Goal: Task Accomplishment & Management: Manage account settings

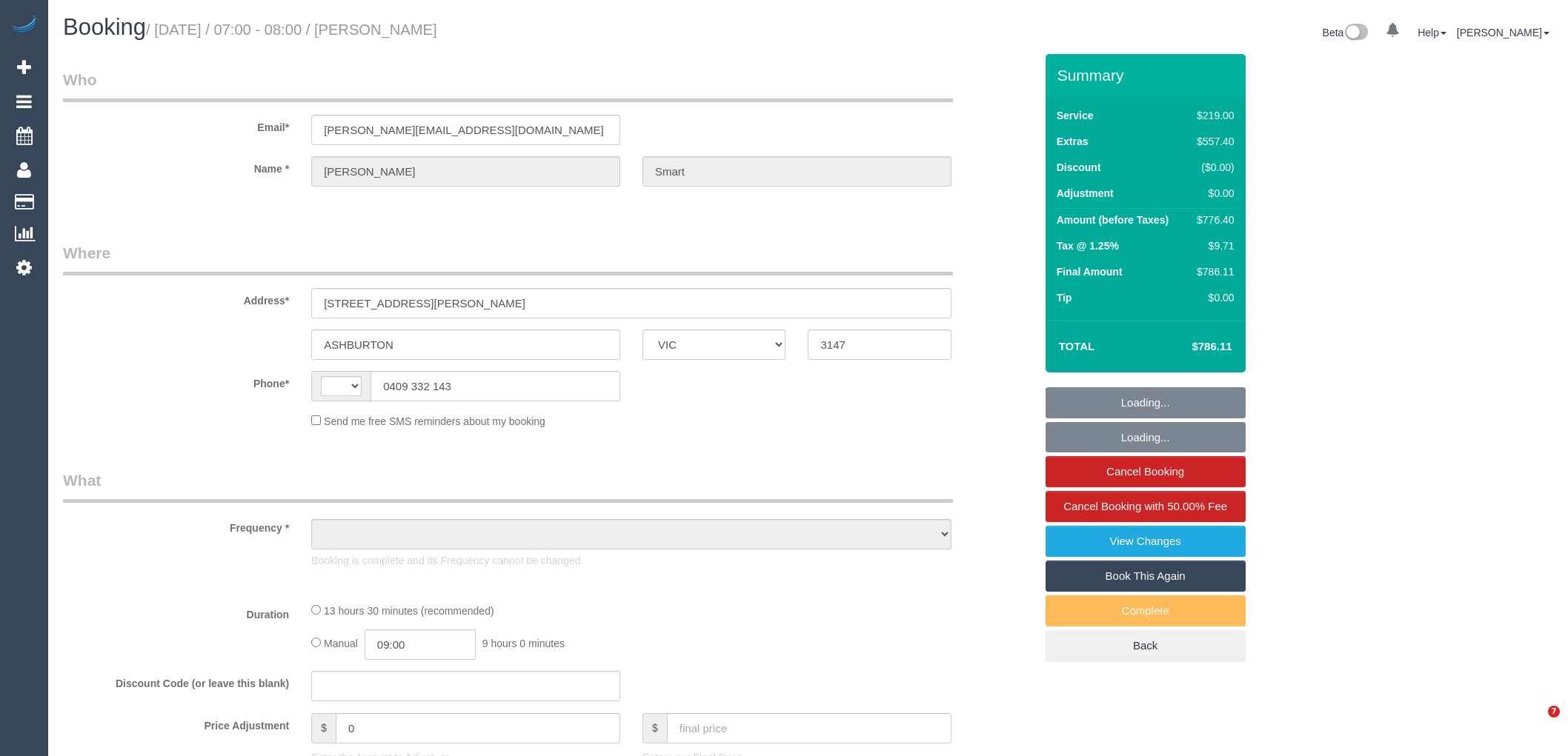
select select "VIC"
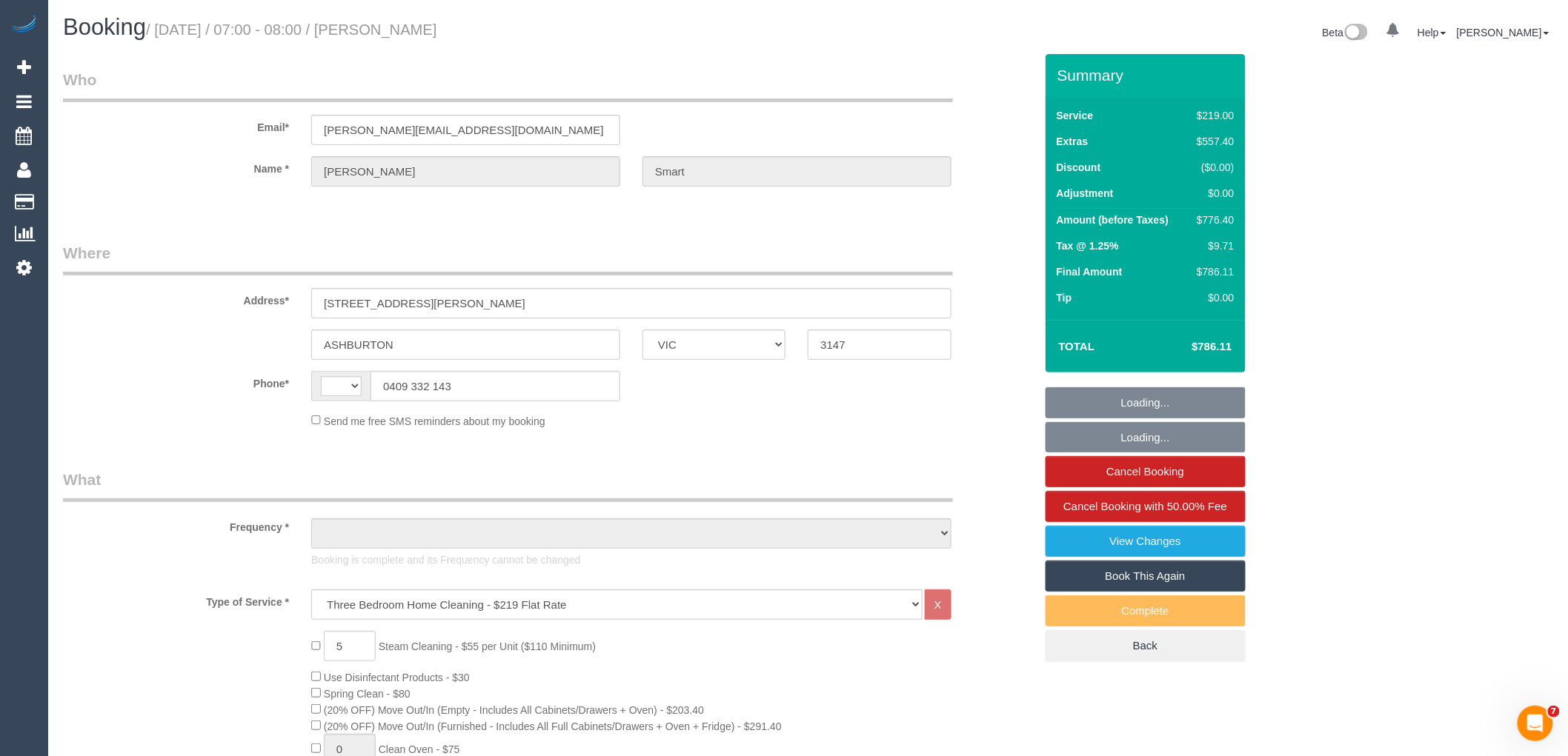
select select "string:AU"
select select "object:843"
select select "number:27"
select select "number:15"
select select "number:18"
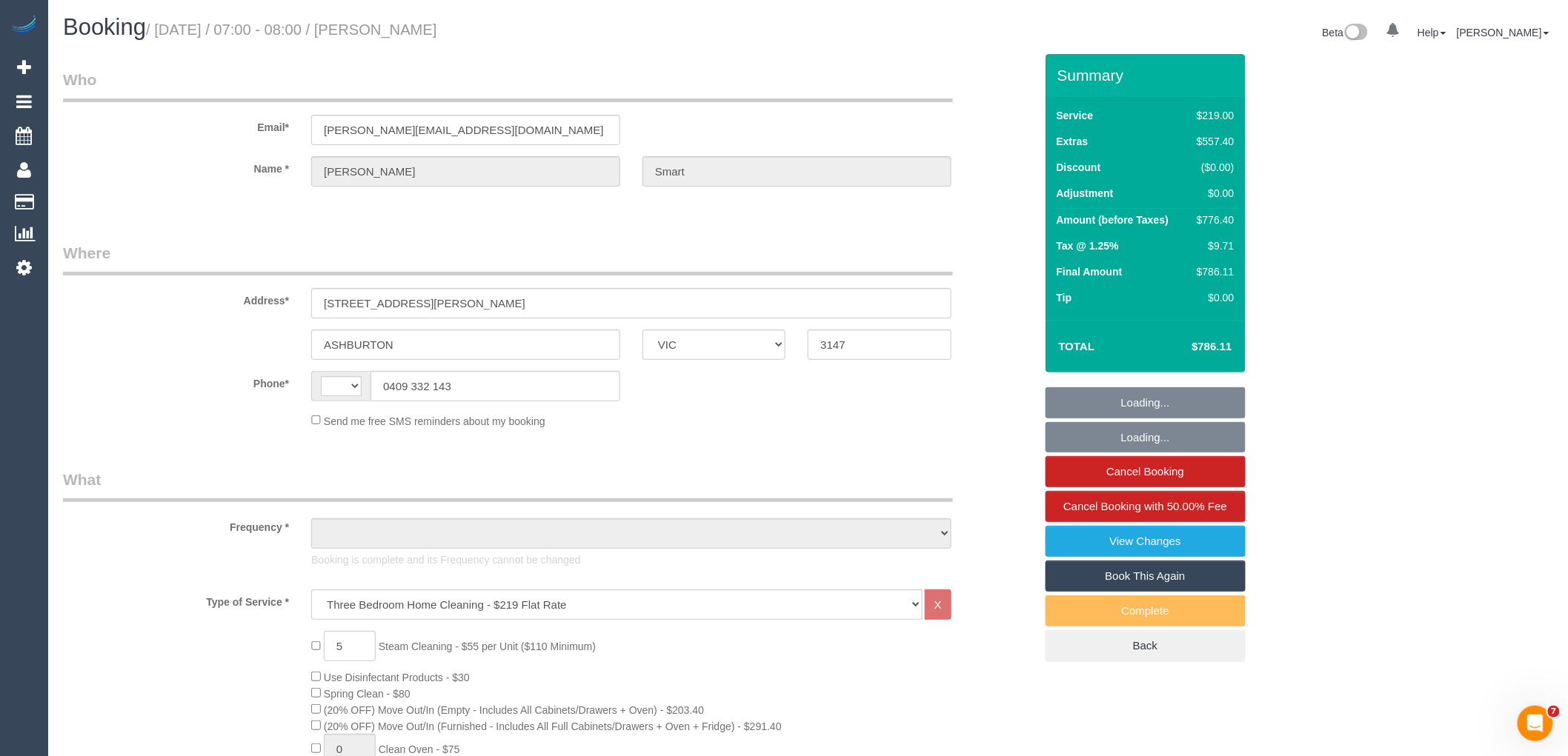
select select "number:22"
select select "number:11"
select select "string:stripe-pm_1O8ygh2GScqysDRVvr1cnqcu"
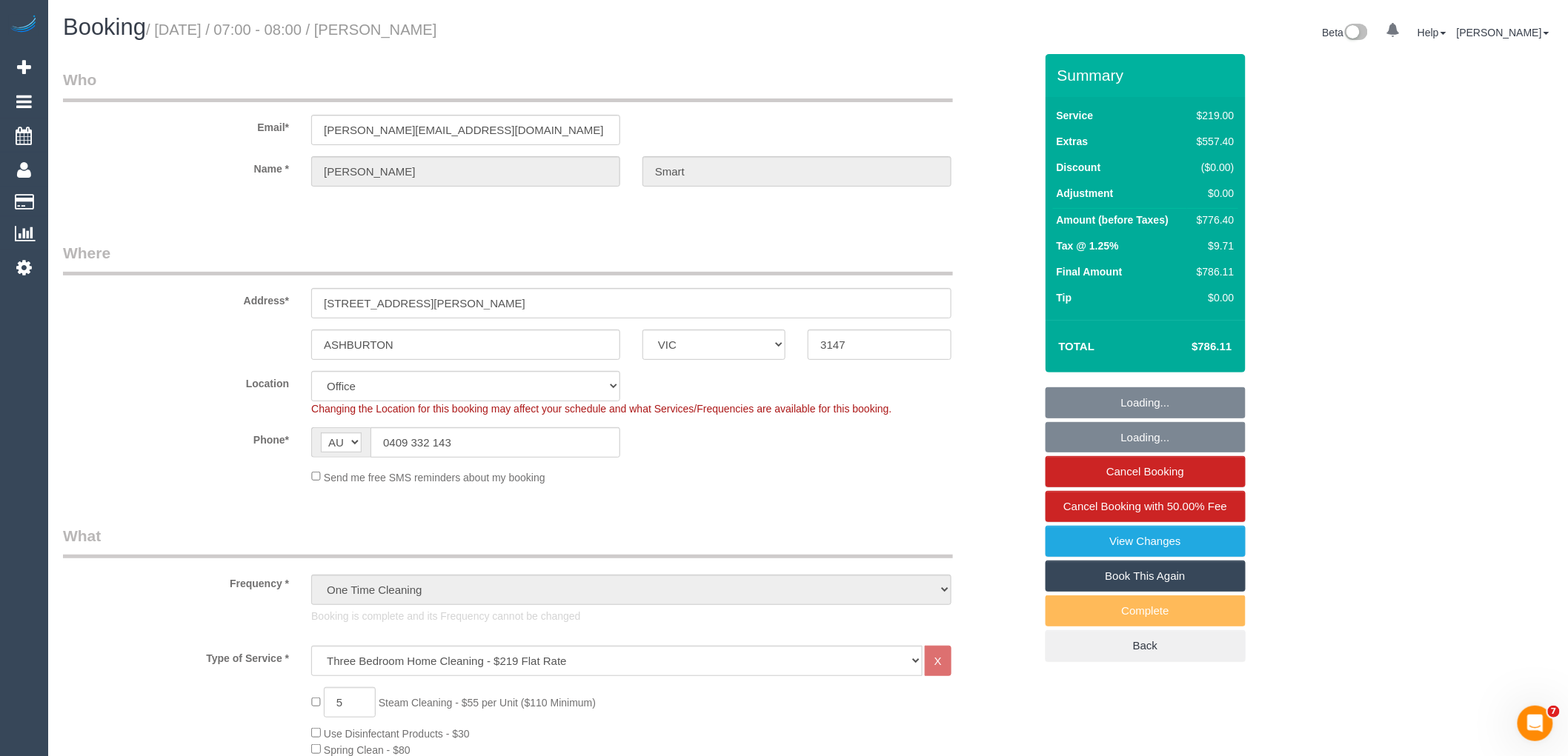
select select "object:2143"
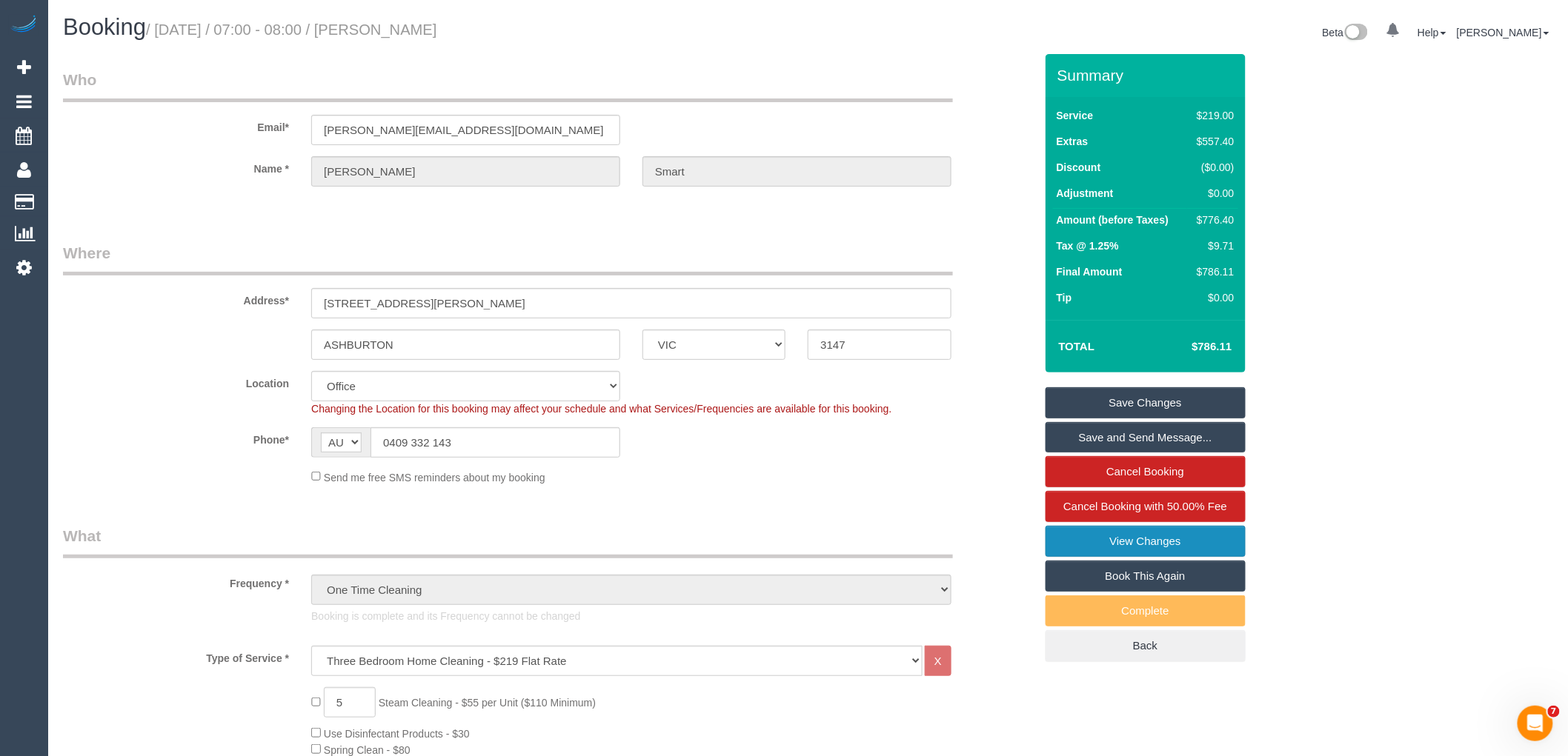
click at [1149, 543] on link "View Changes" at bounding box center [1146, 541] width 200 height 31
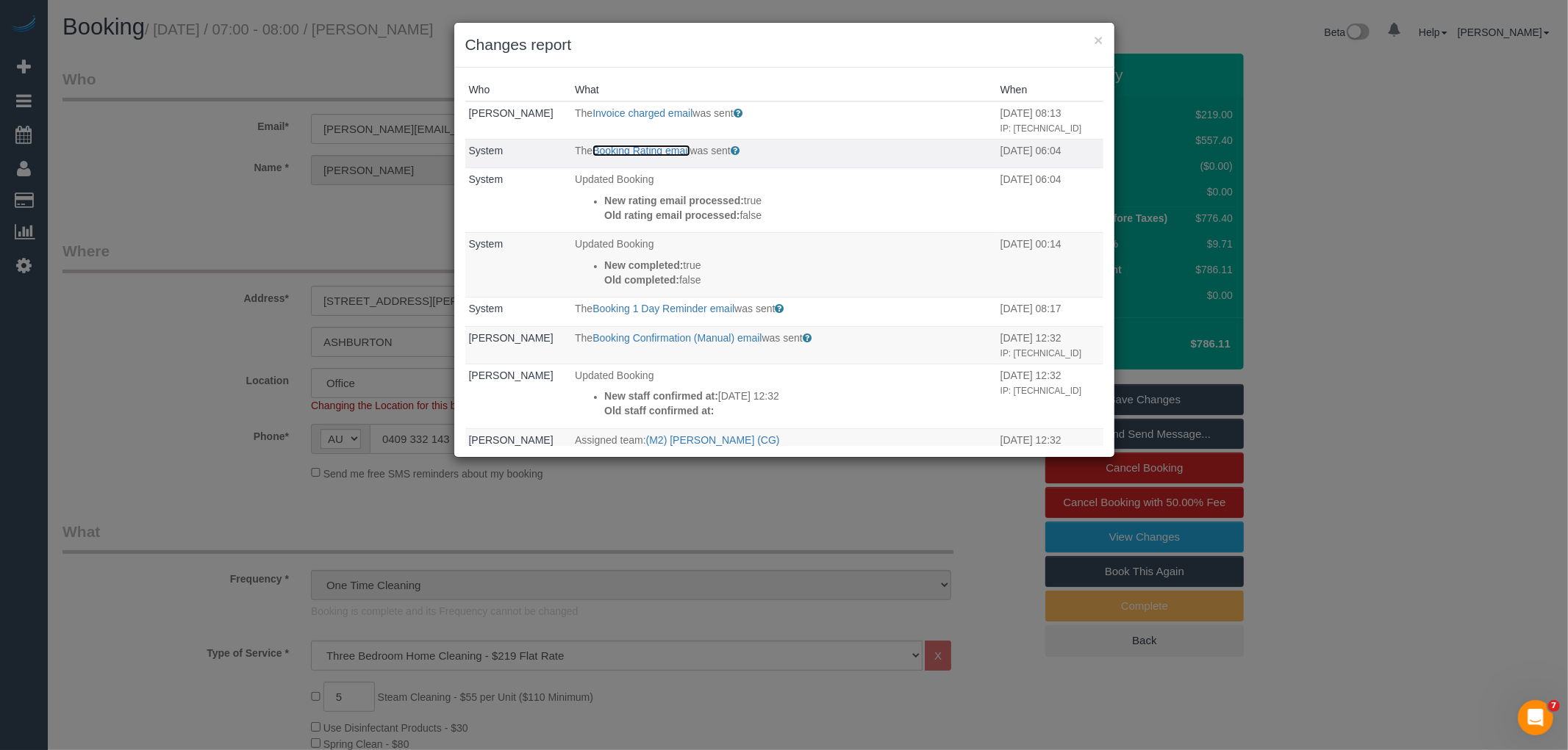
click at [640, 149] on link "Booking Rating email" at bounding box center [641, 151] width 97 height 12
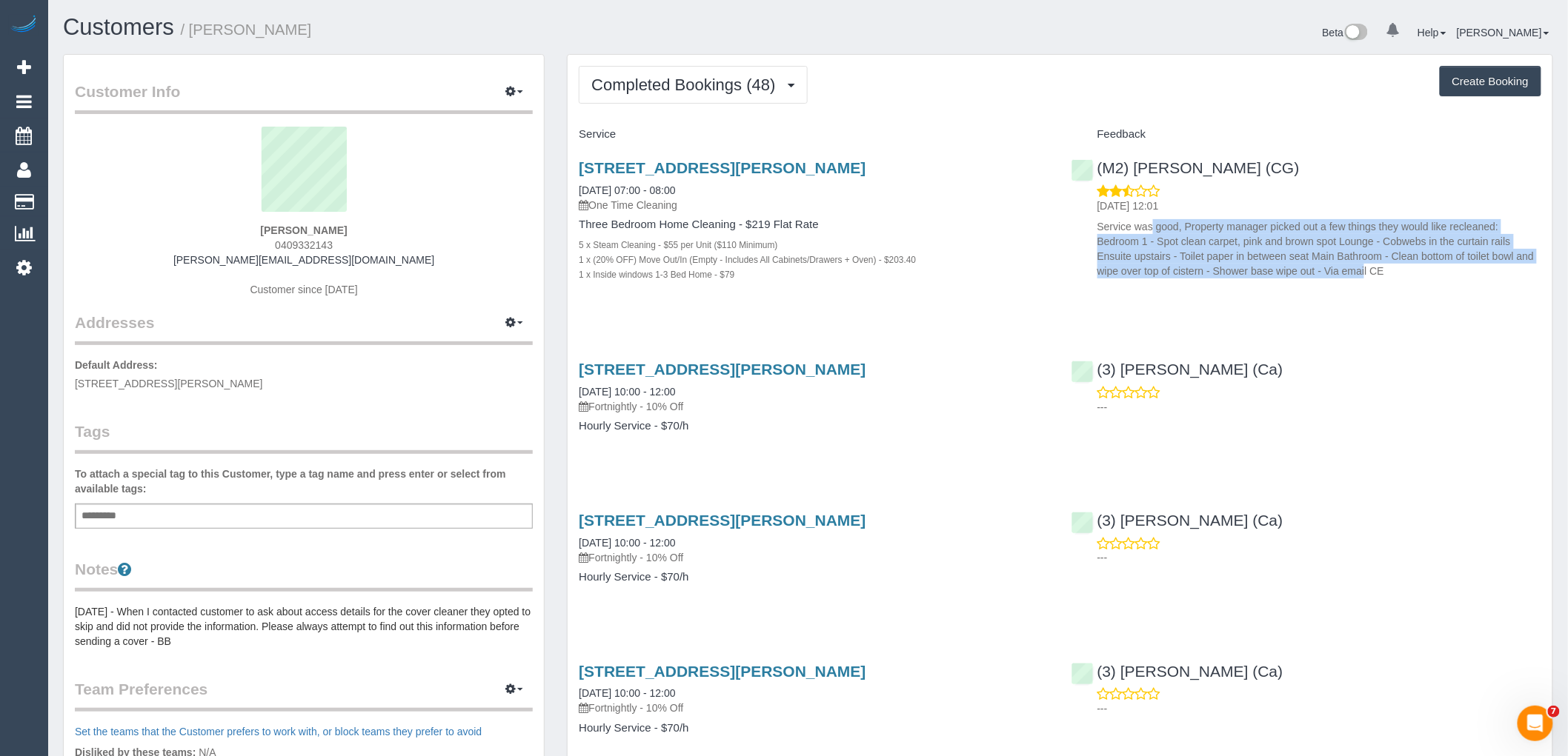
drag, startPoint x: 1090, startPoint y: 222, endPoint x: 1317, endPoint y: 272, distance: 232.4
click at [1317, 272] on div "14/10/2025 12:01 Service was good, Property manager picked out a few things the…" at bounding box center [1306, 232] width 470 height 96
copy p "Service was good, Property manager picked out a few things they would like recl…"
click at [688, 73] on button "Completed Bookings (48)" at bounding box center [693, 85] width 229 height 38
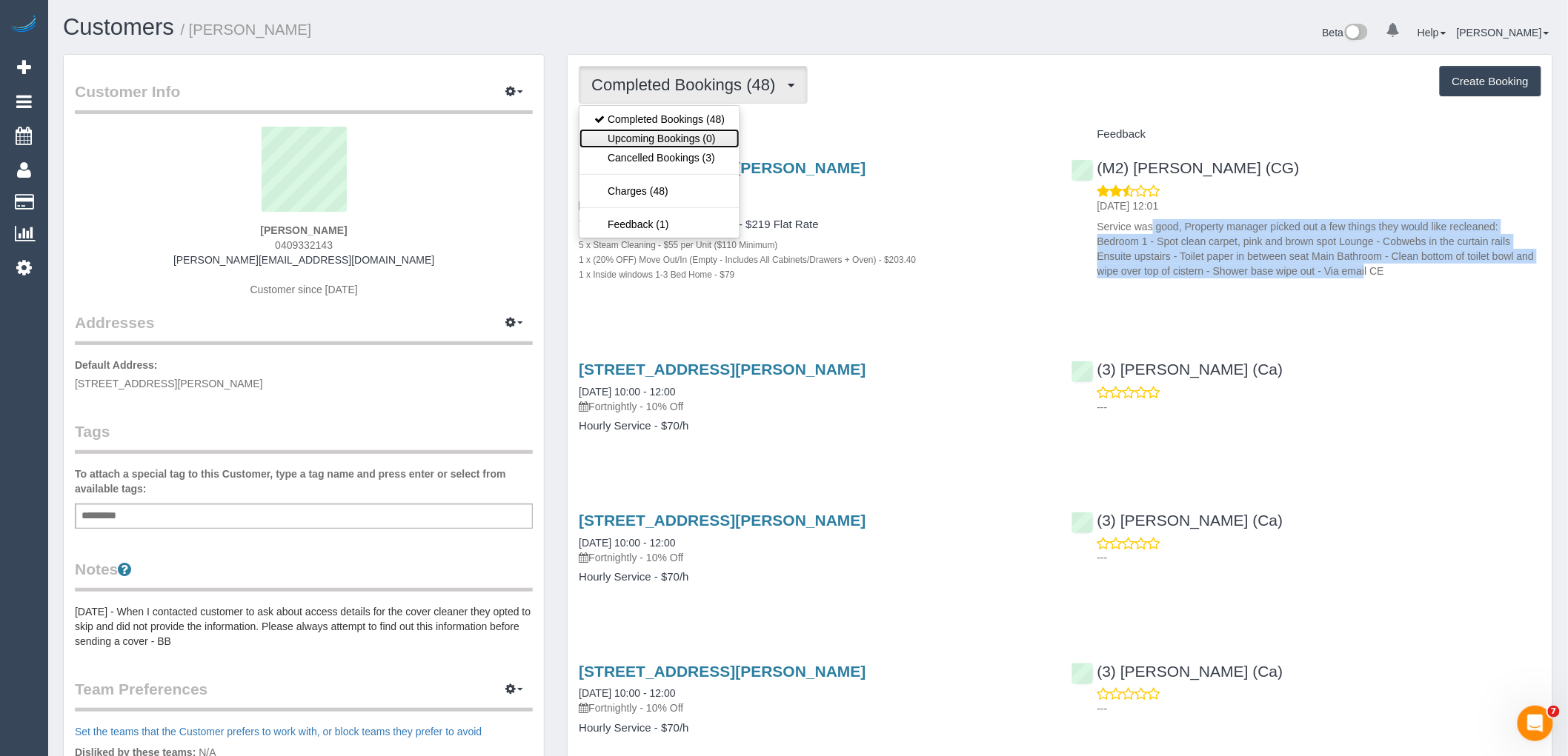
click at [658, 140] on link "Upcoming Bookings (0)" at bounding box center [659, 138] width 160 height 19
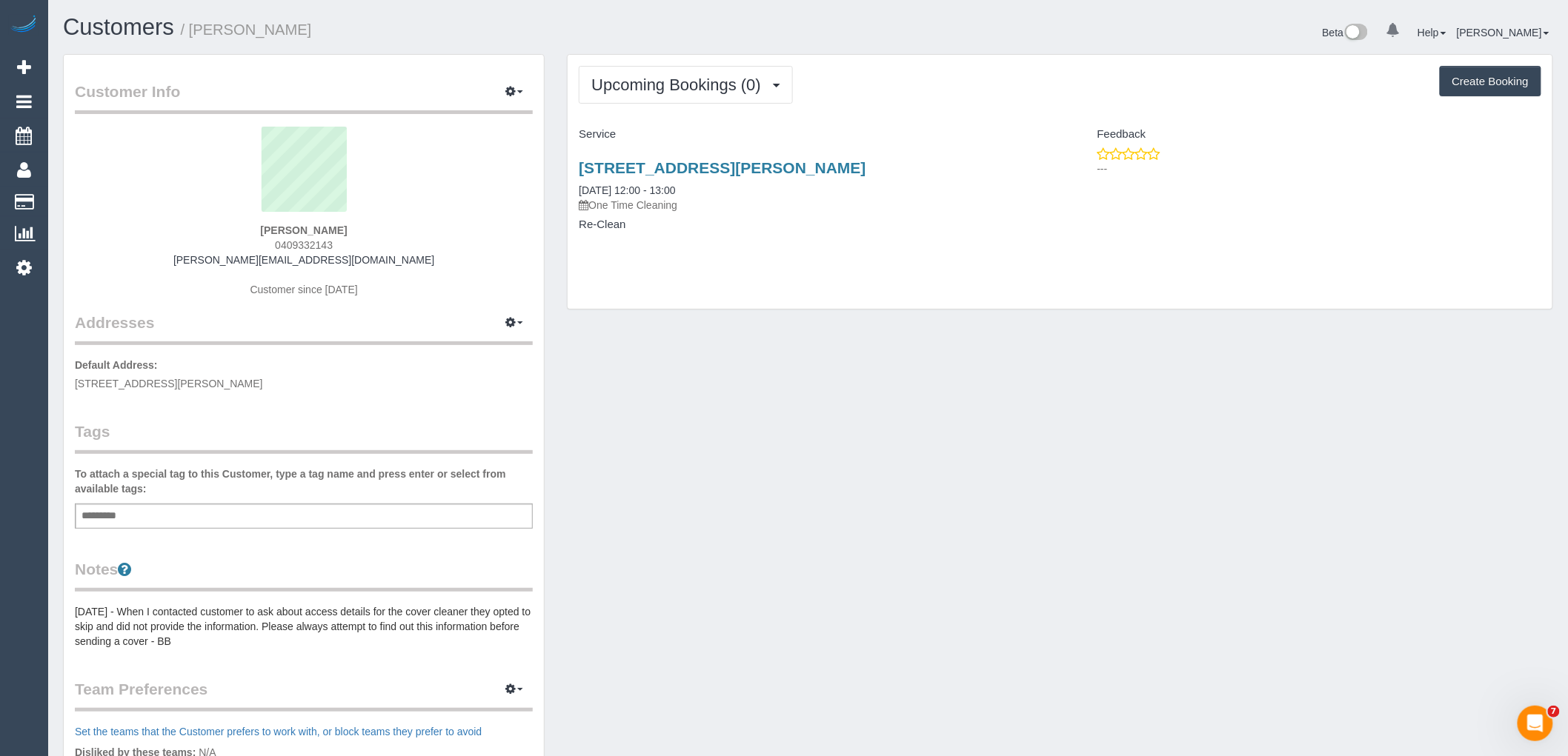
drag, startPoint x: 572, startPoint y: 163, endPoint x: 730, endPoint y: 260, distance: 185.4
click at [730, 260] on div "23a Nicholas Street, Ashburton, VIC 3147 15/10/2025 12:00 - 13:00 One Time Clea…" at bounding box center [814, 203] width 492 height 114
copy div "23a Nicholas Street, Ashburton, VIC 3147 15/10/2025 12:00 - 13:00 One Time Clea…"
drag, startPoint x: 338, startPoint y: 243, endPoint x: 242, endPoint y: 238, distance: 96.1
click at [243, 238] on div "Craig Smart 0409332143 craig@smartarchitecture.com.au Customer since 2023" at bounding box center [304, 219] width 458 height 185
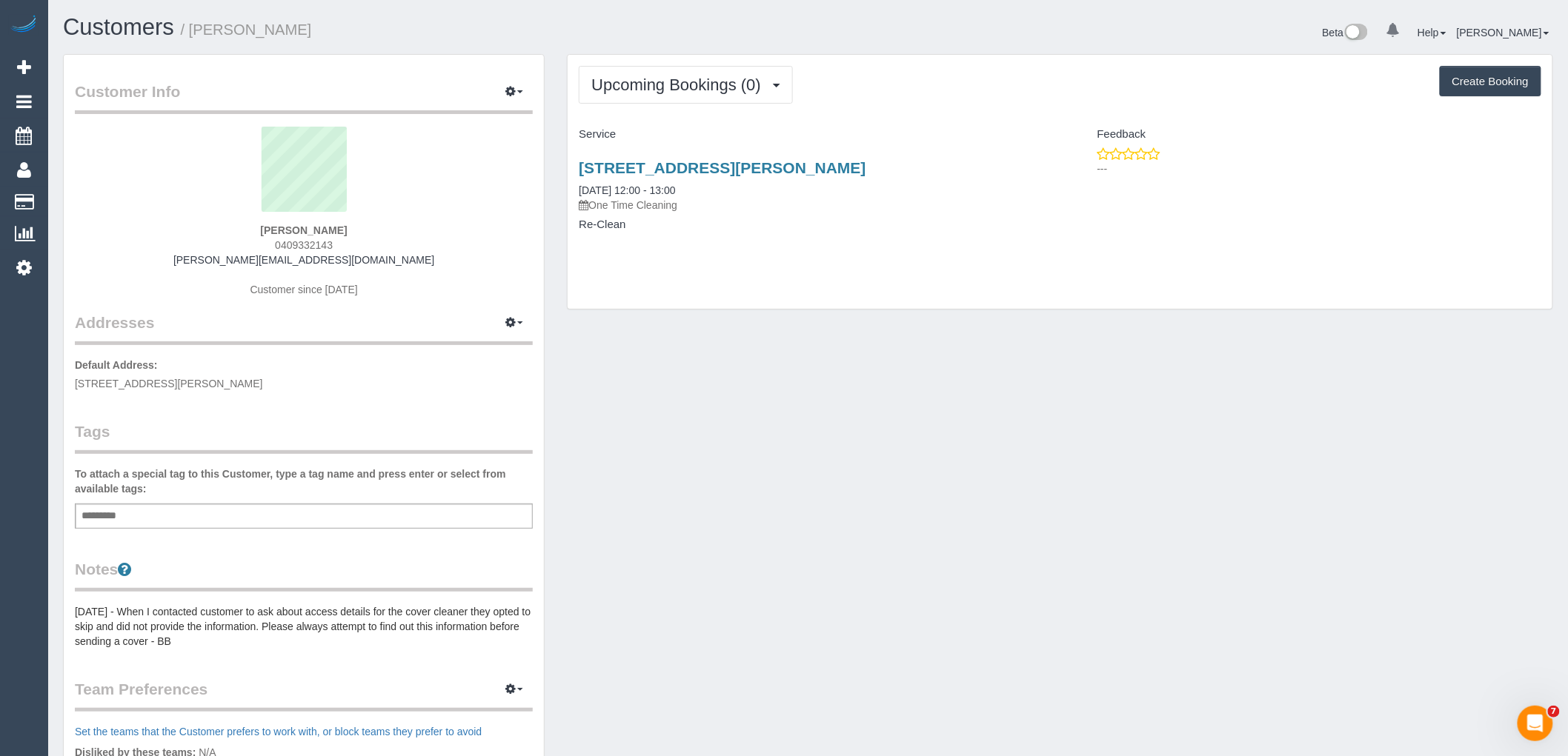
click at [316, 241] on span "0409332143" at bounding box center [304, 245] width 58 height 12
click at [286, 245] on span "0409332143" at bounding box center [304, 245] width 58 height 12
copy span "0409332143"
click at [349, 241] on div "Craig Smart 0409332143 craig@smartarchitecture.com.au Customer since 2023" at bounding box center [304, 219] width 458 height 185
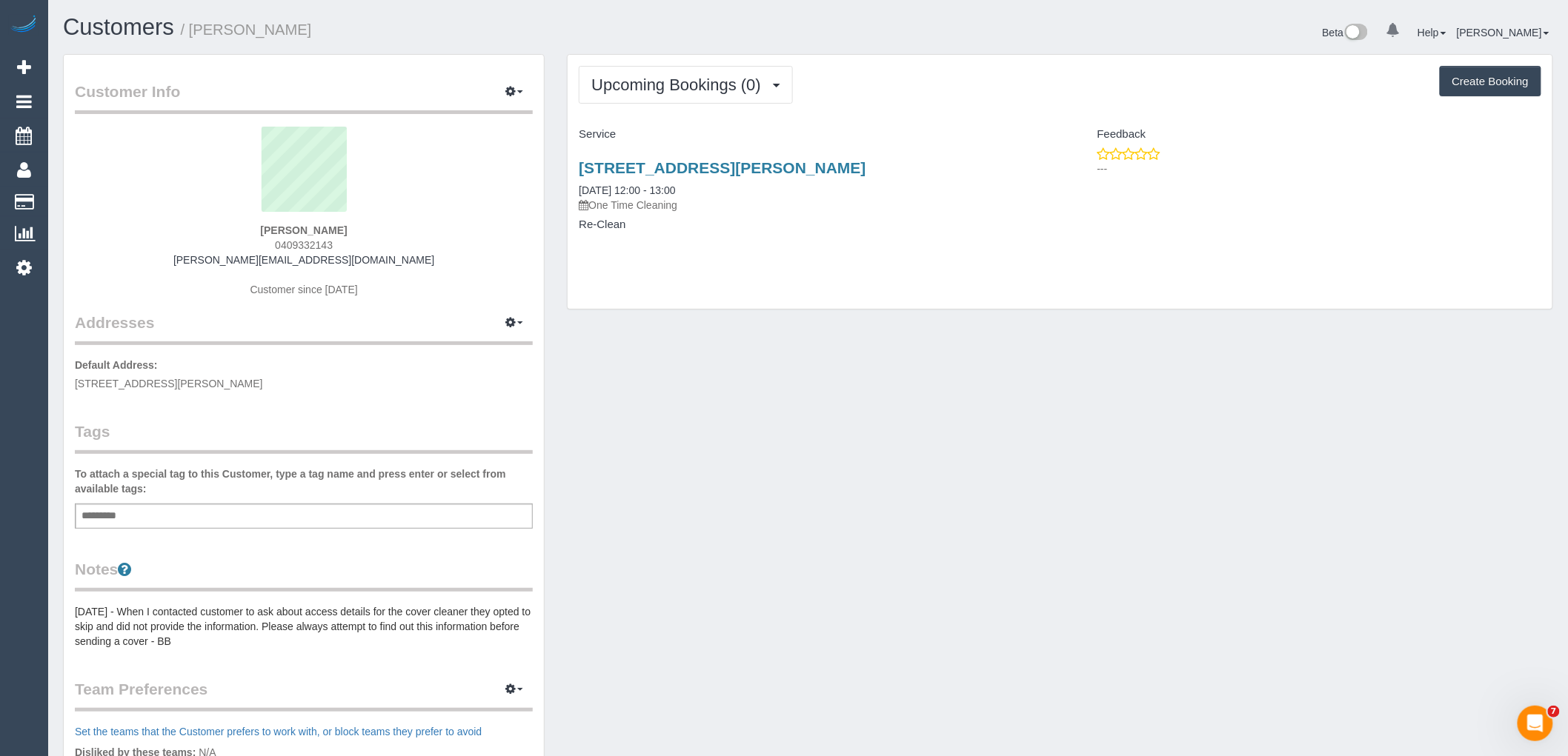
drag, startPoint x: 343, startPoint y: 244, endPoint x: 220, endPoint y: 239, distance: 123.1
click at [220, 239] on div "Craig Smart 0409332143 craig@smartarchitecture.com.au Customer since 2023" at bounding box center [304, 219] width 458 height 185
copy span "0409332143"
click at [1503, 693] on div "Customer Info Edit Contact Info Send Message Email Preferences Special Sales Ta…" at bounding box center [808, 550] width 1513 height 993
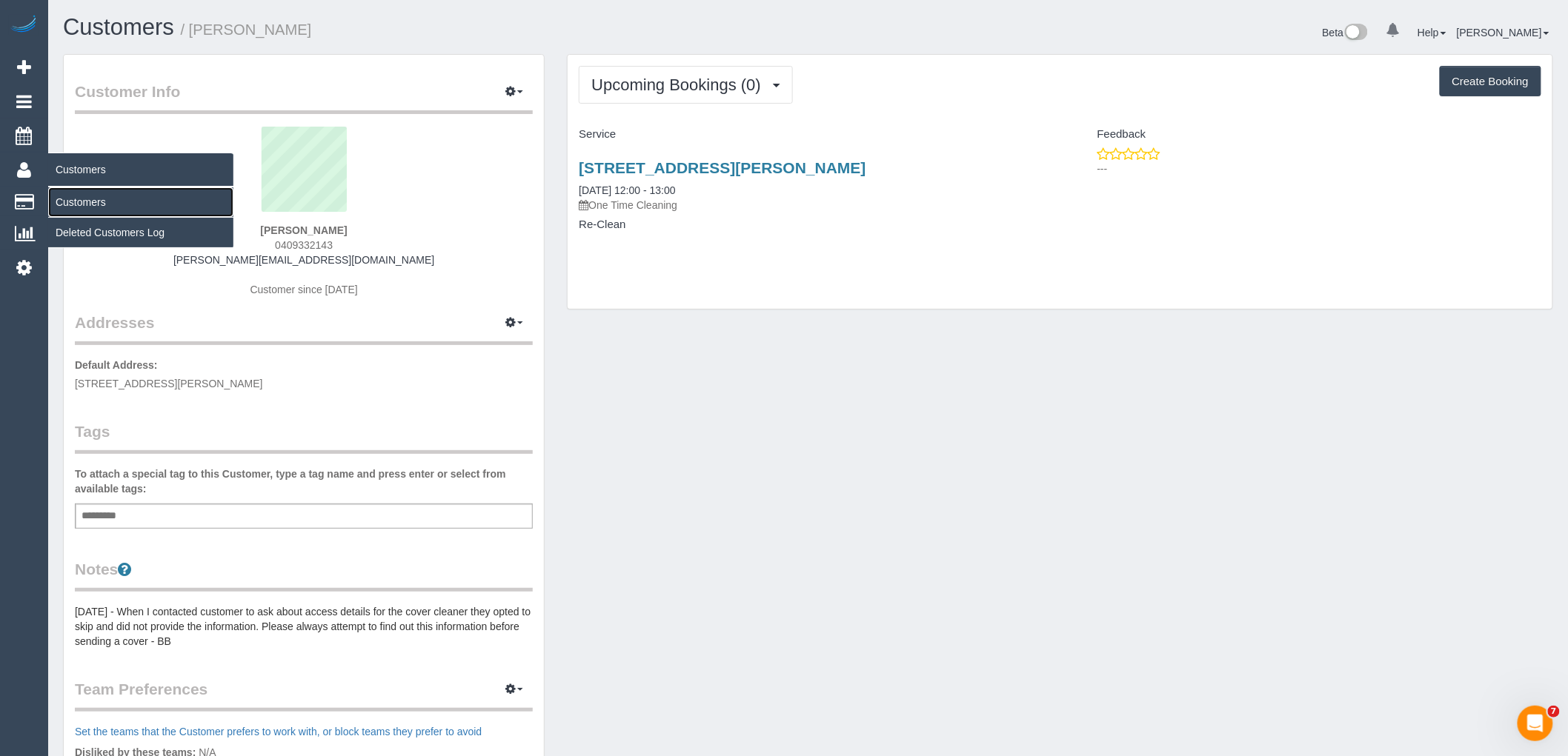
click at [68, 200] on link "Customers" at bounding box center [140, 202] width 185 height 30
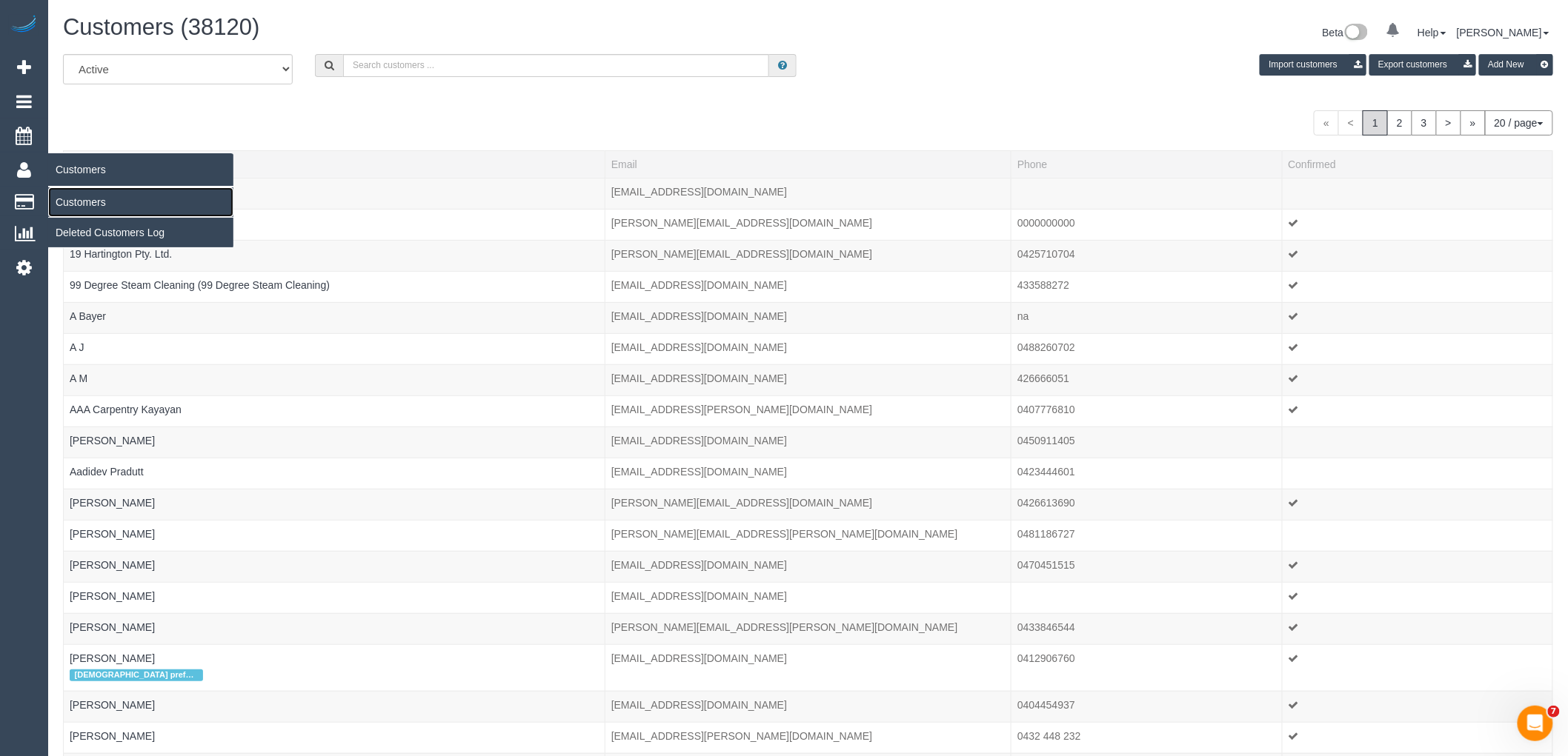
click at [71, 204] on link "Customers" at bounding box center [140, 202] width 185 height 30
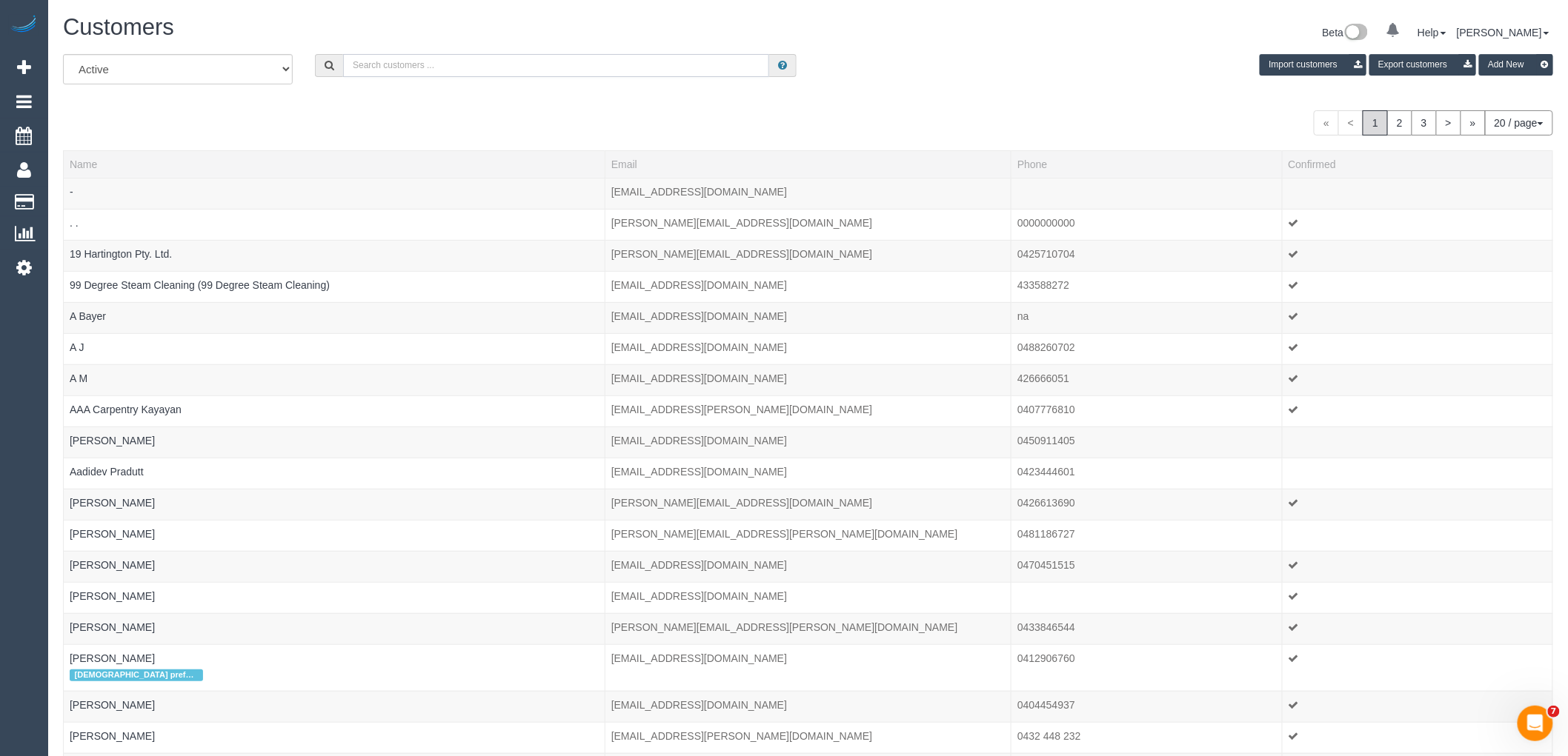
click at [463, 63] on input "text" at bounding box center [556, 65] width 426 height 23
paste input "+61418179247"
drag, startPoint x: 369, startPoint y: 70, endPoint x: 302, endPoint y: 68, distance: 67.0
click at [302, 68] on div "All Active Archived +61418179247 Import customers Export customers Add New" at bounding box center [808, 74] width 1513 height 42
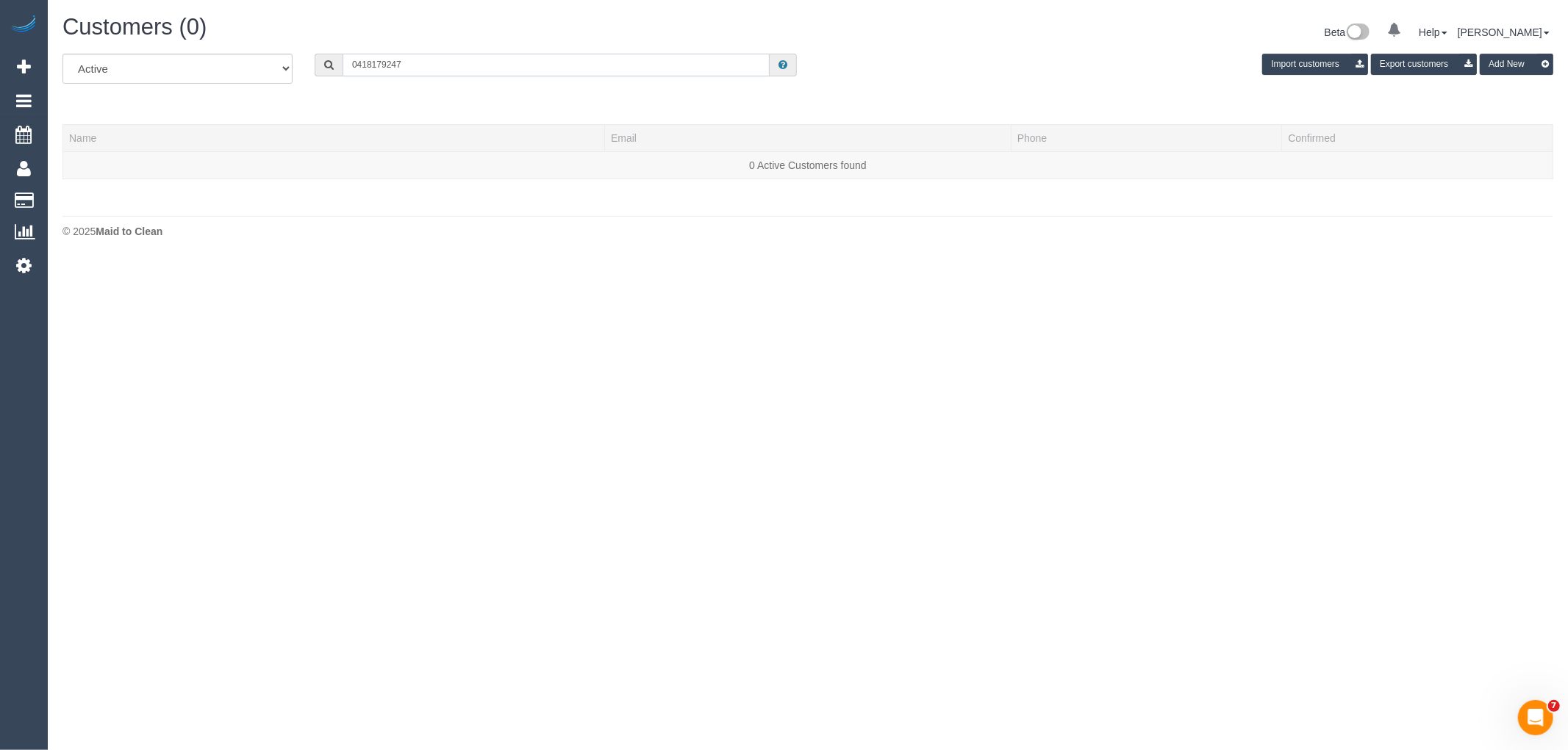
click at [371, 63] on input "0418179247" at bounding box center [556, 65] width 427 height 23
click at [387, 65] on input "0418 179247" at bounding box center [556, 65] width 427 height 23
click at [422, 67] on input "0418 179 247" at bounding box center [556, 65] width 427 height 23
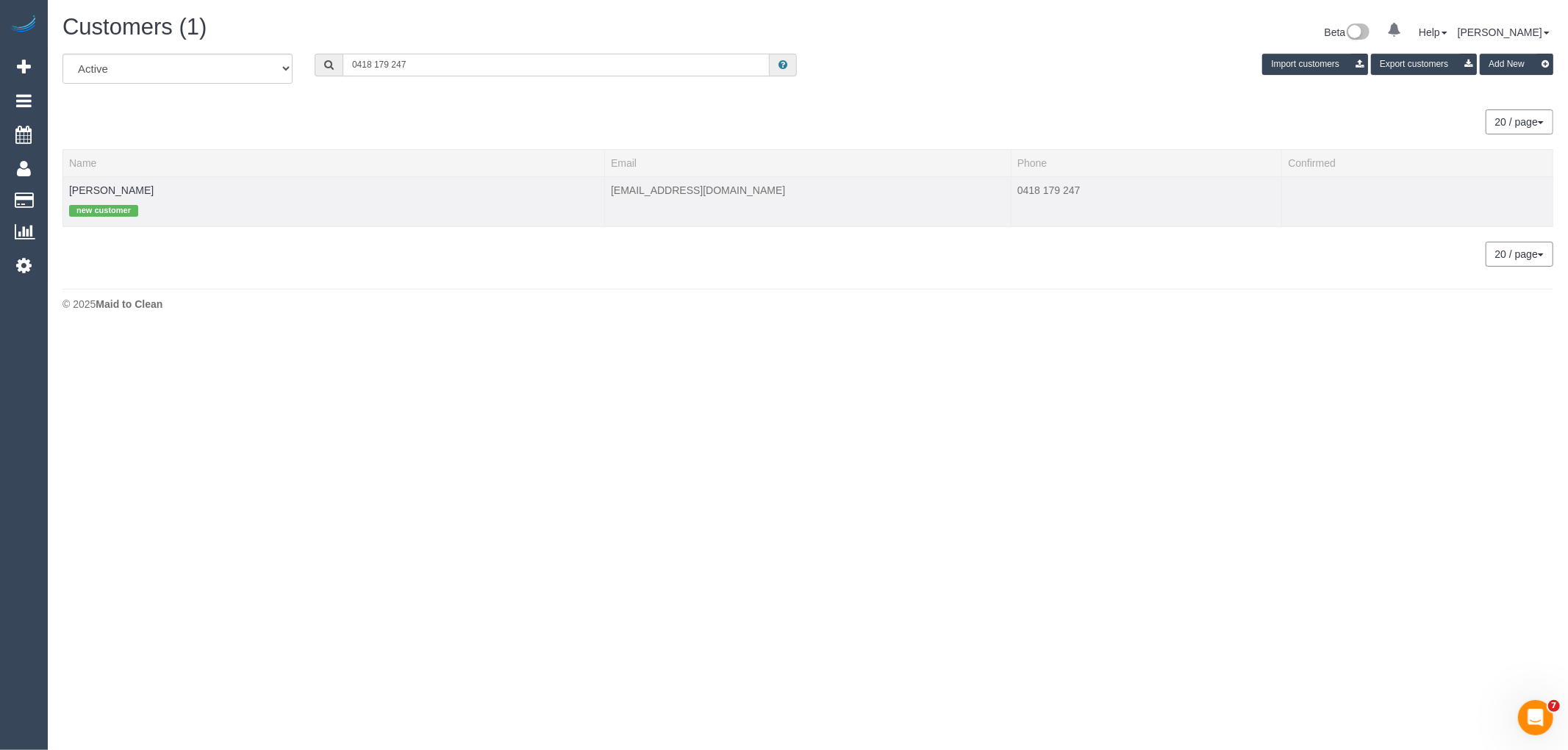
type input "0418 179 247"
drag, startPoint x: 138, startPoint y: 195, endPoint x: 66, endPoint y: 185, distance: 72.7
click at [66, 185] on td "Arvin Kapadia new customer" at bounding box center [334, 201] width 541 height 50
copy link "Arvin Kapadia"
click at [120, 185] on link "Arvin Kapadia" at bounding box center [111, 191] width 84 height 12
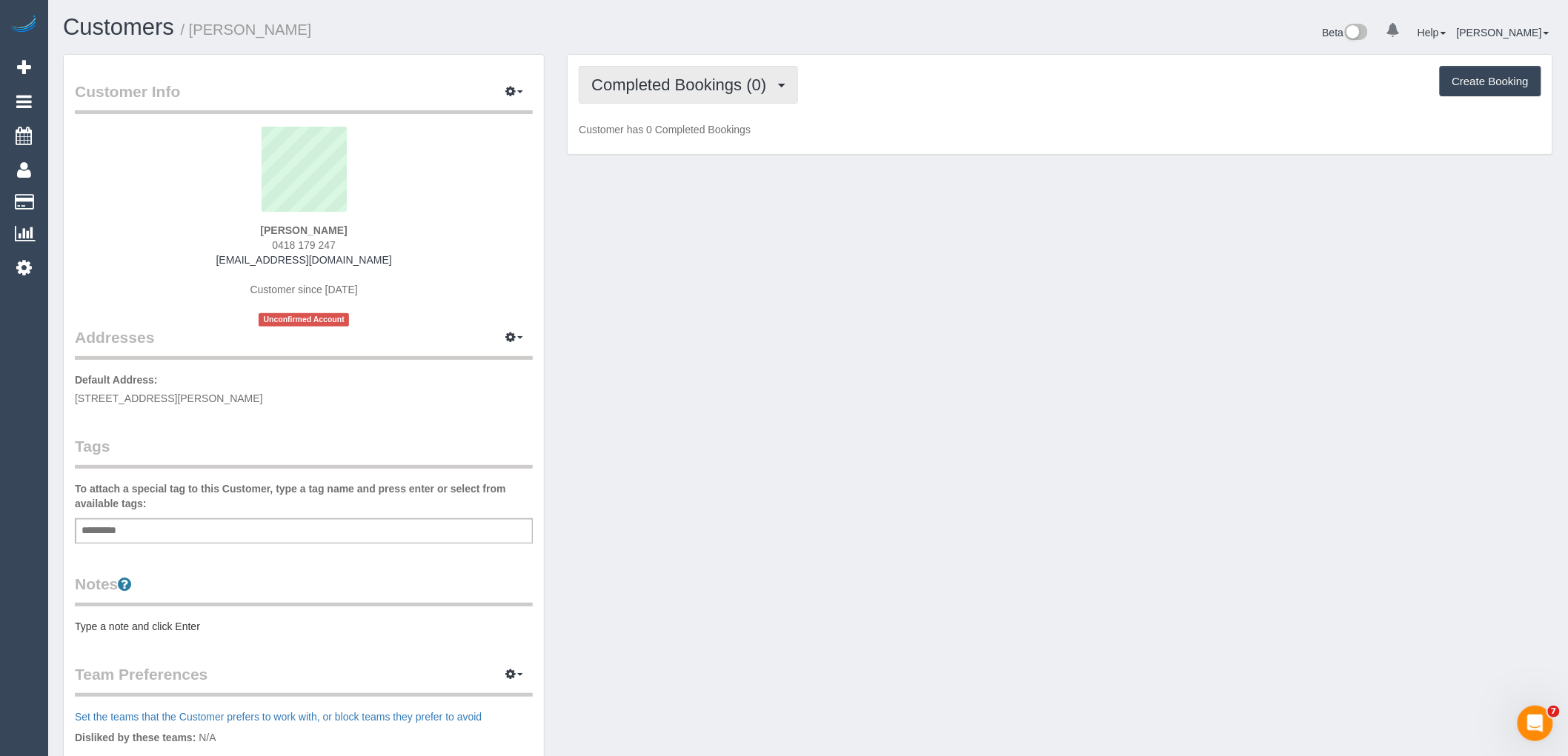
click at [683, 93] on span "Completed Bookings (0)" at bounding box center [683, 85] width 182 height 18
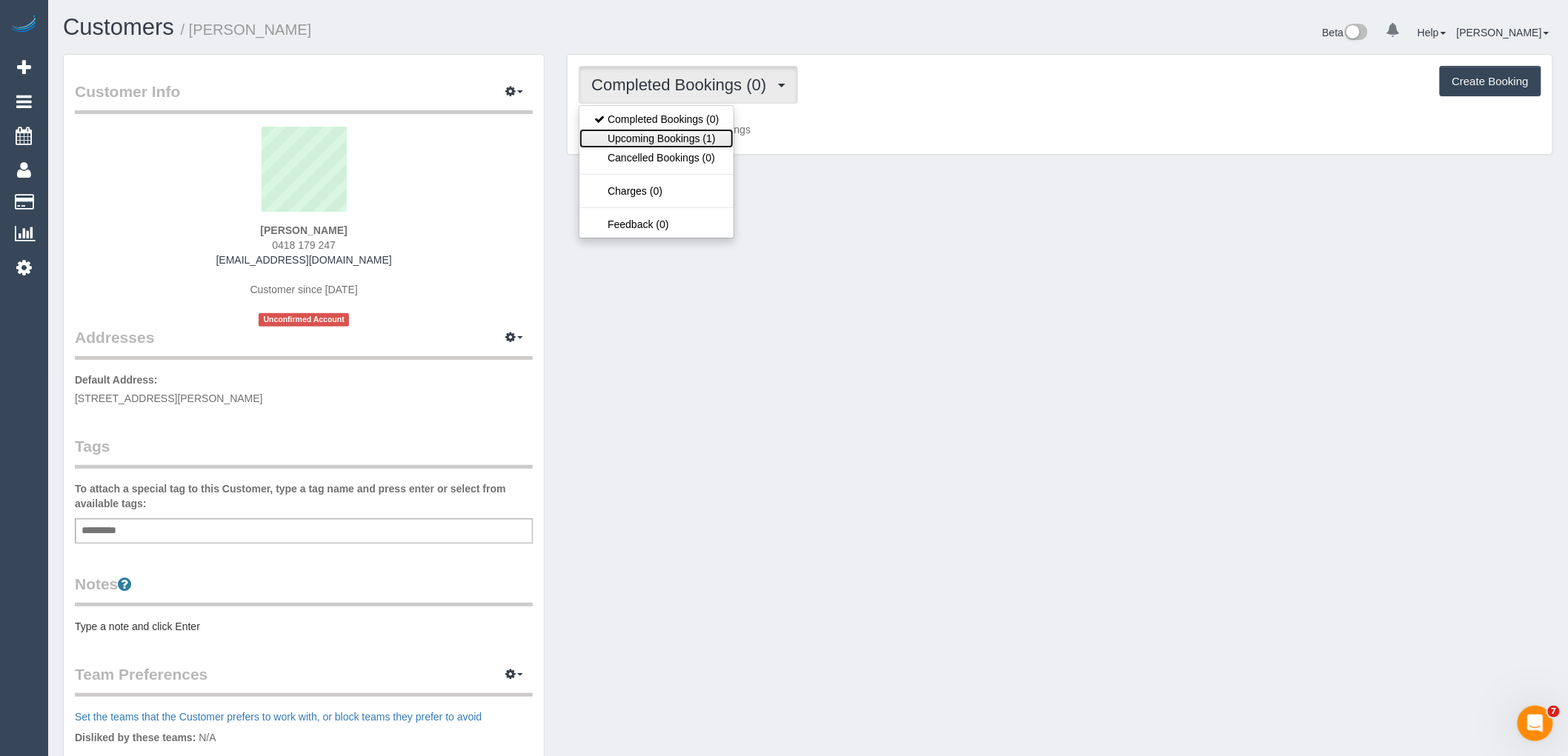
click at [643, 134] on link "Upcoming Bookings (1)" at bounding box center [656, 138] width 154 height 19
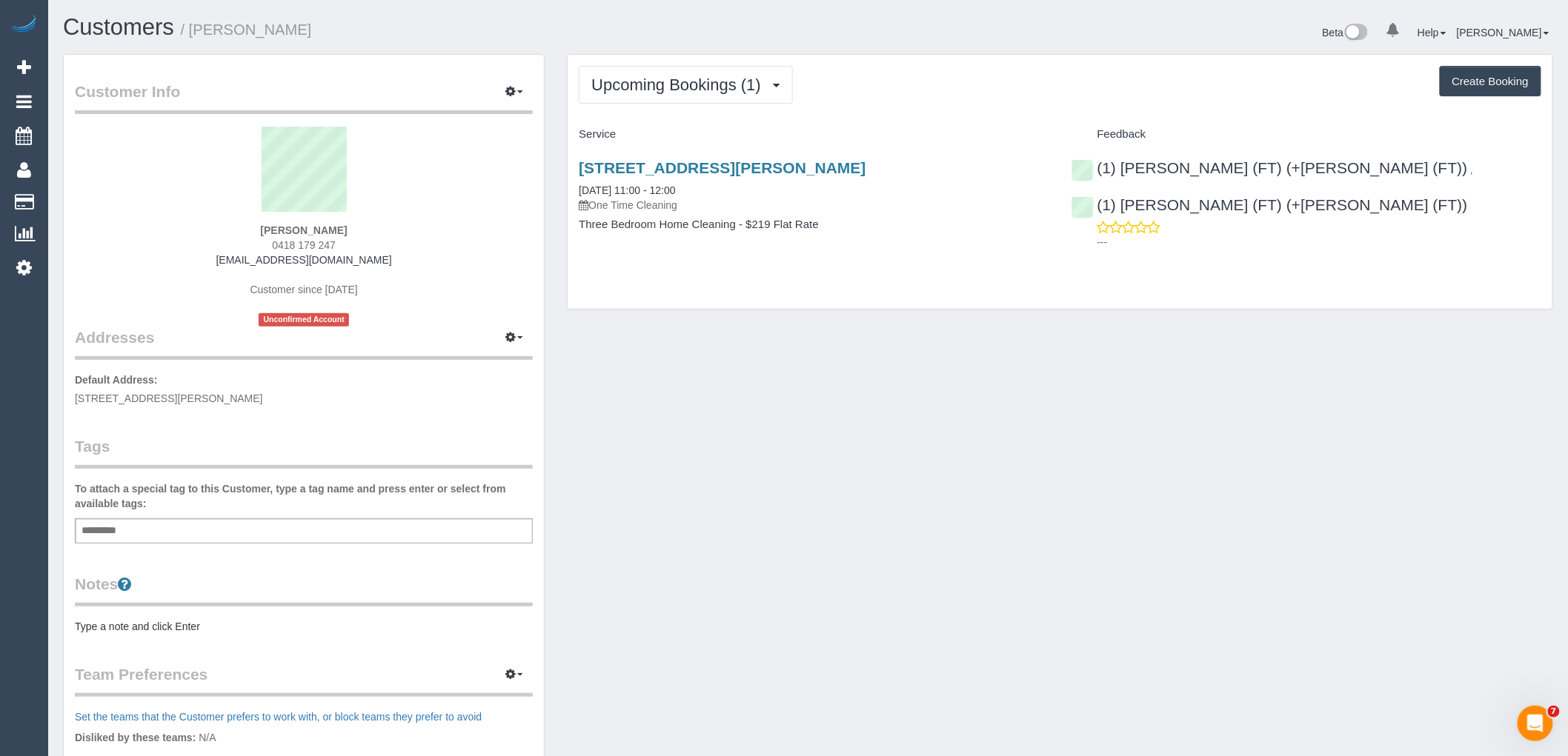
click at [469, 307] on div "Arvin Kapadia 0418 179 247 arvindk49@hotmail.com Customer since 2025 Unconfirme…" at bounding box center [304, 227] width 458 height 200
drag, startPoint x: 398, startPoint y: 232, endPoint x: 78, endPoint y: 219, distance: 320.3
click at [83, 219] on div "Arvin Kapadia 0418 179 247 arvindk49@hotmail.com Customer since 2025 Unconfirme…" at bounding box center [304, 227] width 458 height 200
copy div "Arvin Kapadia"
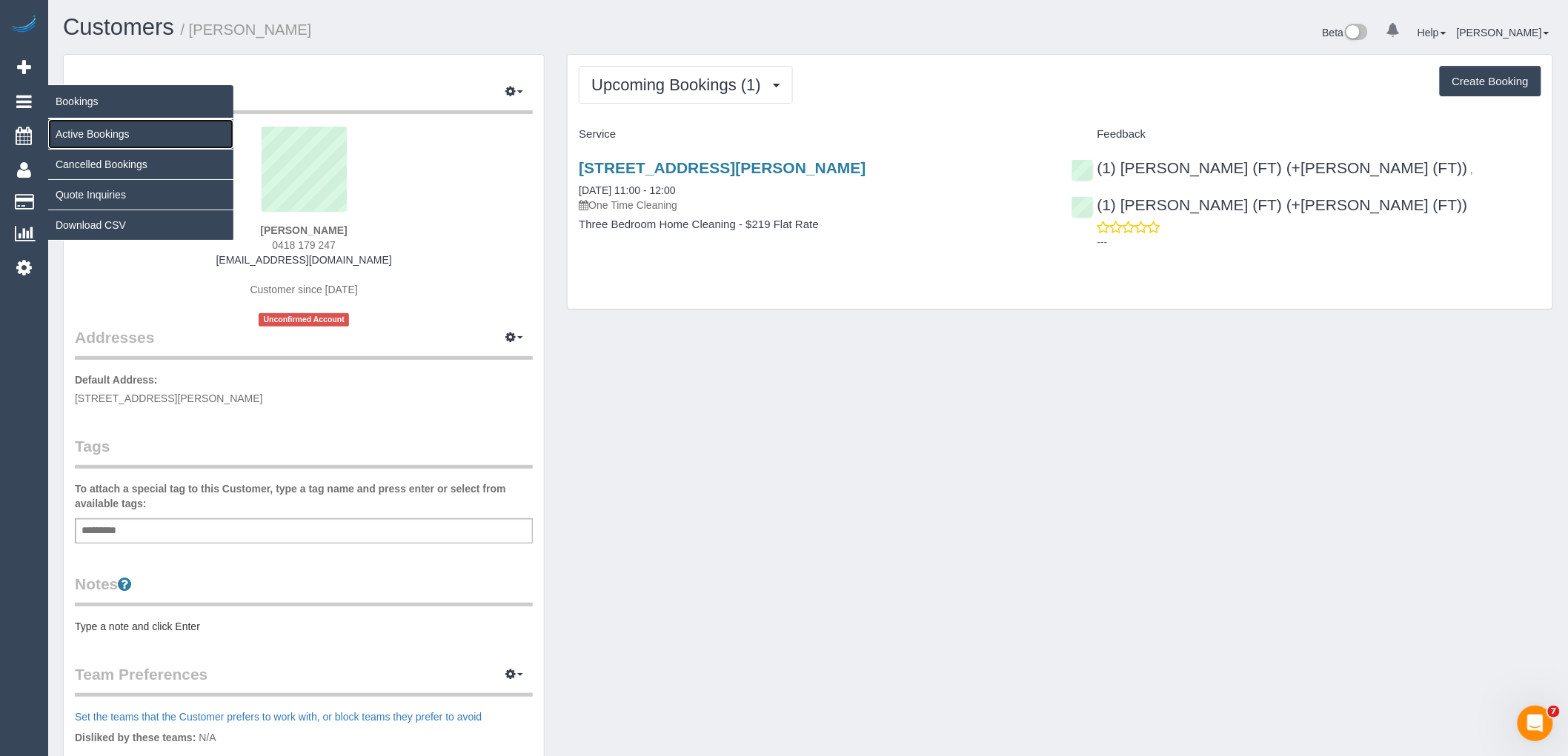
click at [77, 131] on link "Active Bookings" at bounding box center [140, 134] width 185 height 30
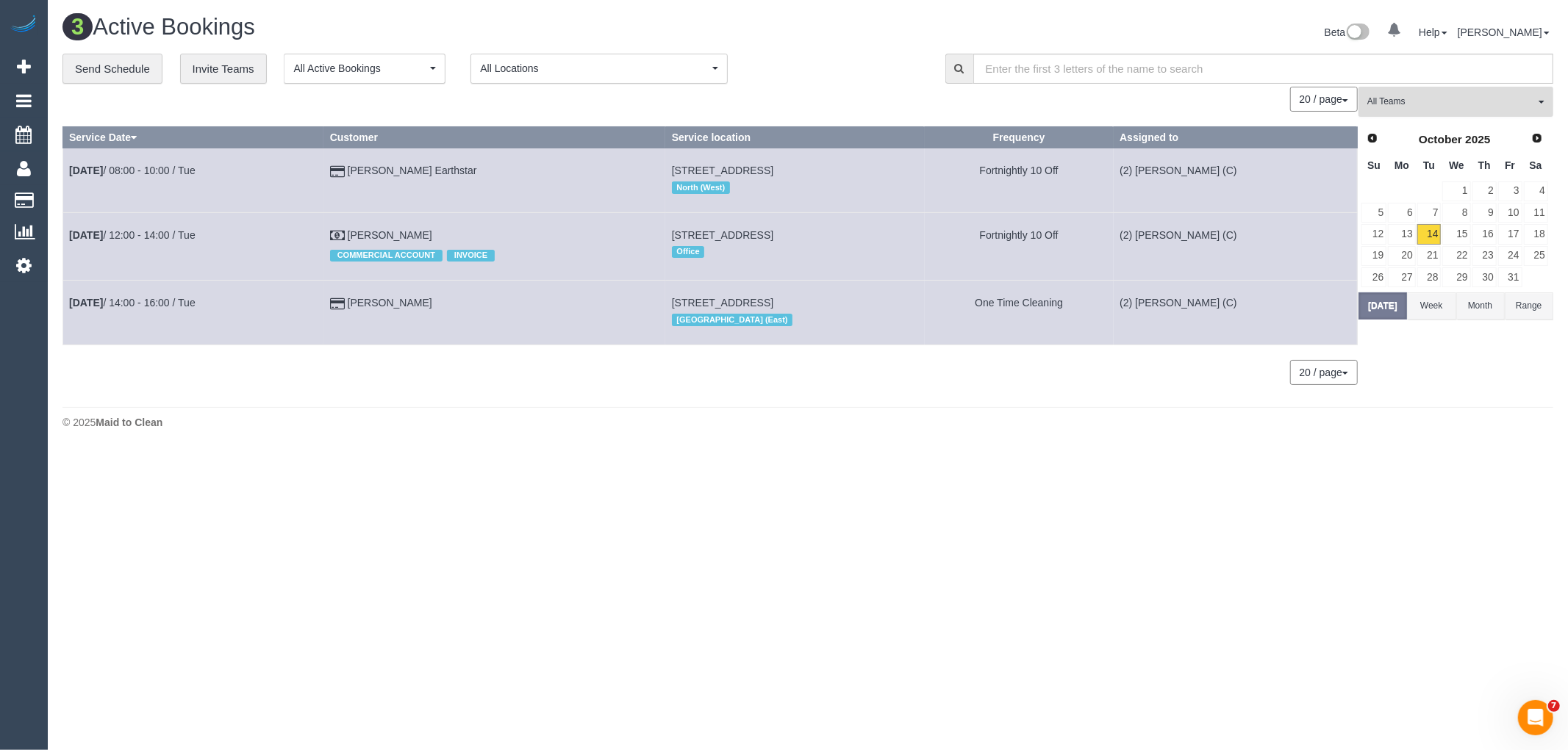
click at [1421, 116] on button "All Teams" at bounding box center [1456, 102] width 195 height 30
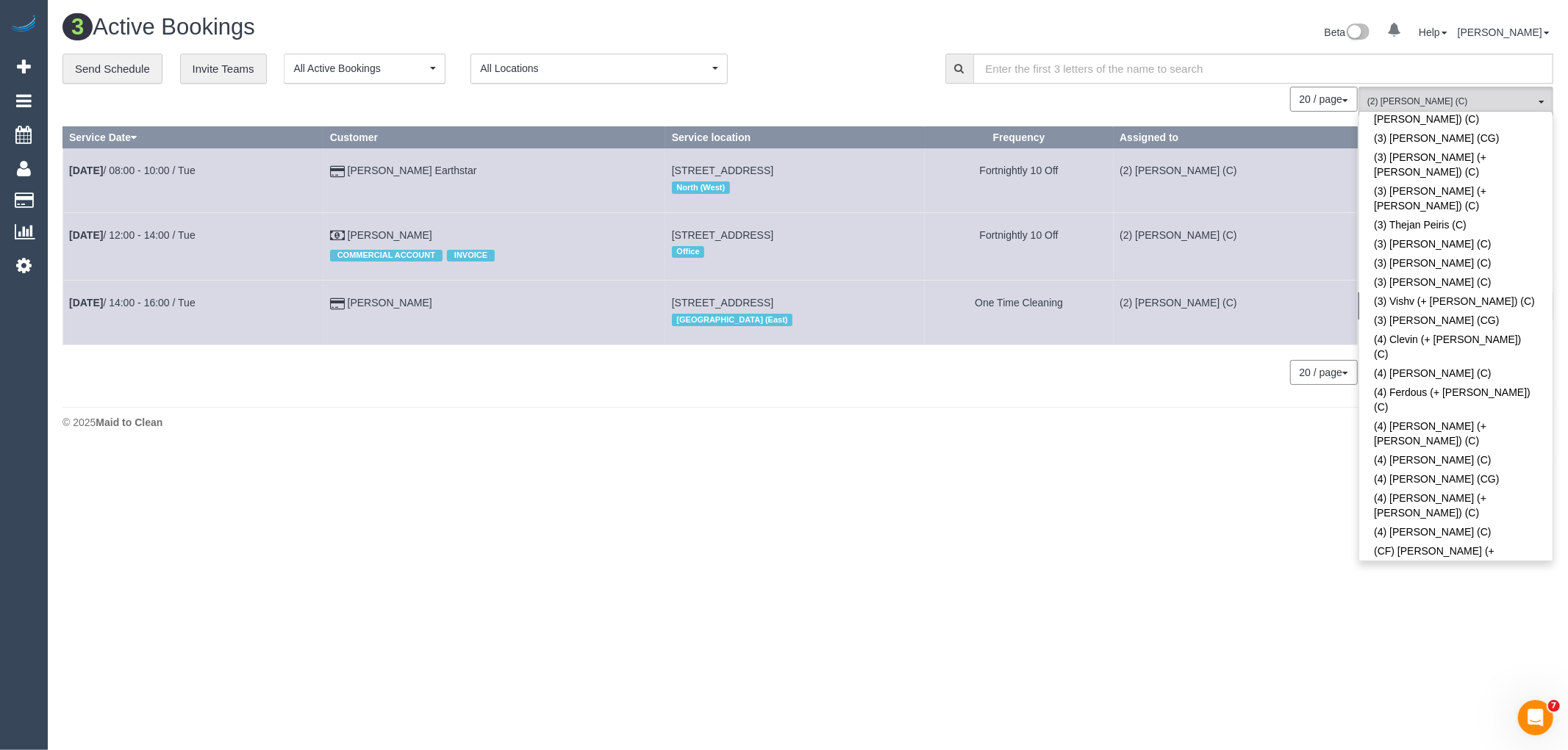
scroll to position [4508, 0]
click at [1117, 430] on div "© 2025 Maid to Clean" at bounding box center [807, 422] width 1490 height 15
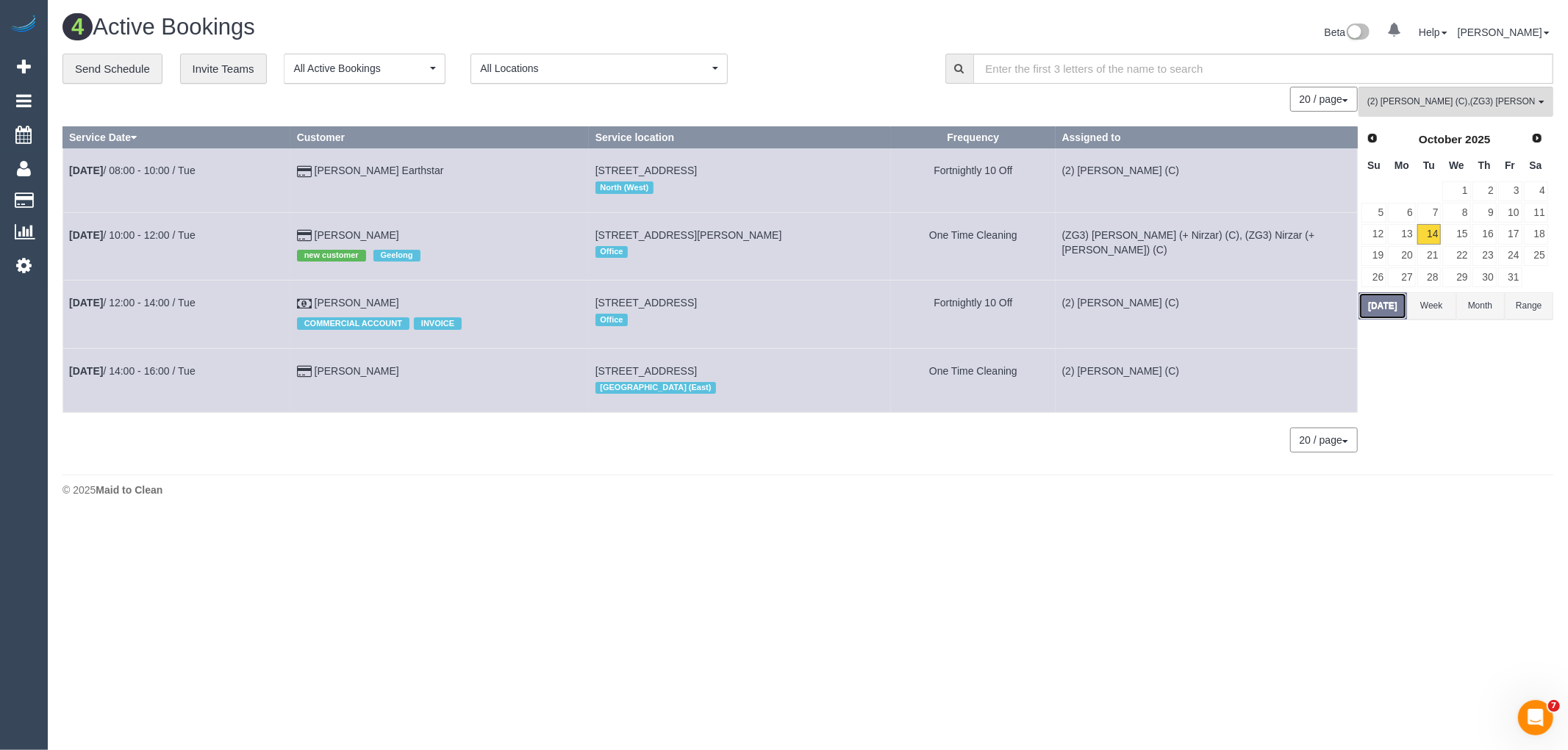
click at [1386, 319] on button "Today" at bounding box center [1383, 306] width 48 height 27
click at [1473, 105] on span "(2) Hope Gorejena (C) , (ZG3) Mansi (+ Nirzar) (C)" at bounding box center [1451, 102] width 168 height 13
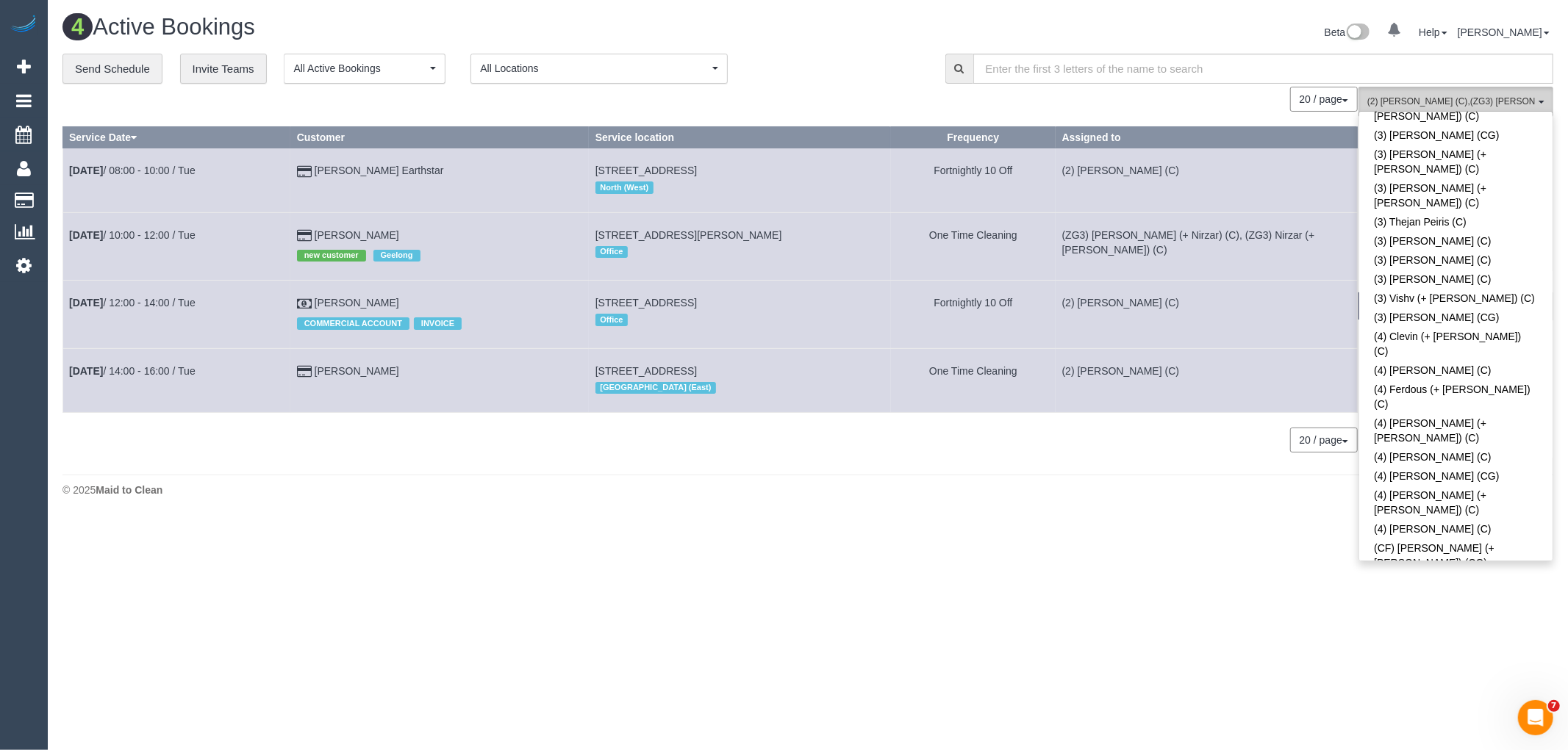
scroll to position [642, 0]
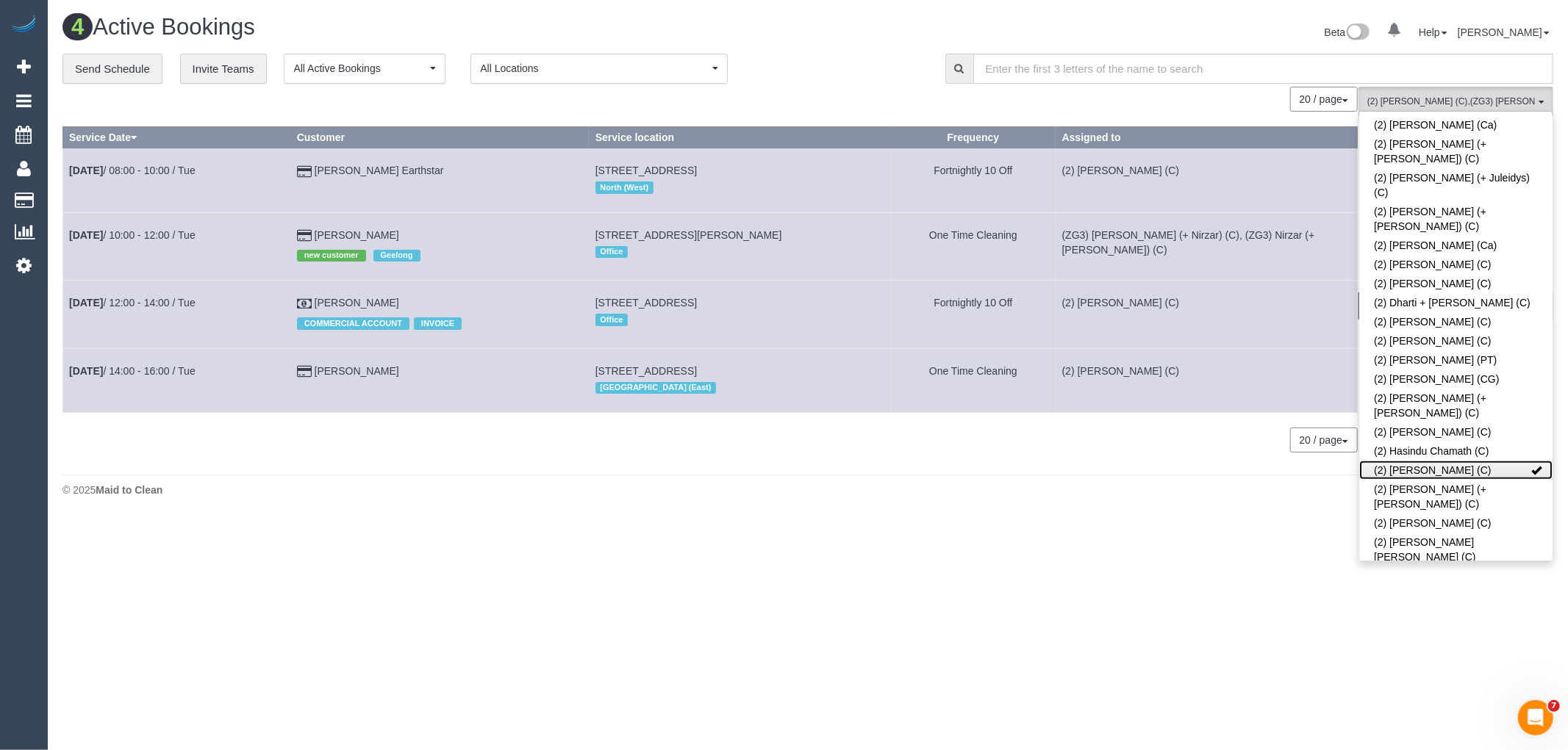
click at [1482, 461] on link "(2) [PERSON_NAME] (C)" at bounding box center [1456, 470] width 194 height 19
click at [1452, 93] on button "(ZG3) Mansi (+ Nirzar) (C) All Teams" at bounding box center [1456, 102] width 195 height 30
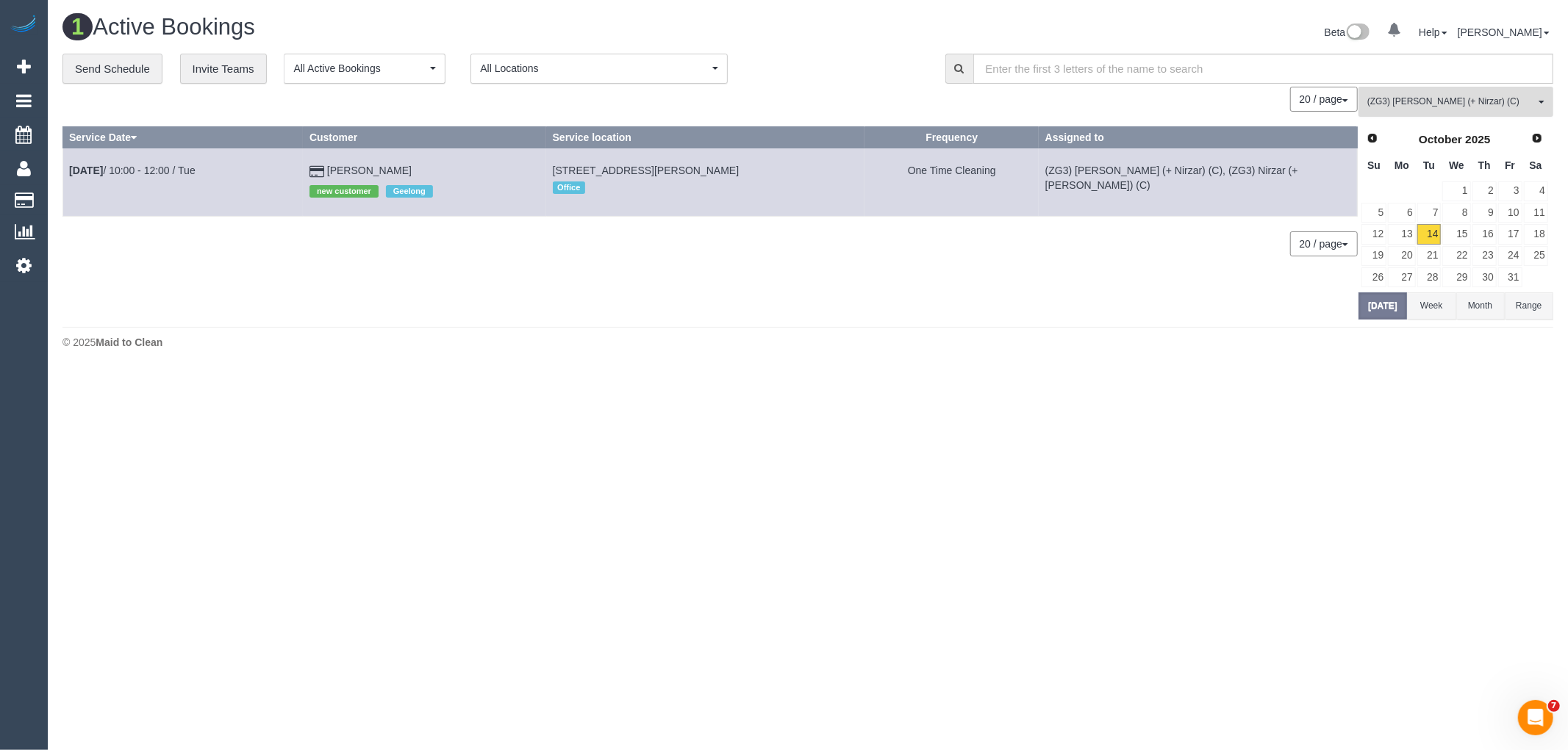
click at [1441, 102] on span "(ZG3) [PERSON_NAME] (+ Nirzar) (C)" at bounding box center [1451, 102] width 168 height 13
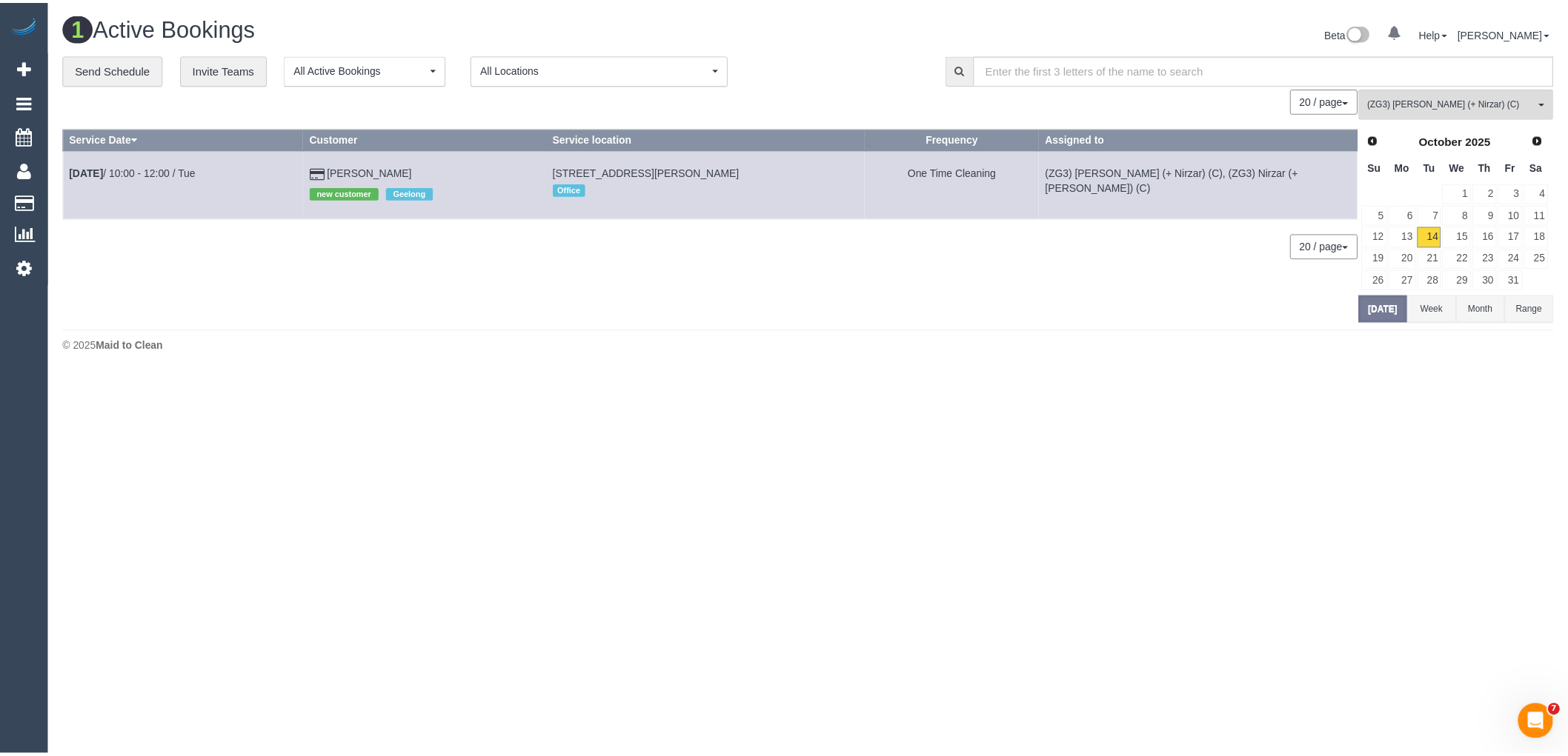
scroll to position [4544, 0]
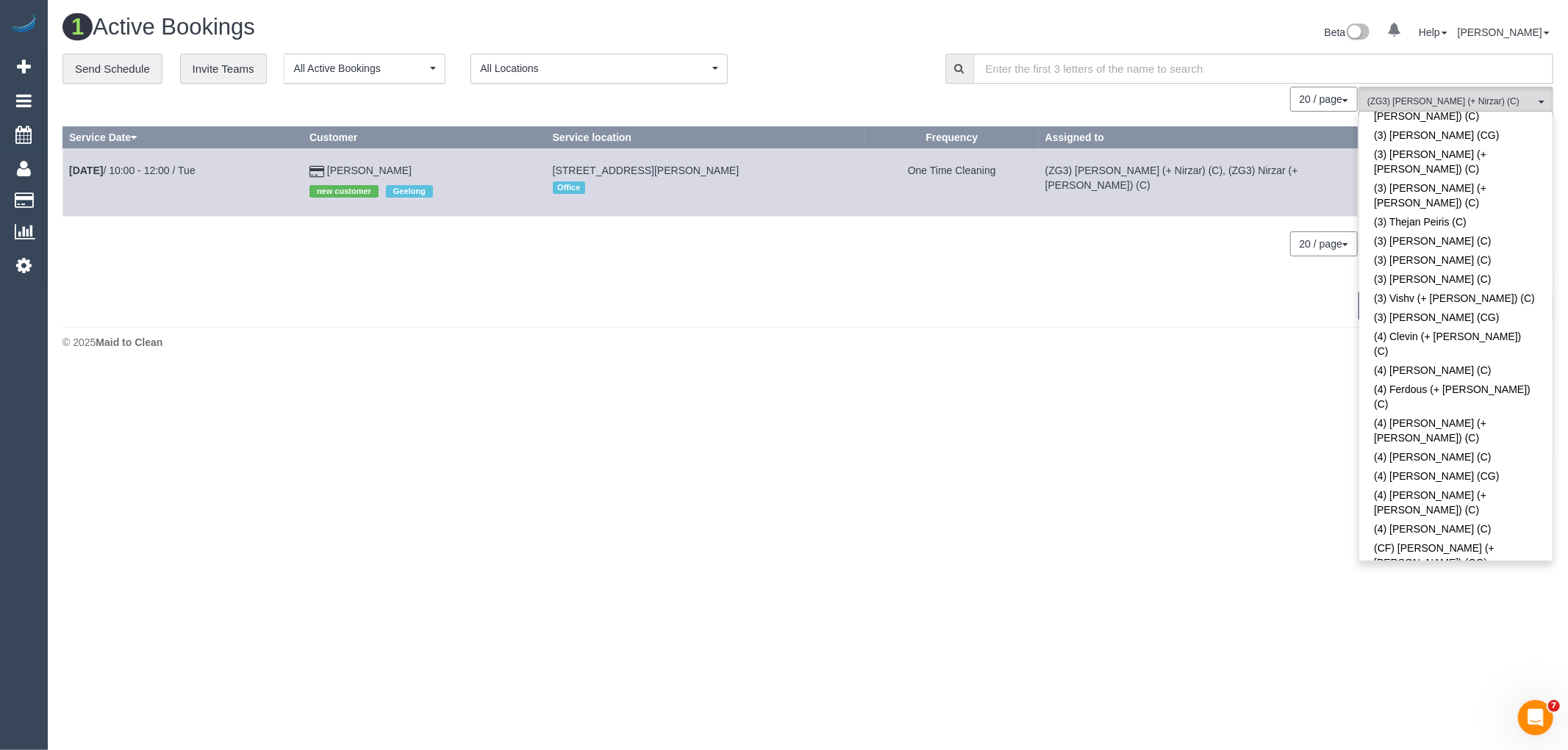
click at [1258, 336] on div "© 2025 Maid to Clean" at bounding box center [807, 343] width 1490 height 15
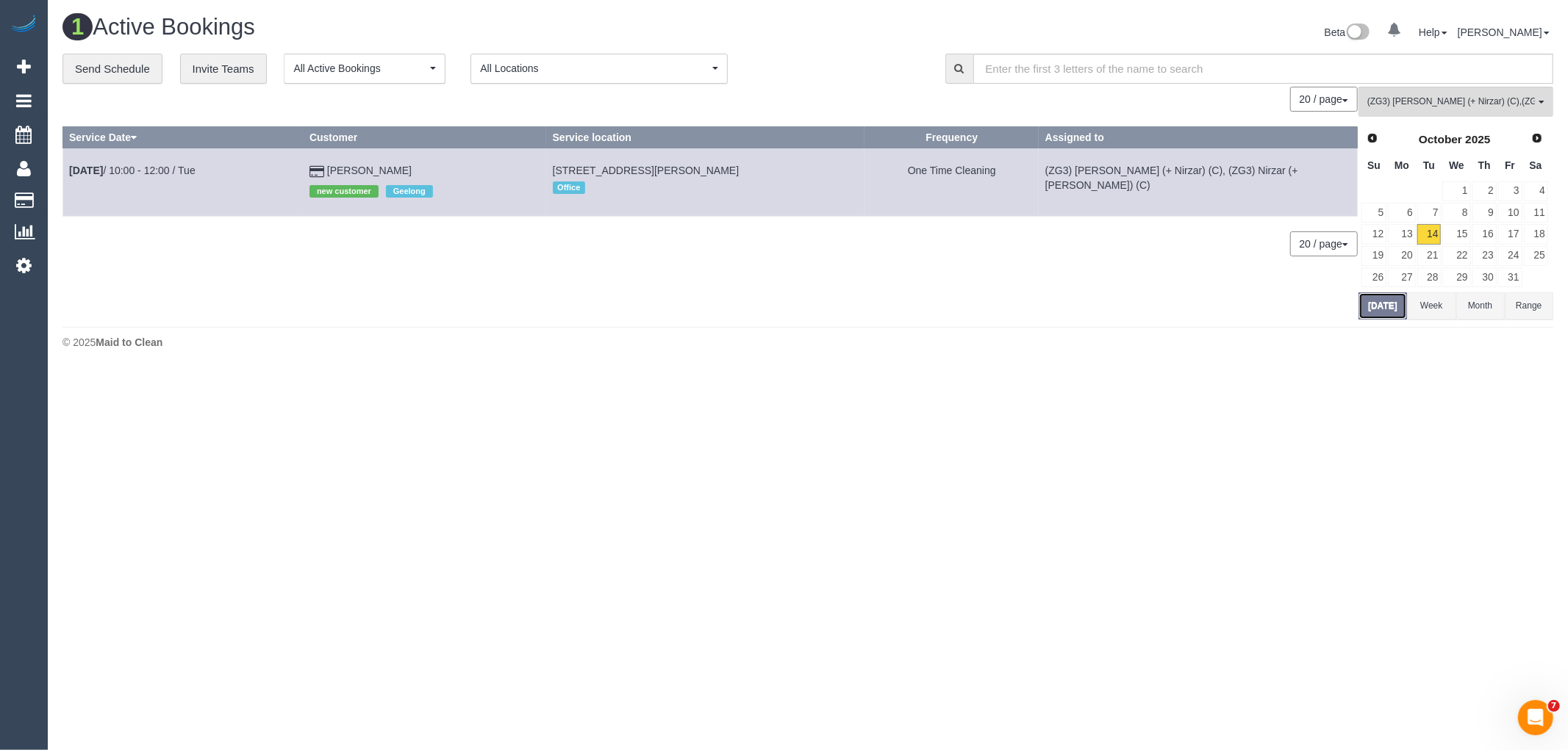
click at [1393, 303] on button "[DATE]" at bounding box center [1383, 306] width 48 height 27
click at [1457, 107] on span "(ZG3) Mansi (+ Nirzar) (C) , (ZG3) Nirzar (+ Mansi) (C)" at bounding box center [1451, 102] width 168 height 13
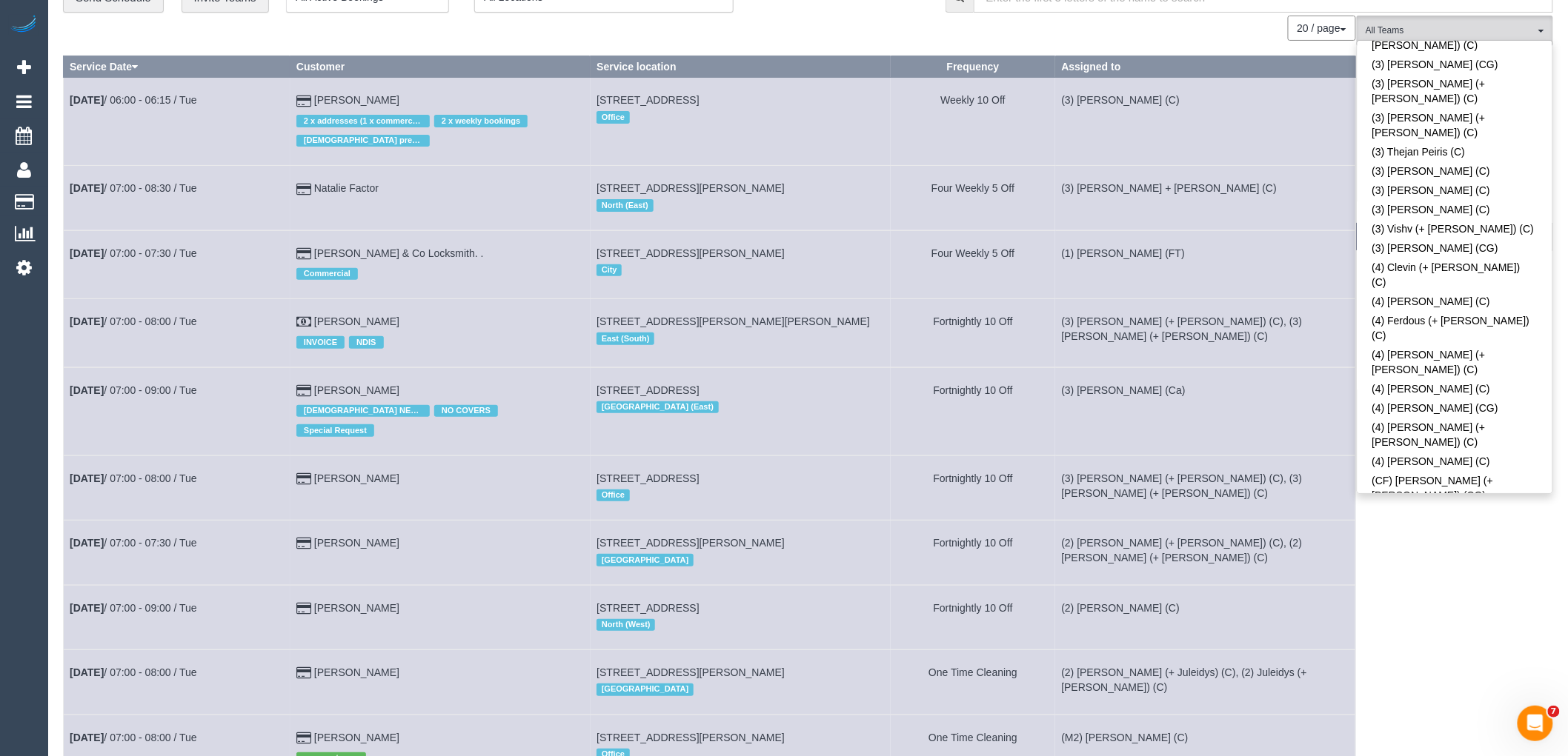
scroll to position [0, 0]
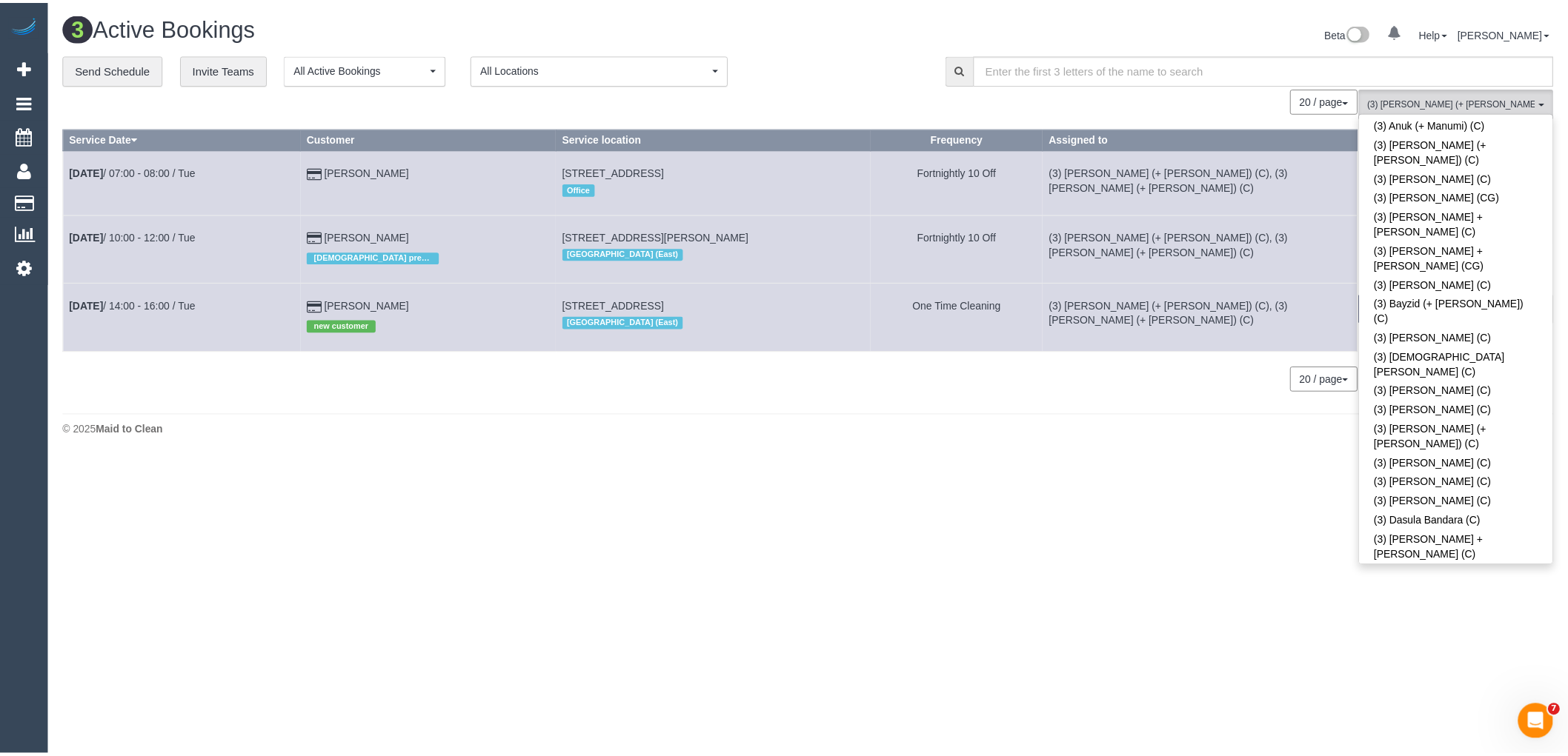
scroll to position [1993, 0]
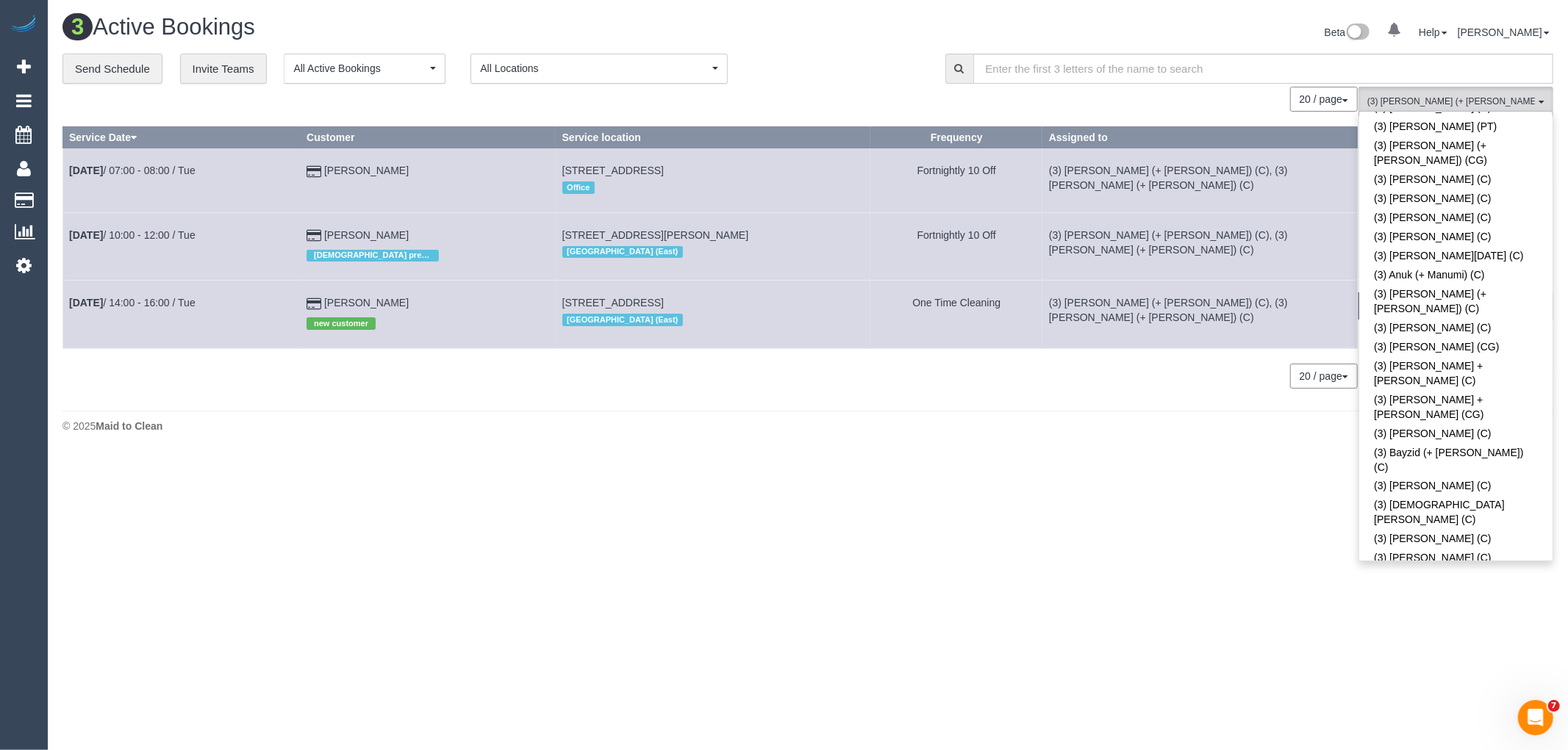
click at [1438, 94] on button "(3) Felipe (+ Tatiana) (C) , (3) Tatiana (+ Felipe) (C) All Teams" at bounding box center [1456, 102] width 195 height 30
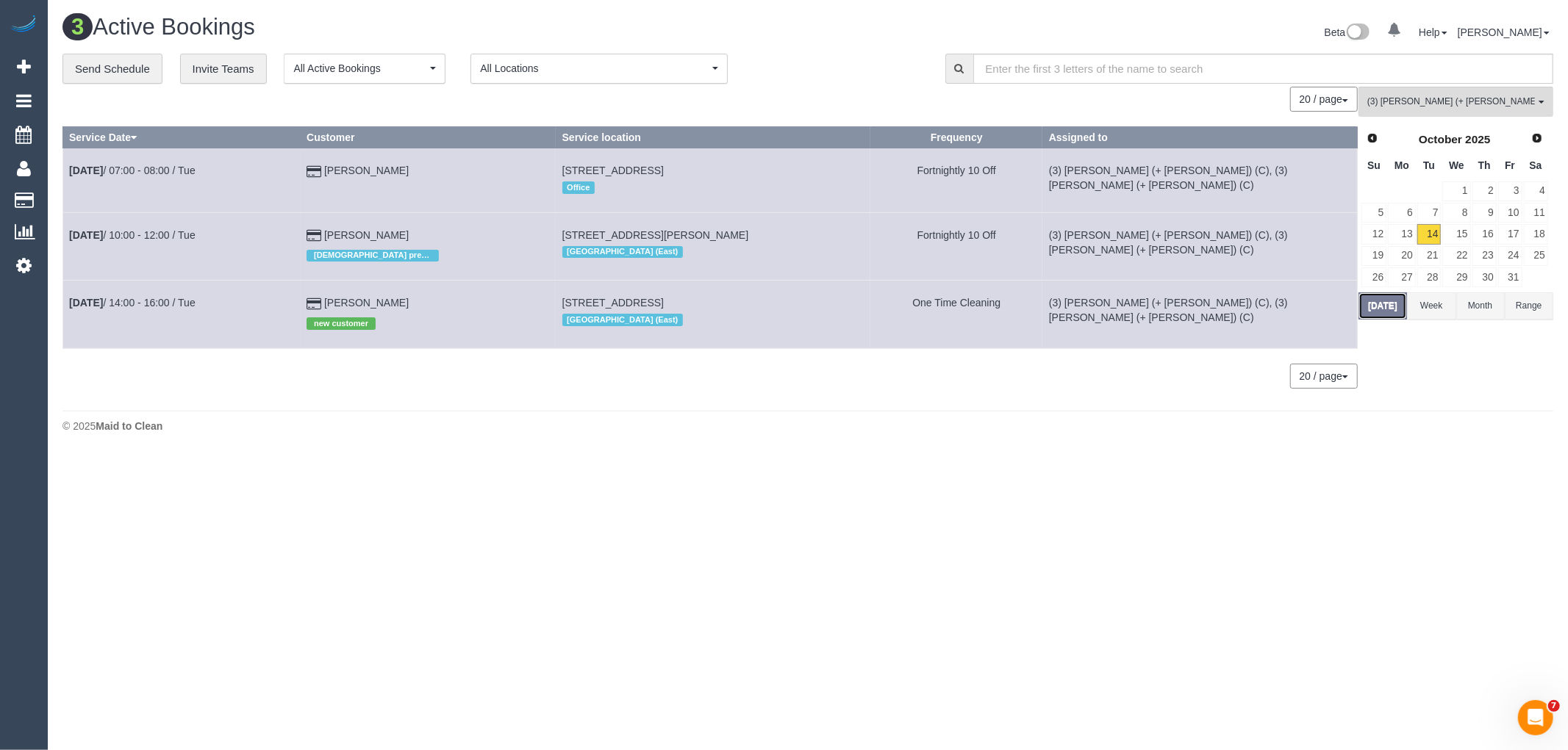
click at [1388, 307] on button "[DATE]" at bounding box center [1383, 306] width 48 height 27
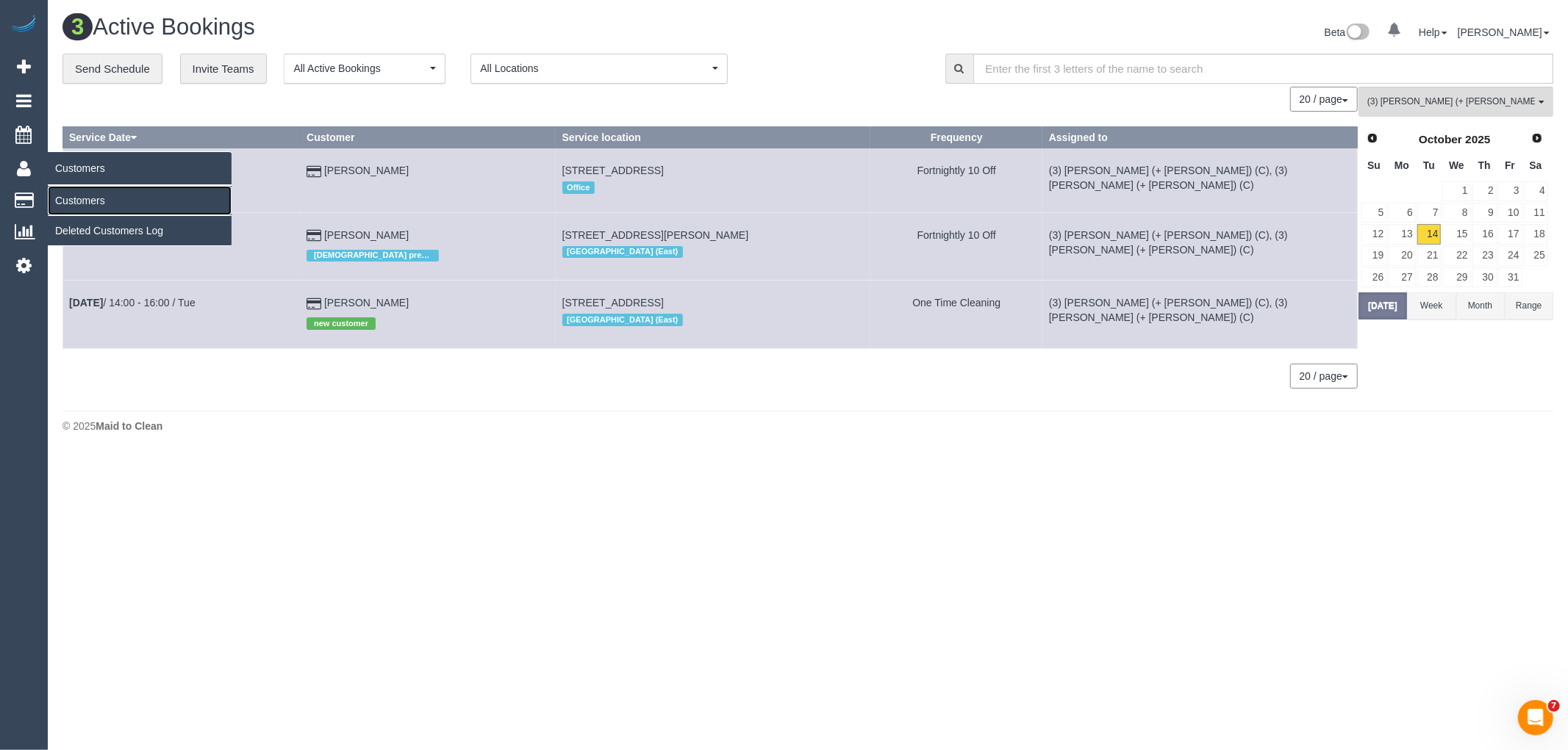
click at [70, 197] on link "Customers" at bounding box center [139, 200] width 184 height 29
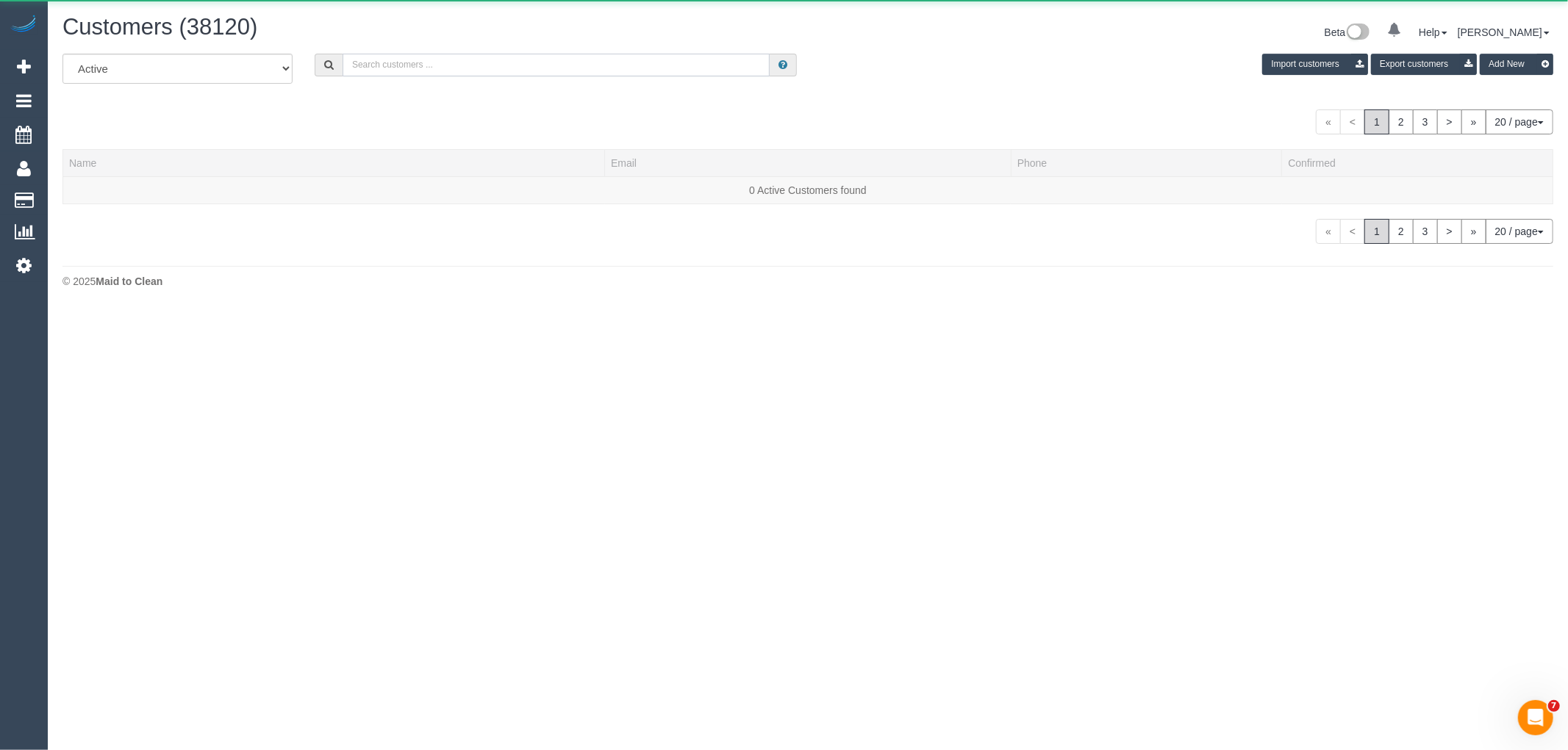
click at [629, 68] on input "text" at bounding box center [556, 65] width 427 height 23
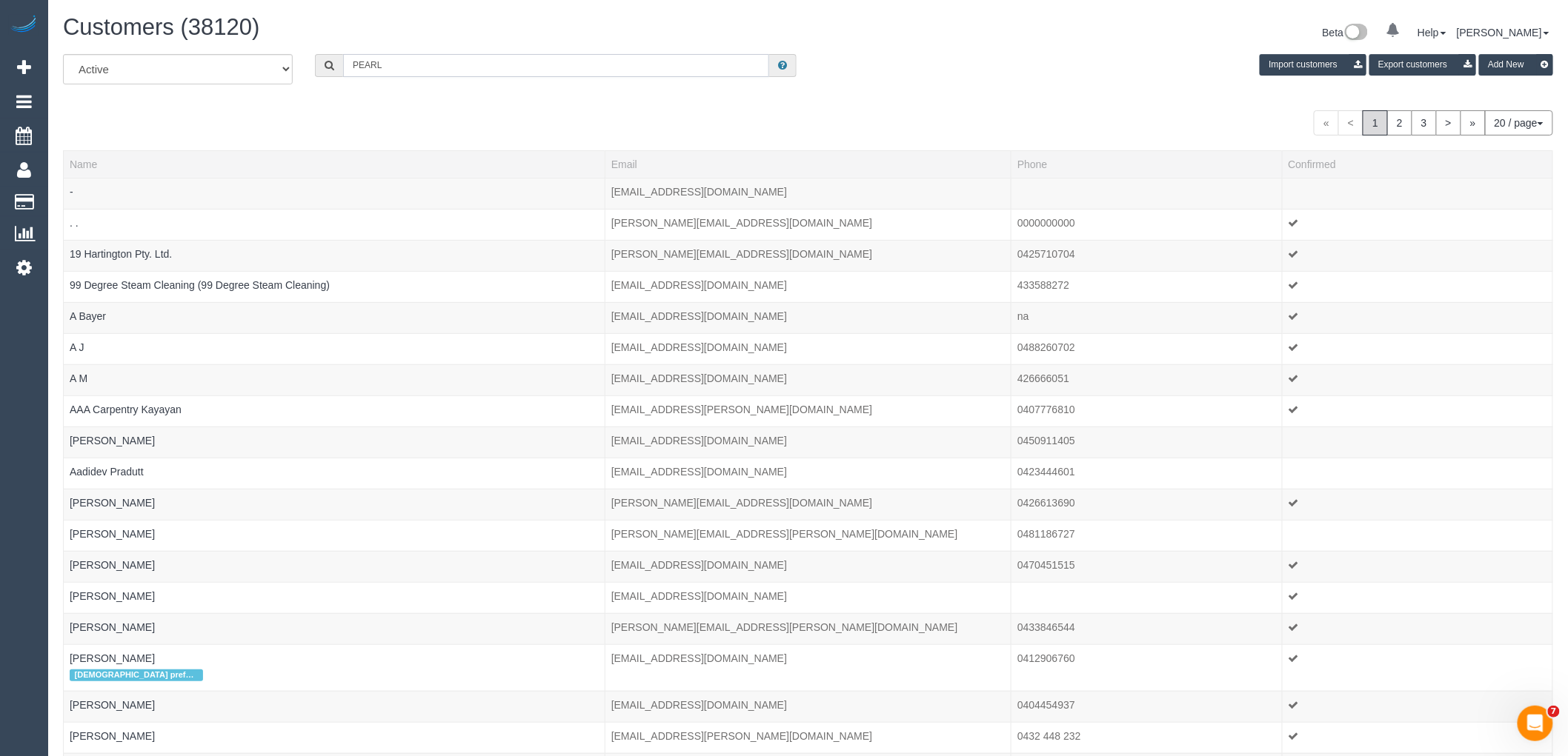
click at [431, 71] on input "PEARL" at bounding box center [556, 65] width 426 height 23
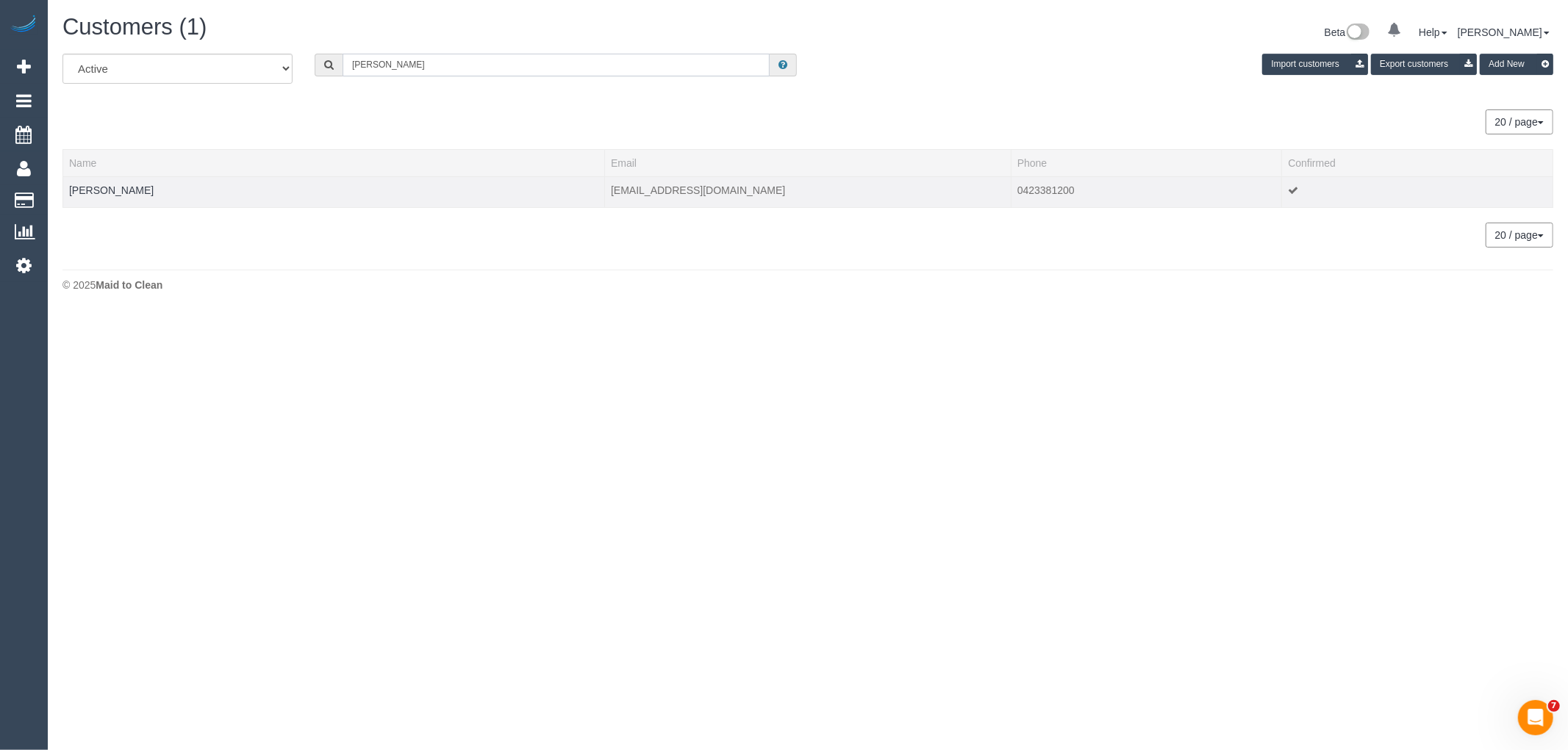
type input "PEARL ja"
drag, startPoint x: 1084, startPoint y: 188, endPoint x: 994, endPoint y: 189, distance: 90.0
click at [994, 189] on tr "PEARL JAYADEEP pjayadeep12@hotmail.com 0423381200" at bounding box center [808, 191] width 1490 height 31
click at [137, 191] on link "PEARL JAYADEEP" at bounding box center [111, 191] width 84 height 12
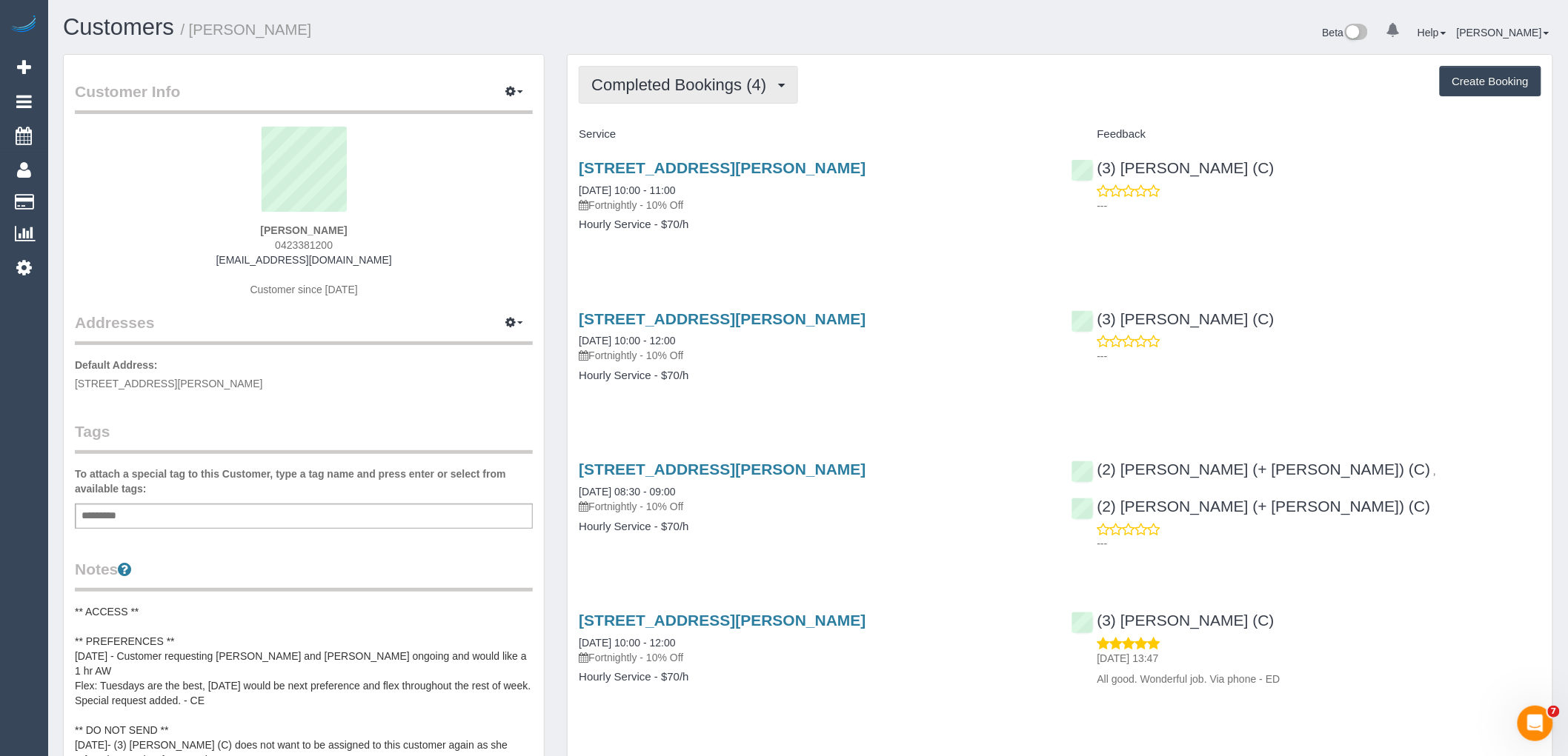
click at [727, 83] on span "Completed Bookings (4)" at bounding box center [683, 85] width 182 height 18
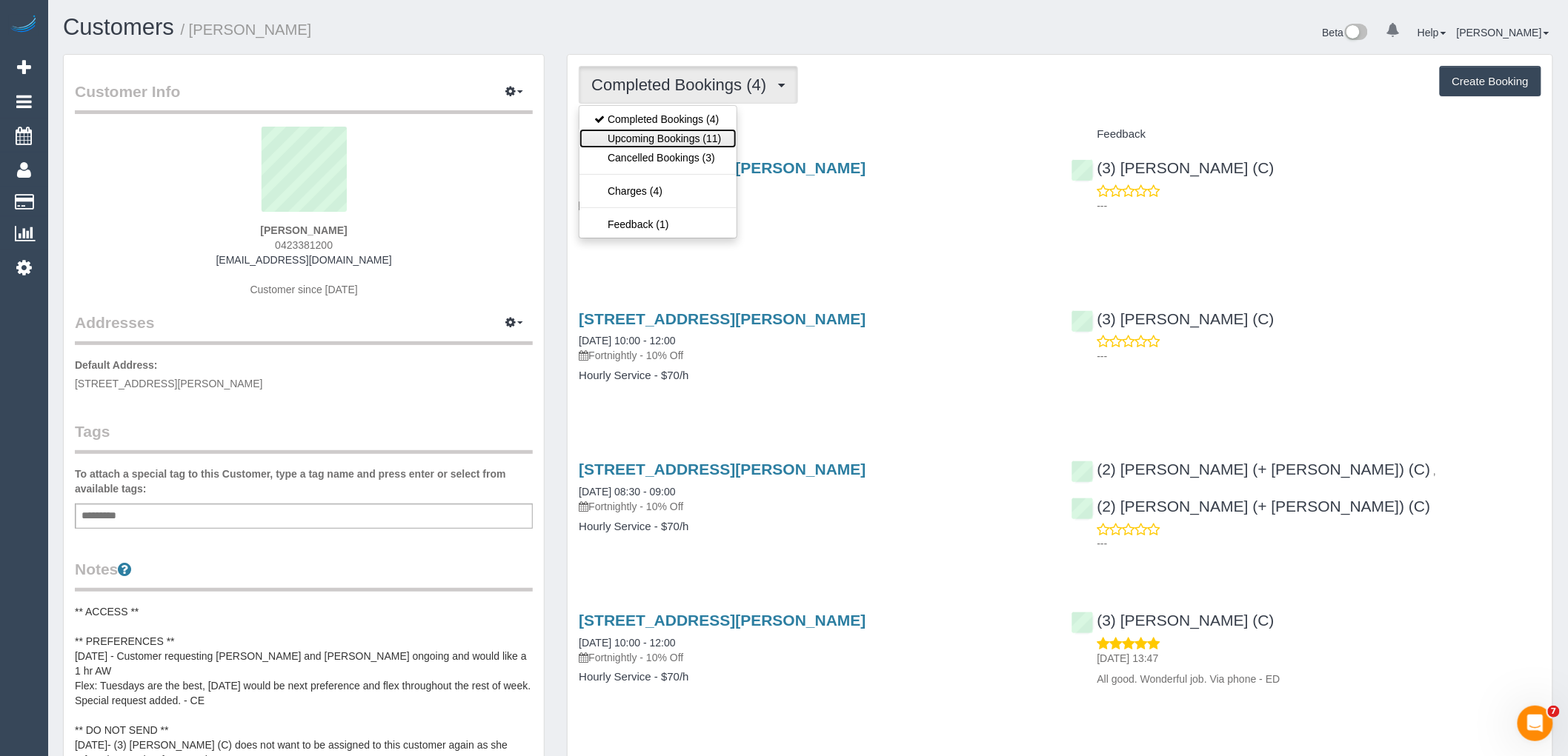
click at [710, 134] on link "Upcoming Bookings (11)" at bounding box center [658, 138] width 156 height 19
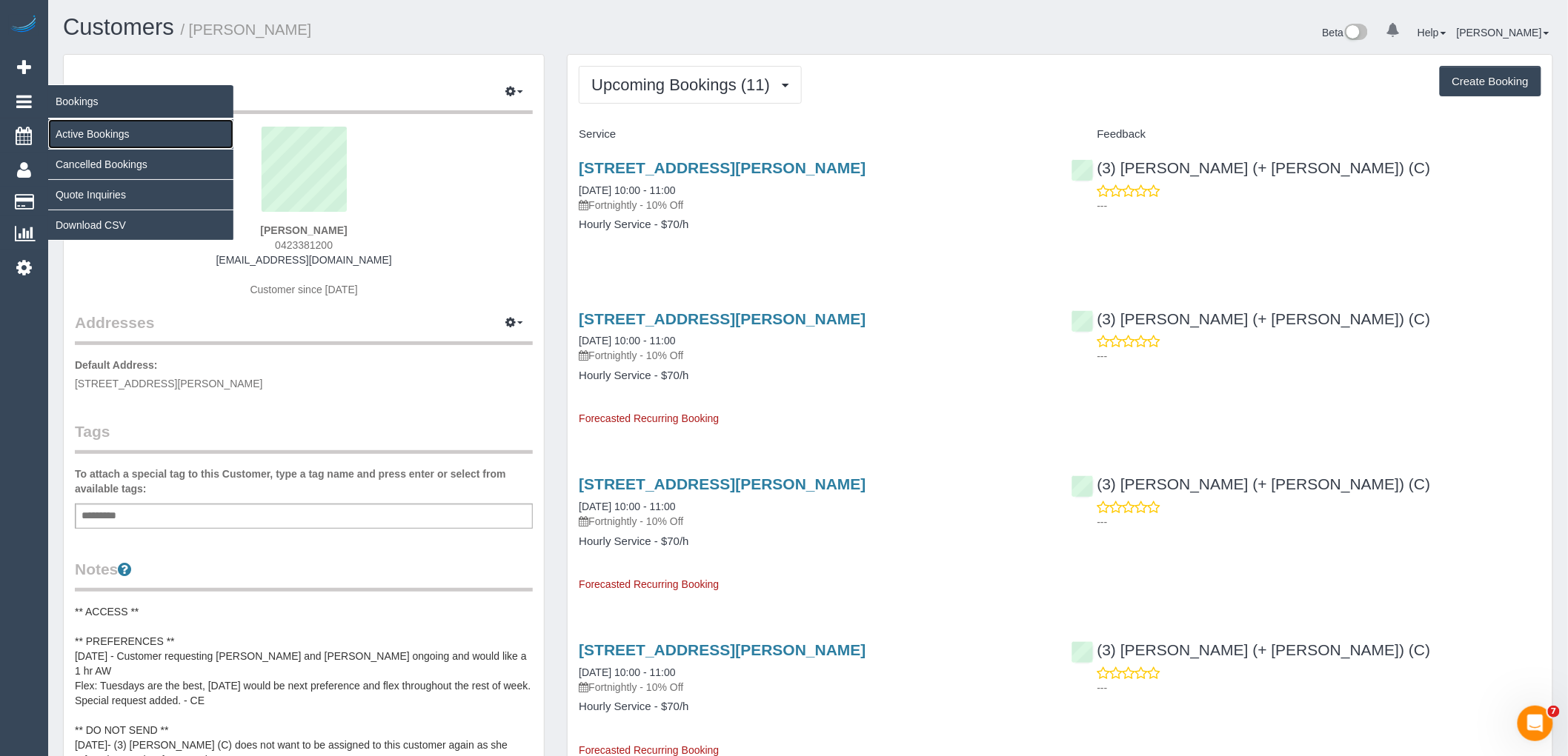
click at [90, 137] on link "Active Bookings" at bounding box center [140, 134] width 185 height 30
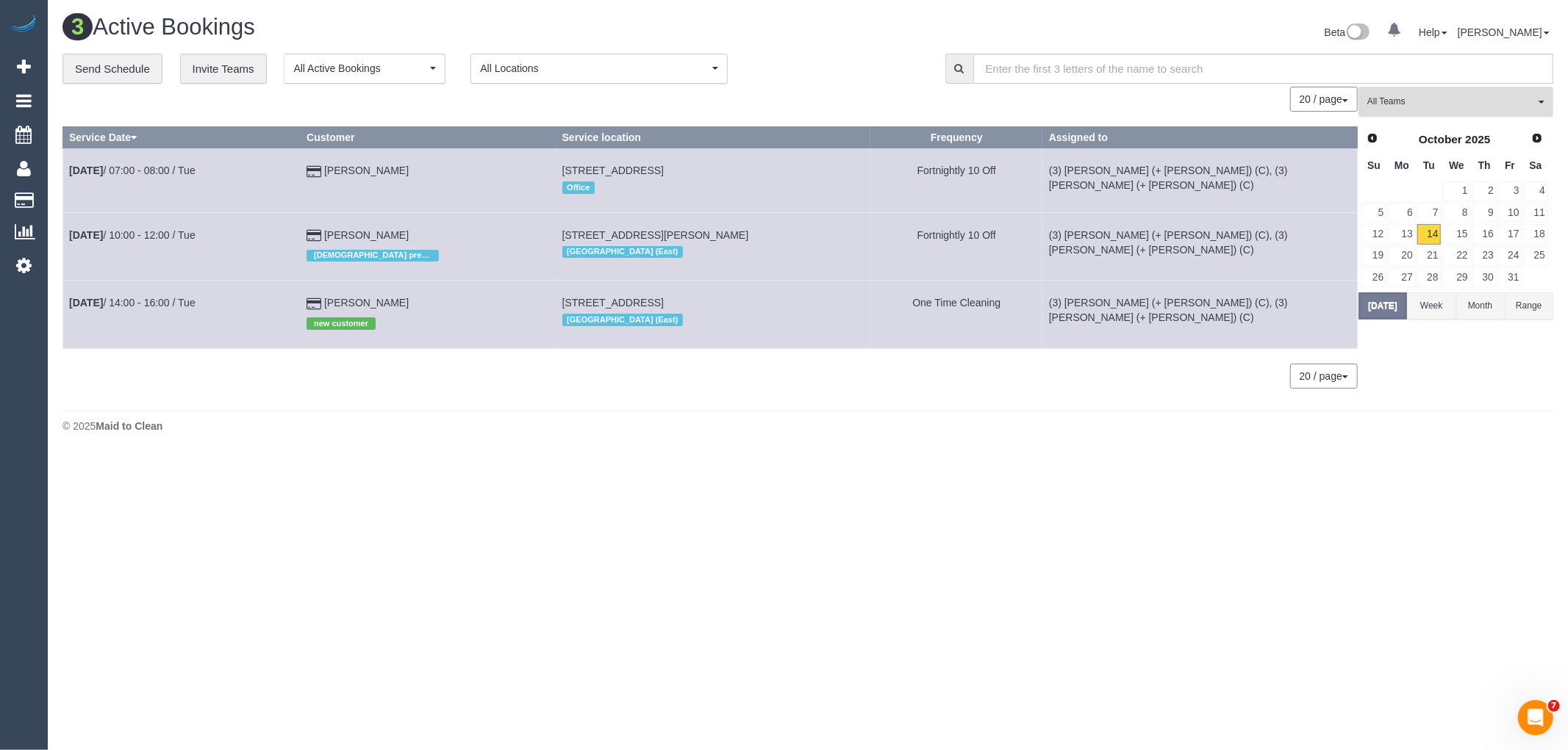
click at [1515, 96] on button "All Teams" at bounding box center [1456, 102] width 195 height 30
click at [1431, 121] on link "Remove Team Filters" at bounding box center [1456, 124] width 194 height 19
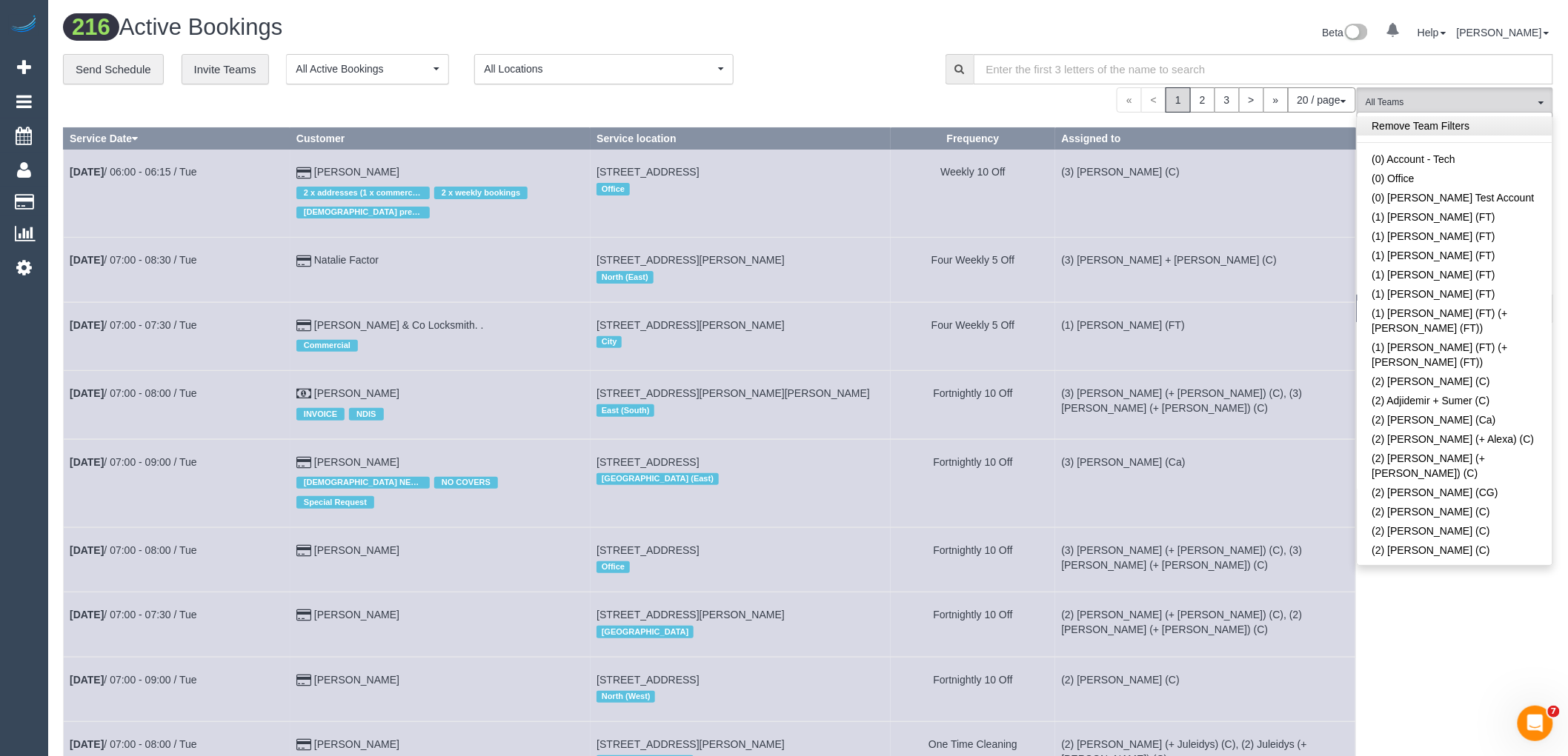
scroll to position [1050, 0]
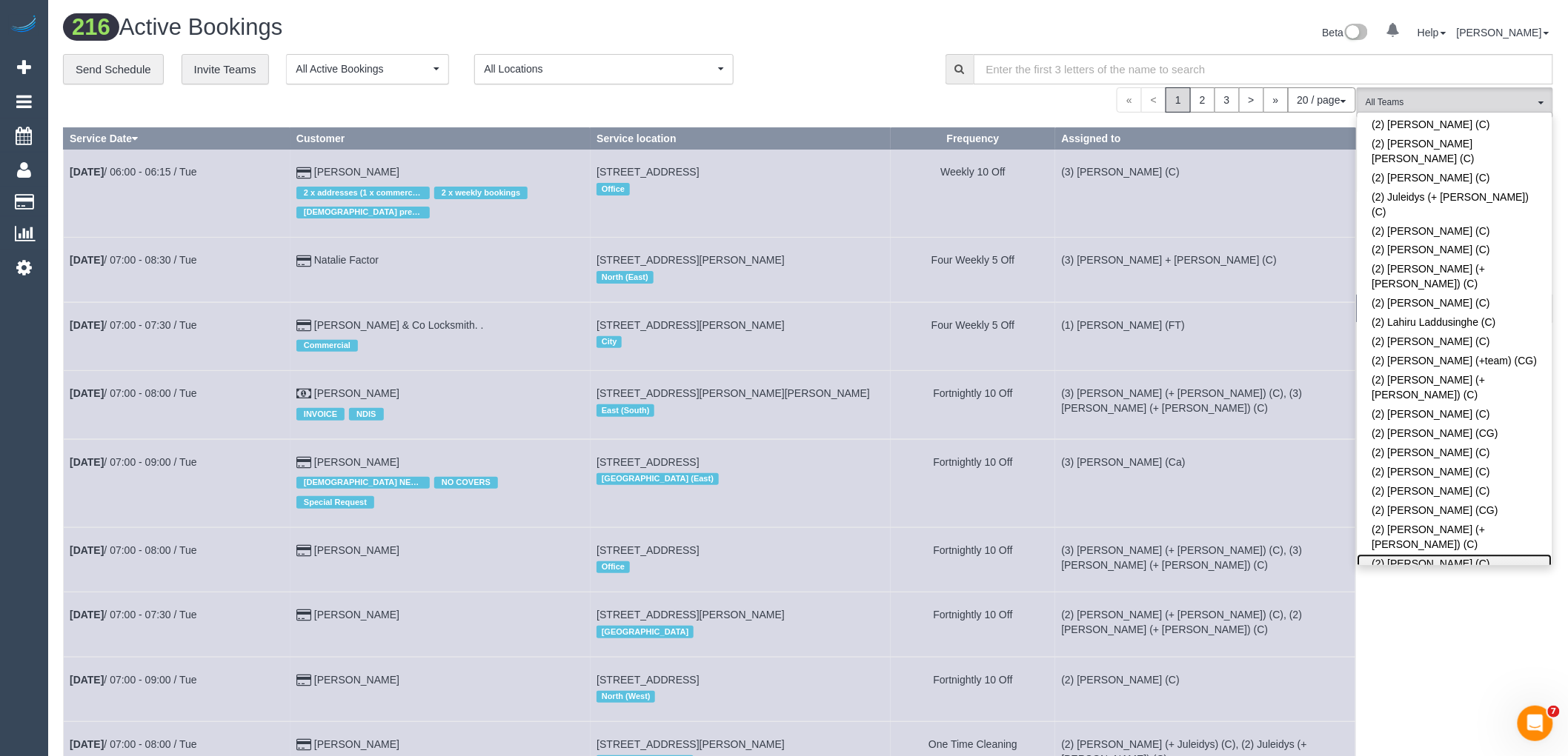
click at [1458, 555] on link "(2) [PERSON_NAME] (C)" at bounding box center [1455, 564] width 195 height 19
click at [1442, 99] on span "(2) [PERSON_NAME] (C)" at bounding box center [1450, 102] width 169 height 13
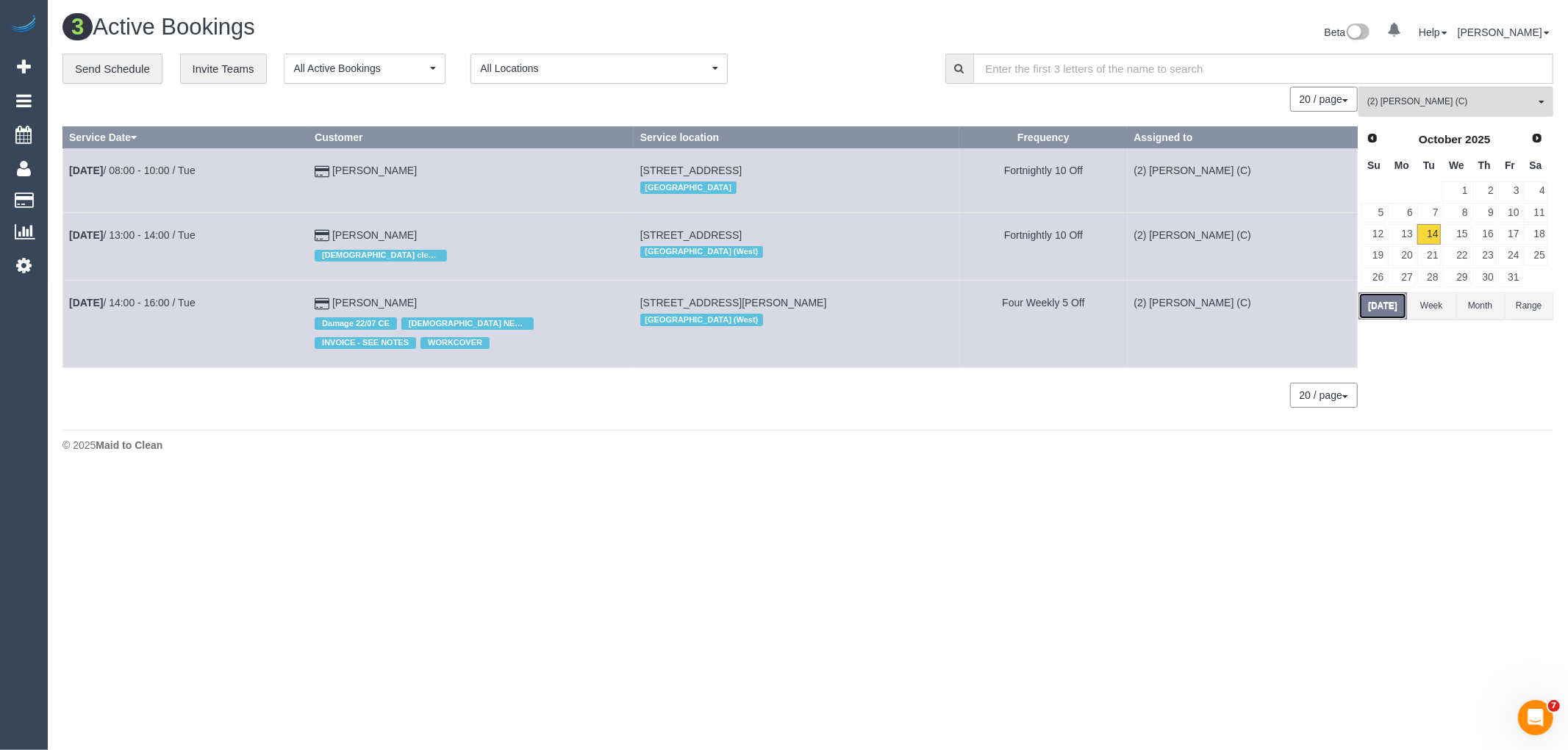
click at [1377, 313] on button "[DATE]" at bounding box center [1383, 306] width 48 height 27
click at [1395, 312] on button "[DATE]" at bounding box center [1383, 306] width 48 height 27
click at [1514, 99] on span "(2) [PERSON_NAME] (C)" at bounding box center [1451, 102] width 168 height 13
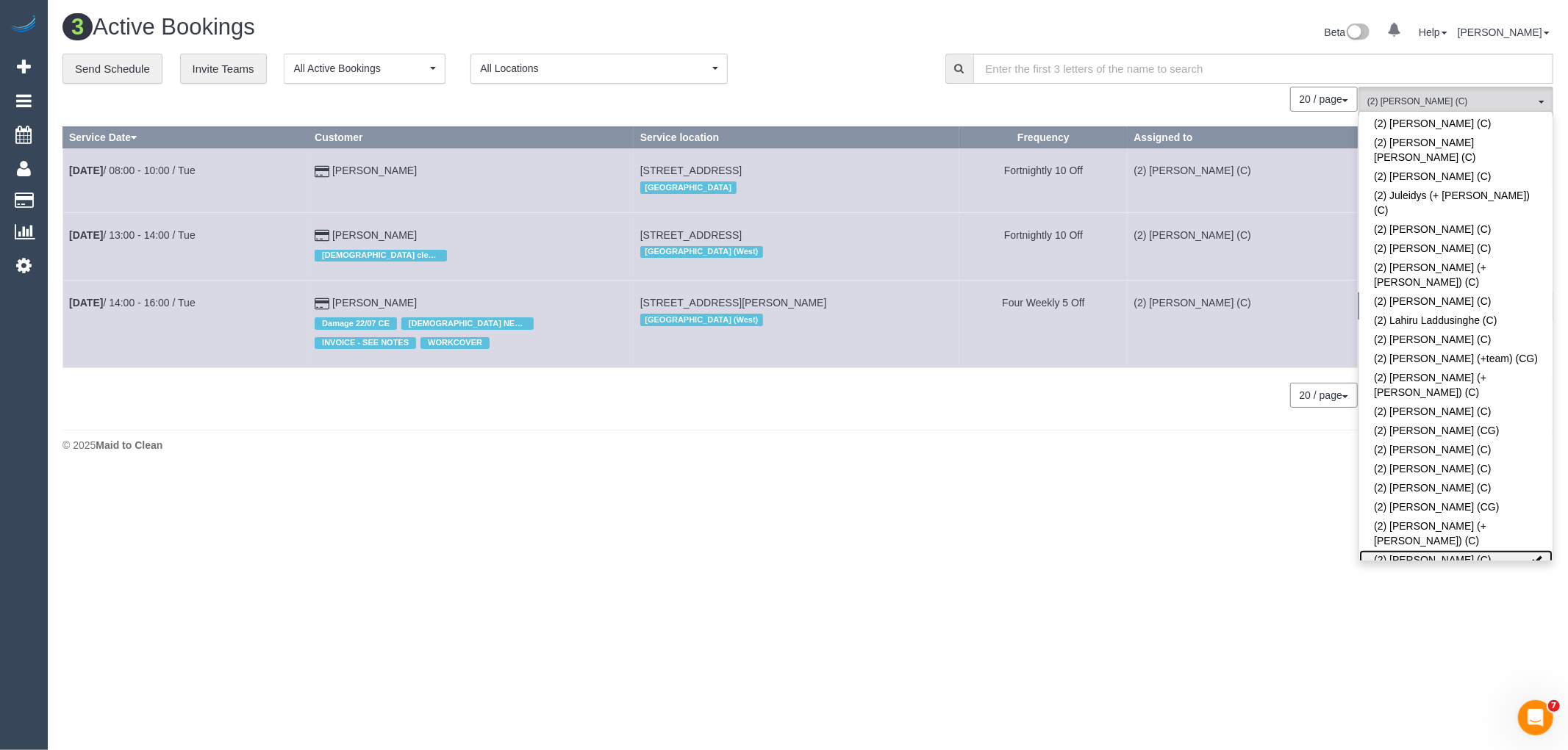
click at [1432, 550] on link "(2) [PERSON_NAME] (C)" at bounding box center [1456, 559] width 194 height 19
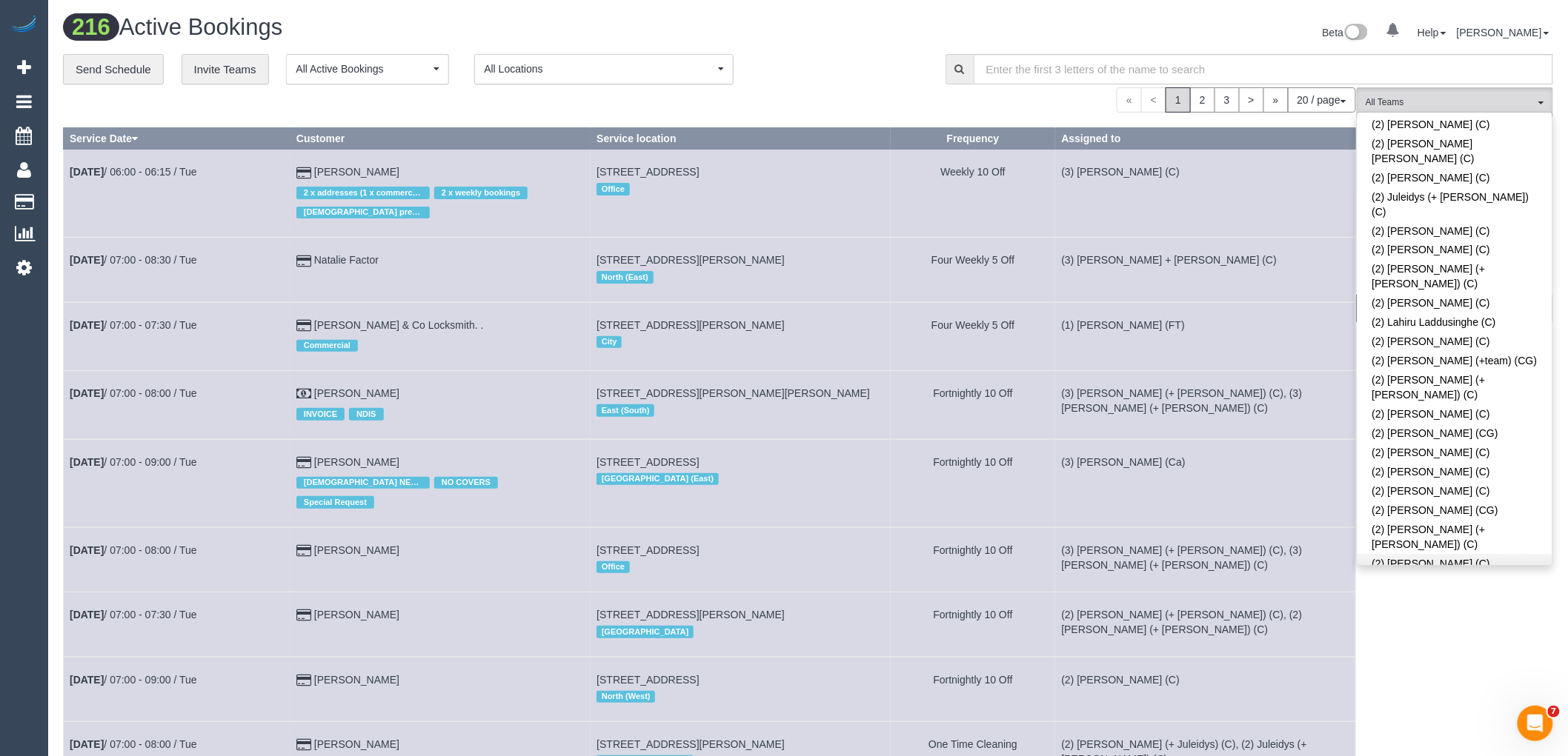
scroll to position [3314, 0]
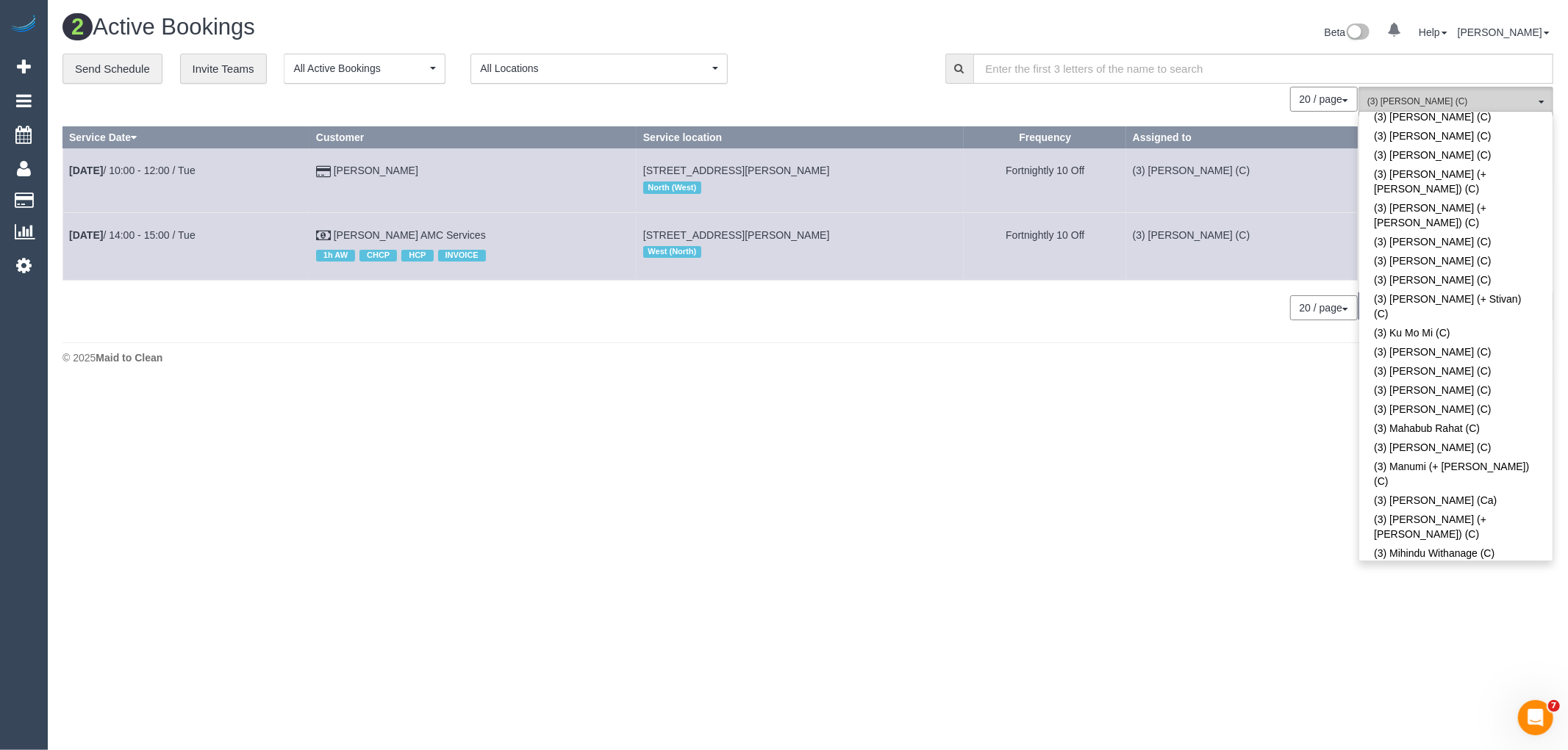
click at [1464, 96] on span "(3) [PERSON_NAME] (C)" at bounding box center [1451, 102] width 168 height 13
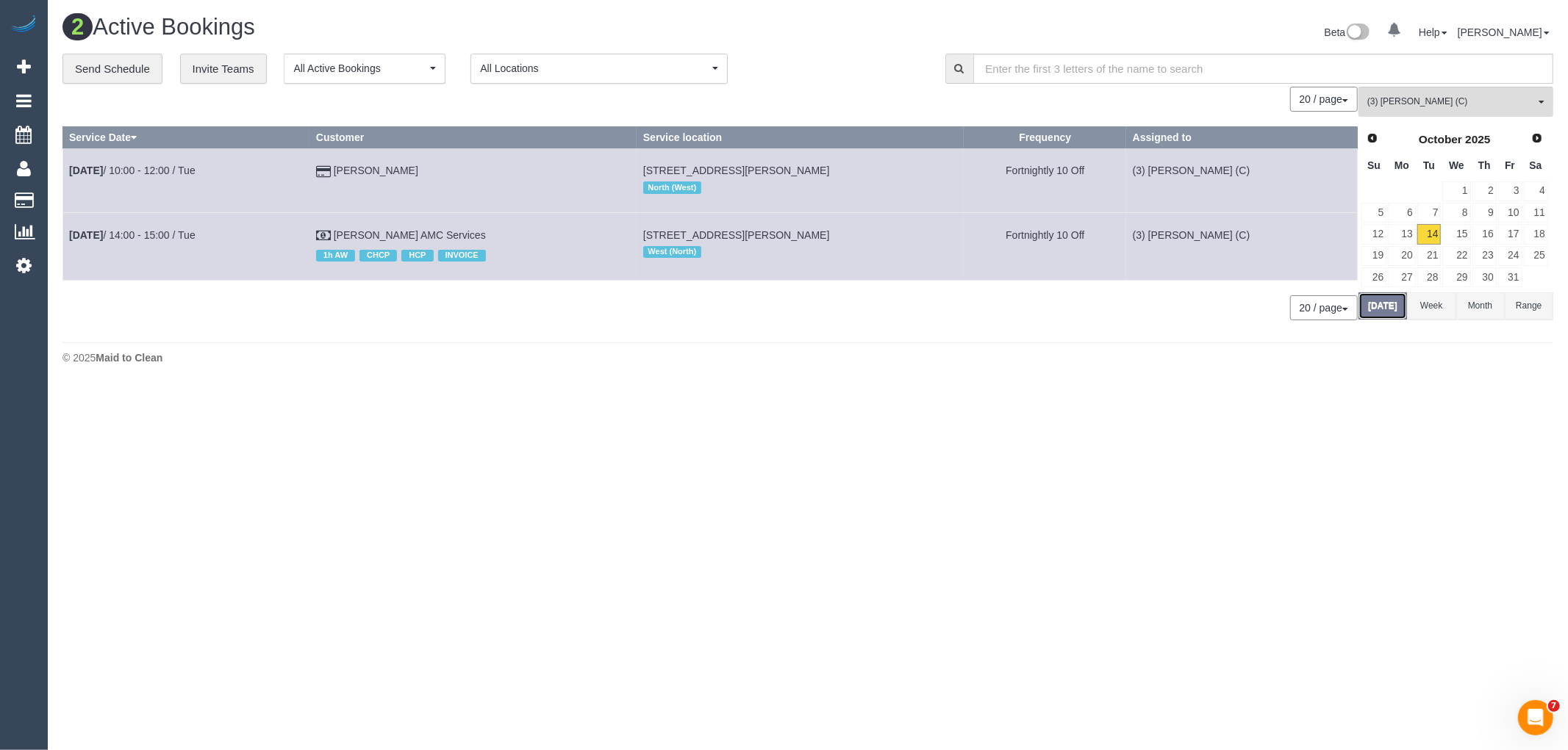
click at [1390, 310] on button "[DATE]" at bounding box center [1383, 306] width 48 height 27
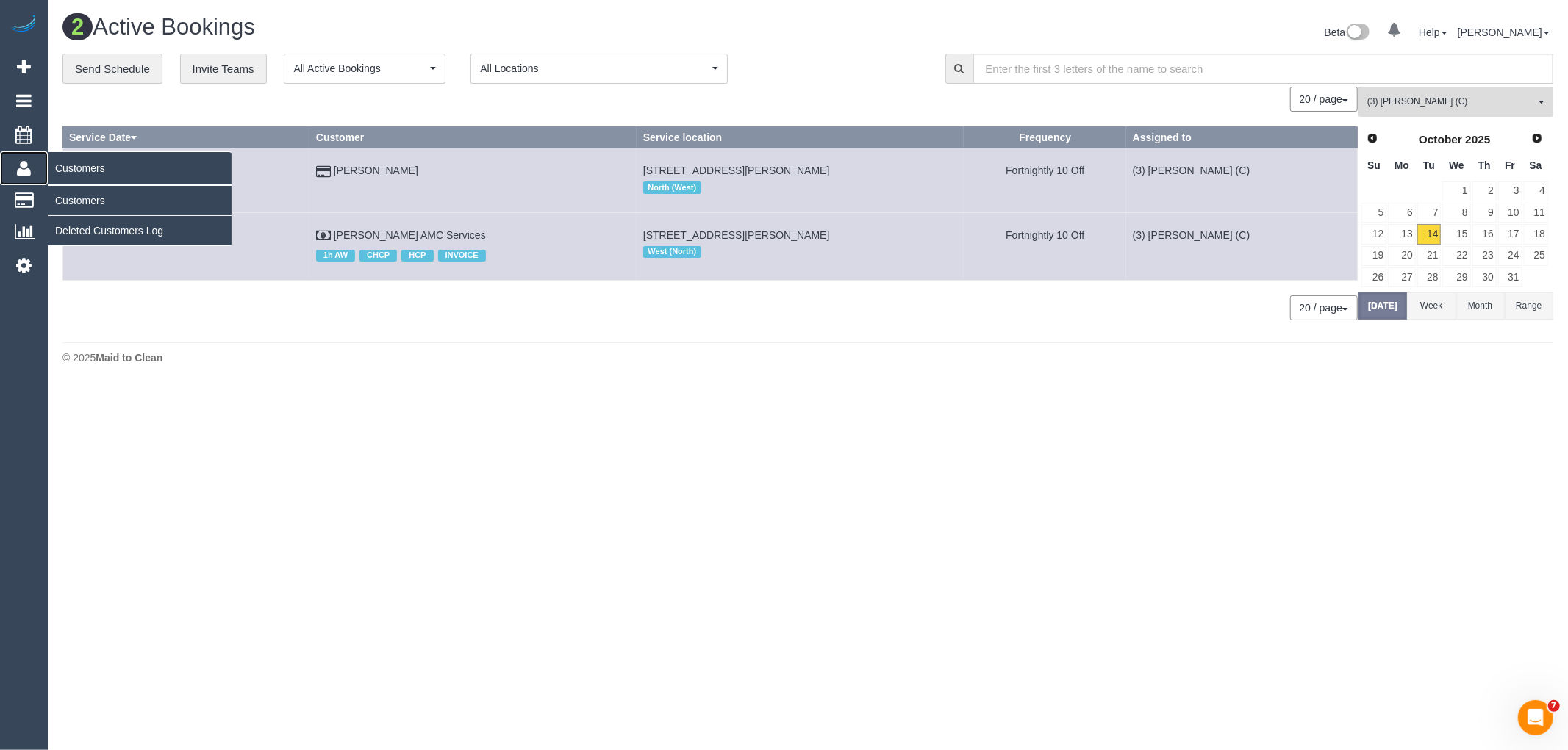
click at [17, 169] on icon at bounding box center [23, 168] width 14 height 17
click at [69, 200] on link "Customers" at bounding box center [139, 200] width 184 height 29
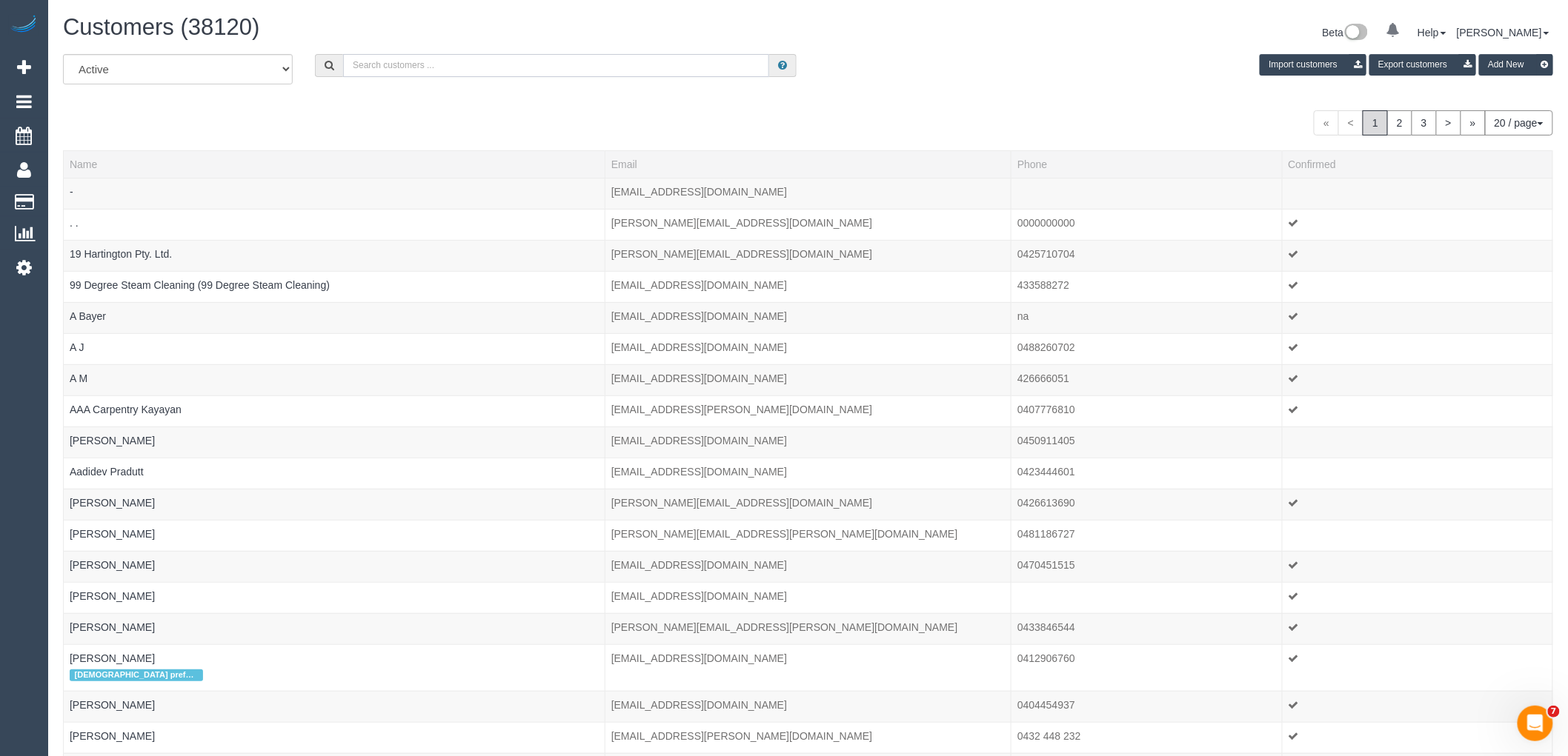
click at [559, 63] on input "text" at bounding box center [556, 65] width 426 height 23
click at [403, 65] on input "PEARL" at bounding box center [556, 65] width 426 height 23
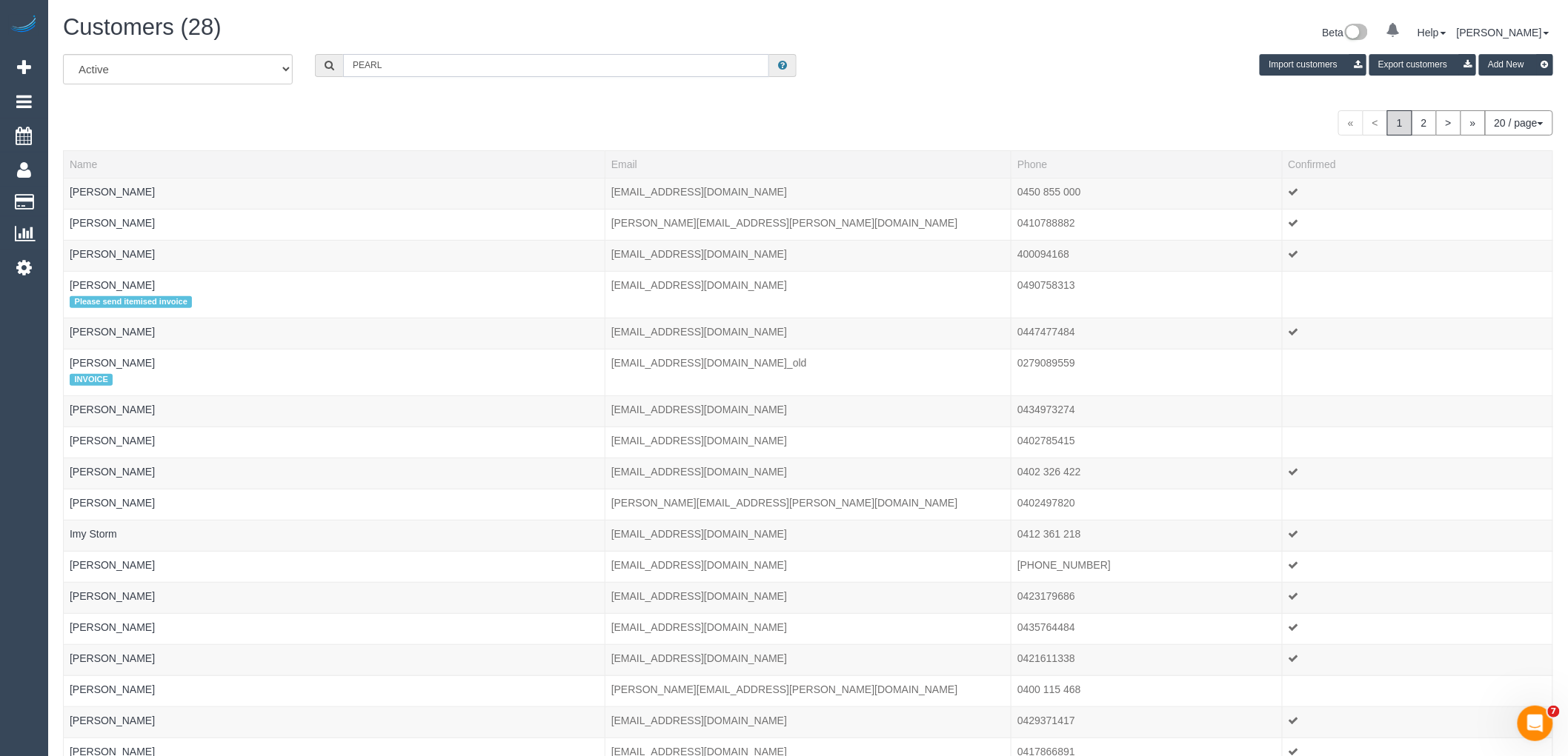
click at [388, 72] on input "PEARL" at bounding box center [556, 65] width 426 height 23
click at [479, 65] on input "PEARL" at bounding box center [556, 65] width 426 height 23
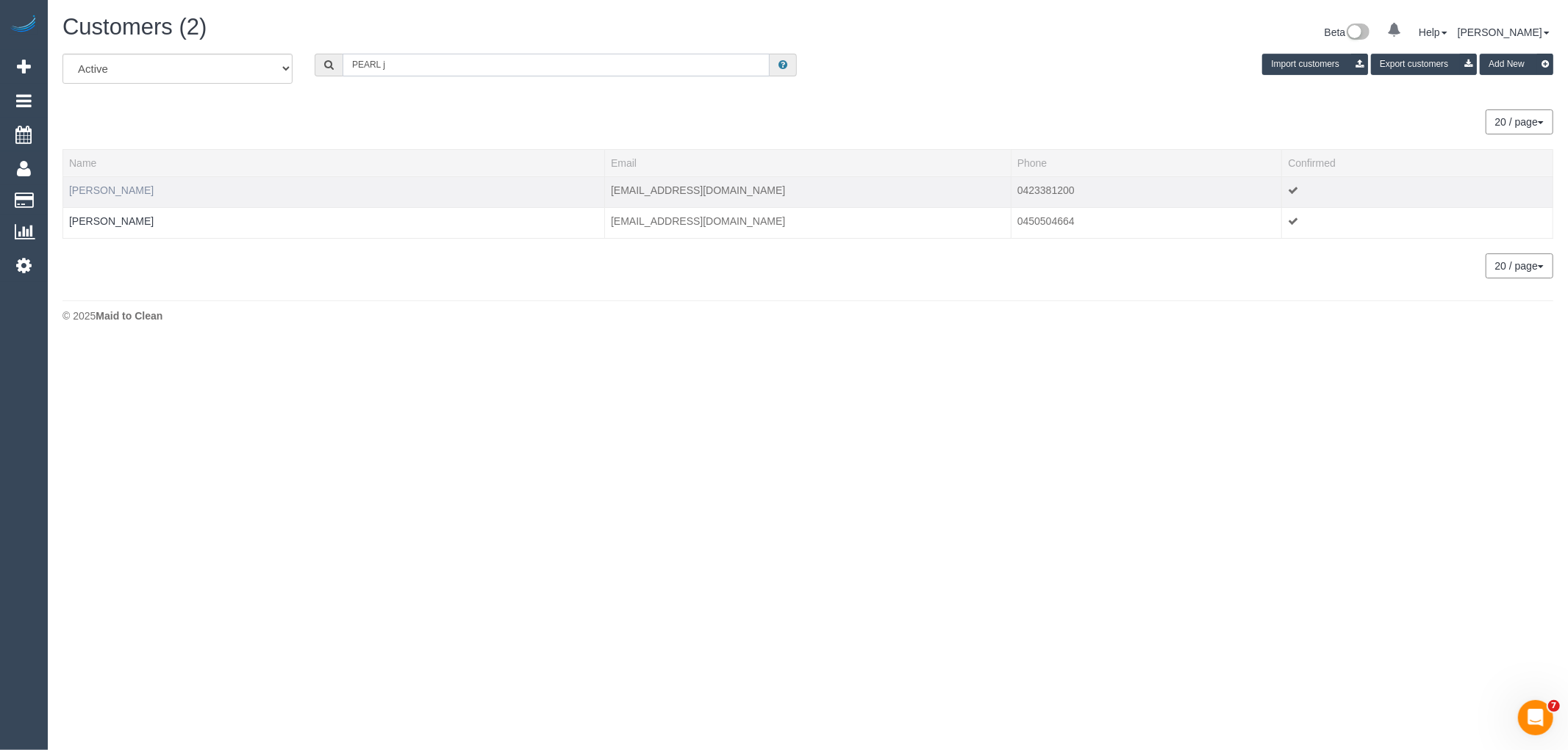
type input "PEARL j"
click at [117, 186] on link "PEARL JAYADEEP" at bounding box center [111, 191] width 84 height 12
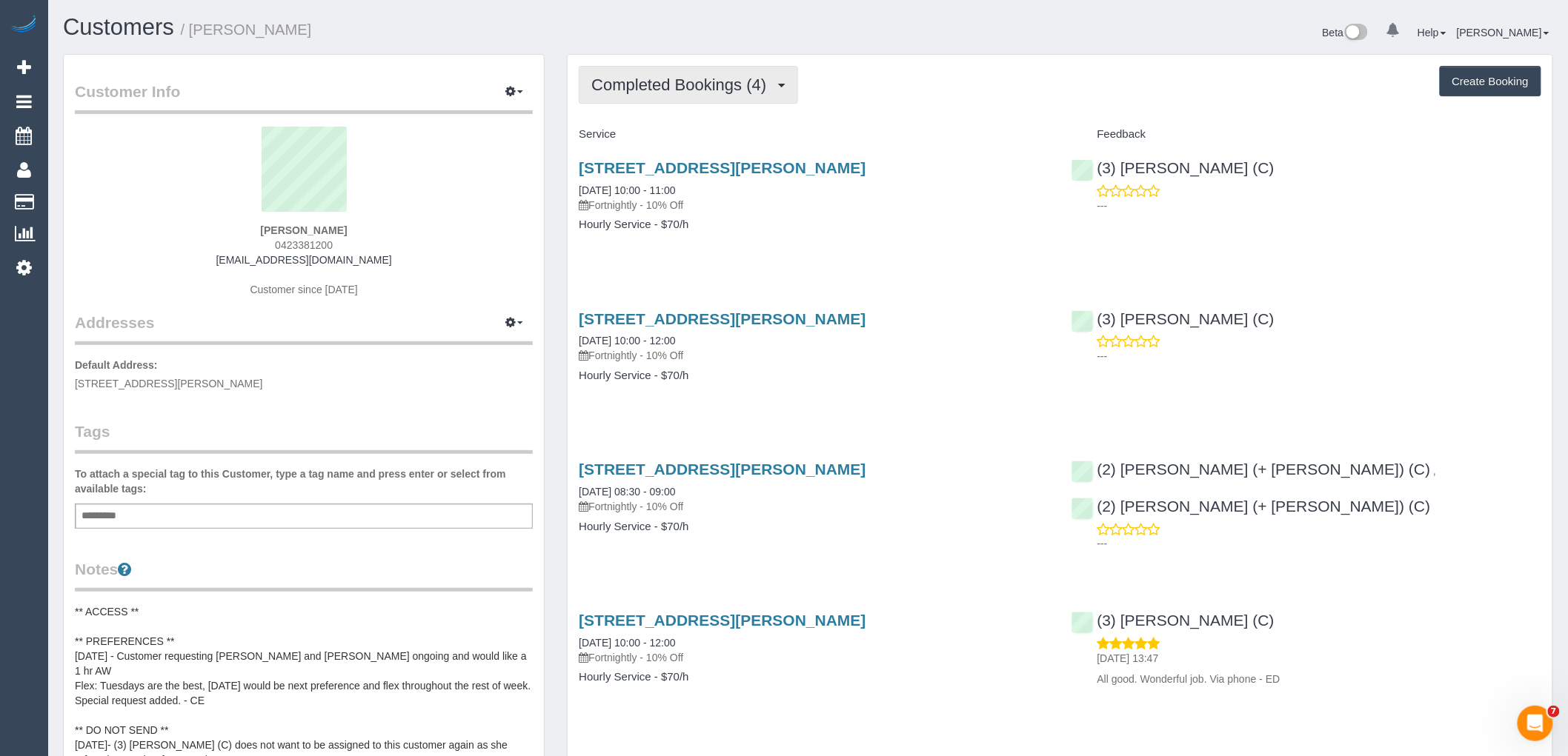
click at [705, 87] on span "Completed Bookings (4)" at bounding box center [683, 85] width 182 height 18
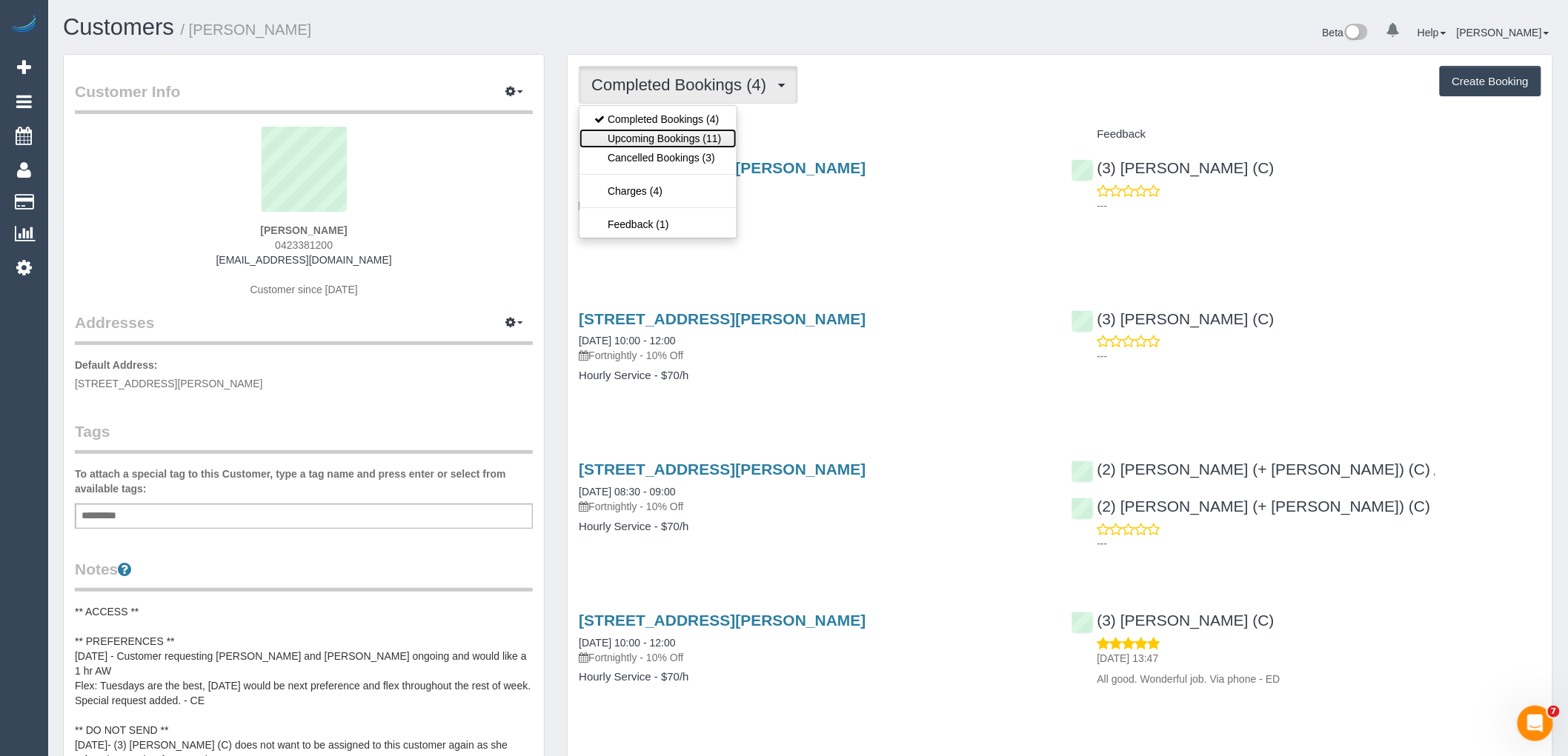
click at [661, 142] on link "Upcoming Bookings (11)" at bounding box center [658, 138] width 156 height 19
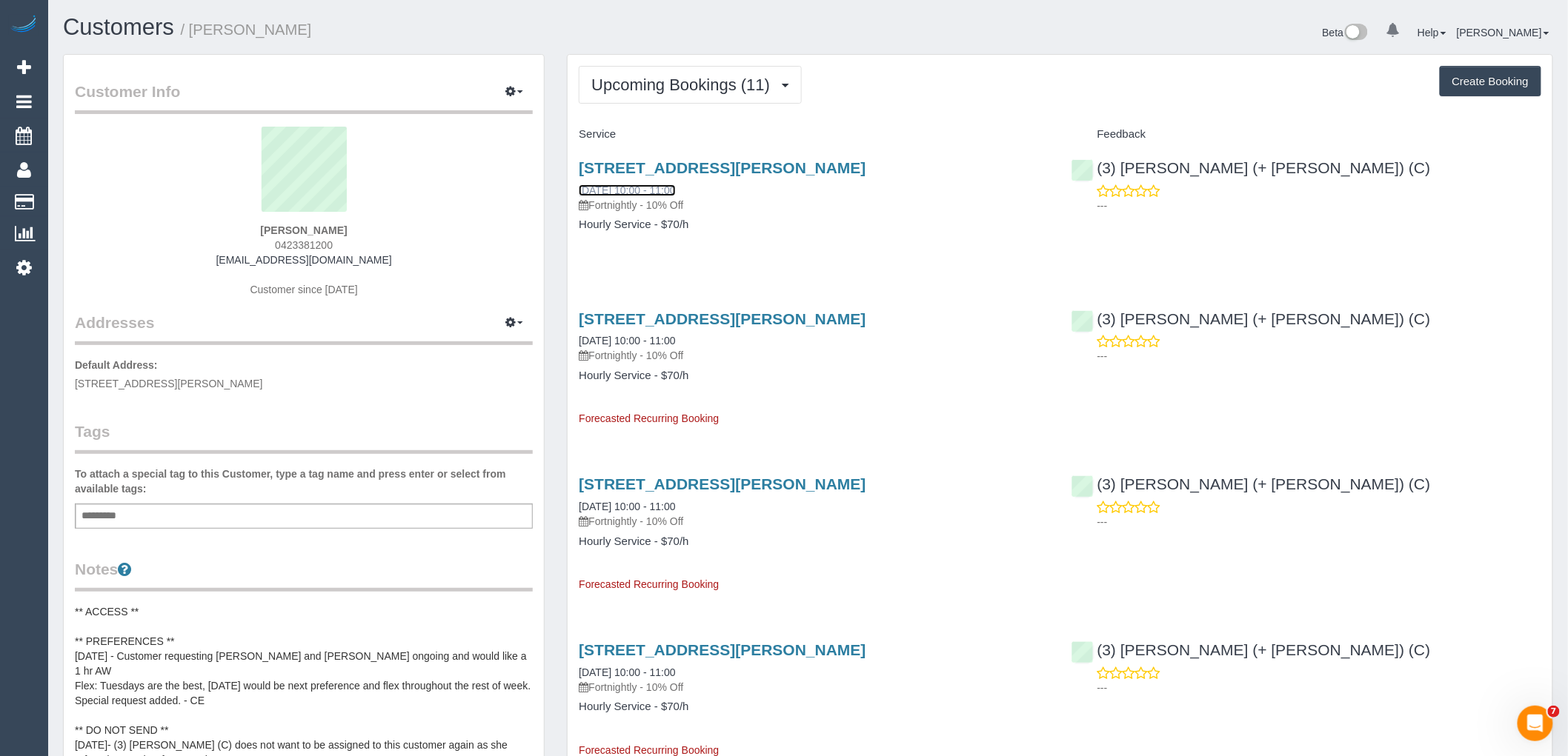
click at [649, 189] on link "14/10/2025 10:00 - 11:00" at bounding box center [626, 191] width 96 height 12
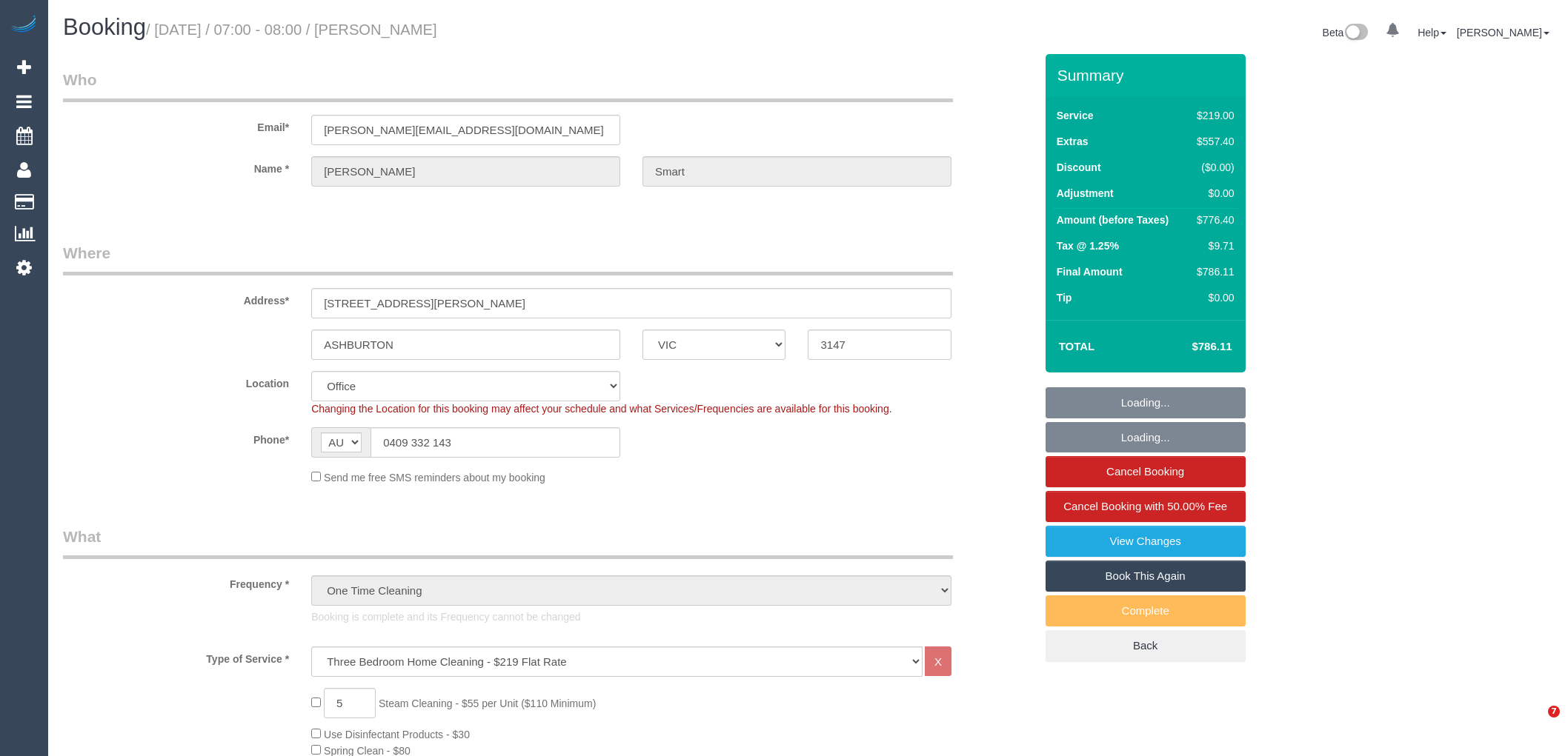
select select "VIC"
select select "object:834"
select select "string:stripe-pm_1O8ygh2GScqysDRVvr1cnqcu"
select select "number:27"
select select "number:15"
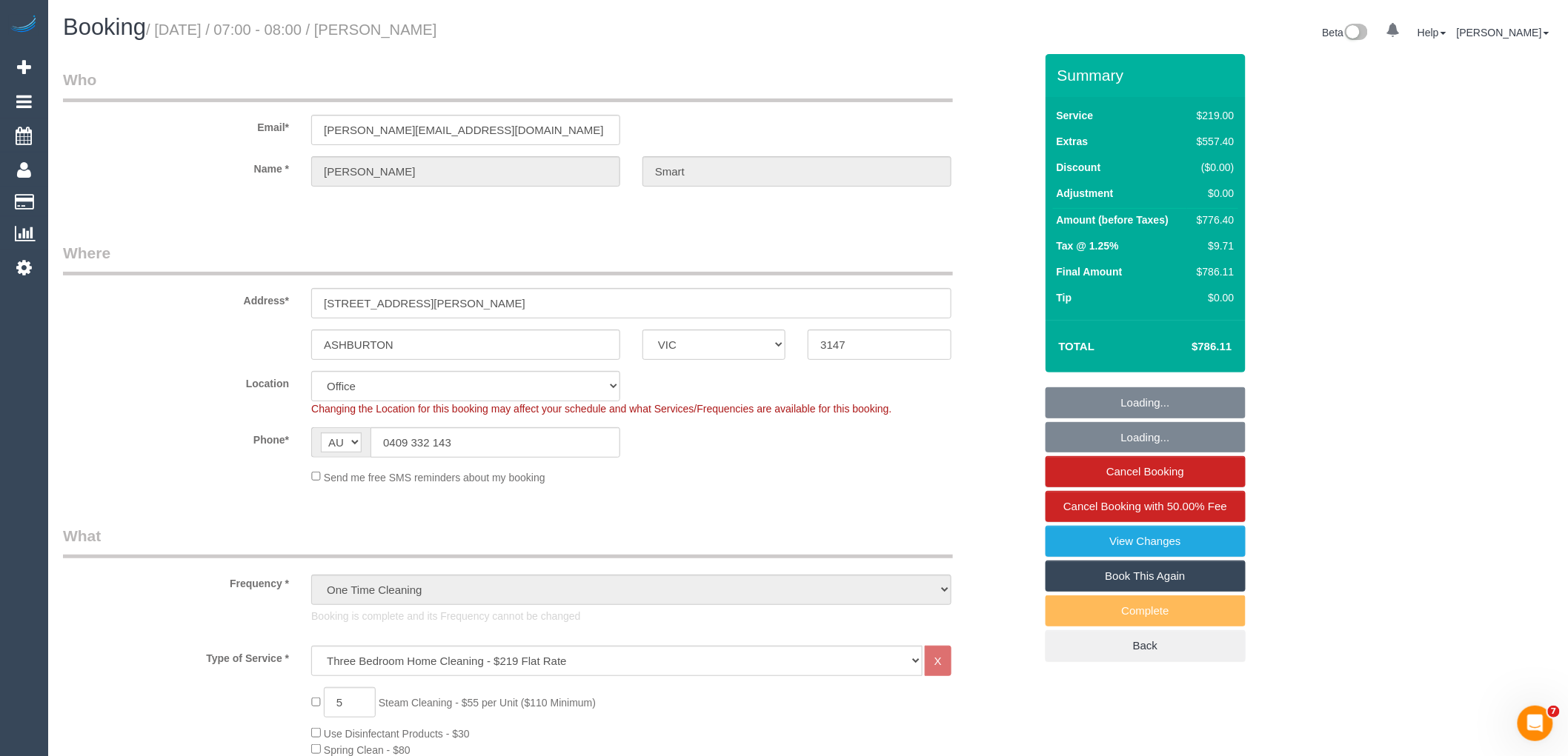
select select "number:18"
select select "number:22"
select select "number:11"
click at [1112, 570] on link "Book This Again" at bounding box center [1146, 576] width 200 height 31
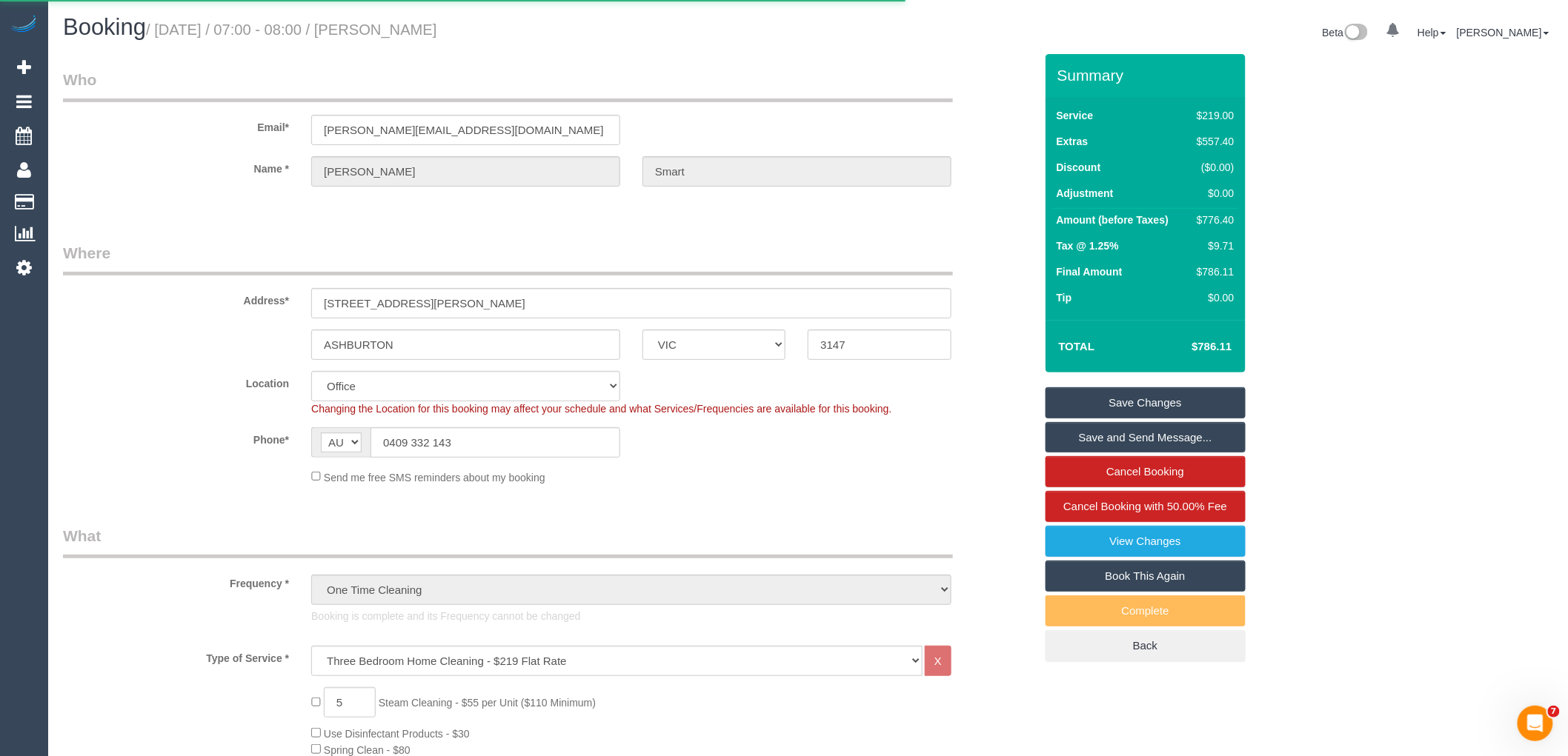
select select "VIC"
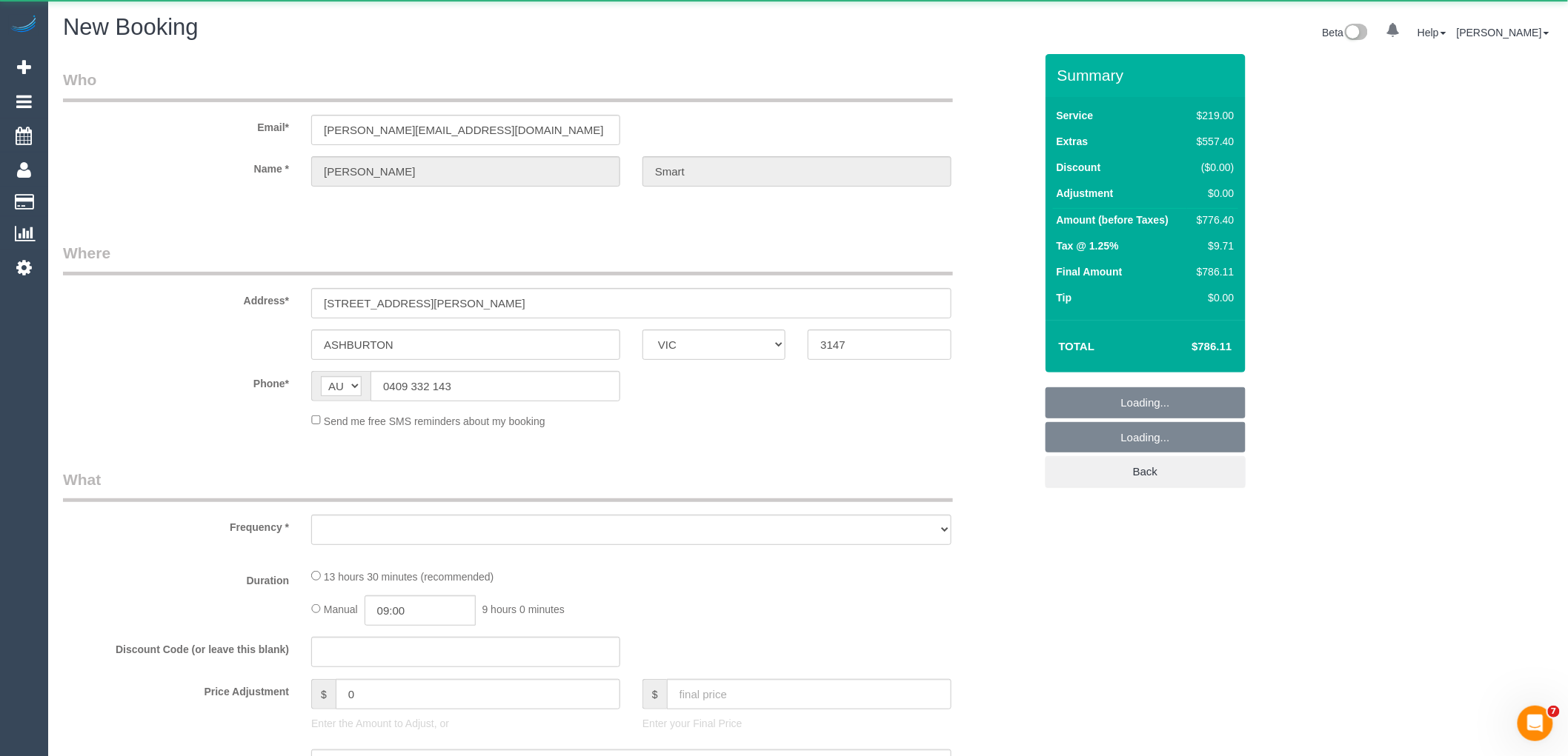
select select "string:stripe-pm_1O8ygh2GScqysDRVvr1cnqcu"
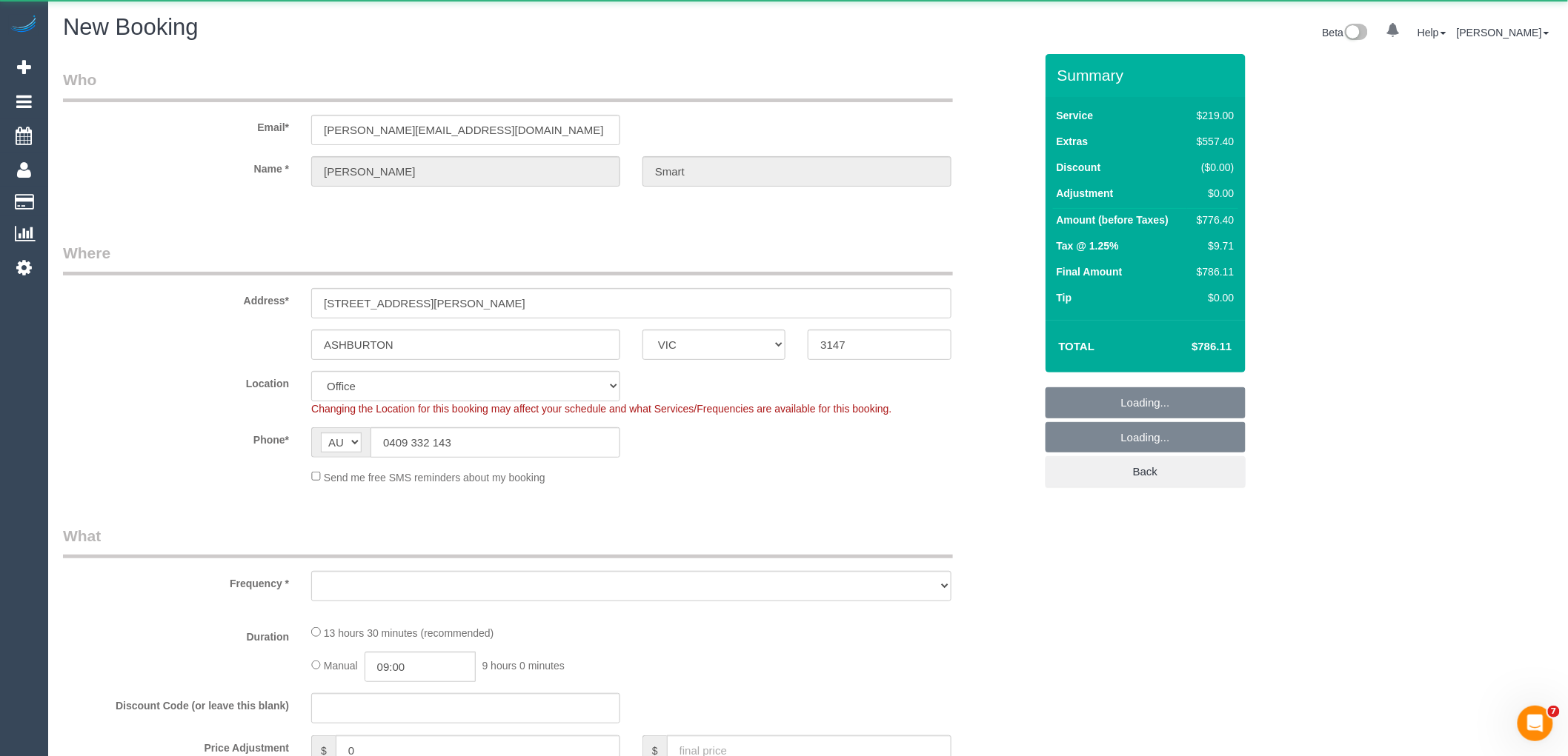
select select "number:27"
select select "number:15"
select select "number:18"
select select "number:22"
select select "number:11"
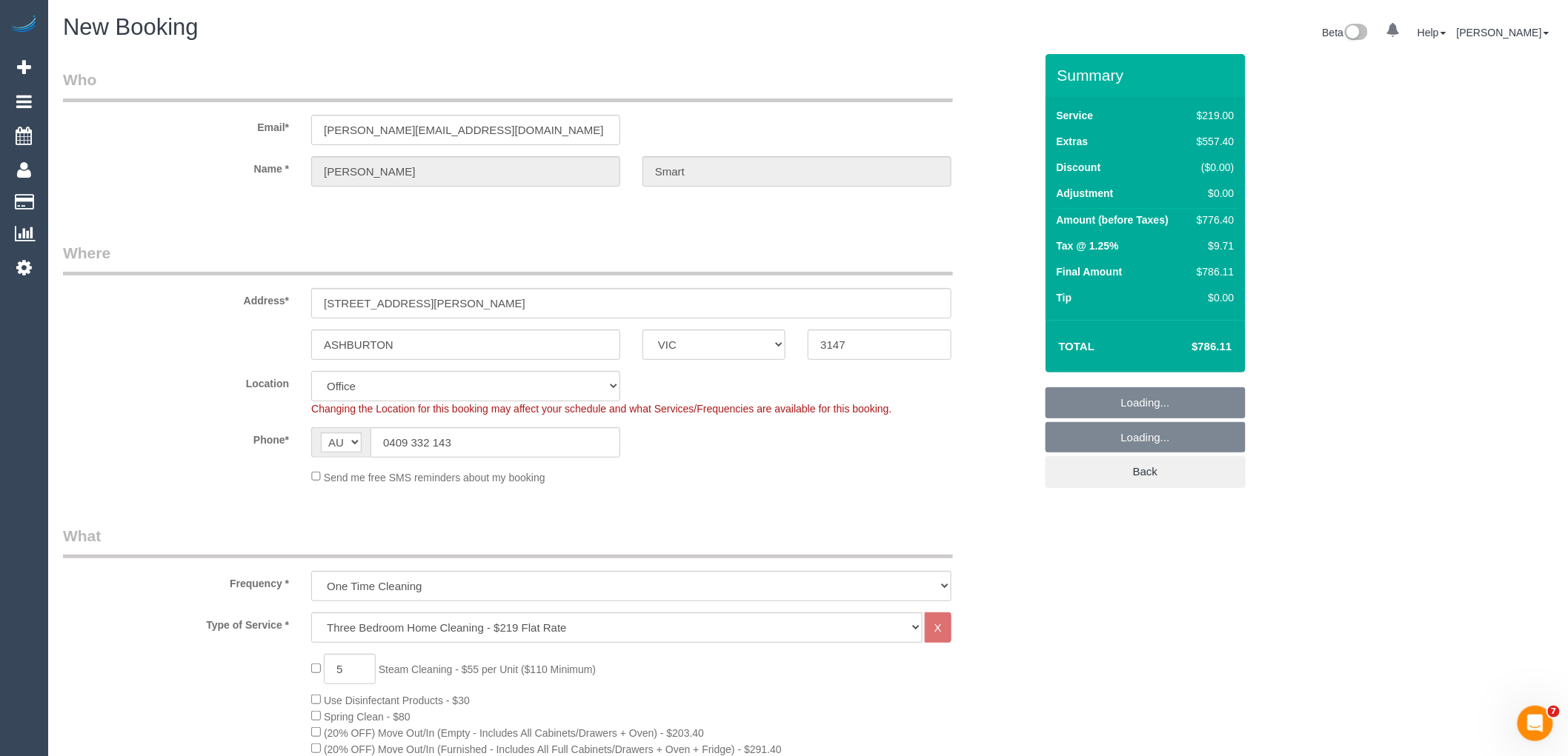
select select "object:5162"
select select "48"
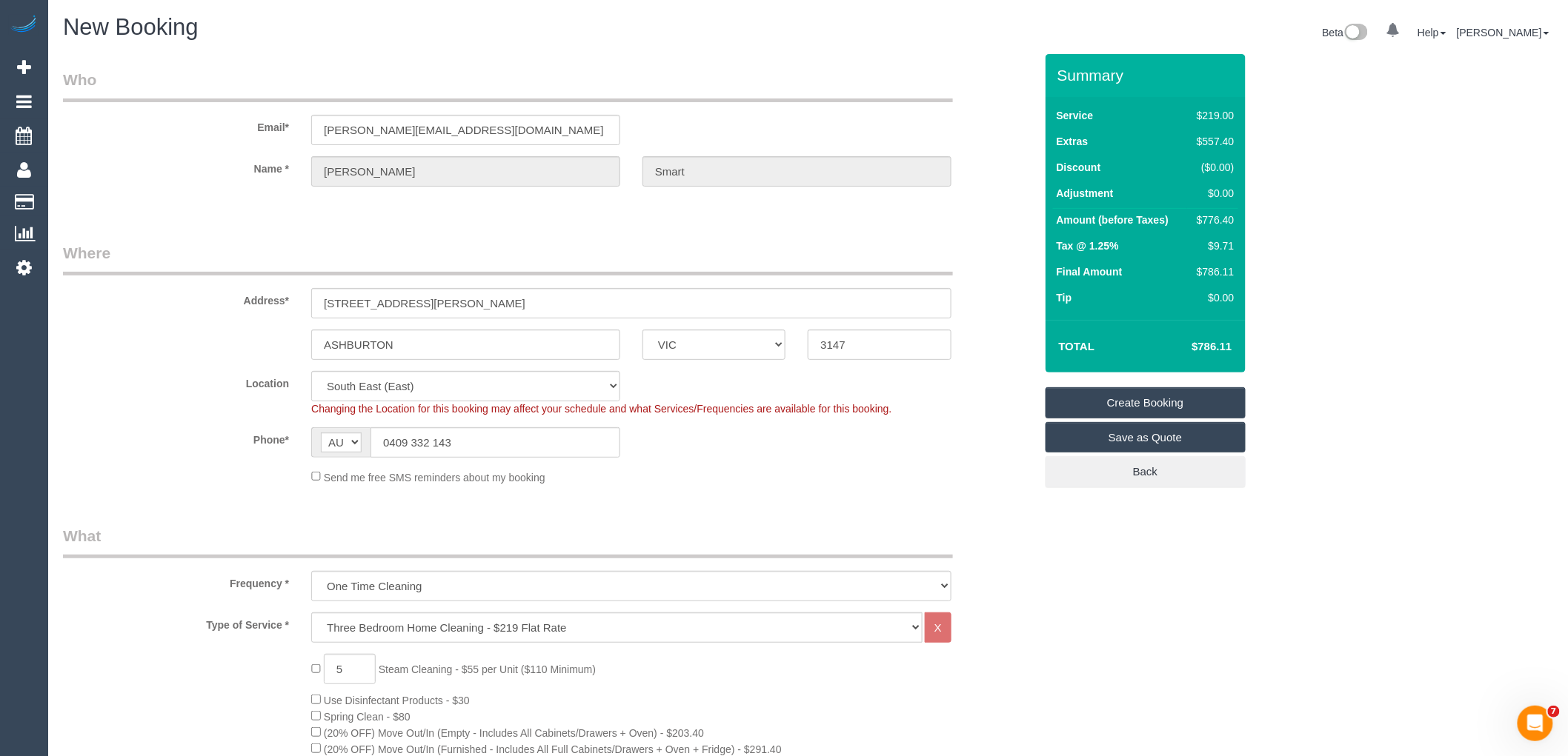
select select "object:5167"
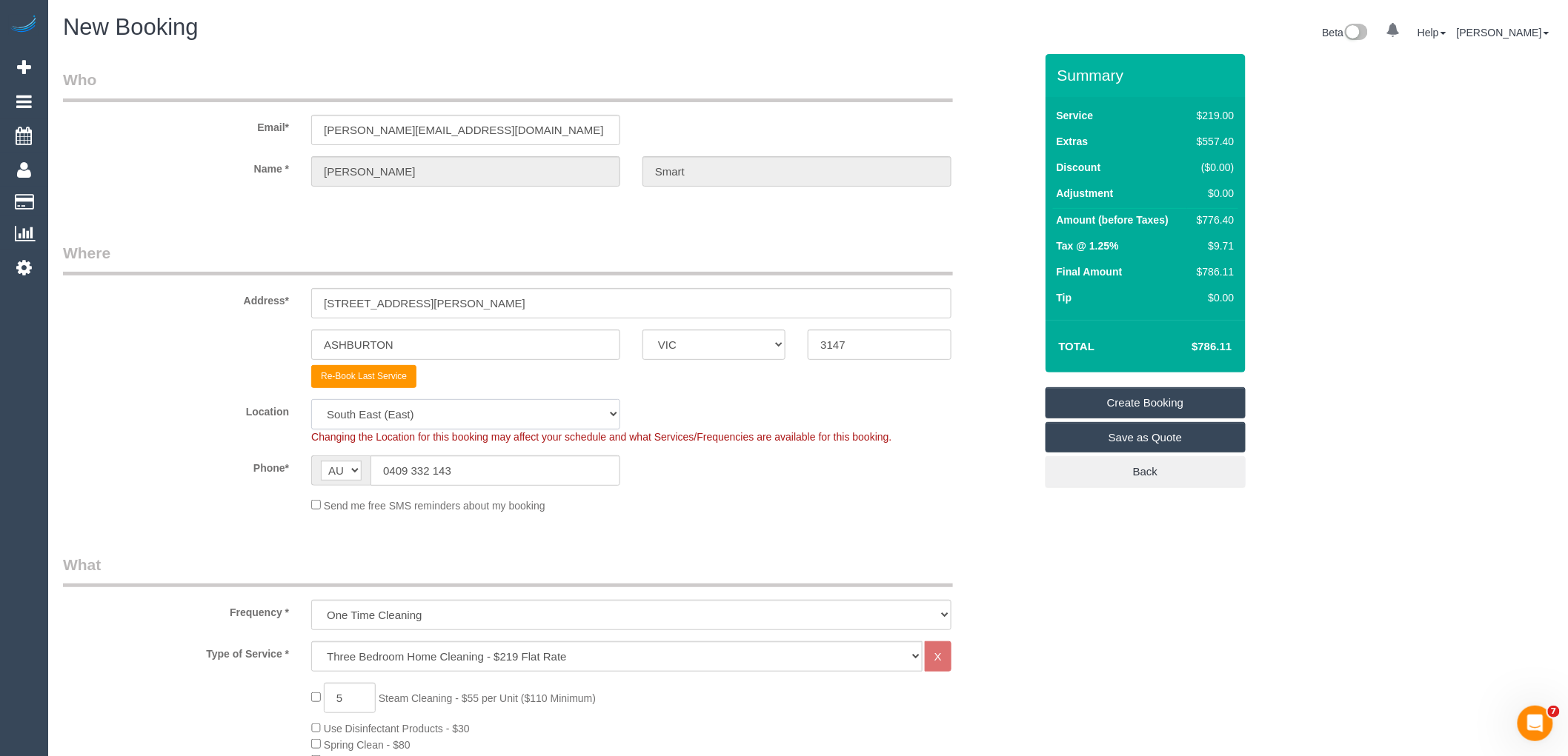
drag, startPoint x: 441, startPoint y: 411, endPoint x: 436, endPoint y: 400, distance: 12.1
click at [441, 411] on select "Office City East (North) East (South) Inner East Inner North (East) Inner North…" at bounding box center [465, 414] width 309 height 30
select select "50"
click at [311, 399] on select "Office City East (North) East (South) Inner East Inner North (East) Inner North…" at bounding box center [465, 414] width 309 height 30
select select "object:5724"
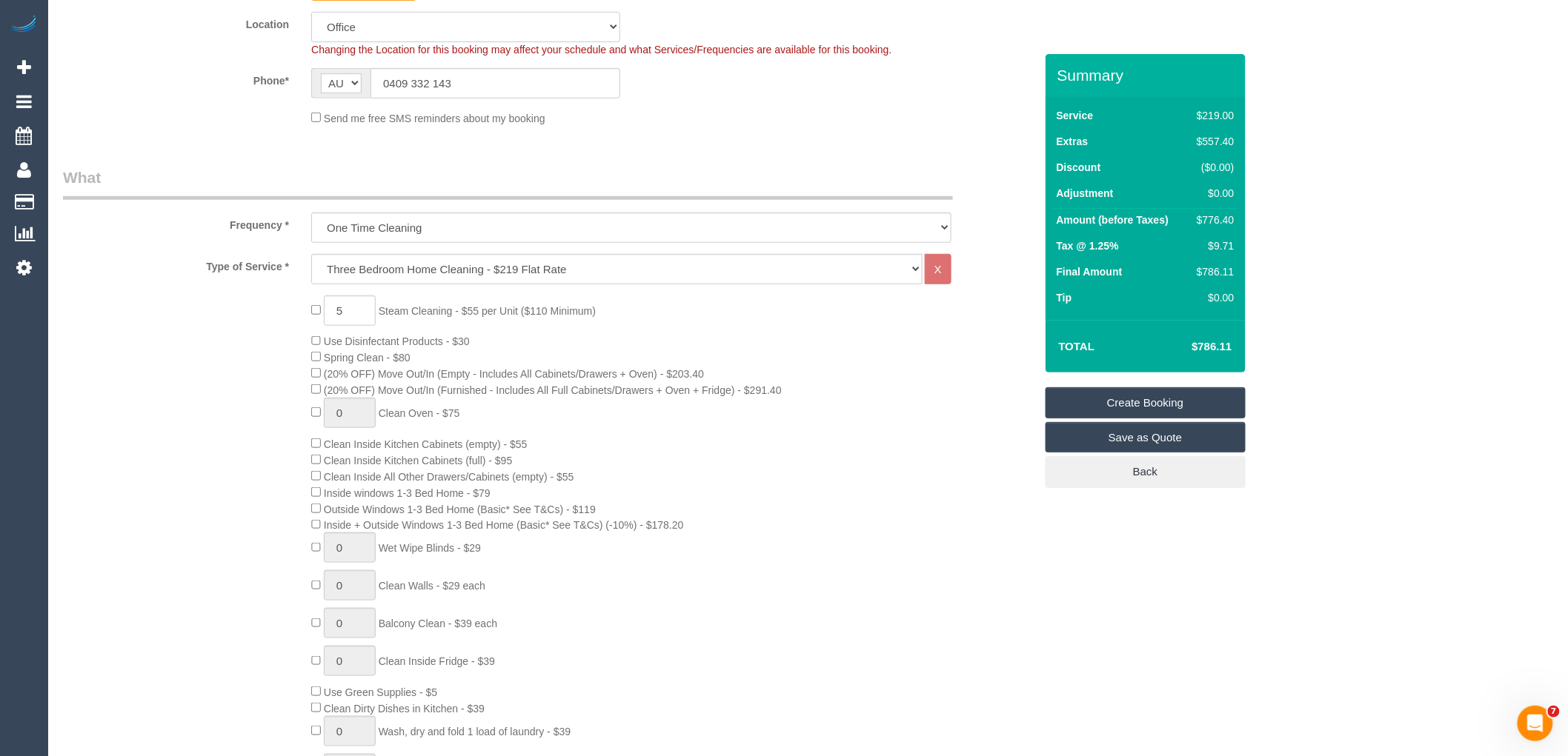
scroll to position [411, 0]
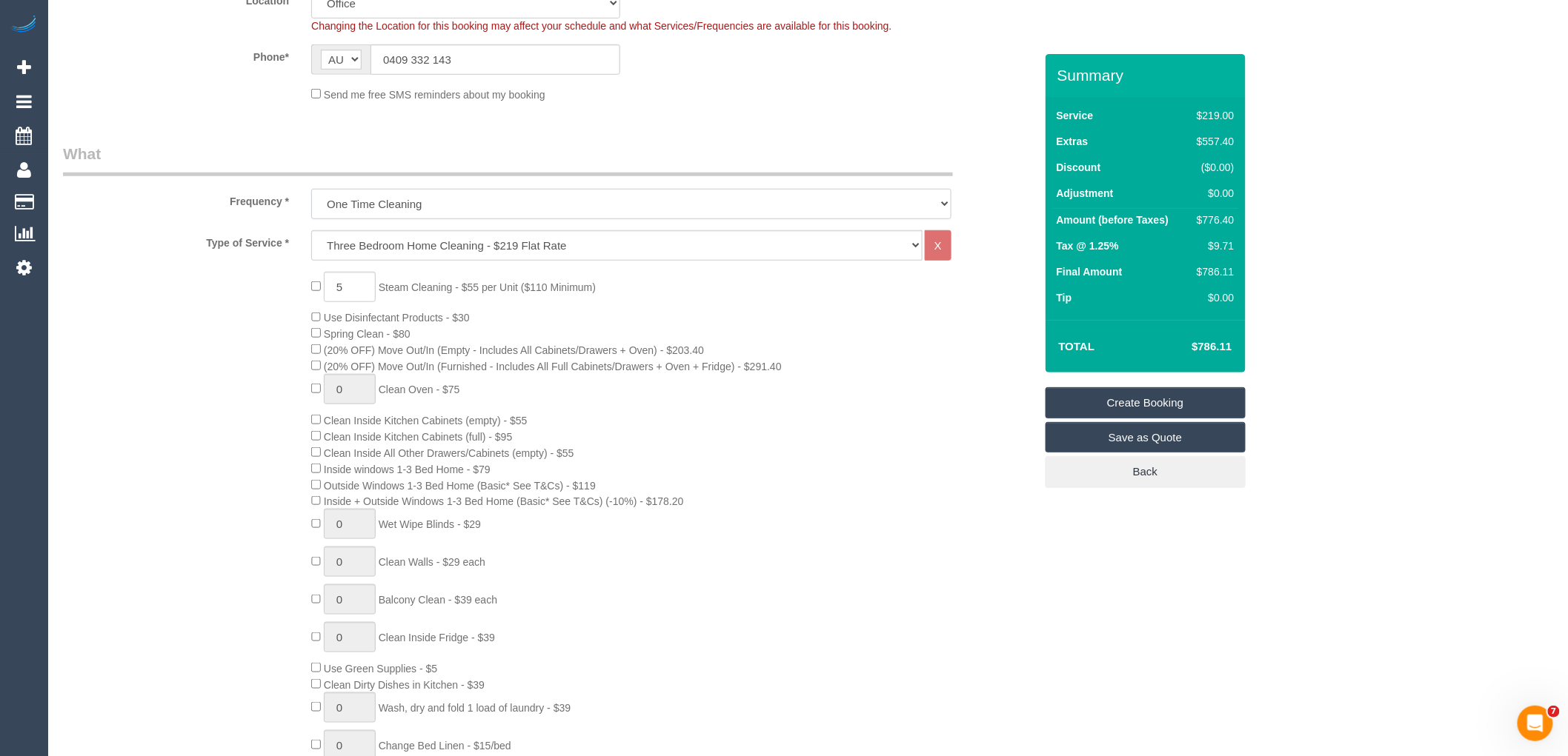
click at [416, 198] on select "One Time Cleaning Weekly - 10% Off - 10.00% (0% for the First Booking) Fortnigh…" at bounding box center [631, 204] width 640 height 30
click at [286, 209] on div "Frequency * One Time Cleaning Weekly - 10% Off - 10.00% (0% for the First Booki…" at bounding box center [548, 181] width 994 height 77
click at [354, 249] on select "Hourly Service - $70/h Hourly Service - $65/h Hourly Service - $60/h Hourly Ser…" at bounding box center [617, 246] width 611 height 30
select select "28"
click at [311, 231] on select "Hourly Service - $70/h Hourly Service - $65/h Hourly Service - $60/h Hourly Ser…" at bounding box center [617, 246] width 611 height 30
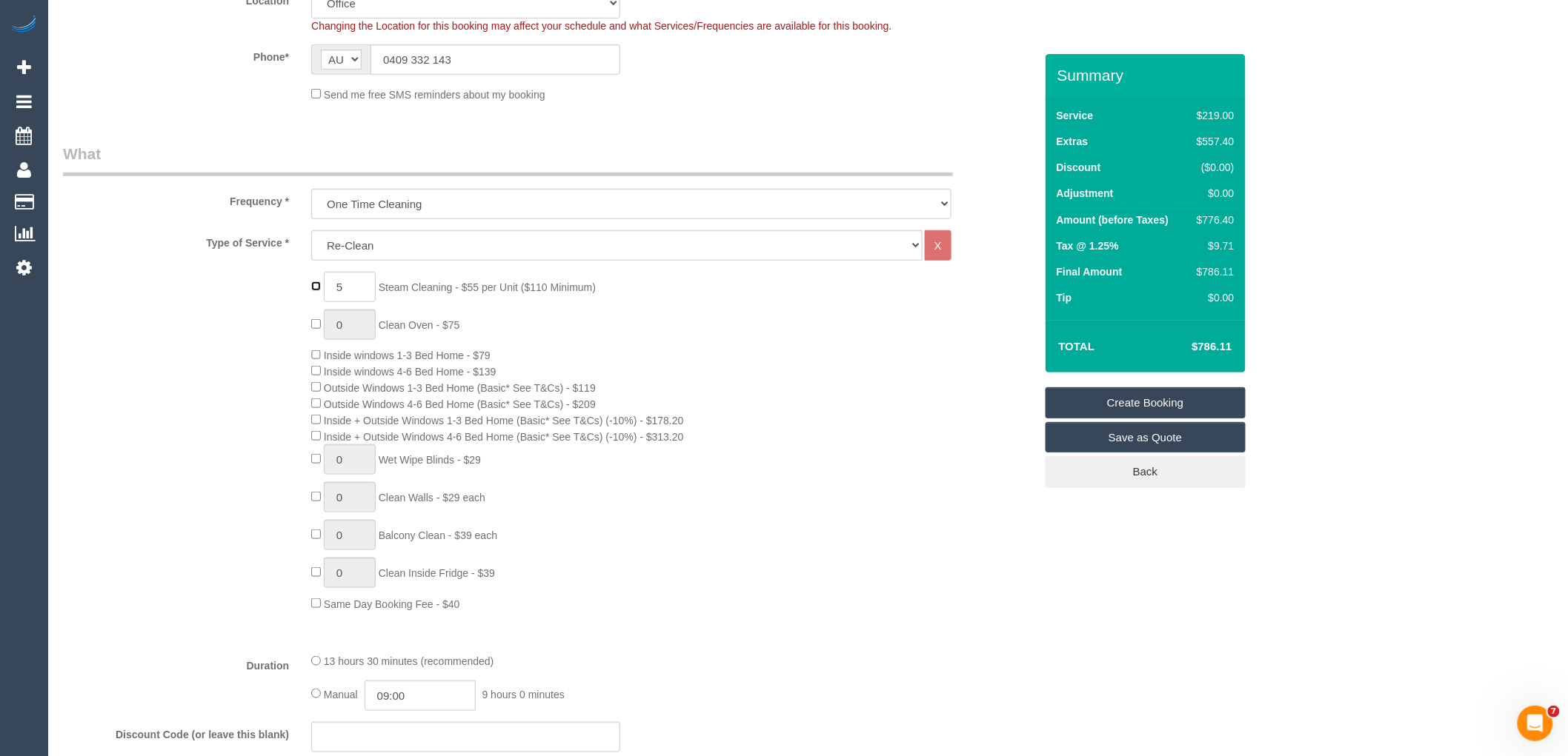
type input "0"
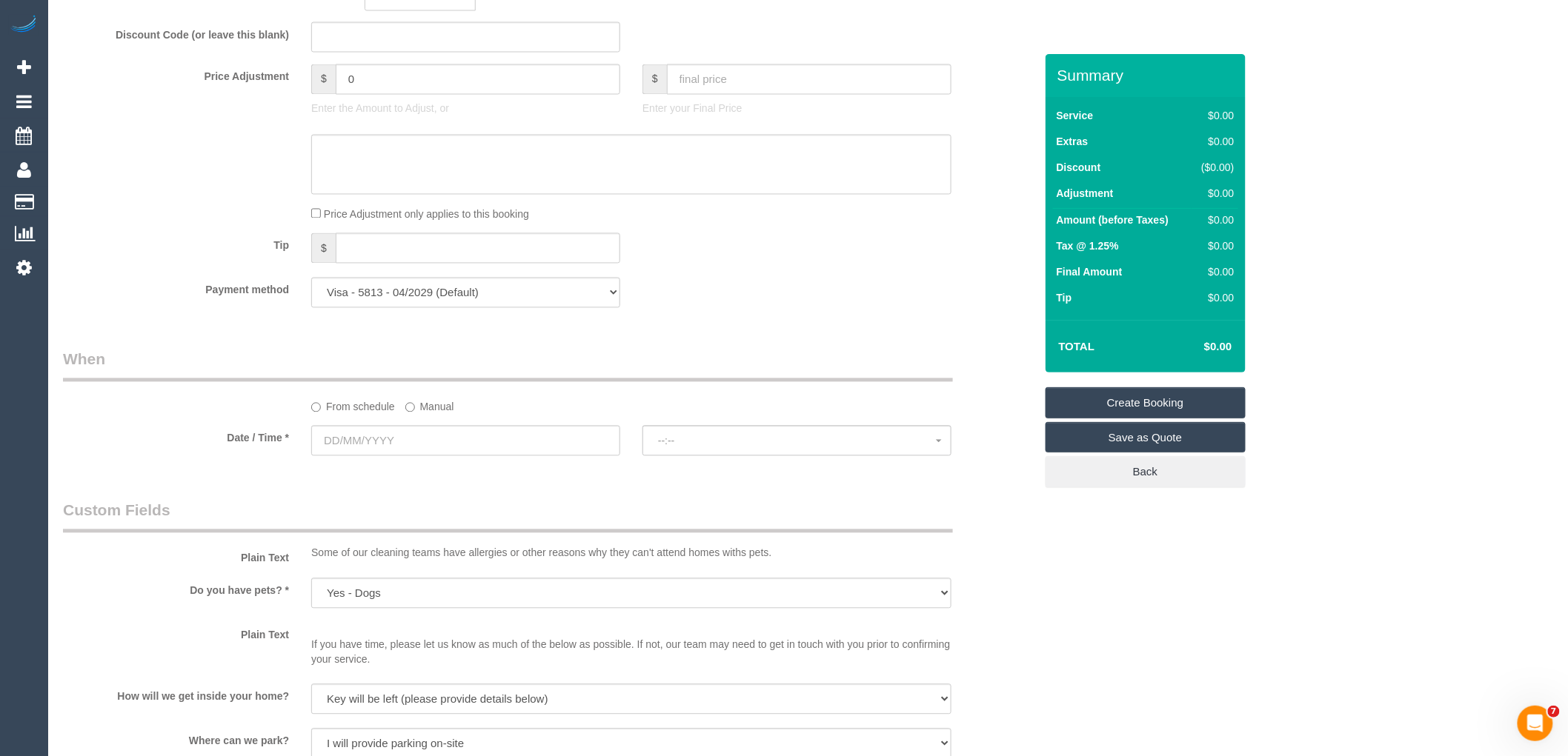
scroll to position [1152, 0]
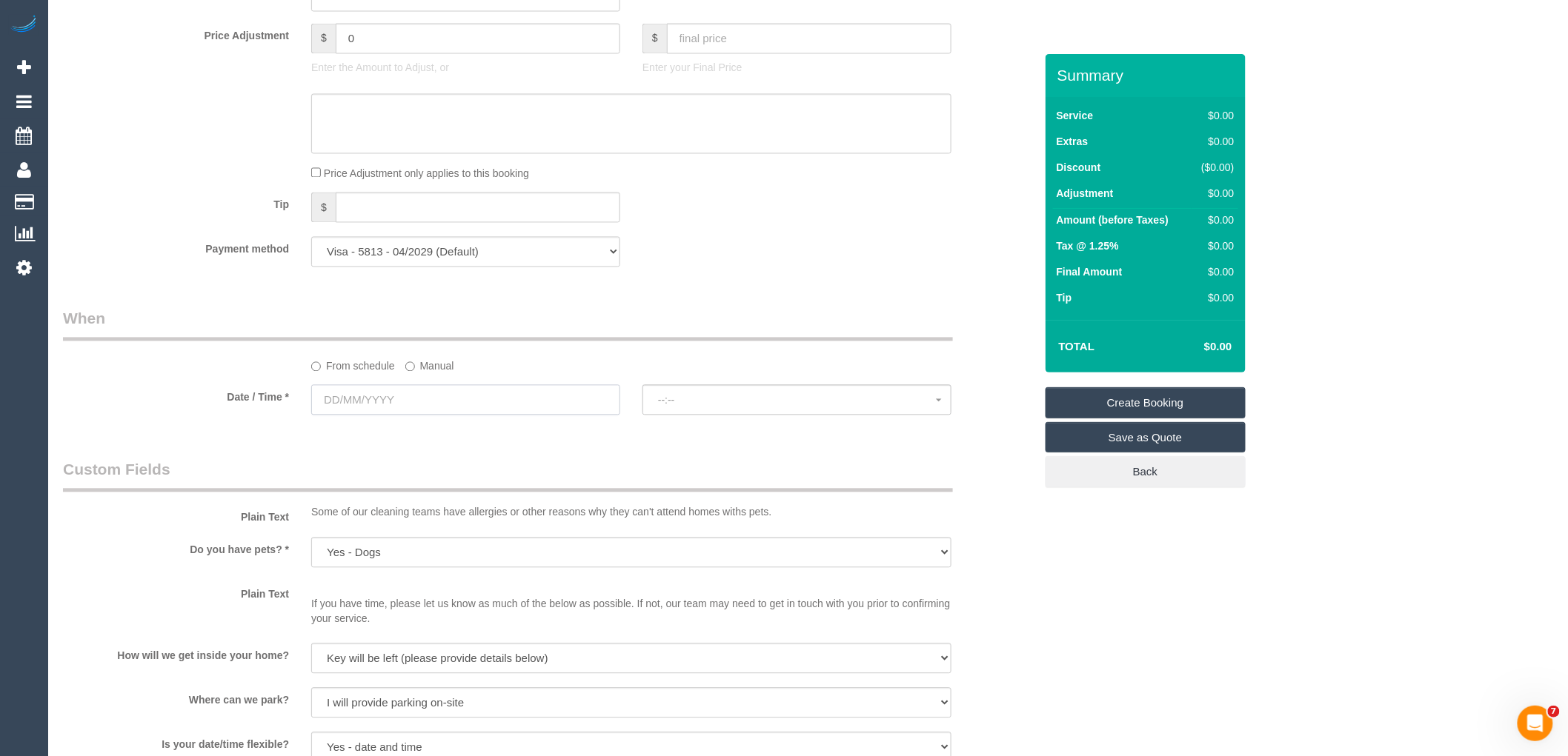
click at [363, 416] on input "text" at bounding box center [465, 400] width 309 height 30
click at [427, 374] on label "Manual" at bounding box center [430, 364] width 49 height 20
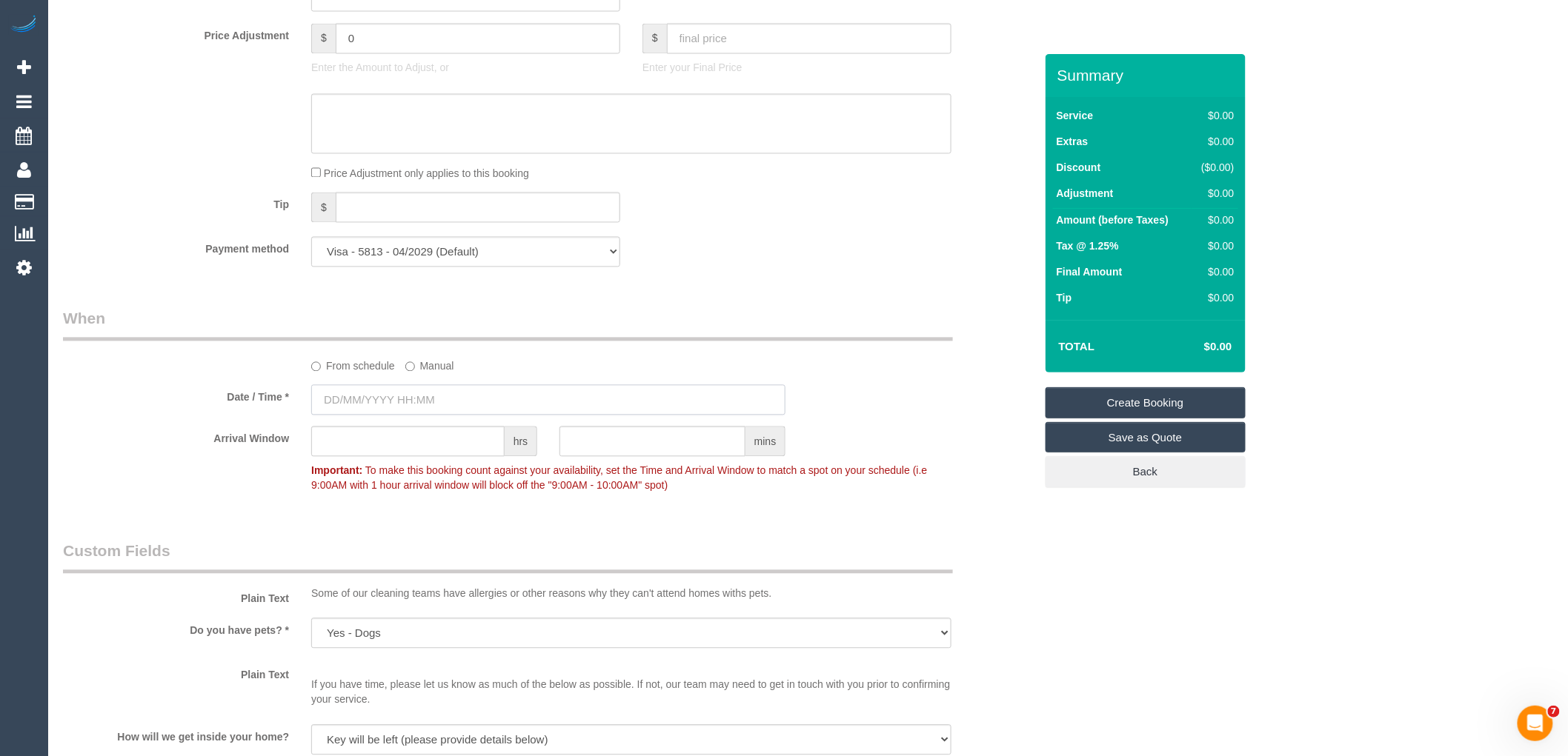
click at [409, 416] on input "text" at bounding box center [548, 400] width 475 height 30
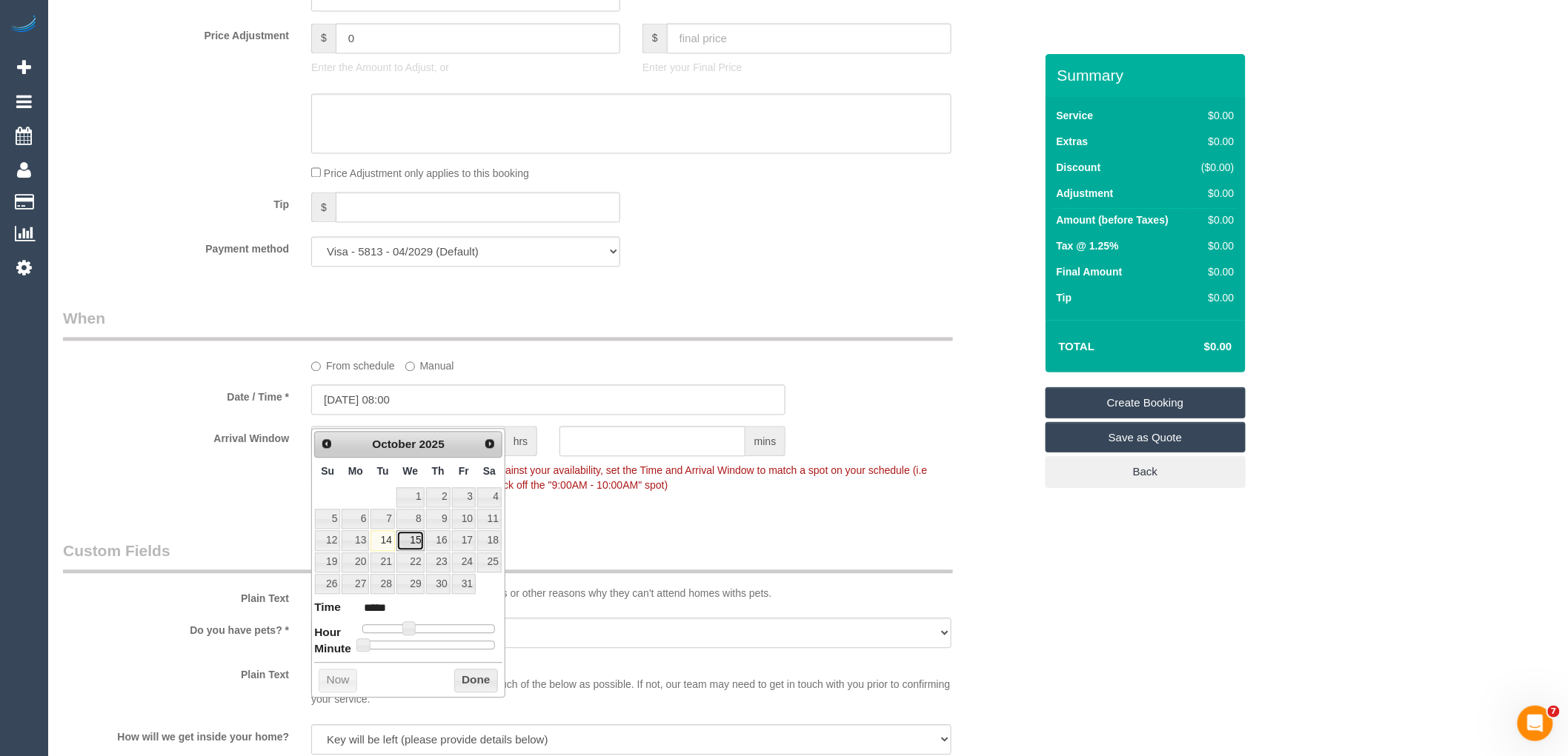
click at [409, 542] on link "15" at bounding box center [410, 541] width 28 height 20
type input "15/10/2025 14:00"
type input "*****"
type input "15/10/2025 15:00"
type input "*****"
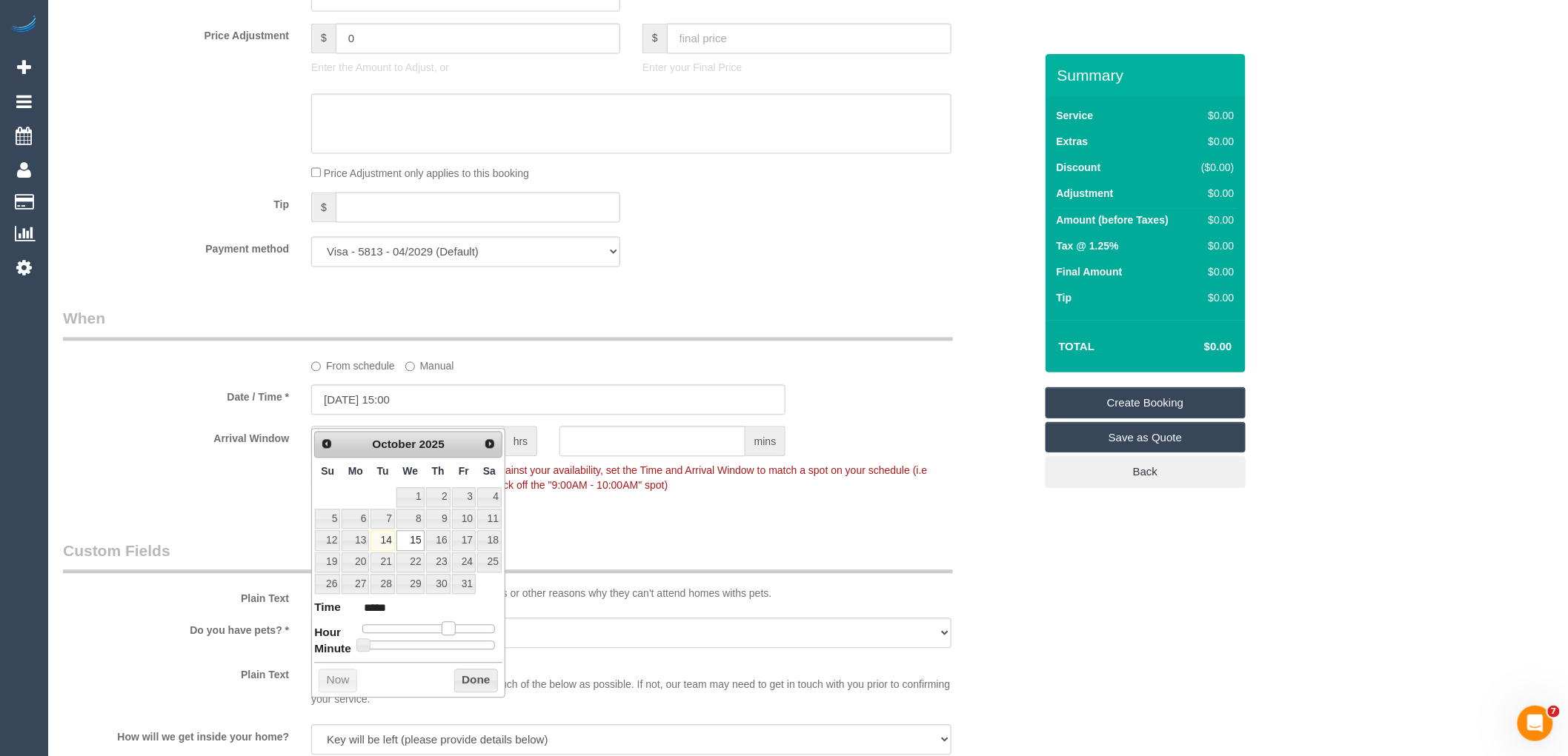
type input "15/10/2025 14:00"
type input "*****"
type input "15/10/2025 13:00"
type input "*****"
type input "15/10/2025 12:00"
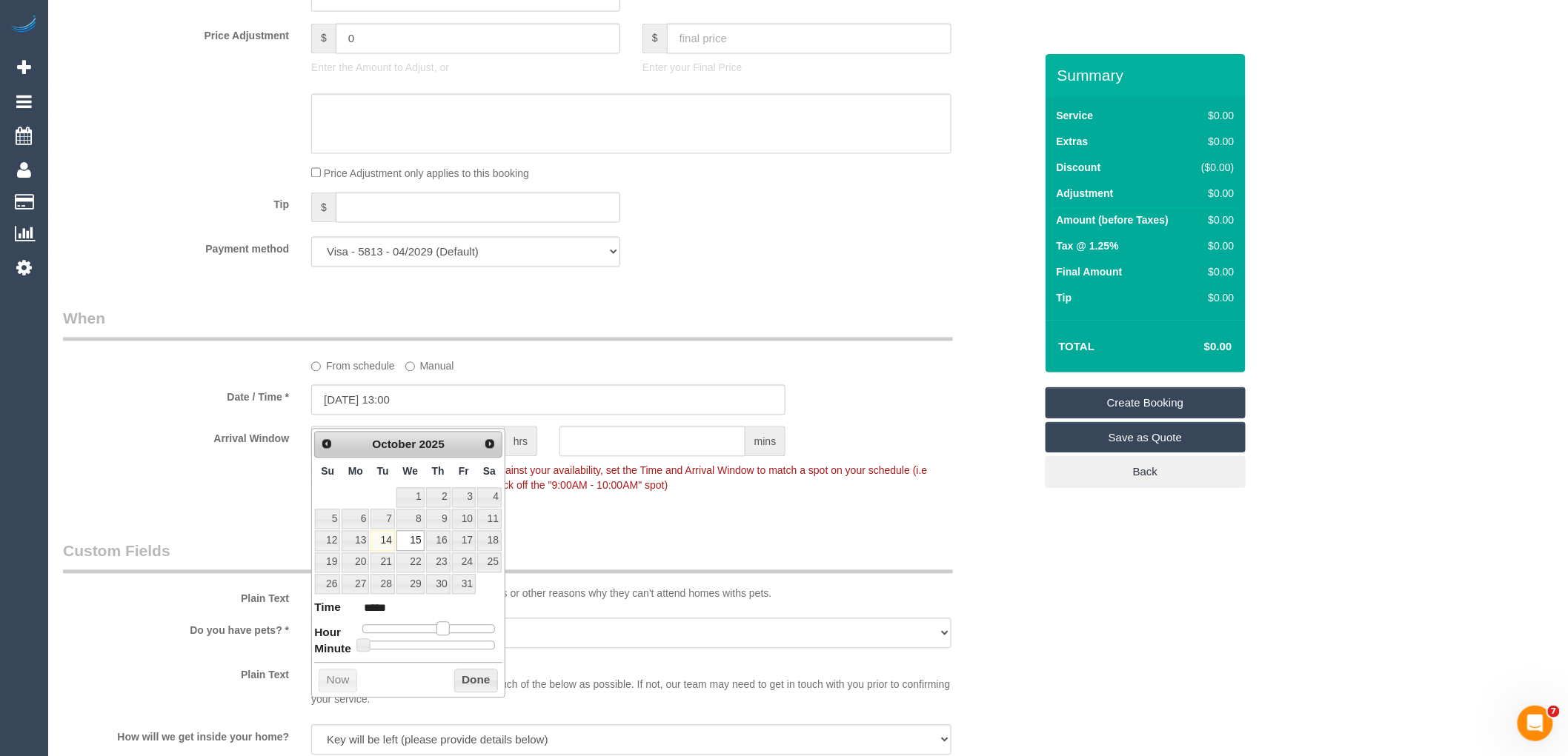
type input "*****"
click at [430, 627] on span at bounding box center [431, 629] width 14 height 14
click at [458, 682] on button "Done" at bounding box center [476, 681] width 44 height 24
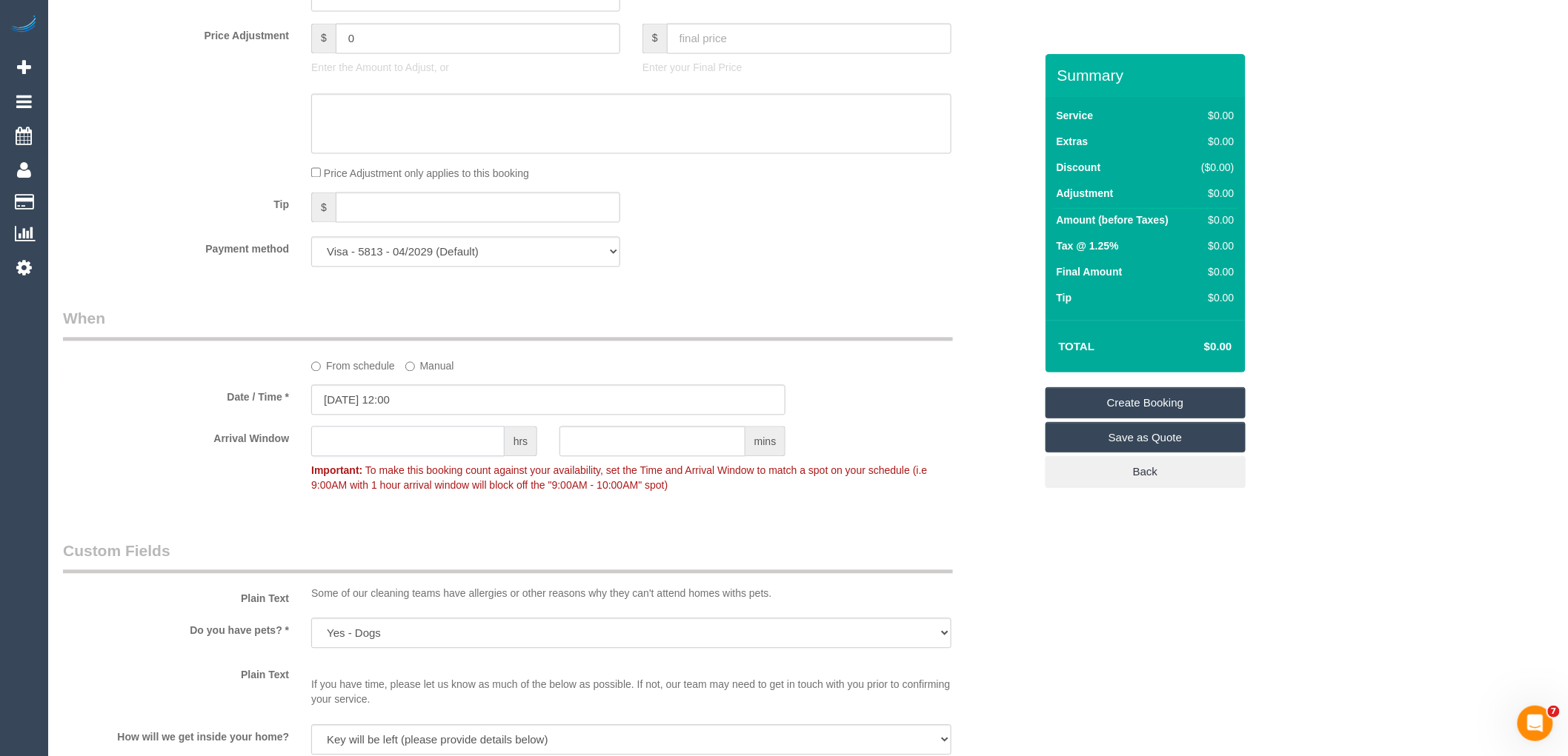
click at [374, 453] on input "text" at bounding box center [408, 442] width 194 height 30
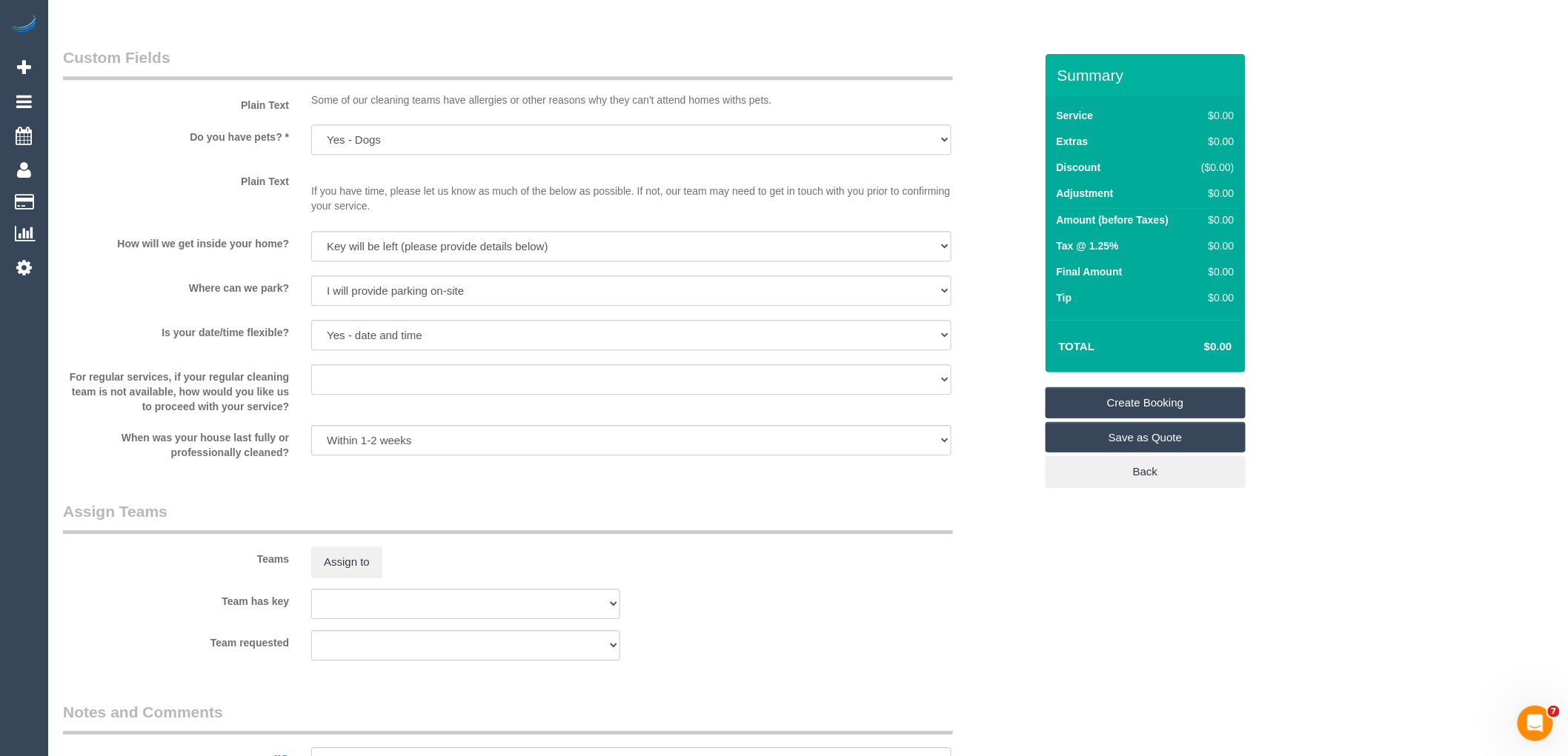
scroll to position [1927, 0]
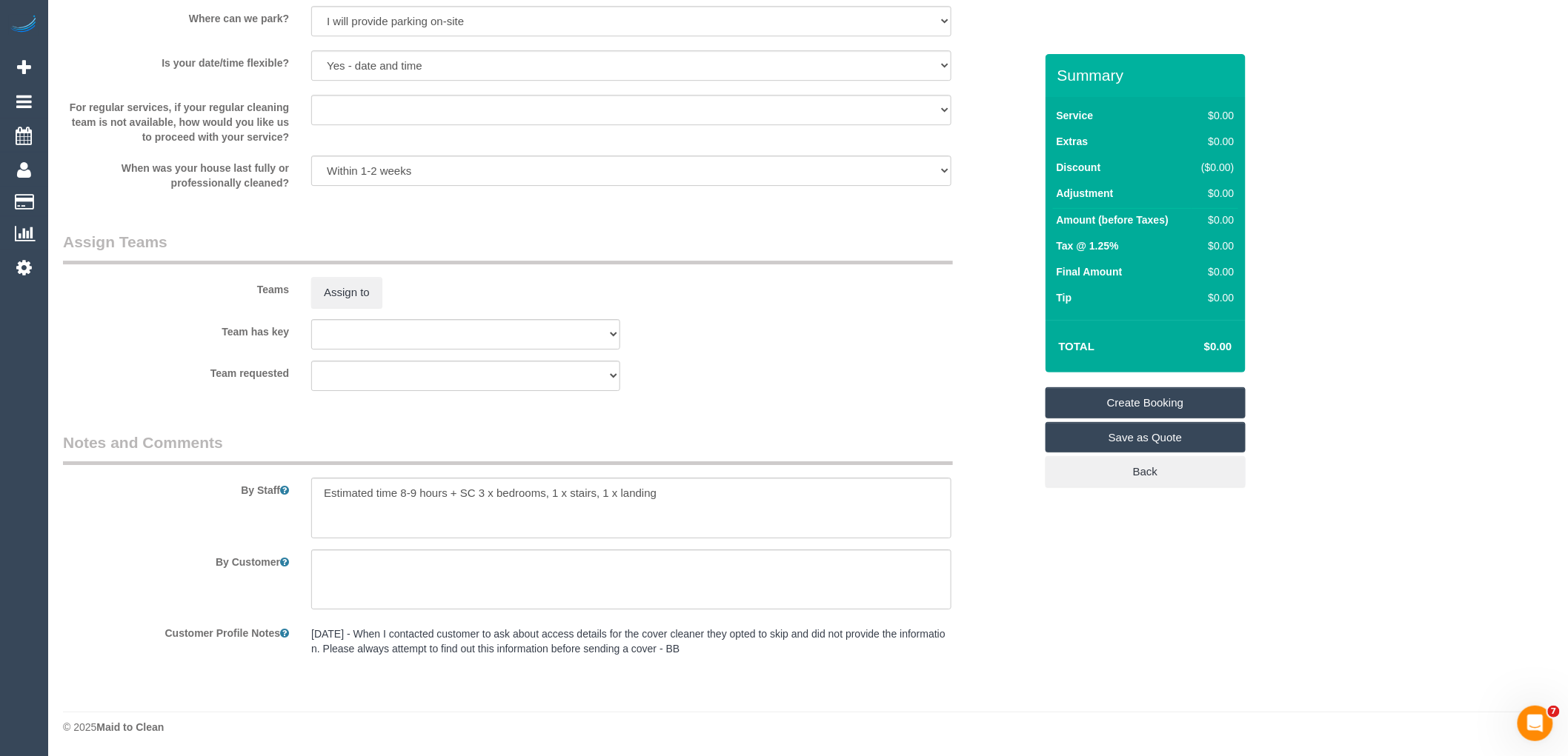
type input "1"
click at [84, 494] on div "By Staff" at bounding box center [548, 485] width 994 height 107
click at [416, 494] on textarea at bounding box center [631, 508] width 640 height 61
paste textarea "Bedroom 1 Spot clean carpet, pink and brown spot Lounge Cobwebs in the curtain …"
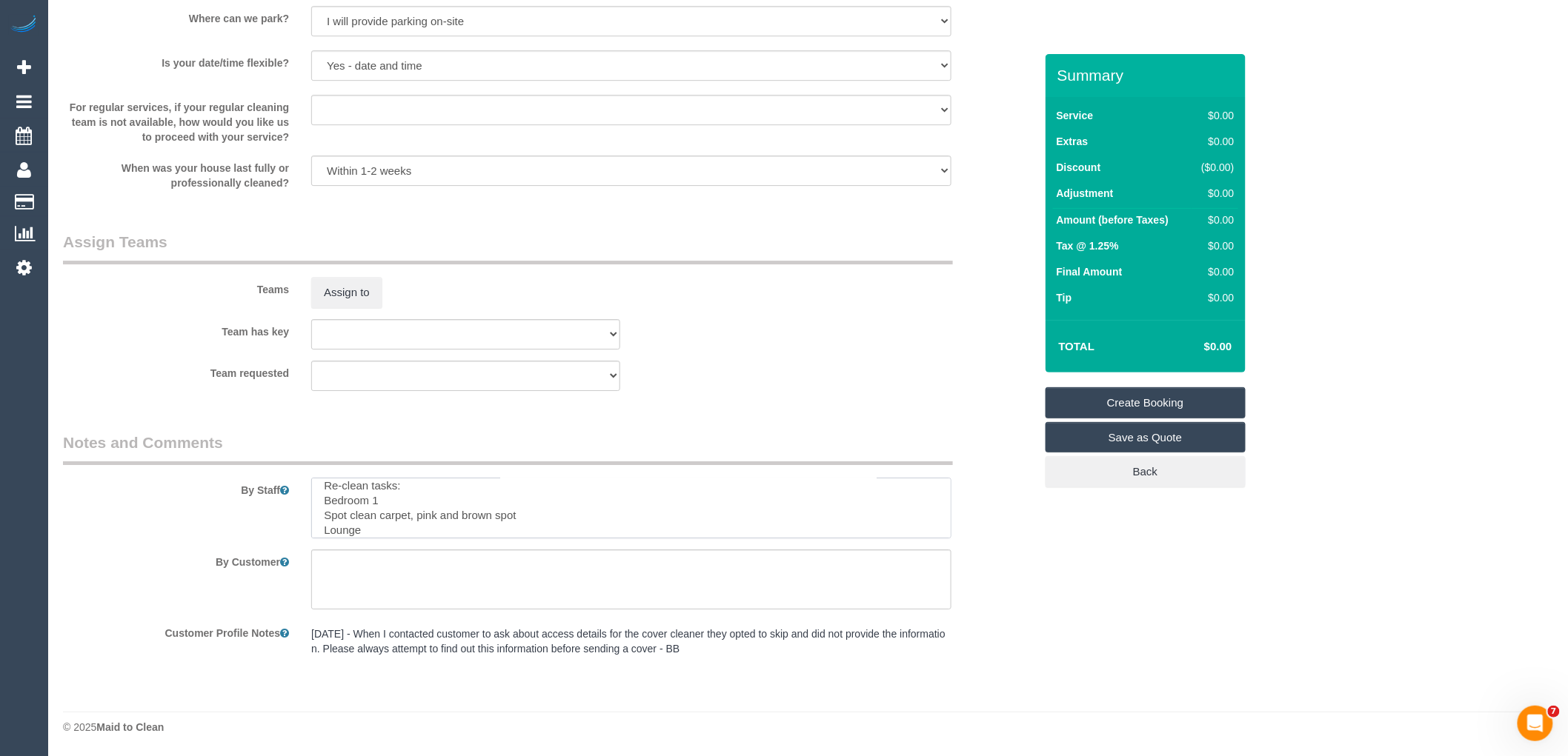
click at [322, 512] on textarea at bounding box center [631, 508] width 640 height 61
click at [320, 529] on textarea at bounding box center [631, 508] width 640 height 61
click at [425, 517] on textarea at bounding box center [631, 508] width 640 height 61
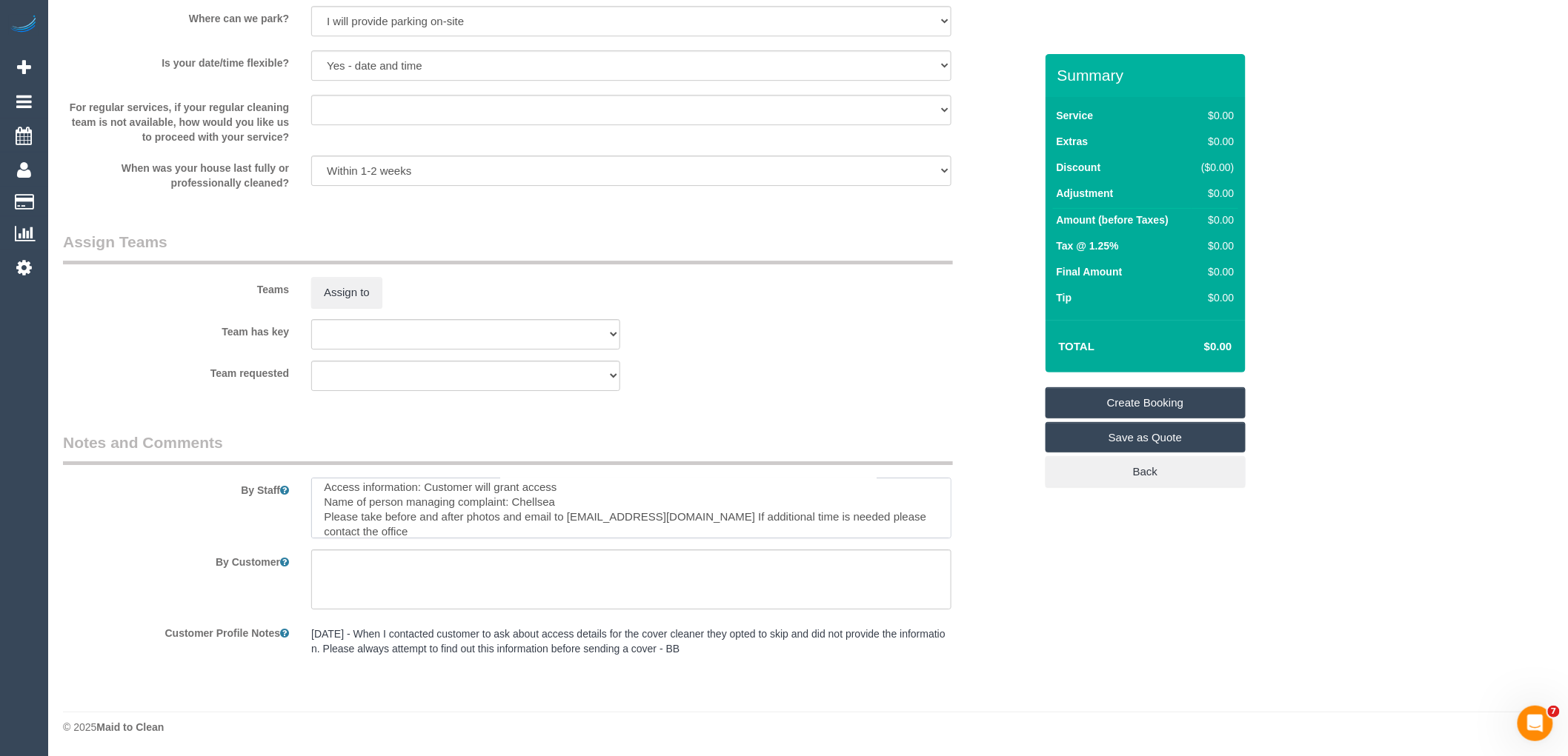
type textarea "Re-clean tasks: Bedroom 1 - Spot clean carpet, pink and brown spot Lounge - Cob…"
click at [642, 587] on textarea at bounding box center [631, 580] width 640 height 61
type textarea "/"
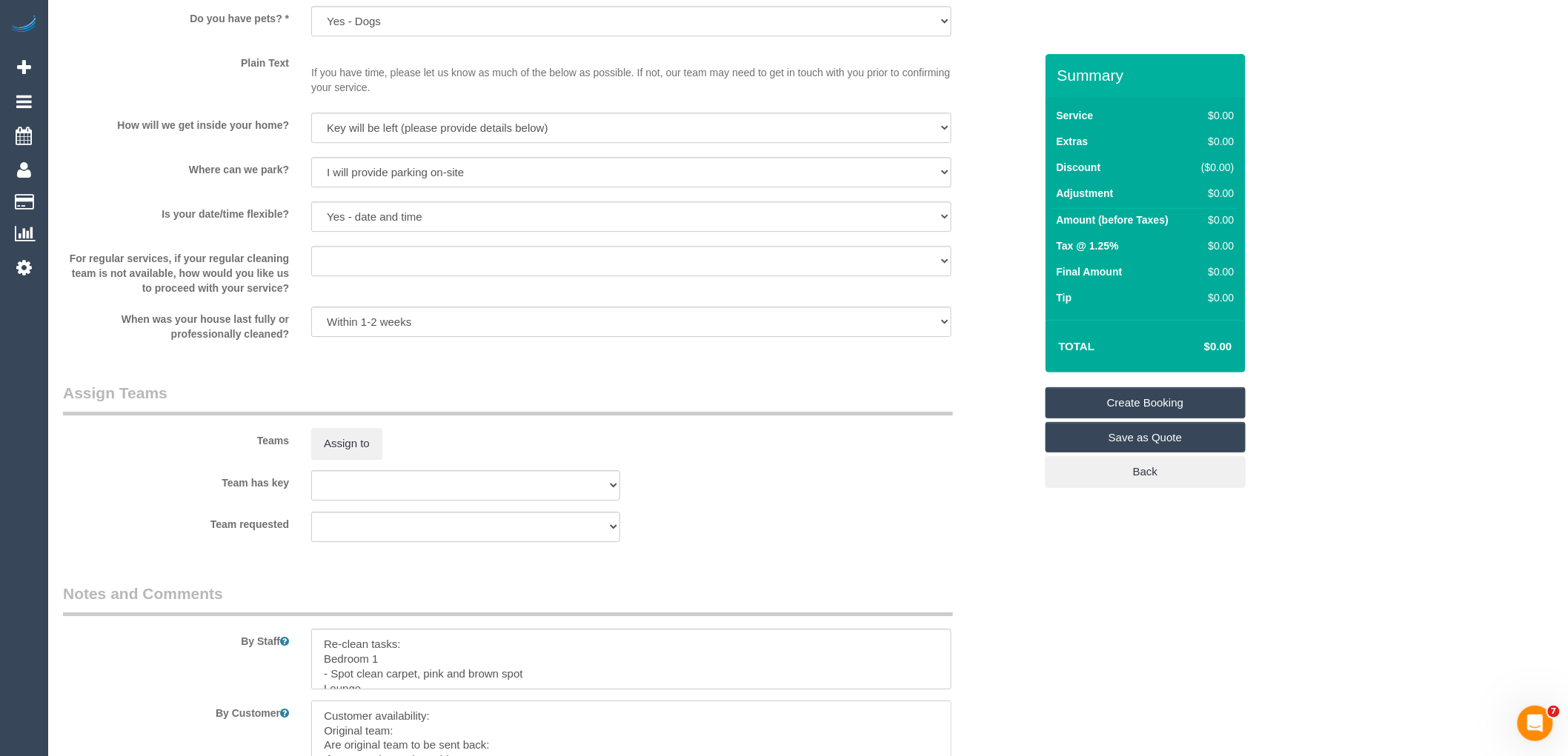
scroll to position [1927, 0]
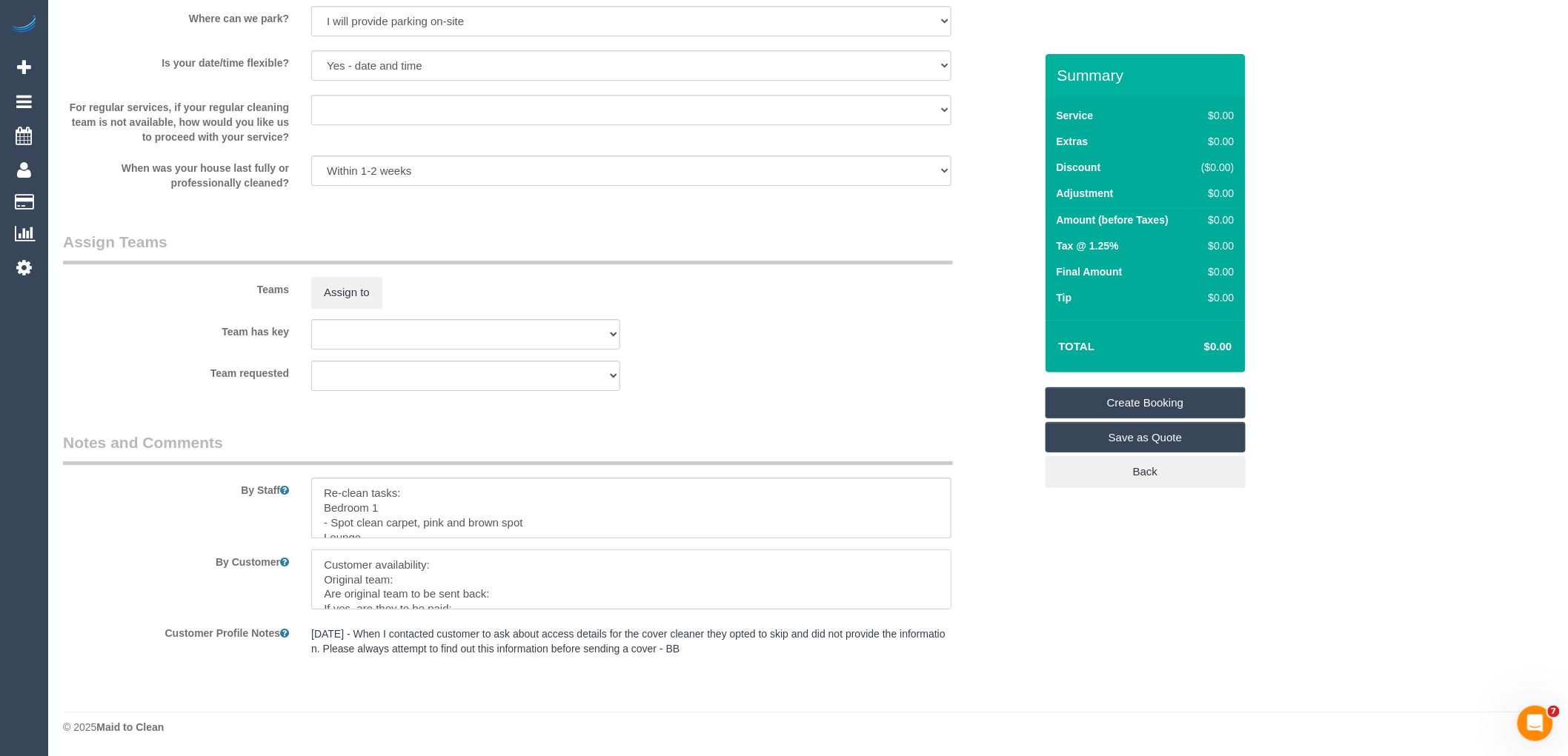
click at [445, 562] on textarea at bounding box center [631, 580] width 640 height 61
click at [595, 560] on textarea at bounding box center [631, 580] width 640 height 61
click at [593, 600] on textarea at bounding box center [631, 580] width 640 height 61
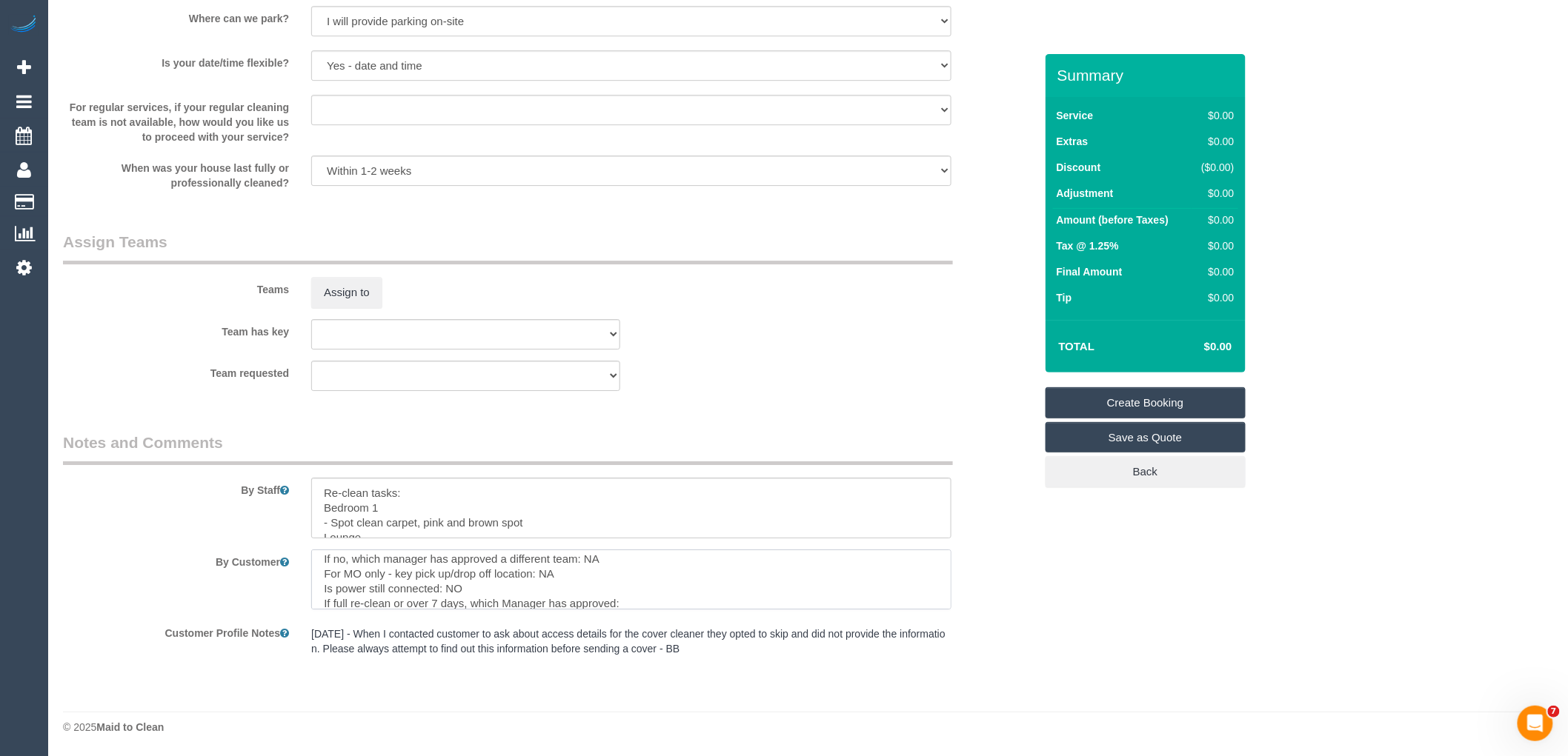
click at [593, 600] on textarea at bounding box center [631, 580] width 640 height 61
click at [633, 603] on textarea at bounding box center [631, 580] width 640 height 61
click at [623, 597] on textarea at bounding box center [631, 580] width 640 height 61
click at [469, 597] on textarea at bounding box center [631, 580] width 640 height 61
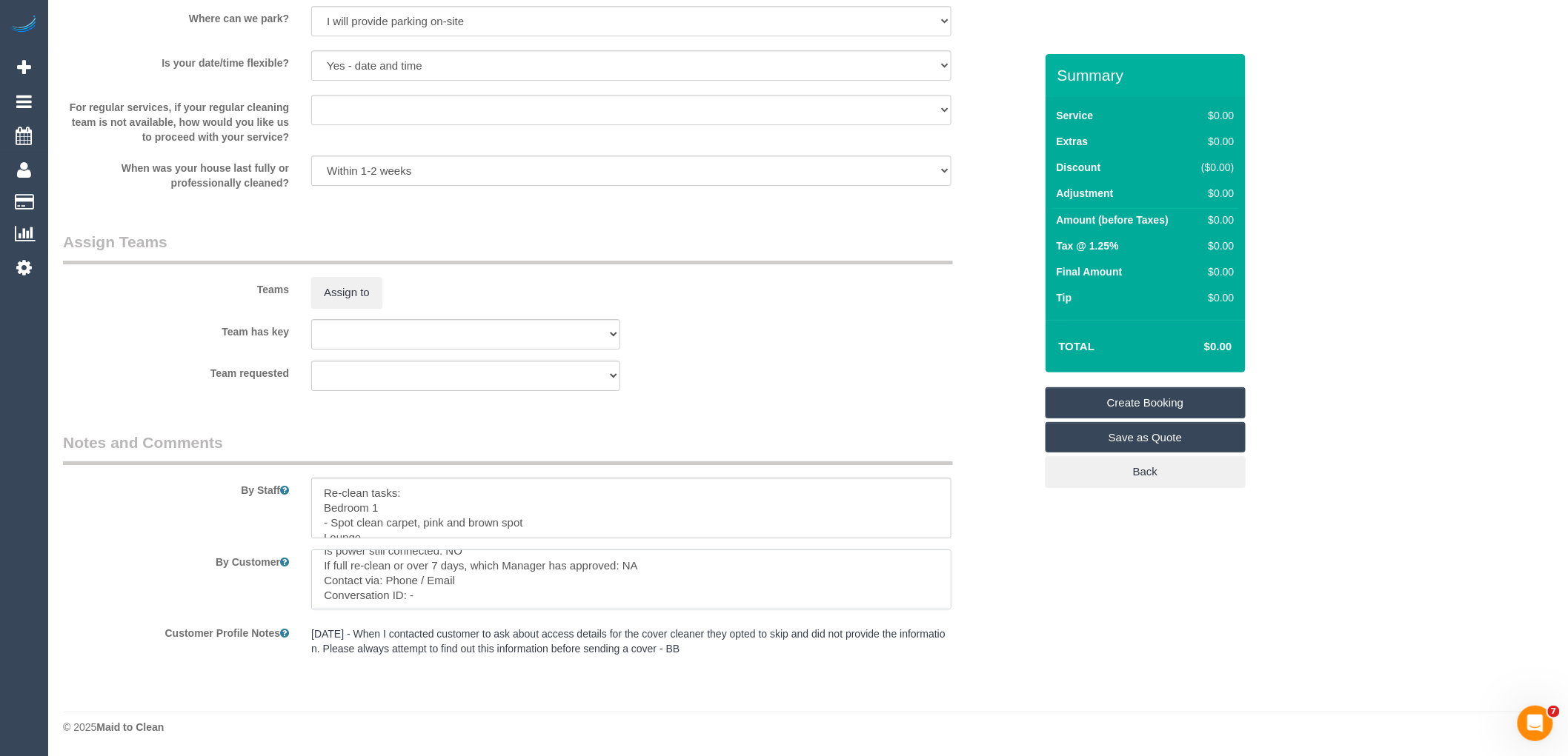
paste textarea "cnv_1fl17mag"
type textarea "Customer availability: Tomorrow Wednesday 15th anytime but midday preferrable O…"
drag, startPoint x: 508, startPoint y: 600, endPoint x: 0, endPoint y: 358, distance: 562.7
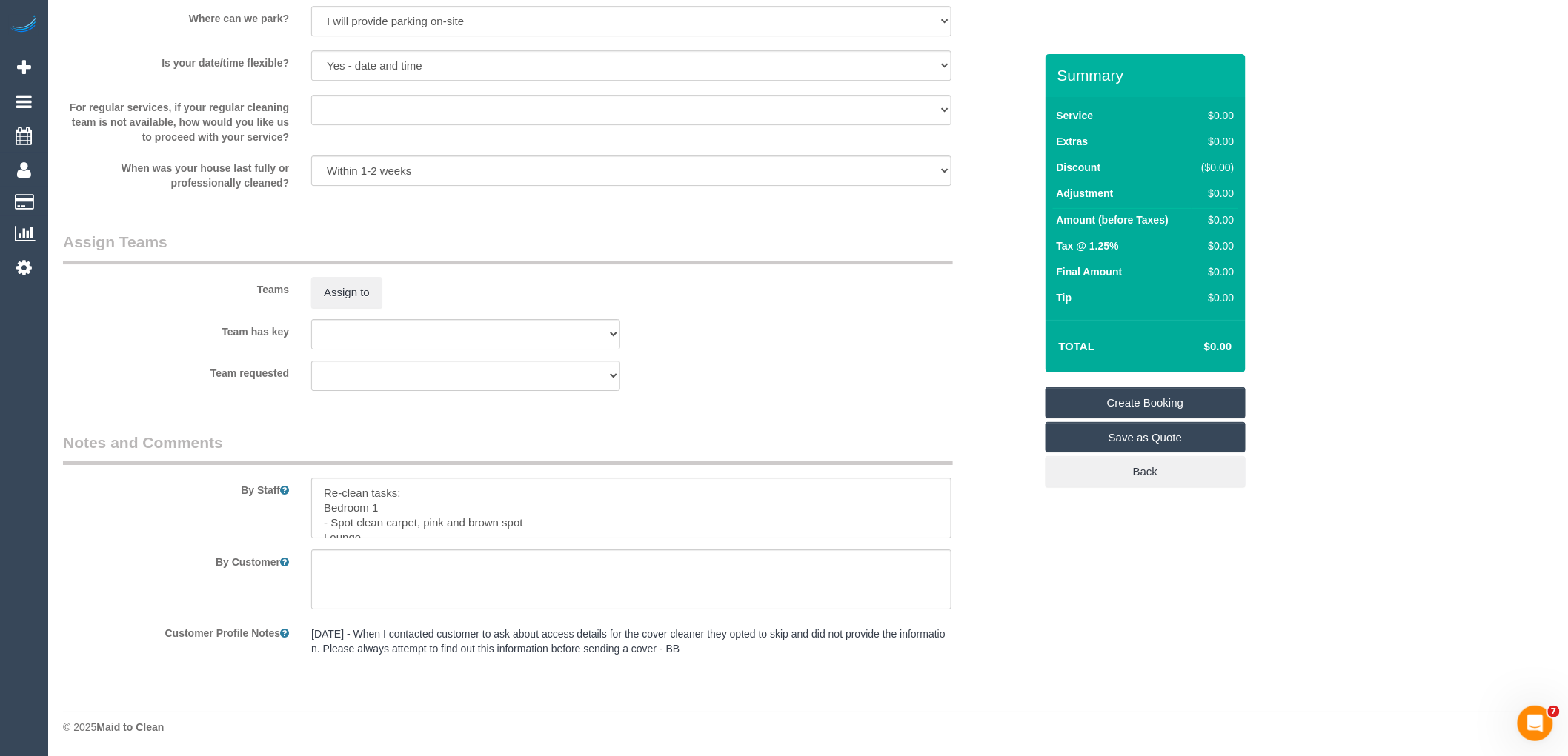
click at [1162, 401] on link "Create Booking" at bounding box center [1146, 402] width 200 height 31
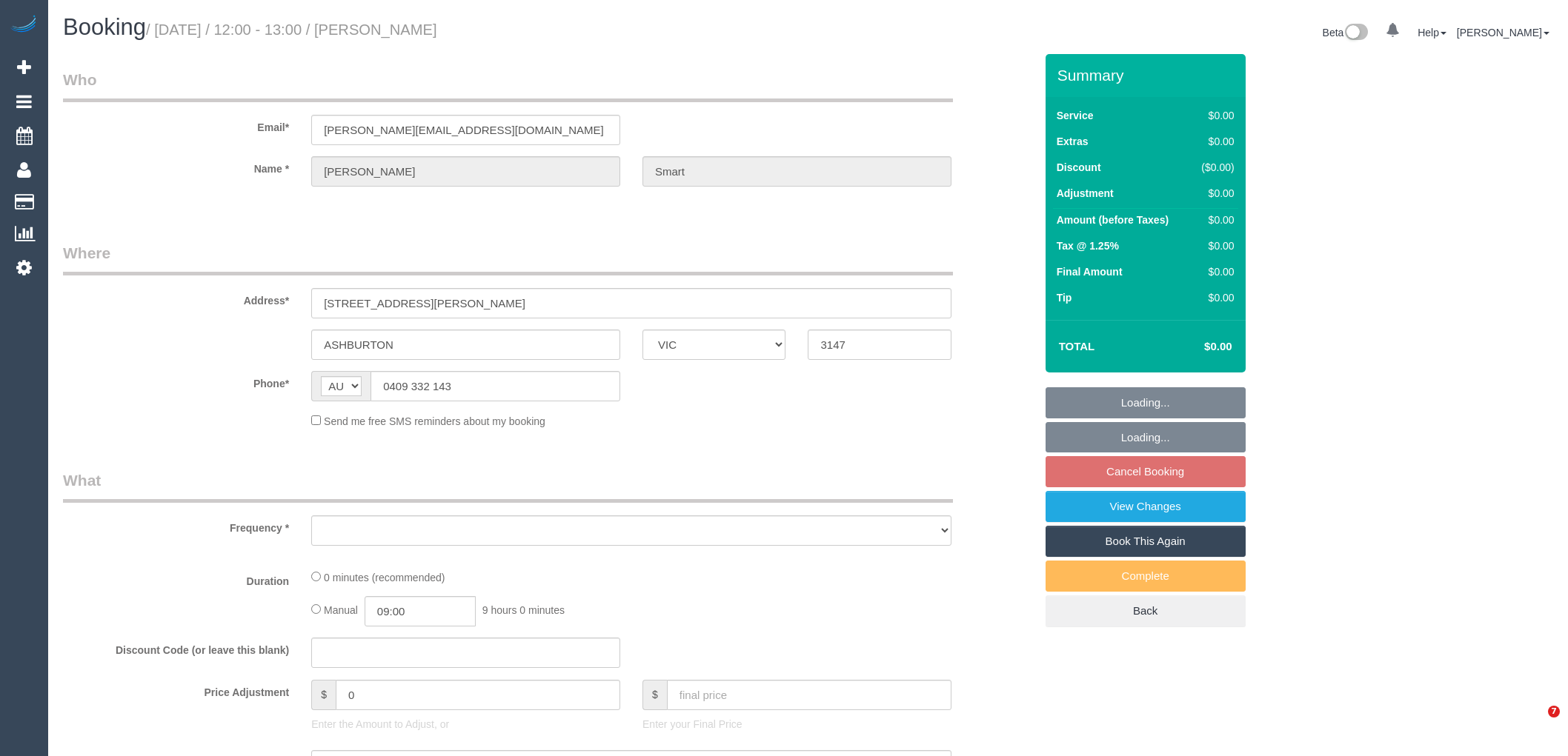
select select "VIC"
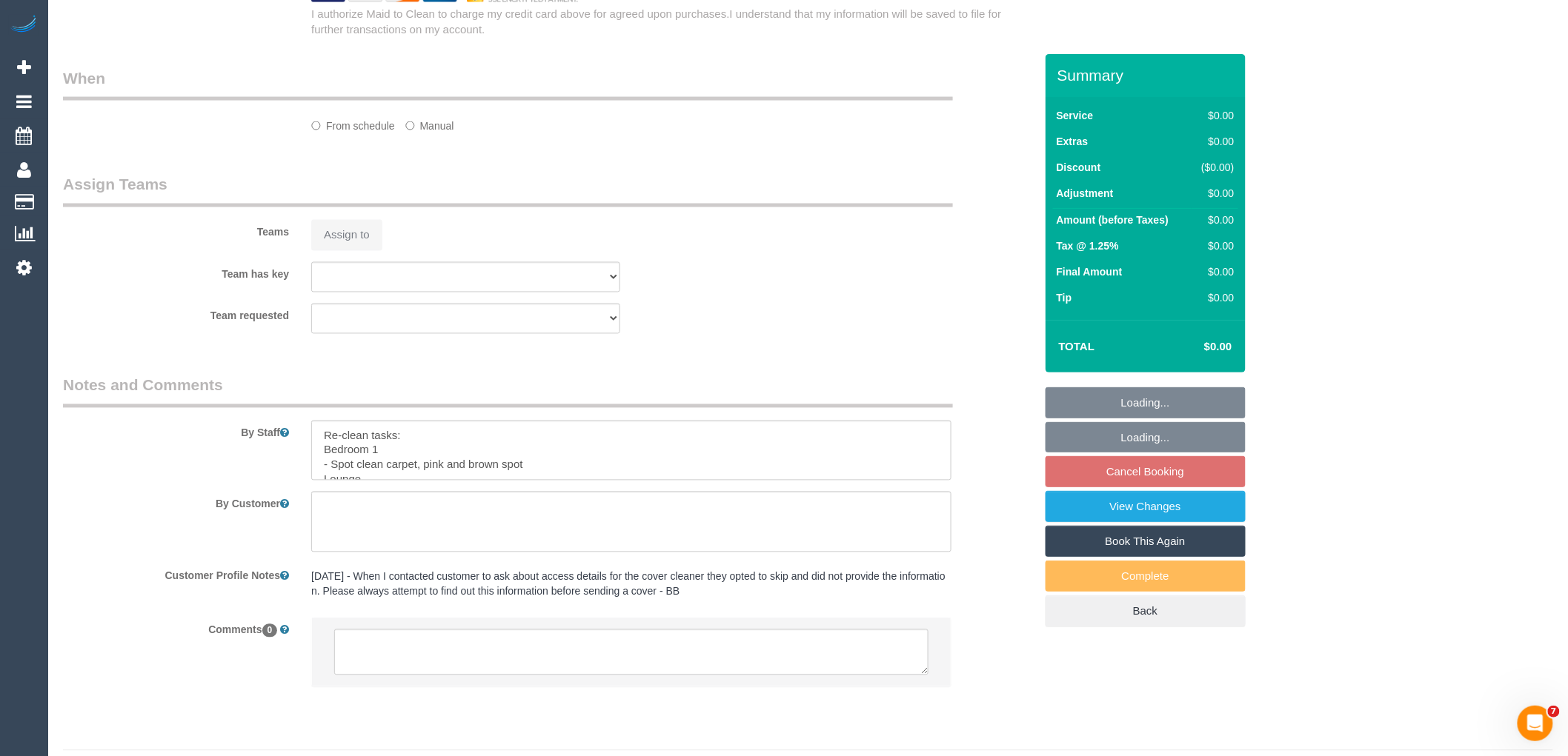
select select "string:stripe-pm_1O8ygh2GScqysDRVvr1cnqcu"
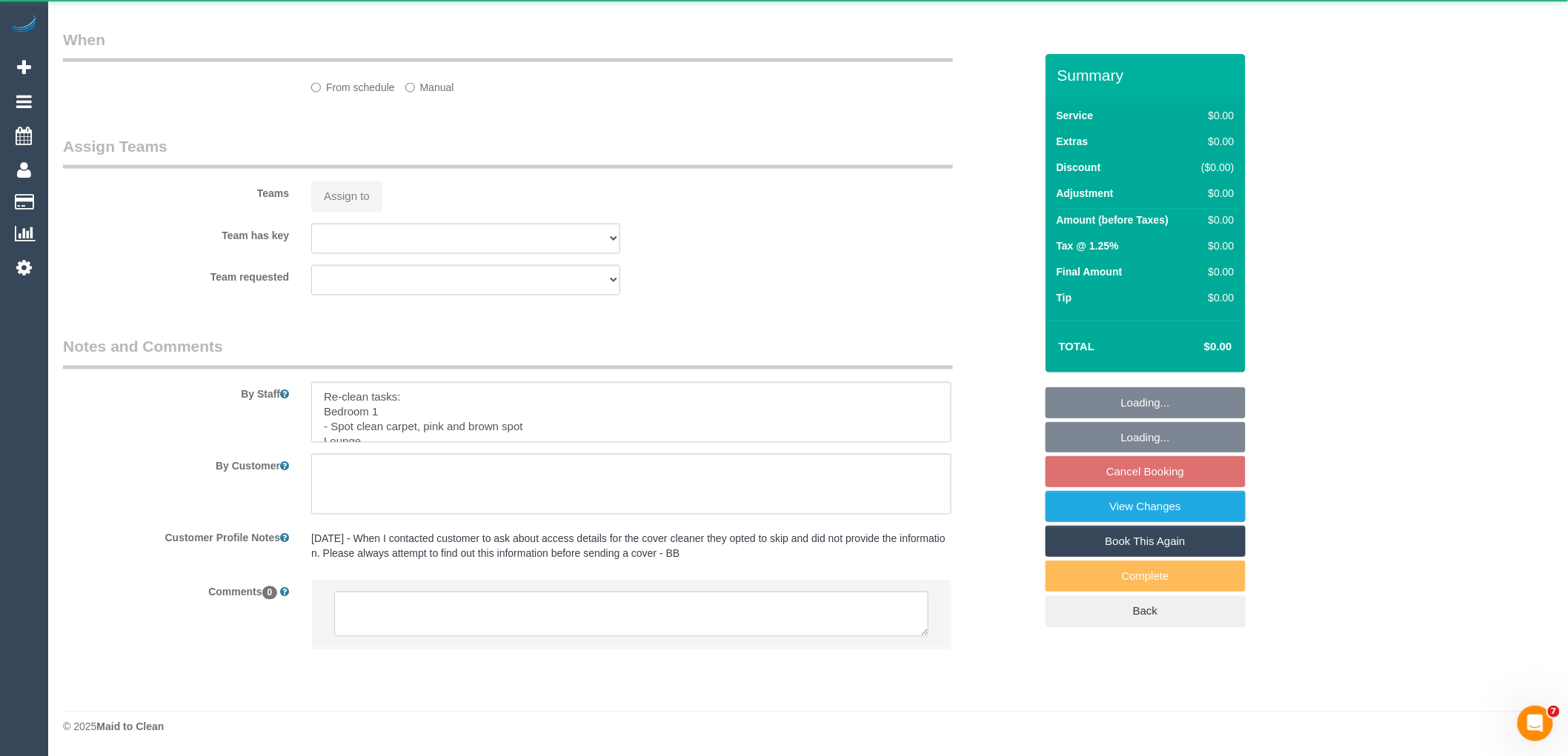
select select "object:670"
select select "number:27"
select select "number:15"
select select "number:18"
select select "number:22"
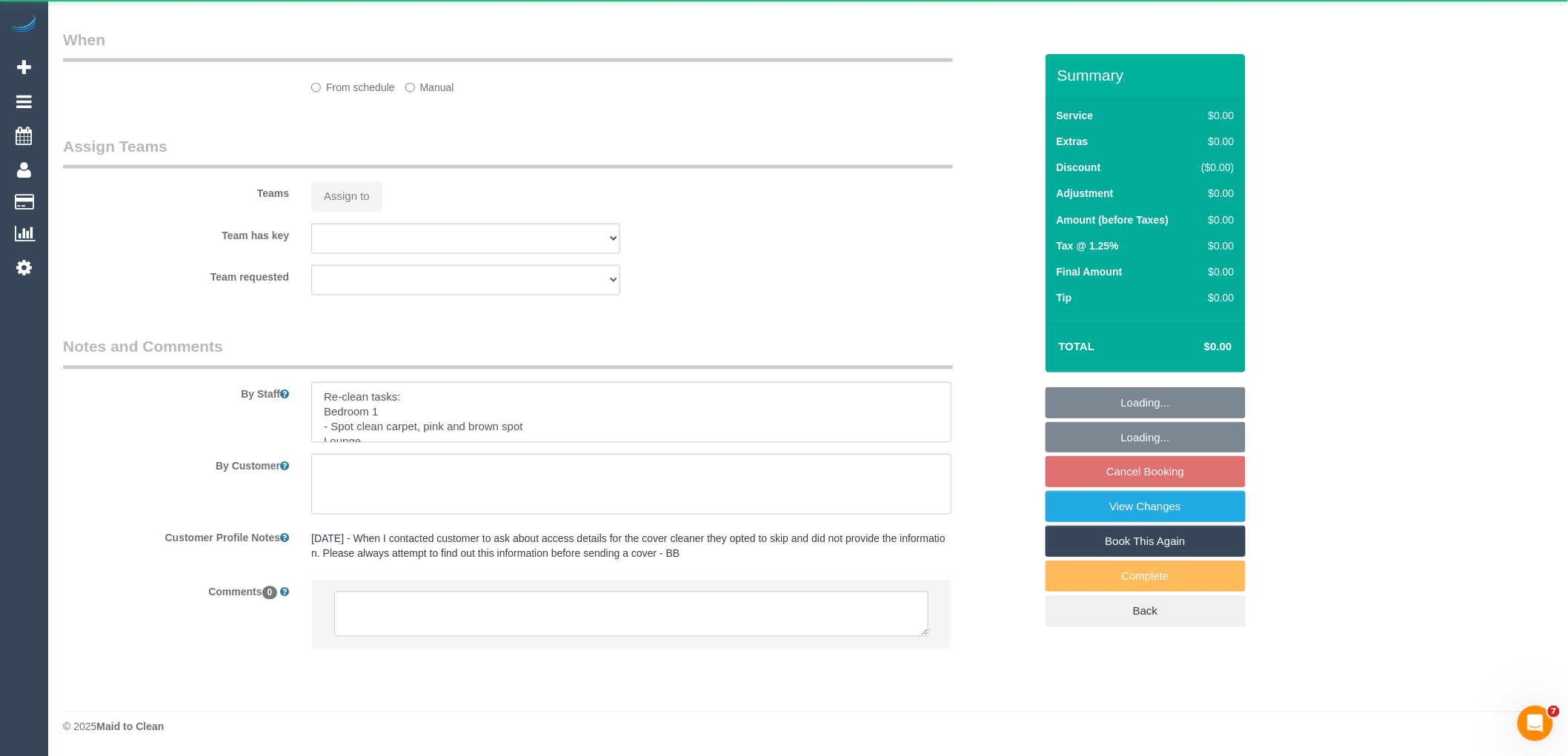
select select "number:11"
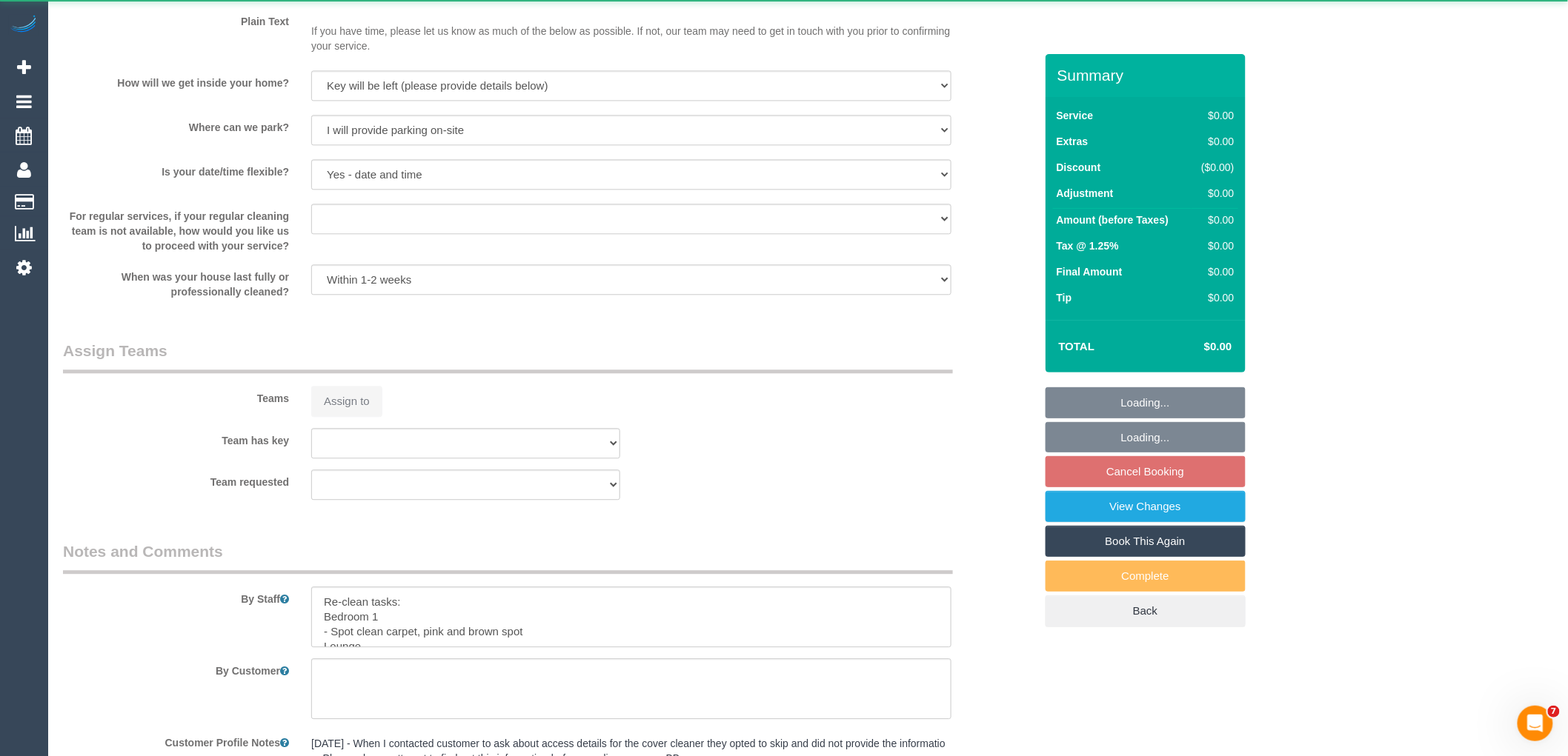
scroll to position [1995, 0]
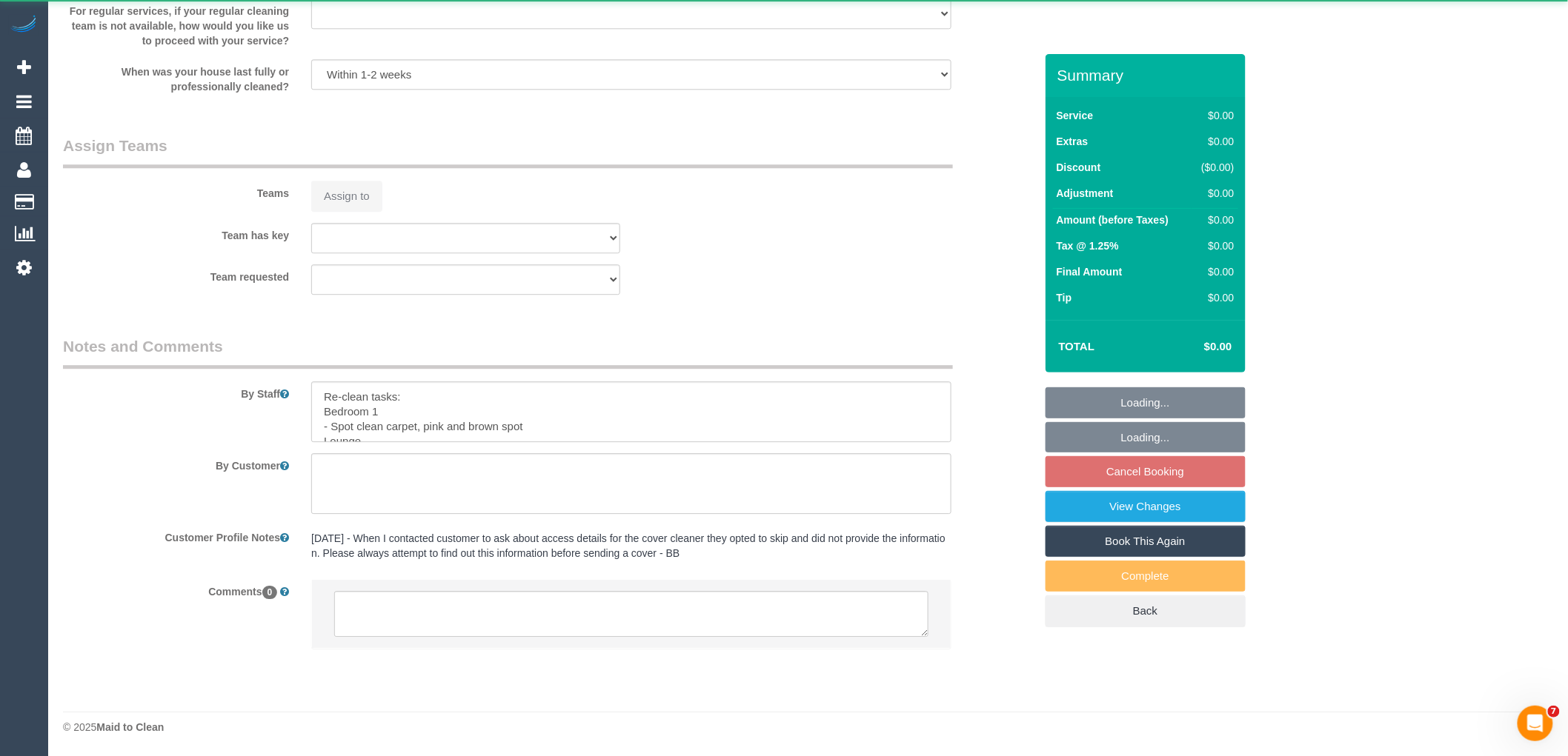
select select "object:758"
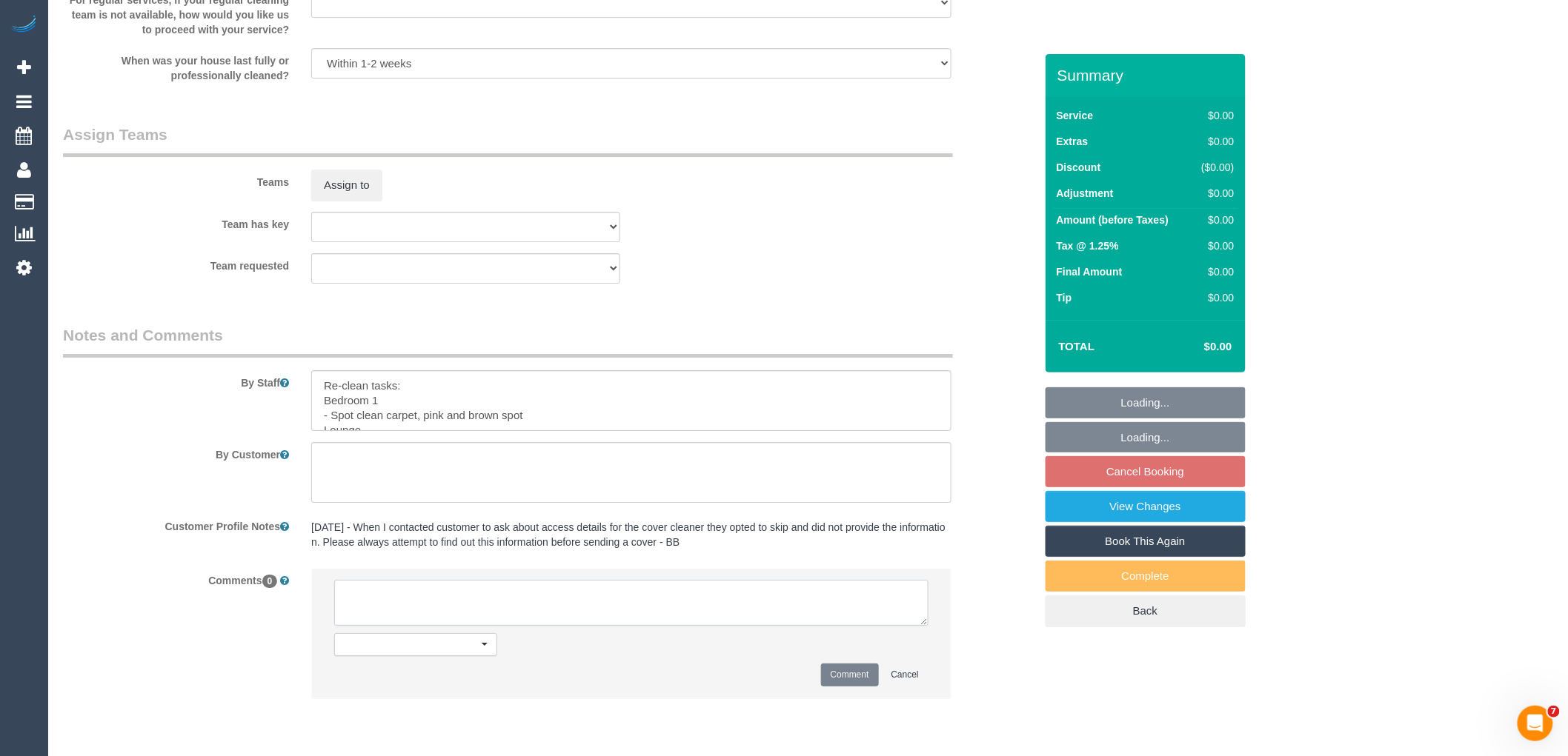
click at [485, 617] on textarea at bounding box center [631, 603] width 595 height 46
paste textarea "Customer availability: [DATE] [DATE] 15th anytime but midday preferrable Origin…"
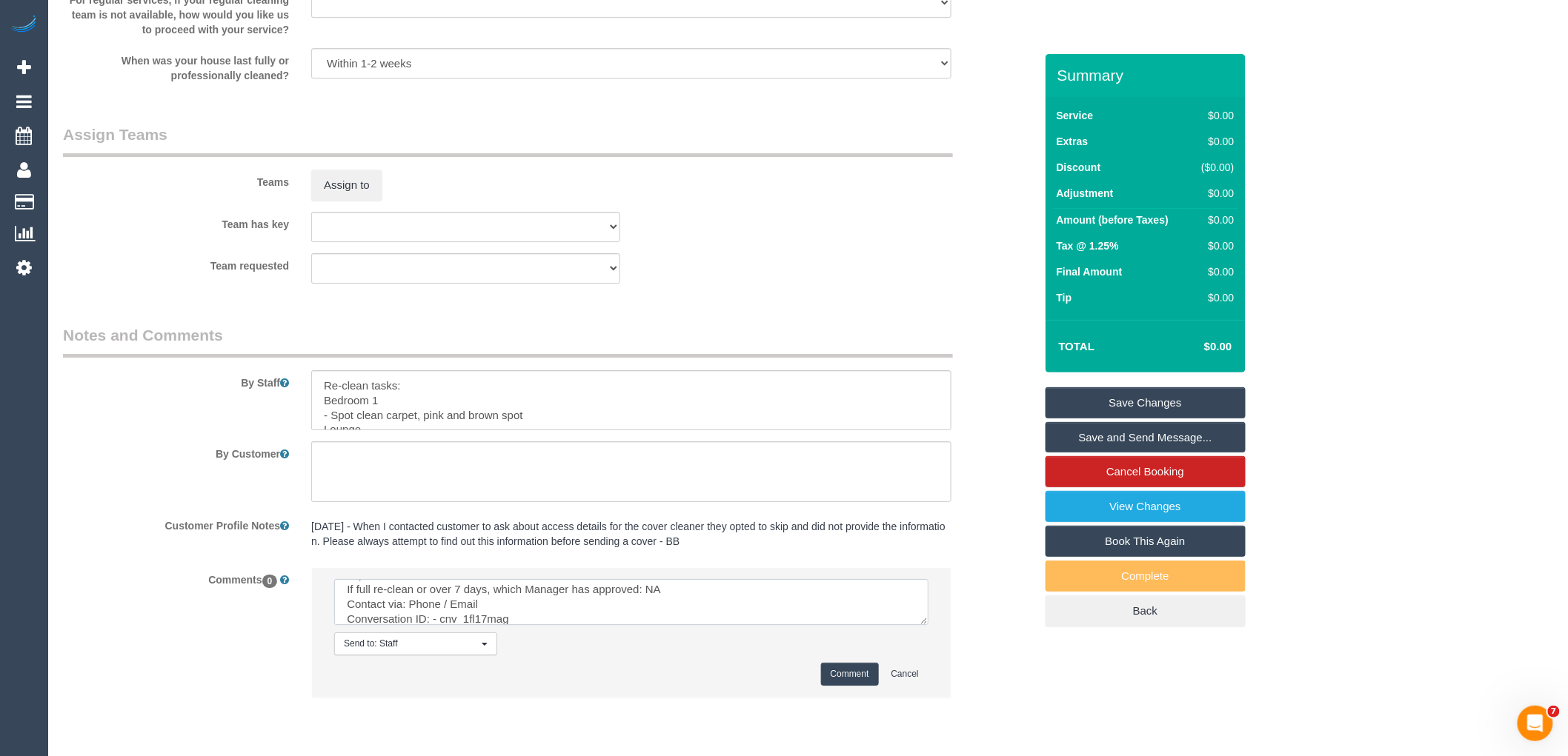
type textarea "Customer availability: [DATE] [DATE] 15th anytime but midday preferrable Origin…"
click at [861, 684] on button "Comment" at bounding box center [850, 674] width 58 height 23
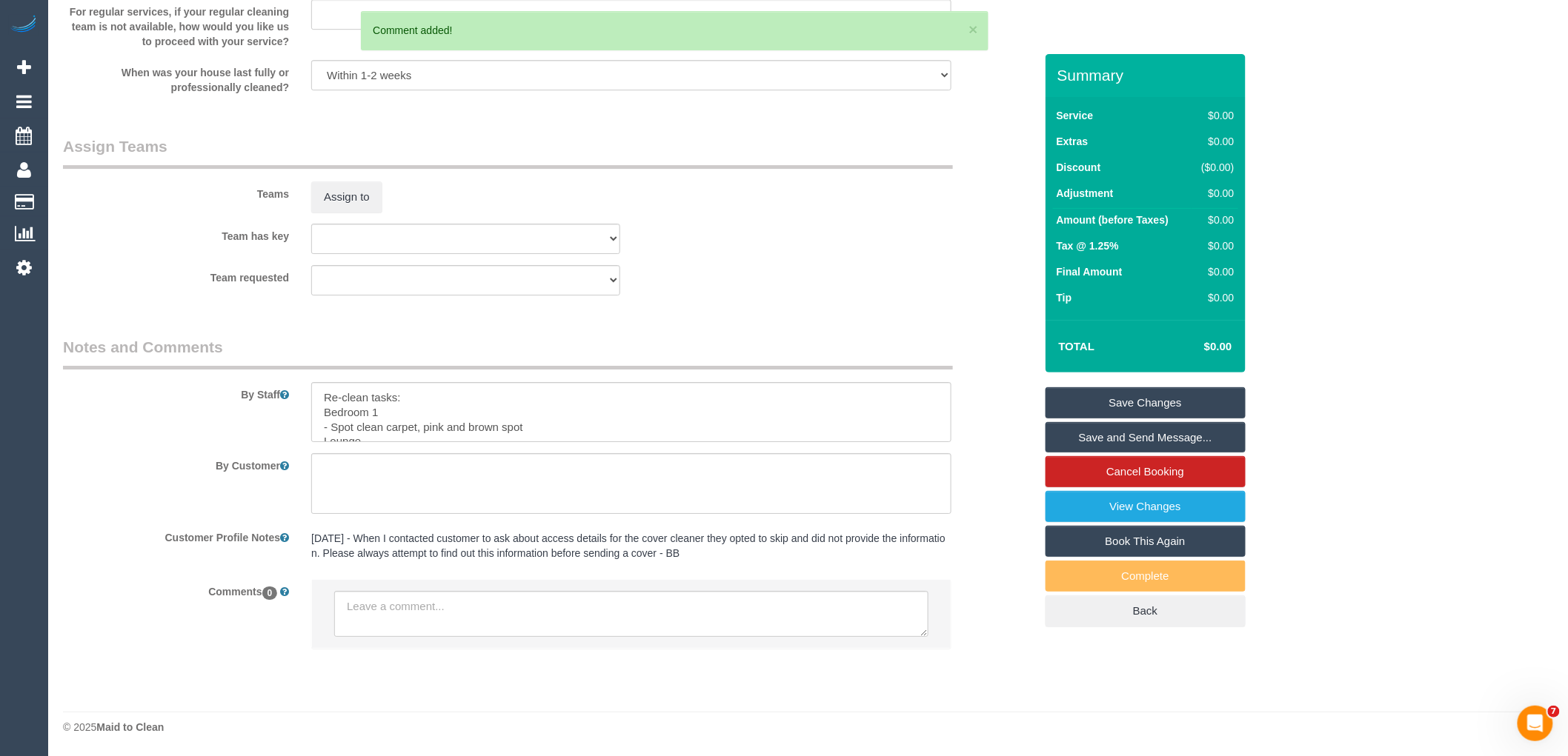
scroll to position [0, 0]
click at [1140, 405] on link "Save Changes" at bounding box center [1146, 402] width 200 height 31
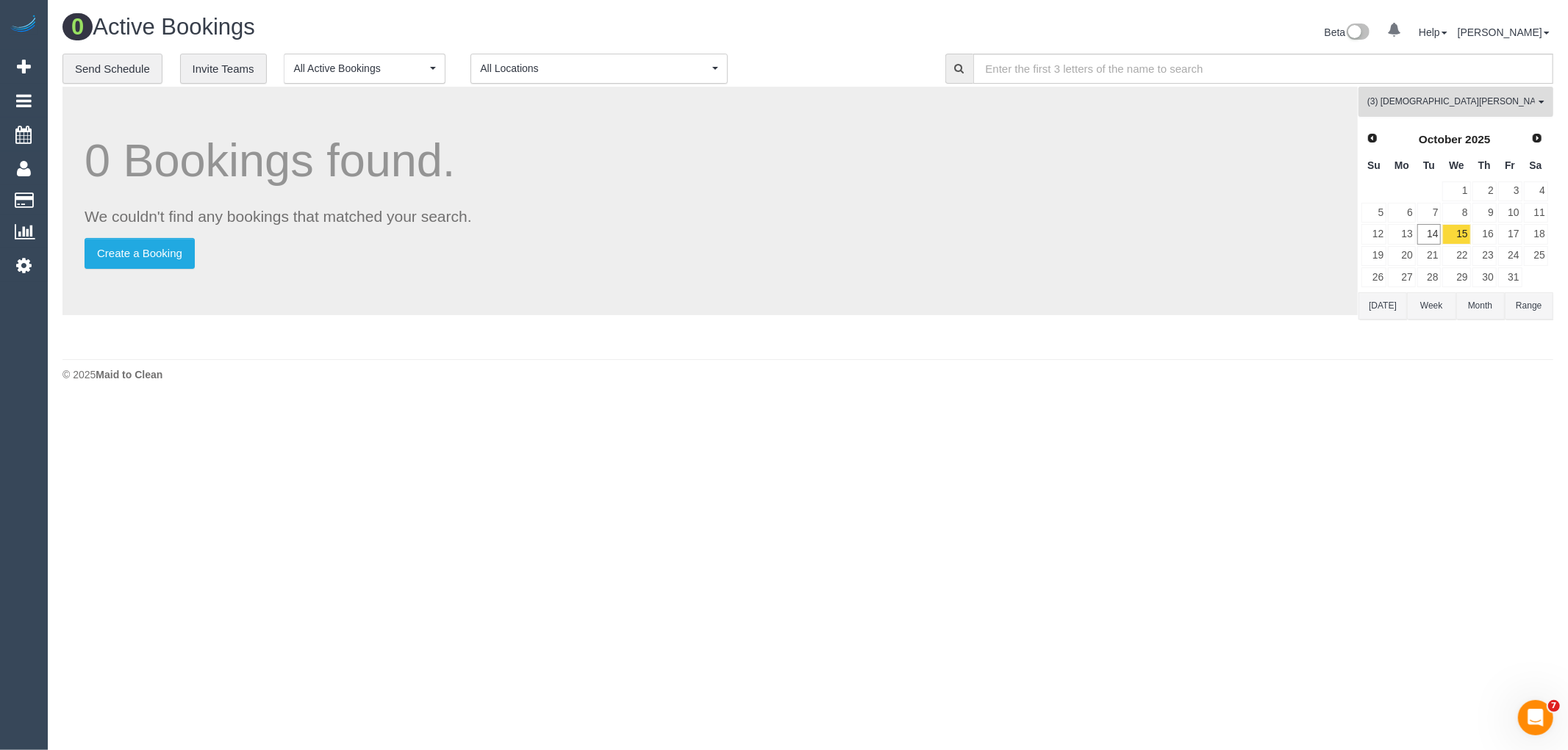
click at [1457, 94] on button "(3) Buddhi Adhikari (C) All Teams" at bounding box center [1456, 102] width 195 height 30
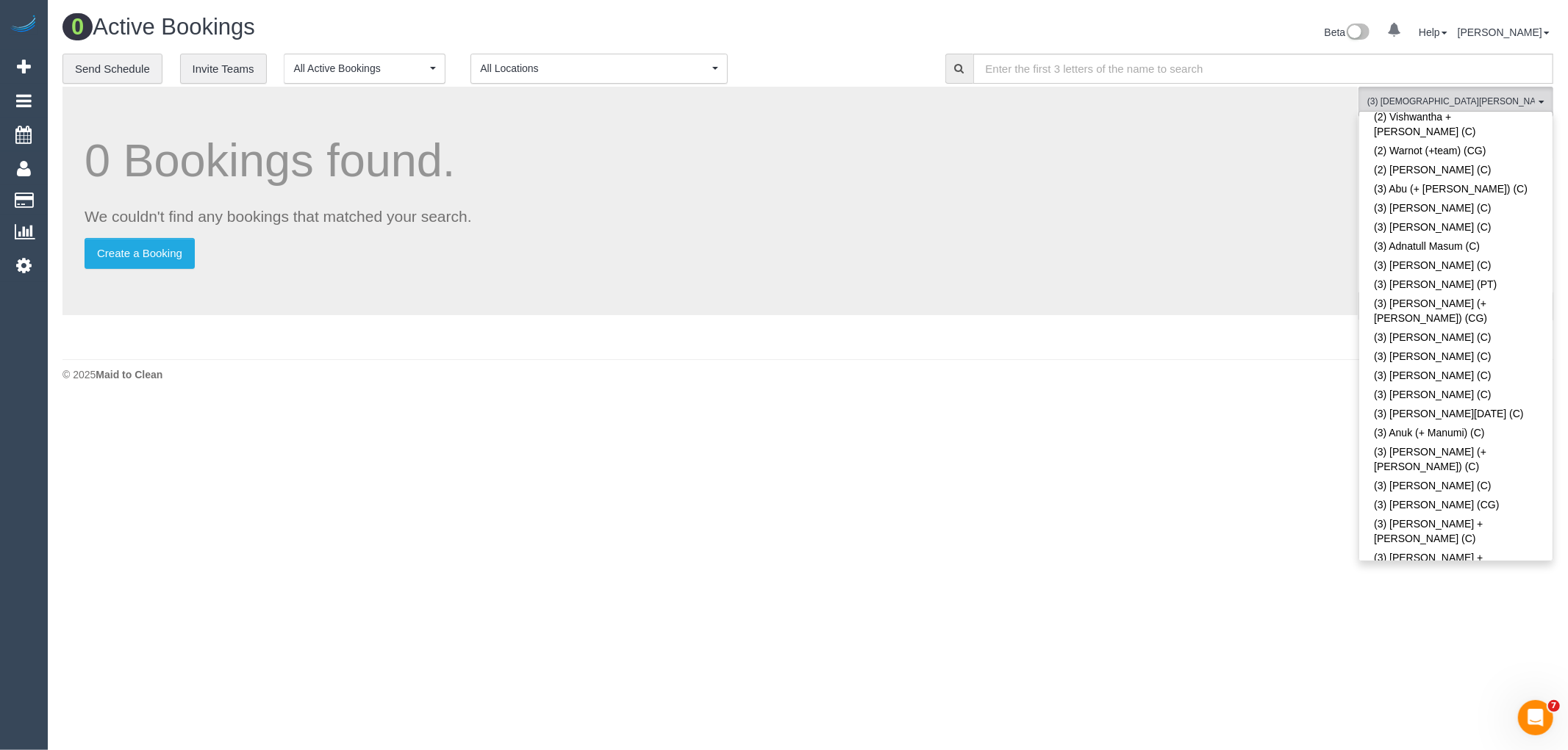
click at [1441, 654] on link "(3) Buddhi Adhikari (C)" at bounding box center [1456, 671] width 194 height 34
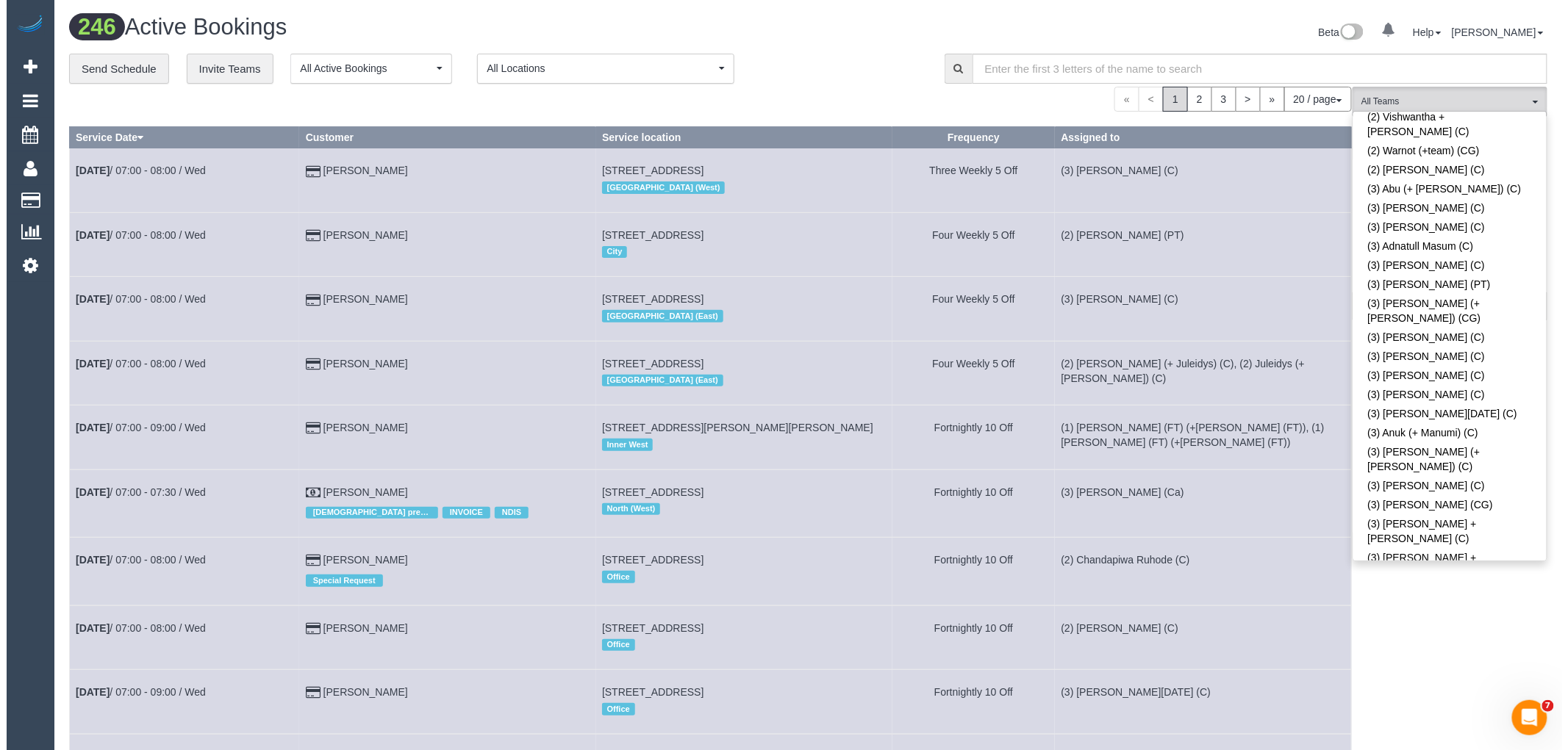
scroll to position [946, 0]
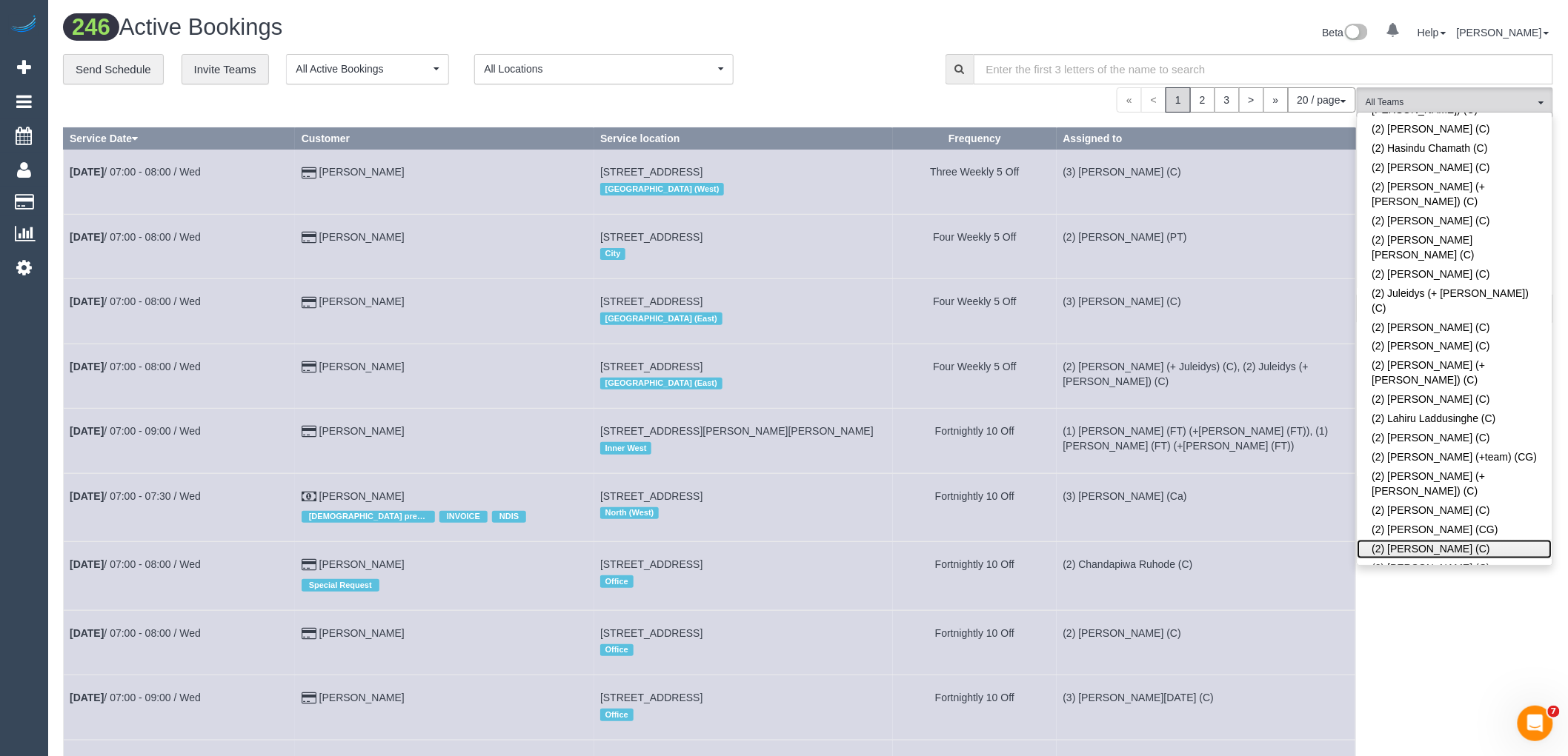
click at [1453, 540] on link "(2) [PERSON_NAME] (C)" at bounding box center [1455, 549] width 195 height 19
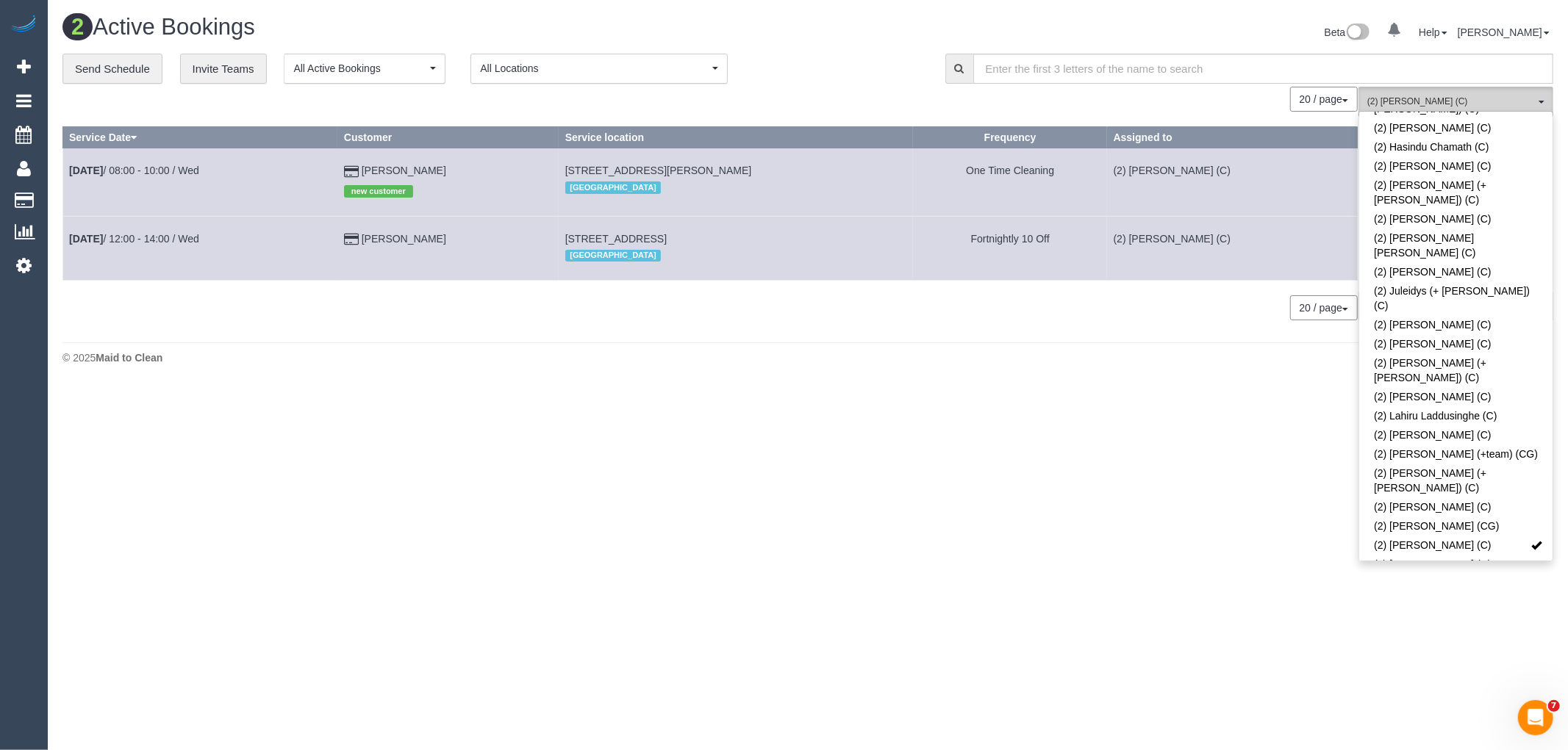
click at [1382, 94] on button "(2) [PERSON_NAME] (C) All Teams" at bounding box center [1456, 102] width 195 height 30
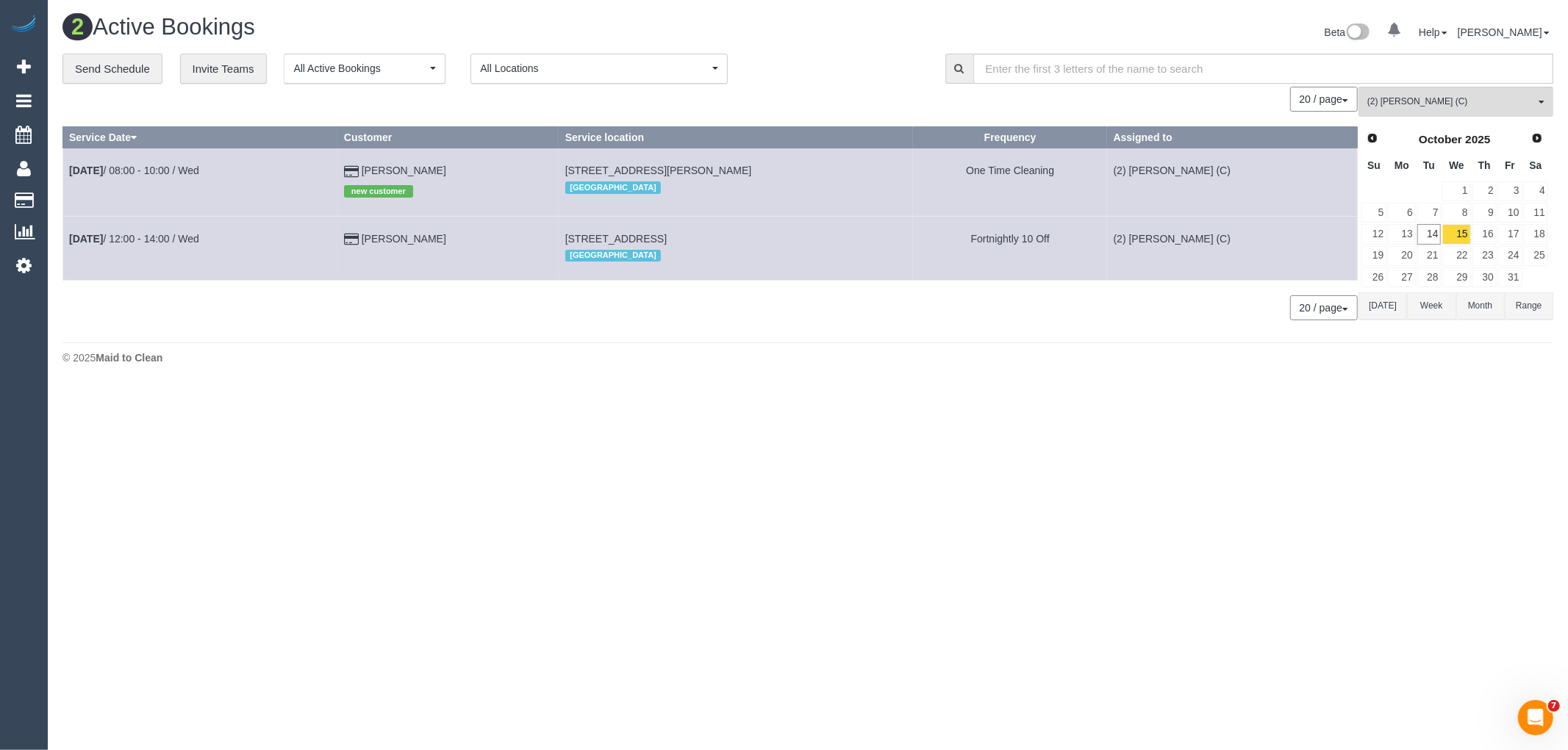
click at [1390, 306] on button "[DATE]" at bounding box center [1383, 306] width 48 height 27
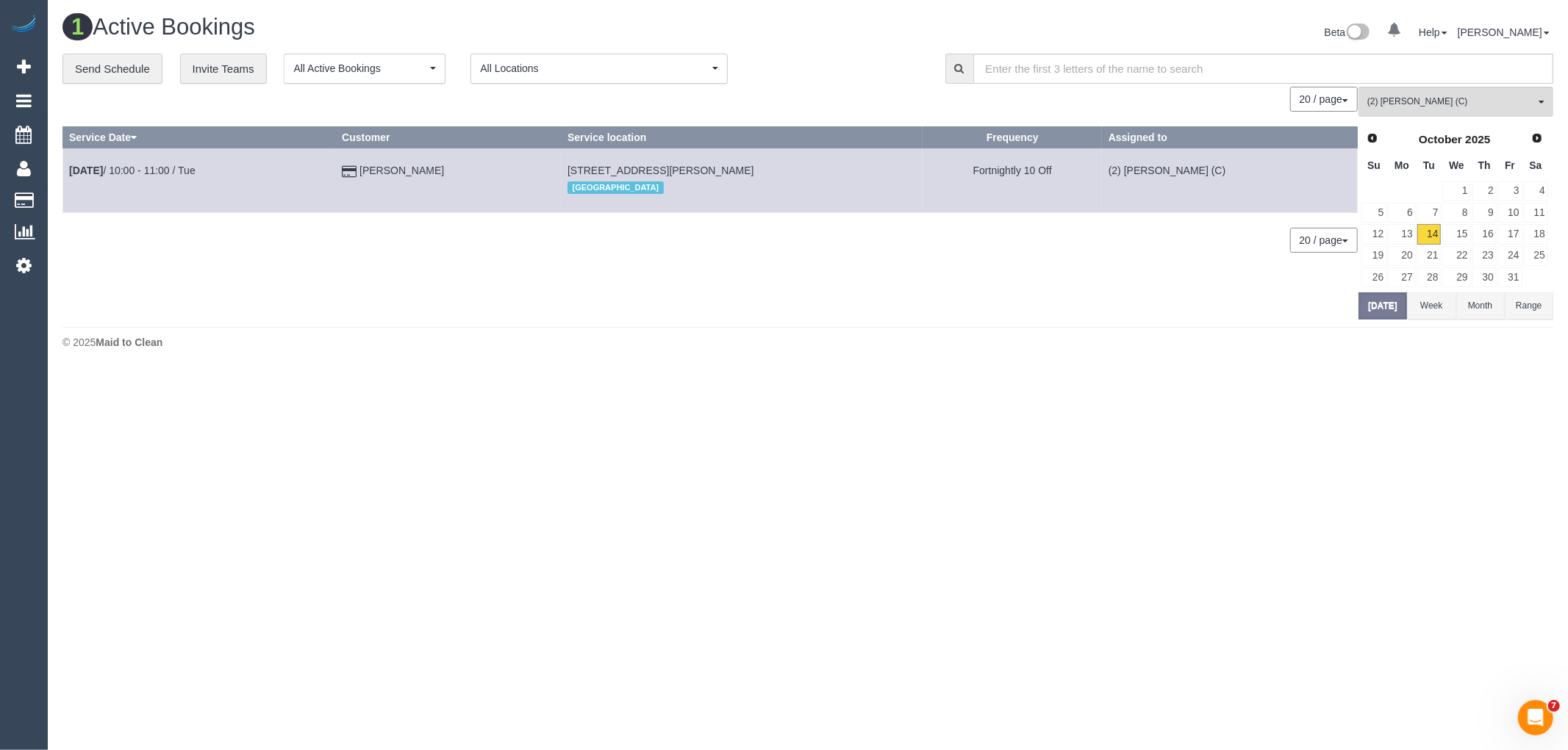
click at [489, 174] on td "[PERSON_NAME]" at bounding box center [449, 180] width 226 height 64
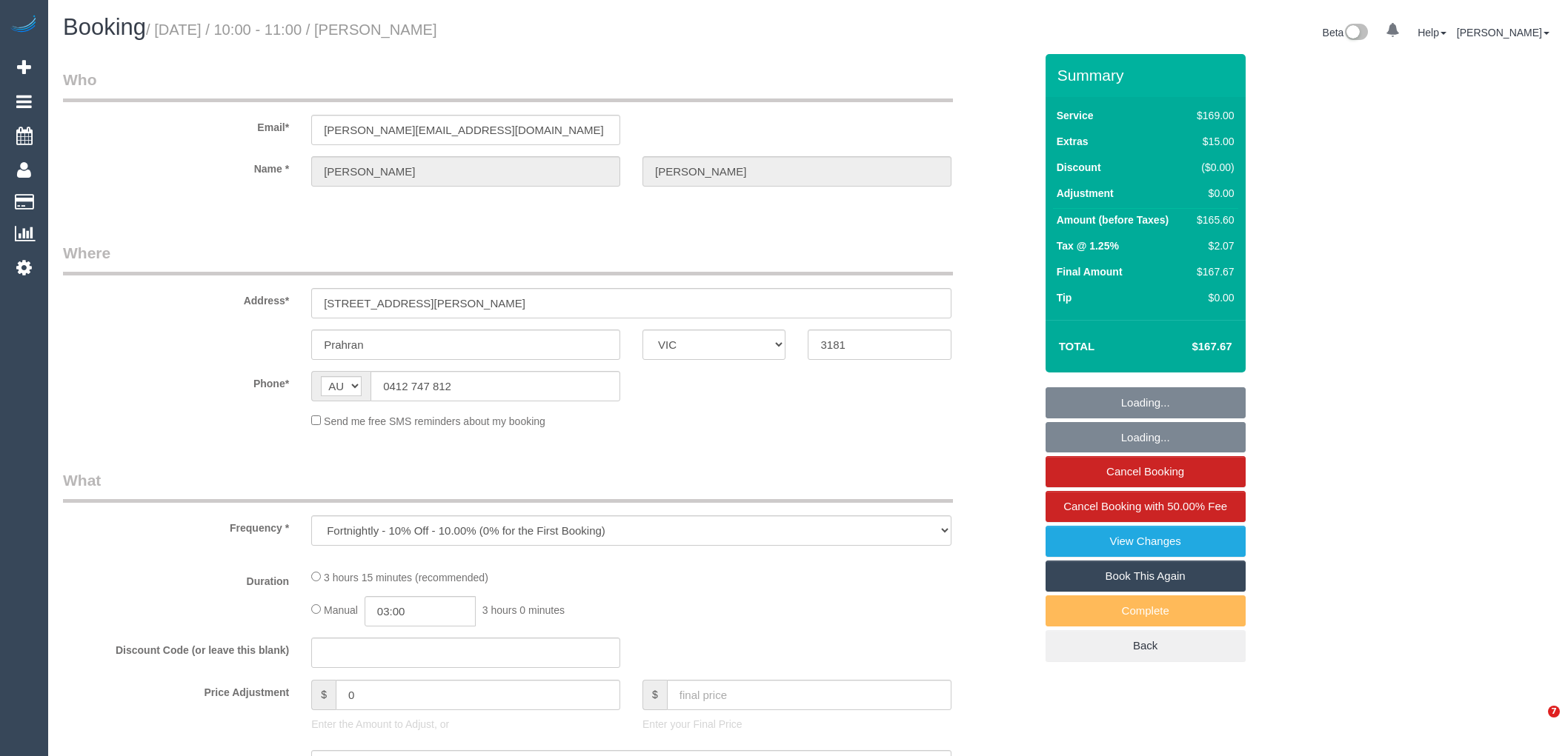
select select "VIC"
select select "string:stripe-pm_1QWqog2GScqysDRVIGukRlkV"
select select "number:28"
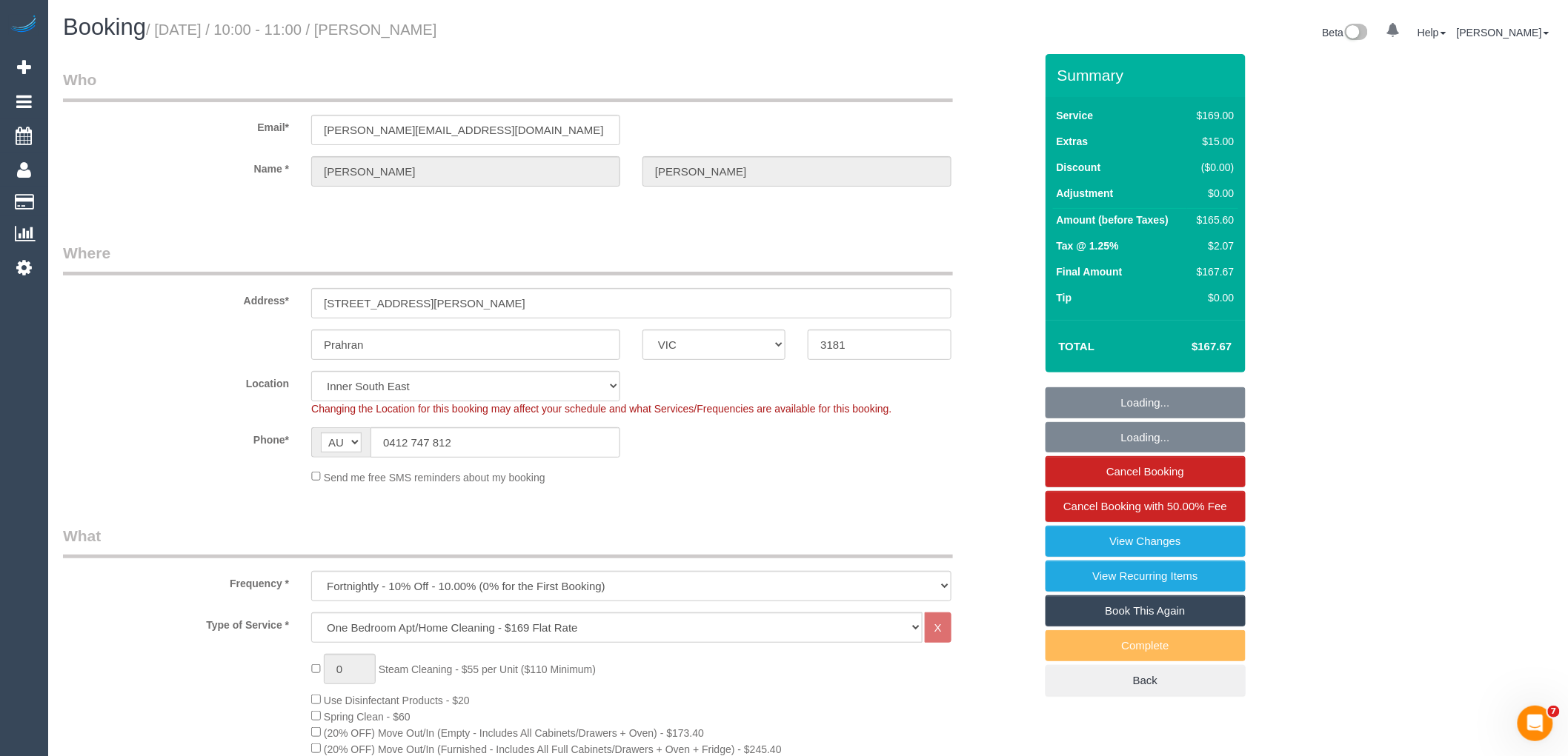
select select "object:1465"
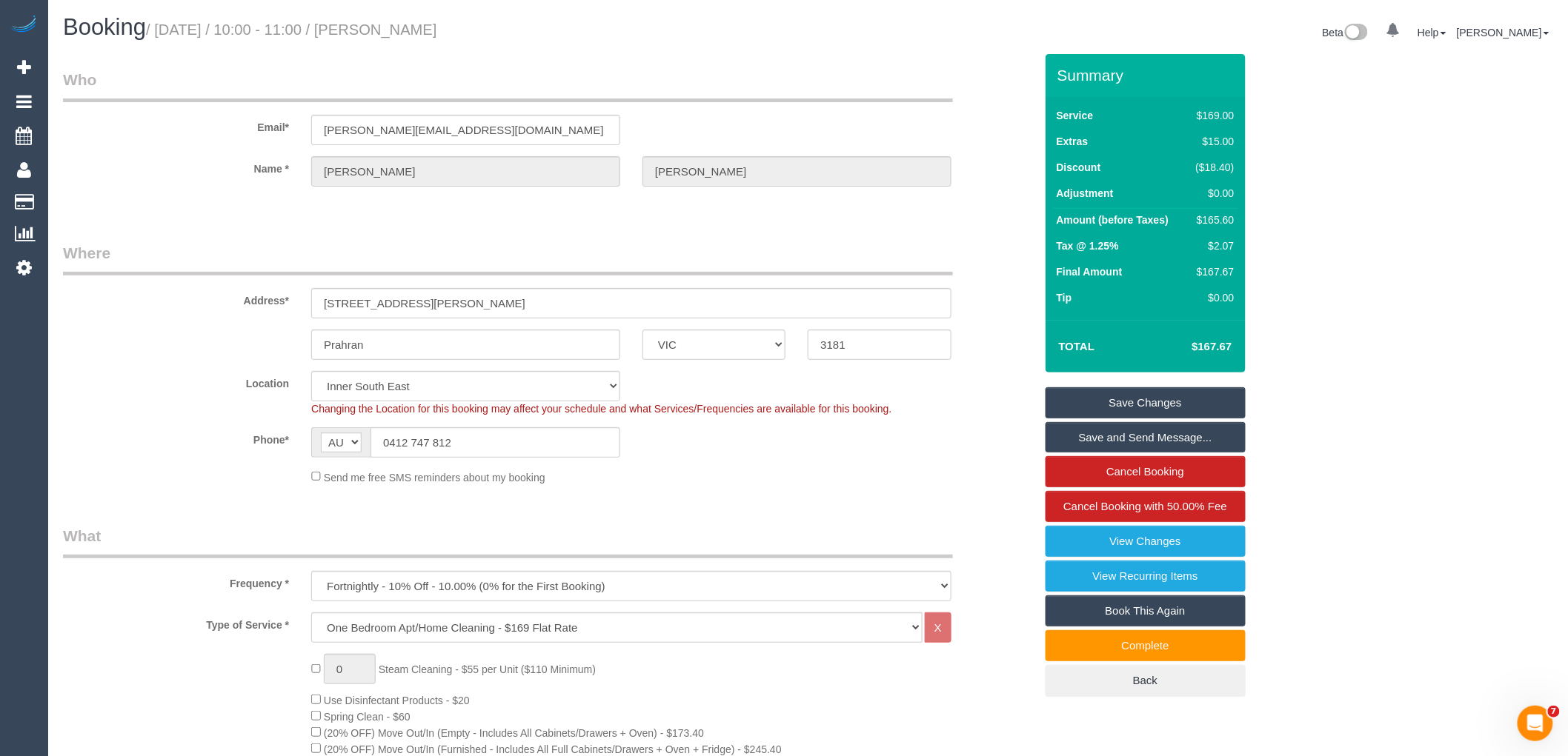
click at [184, 141] on div "Email* [PERSON_NAME][EMAIL_ADDRESS][DOMAIN_NAME]" at bounding box center [548, 107] width 994 height 77
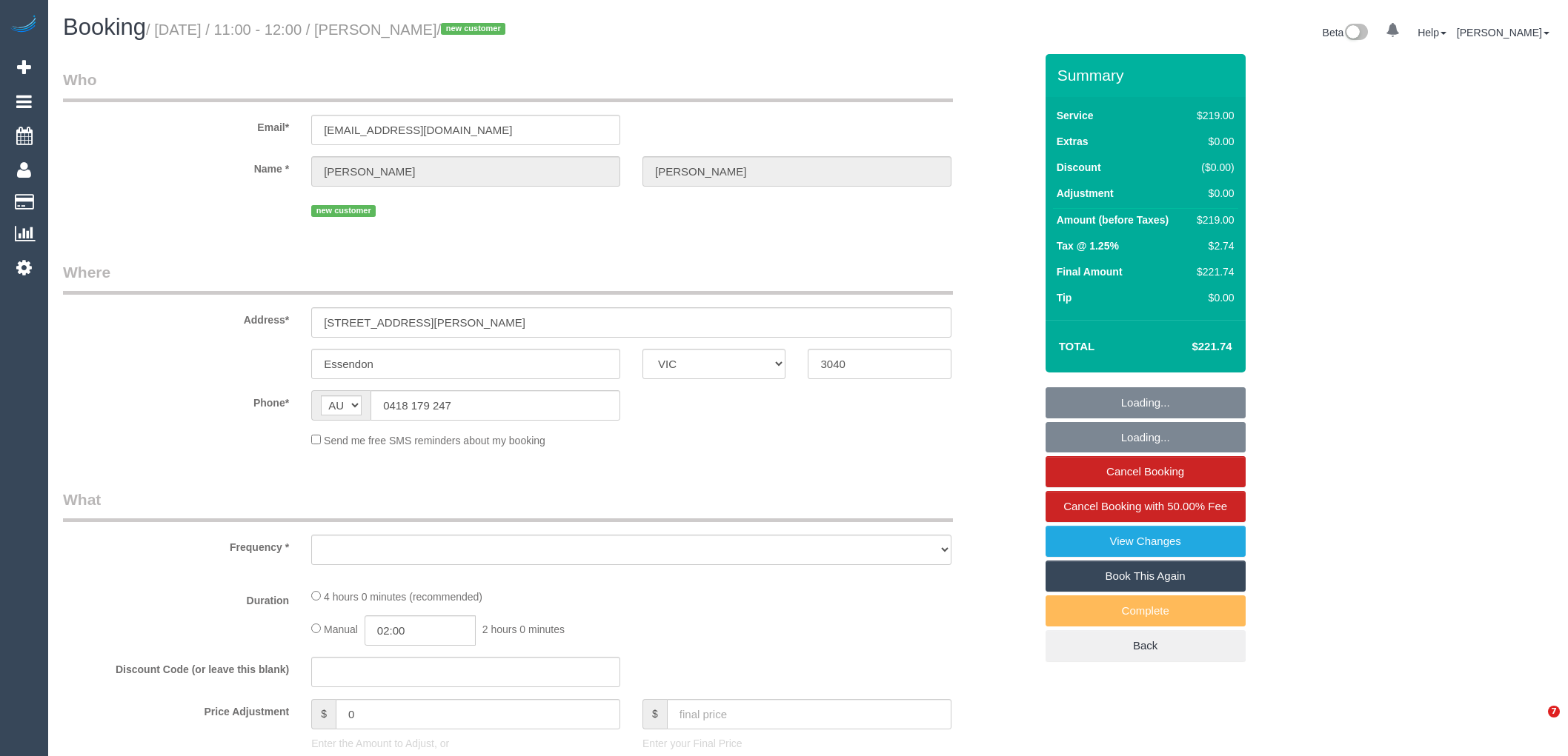
select select "VIC"
select select "string:stripe-pm_1SE1cg2GScqysDRVL7ZECadM"
select select "number:28"
select select "number:14"
select select "number:18"
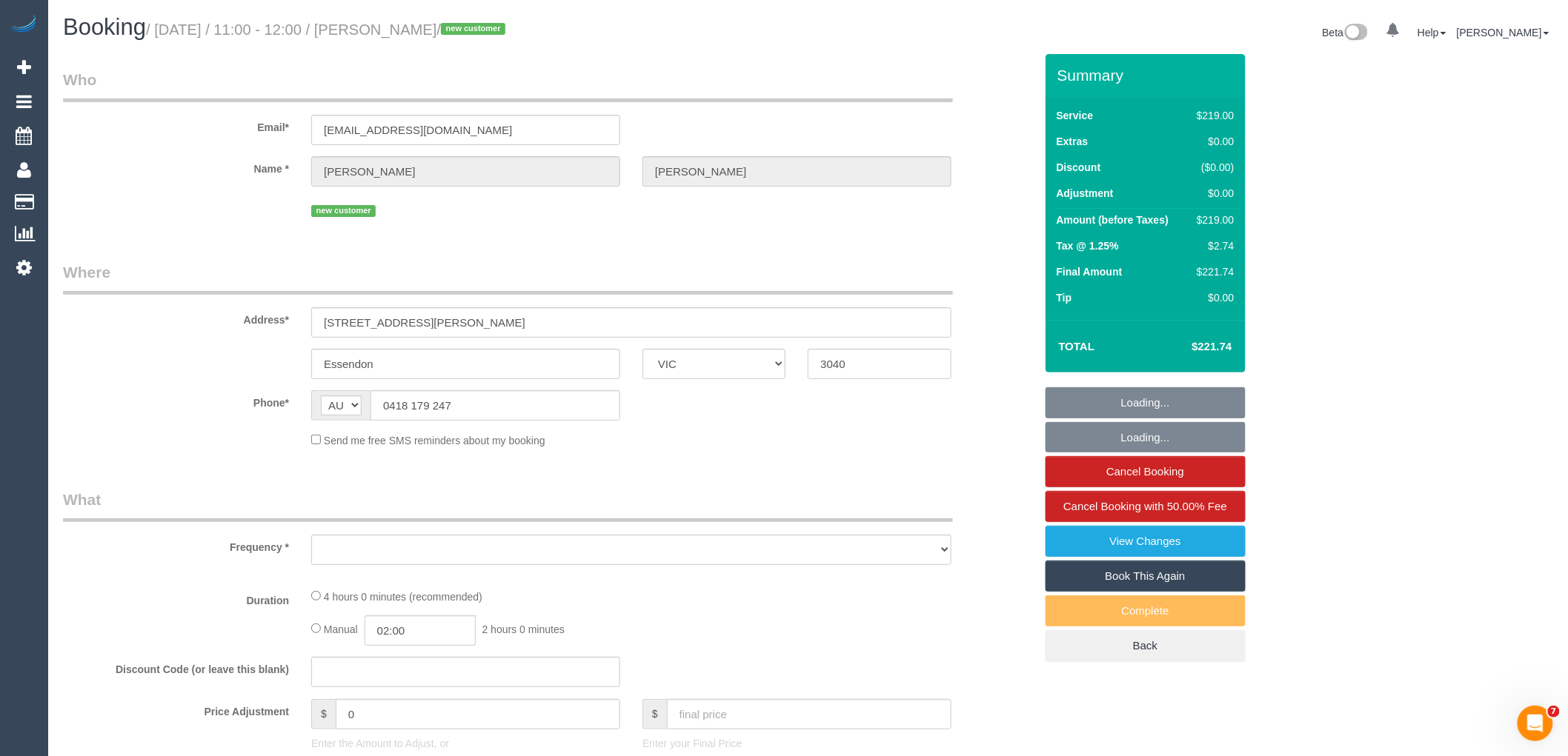
select select "number:36"
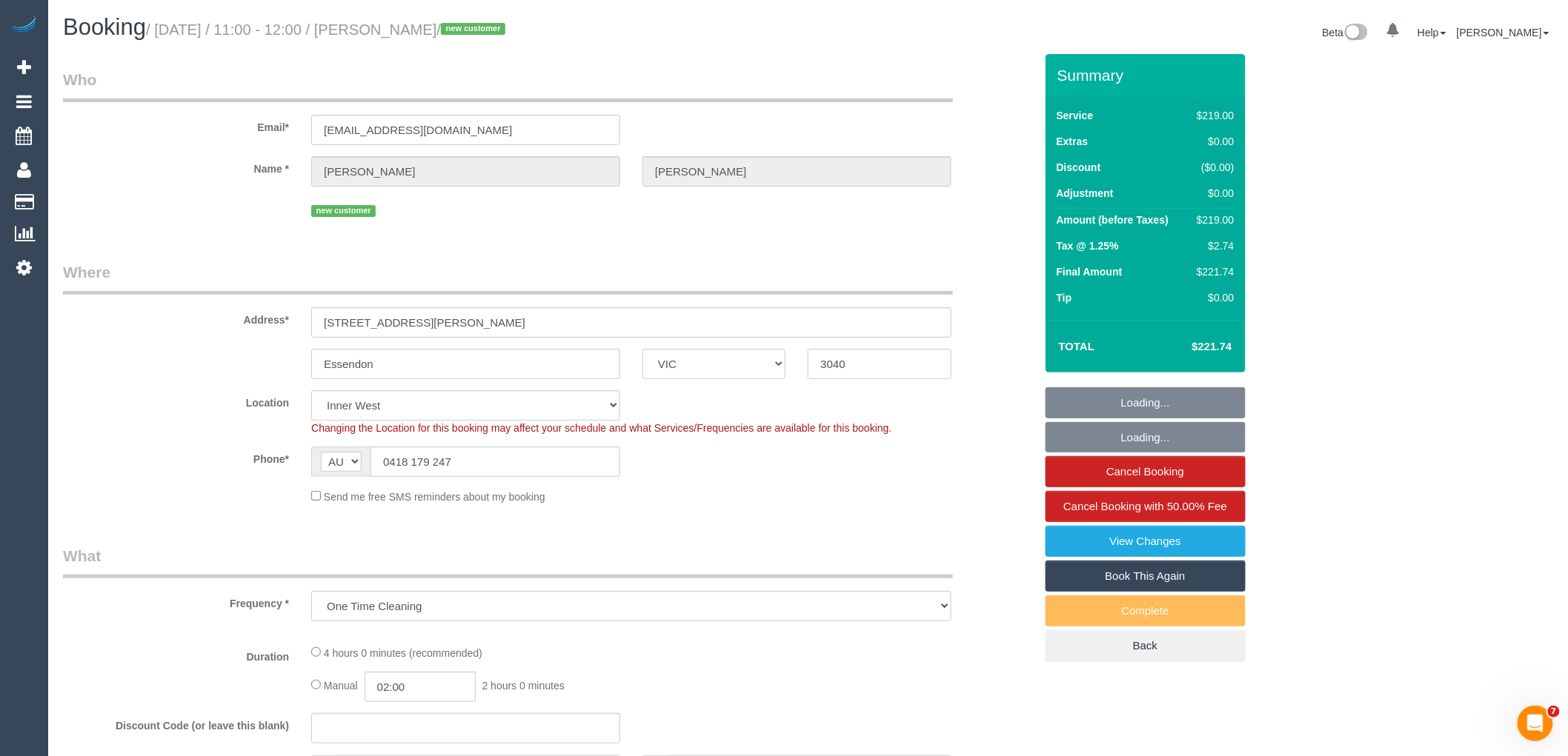
select select "object:719"
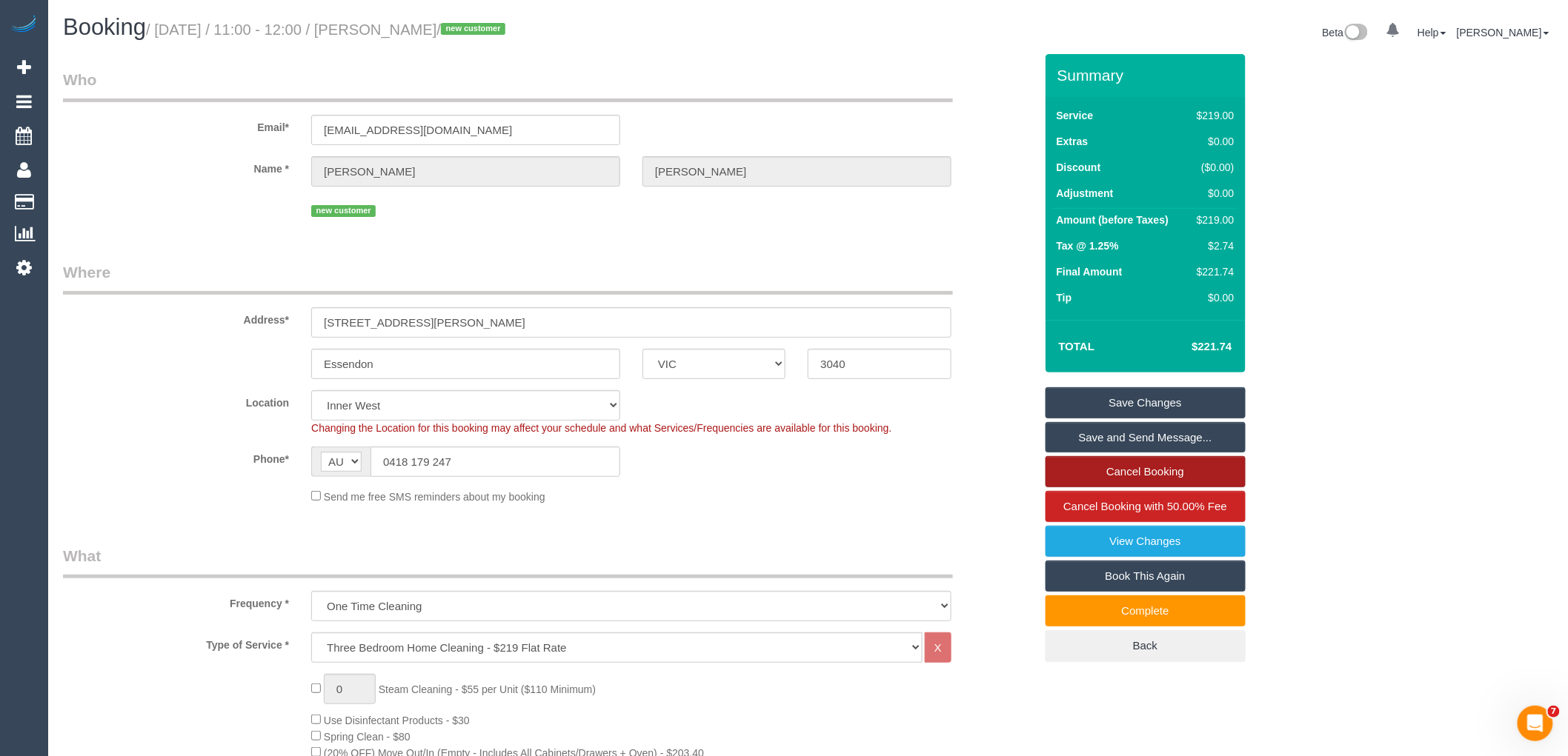
click at [1099, 470] on link "Cancel Booking" at bounding box center [1146, 471] width 200 height 31
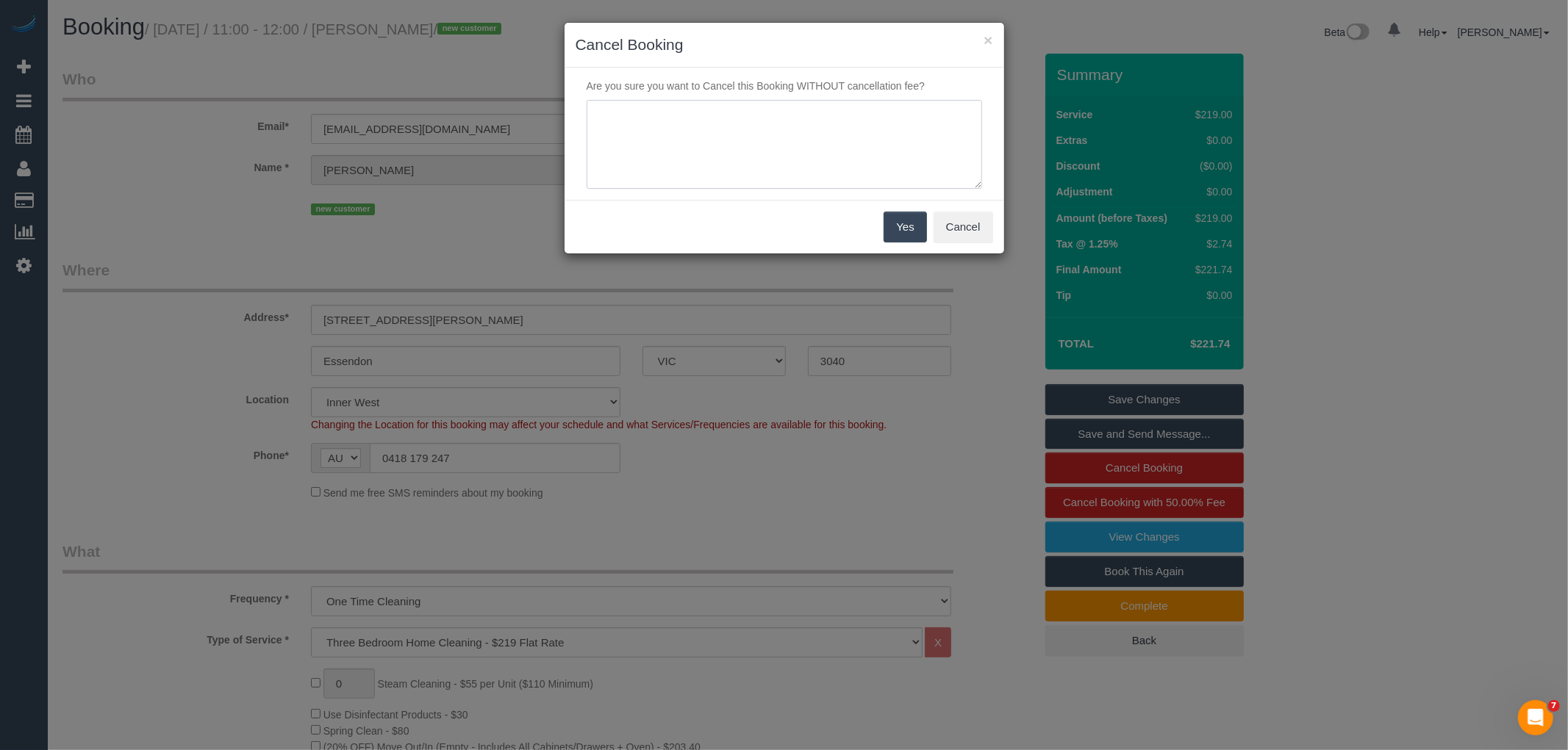
click at [743, 130] on textarea at bounding box center [784, 145] width 395 height 90
type textarea "C"
type textarea "Team running very late, customer had to cancel - CE"
click at [891, 228] on button "Yes" at bounding box center [904, 227] width 43 height 31
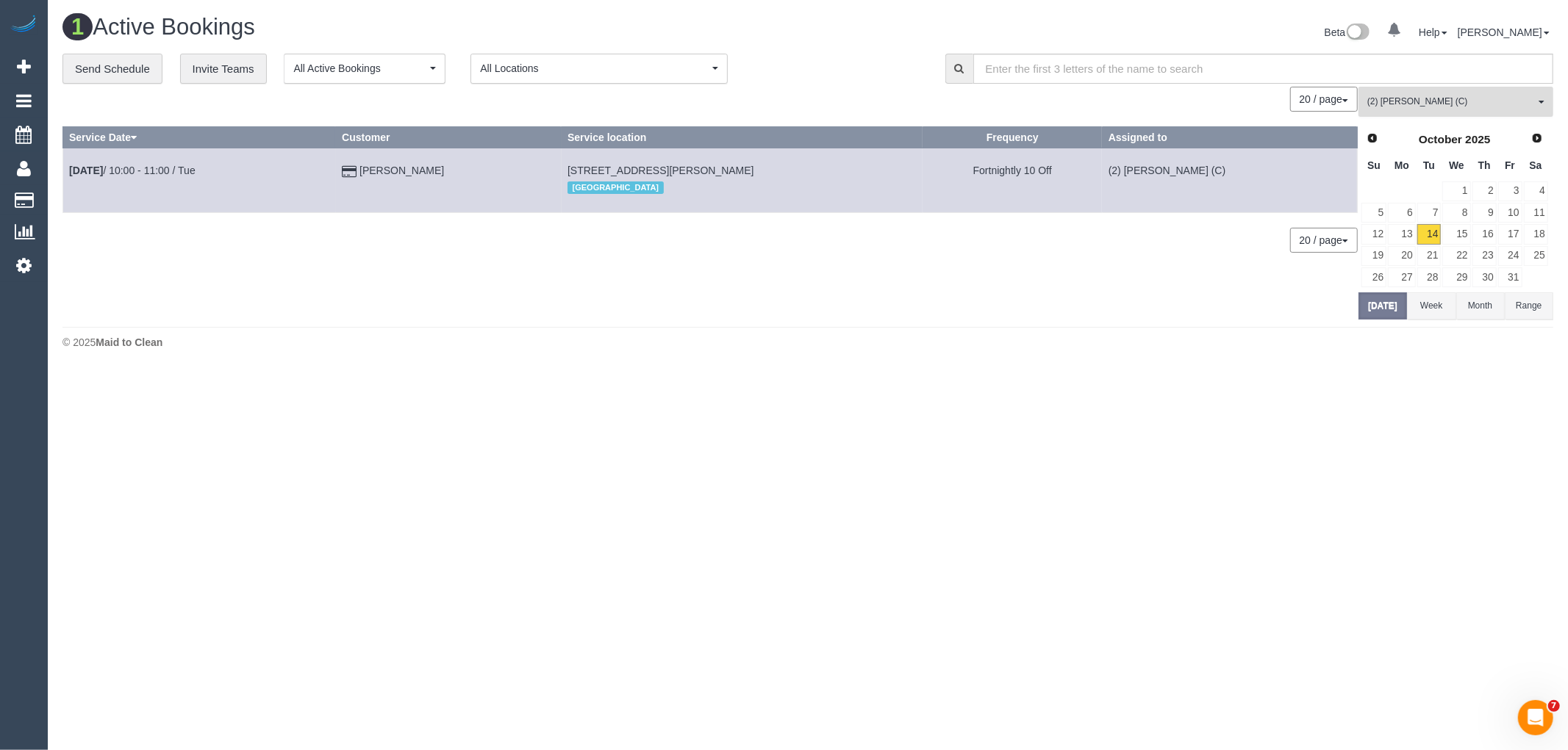
click at [1429, 96] on button "(2) [PERSON_NAME] (C) All Teams" at bounding box center [1456, 102] width 195 height 30
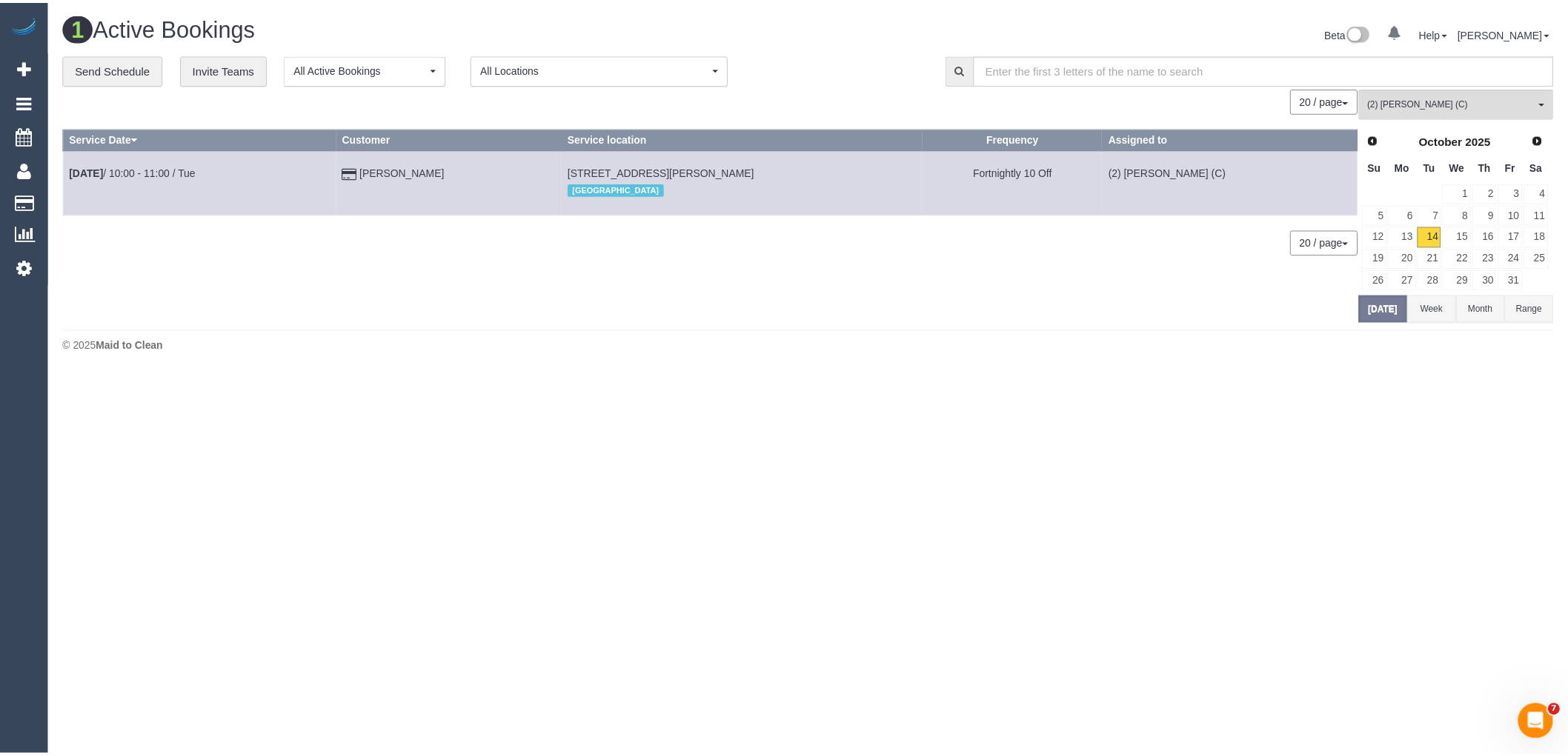
scroll to position [954, 0]
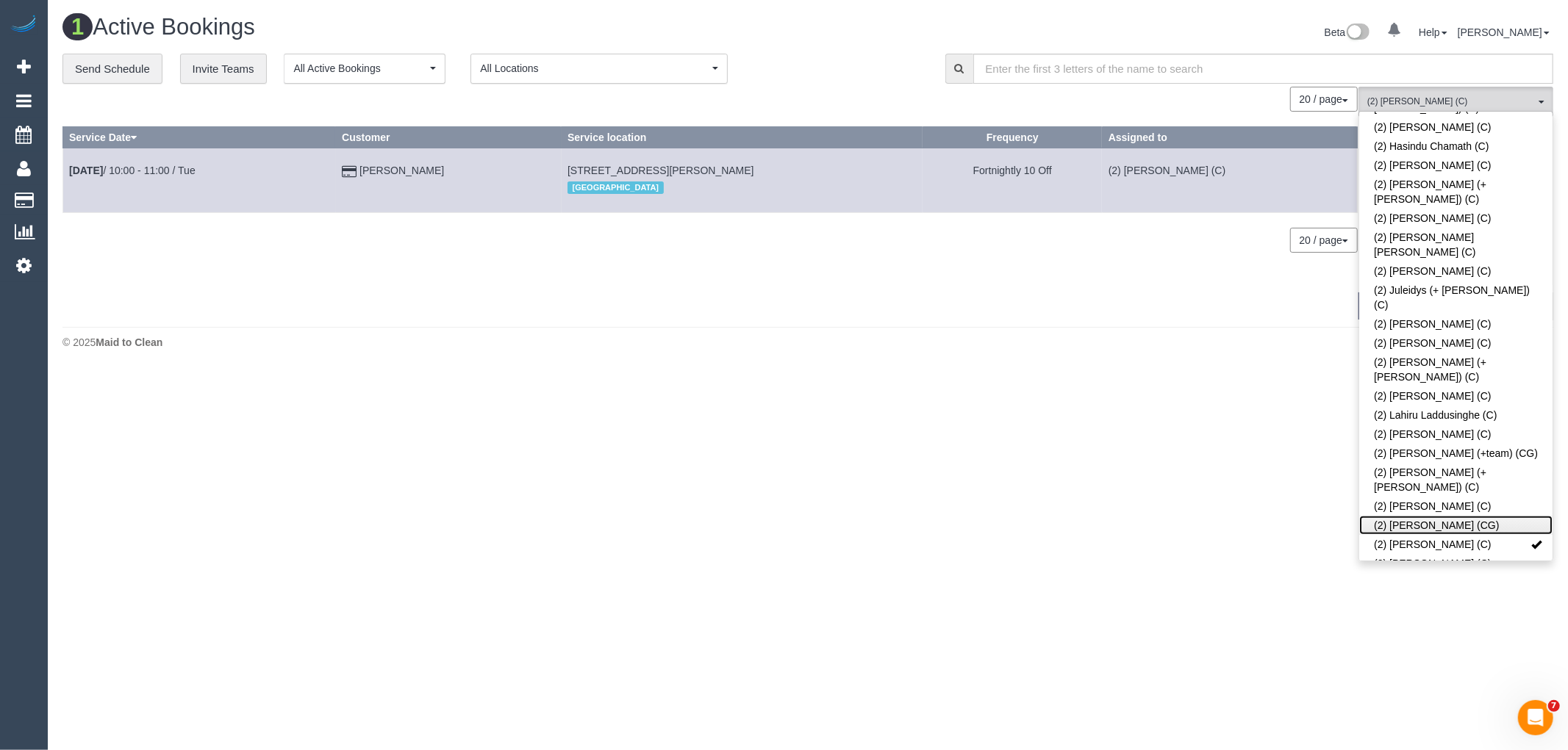
click at [1435, 516] on link "(2) [PERSON_NAME] (CG)" at bounding box center [1456, 525] width 194 height 19
click at [1441, 535] on link "(2) Nadine Young (C)" at bounding box center [1456, 544] width 194 height 19
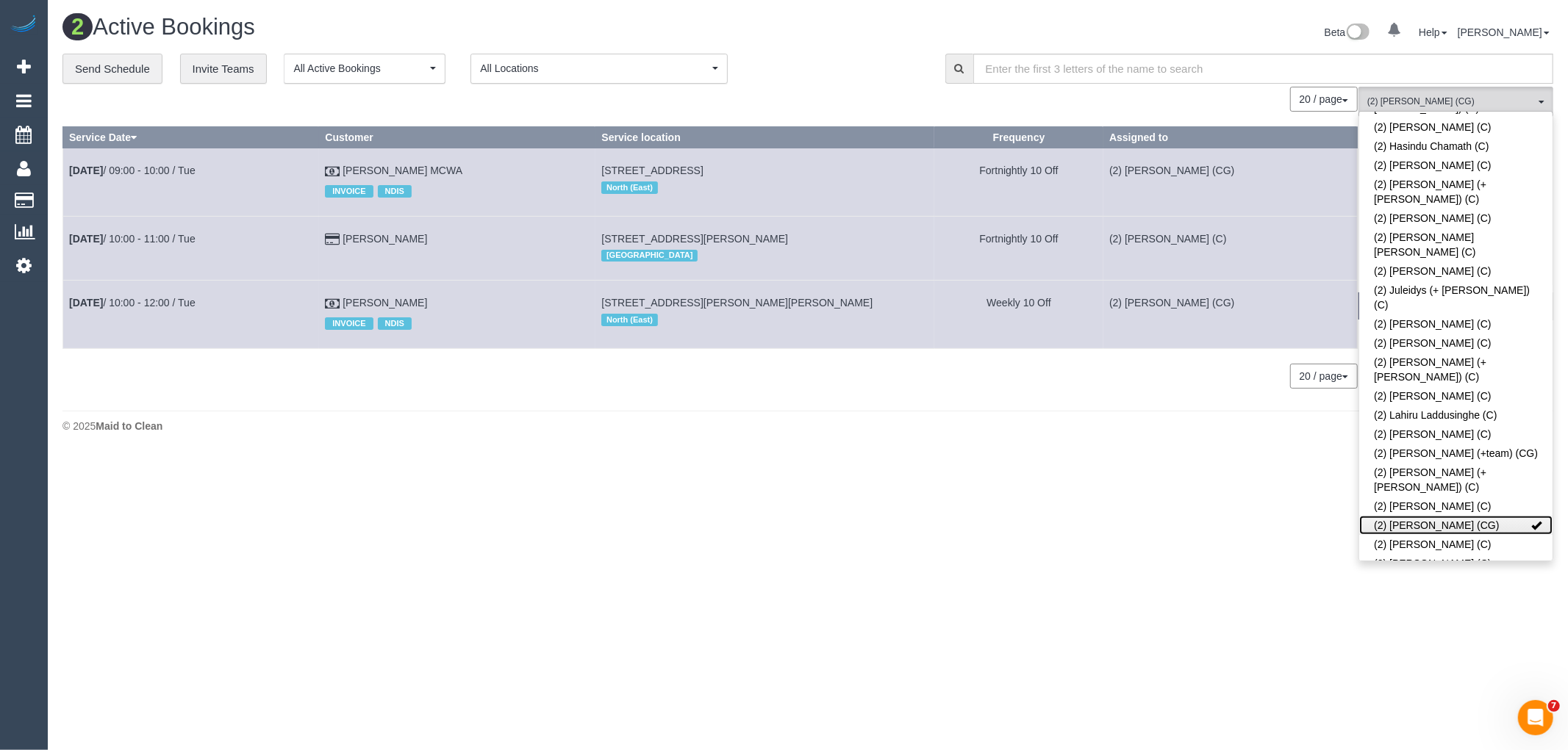
click at [1431, 516] on link "(2) [PERSON_NAME] (CG)" at bounding box center [1456, 525] width 194 height 19
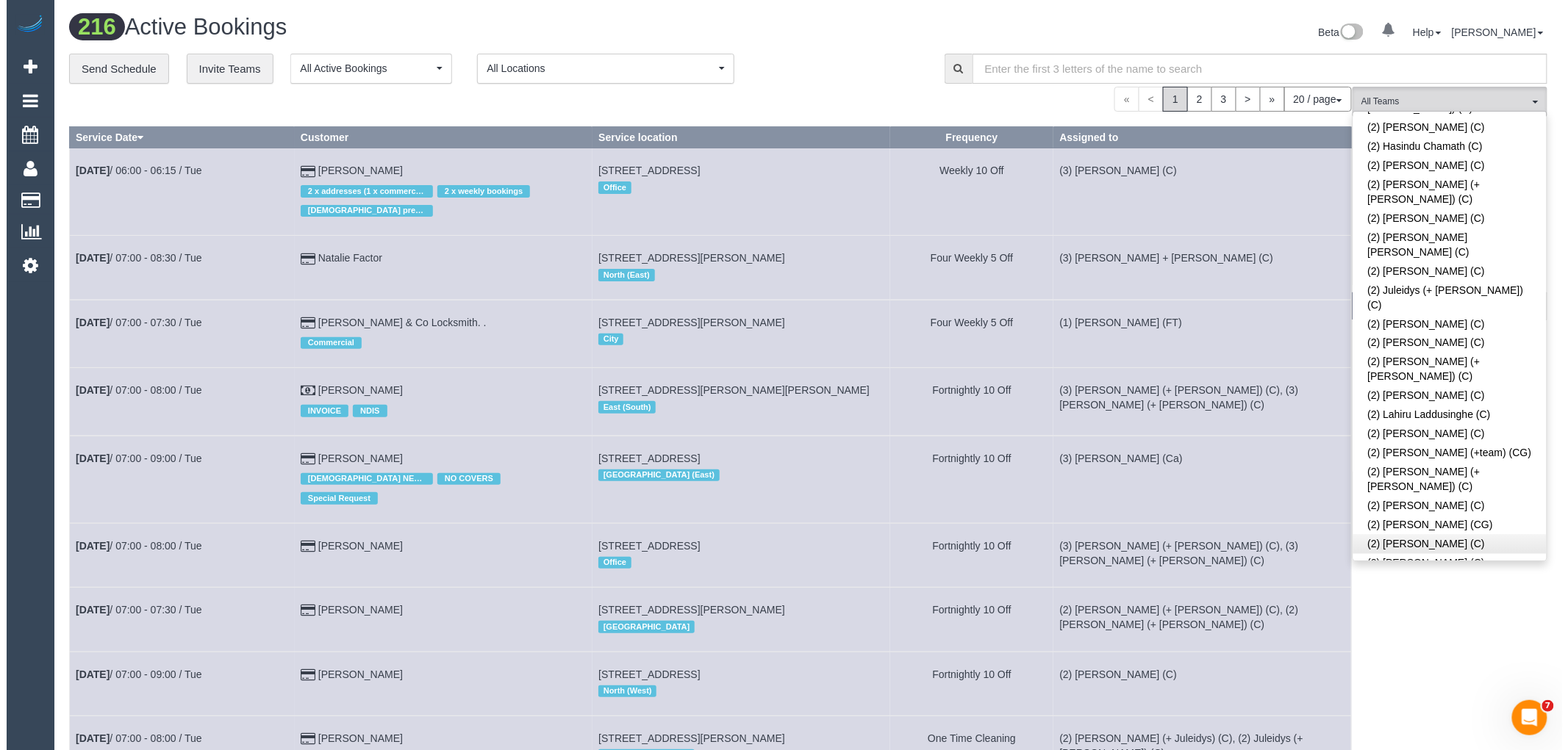
scroll to position [641, 0]
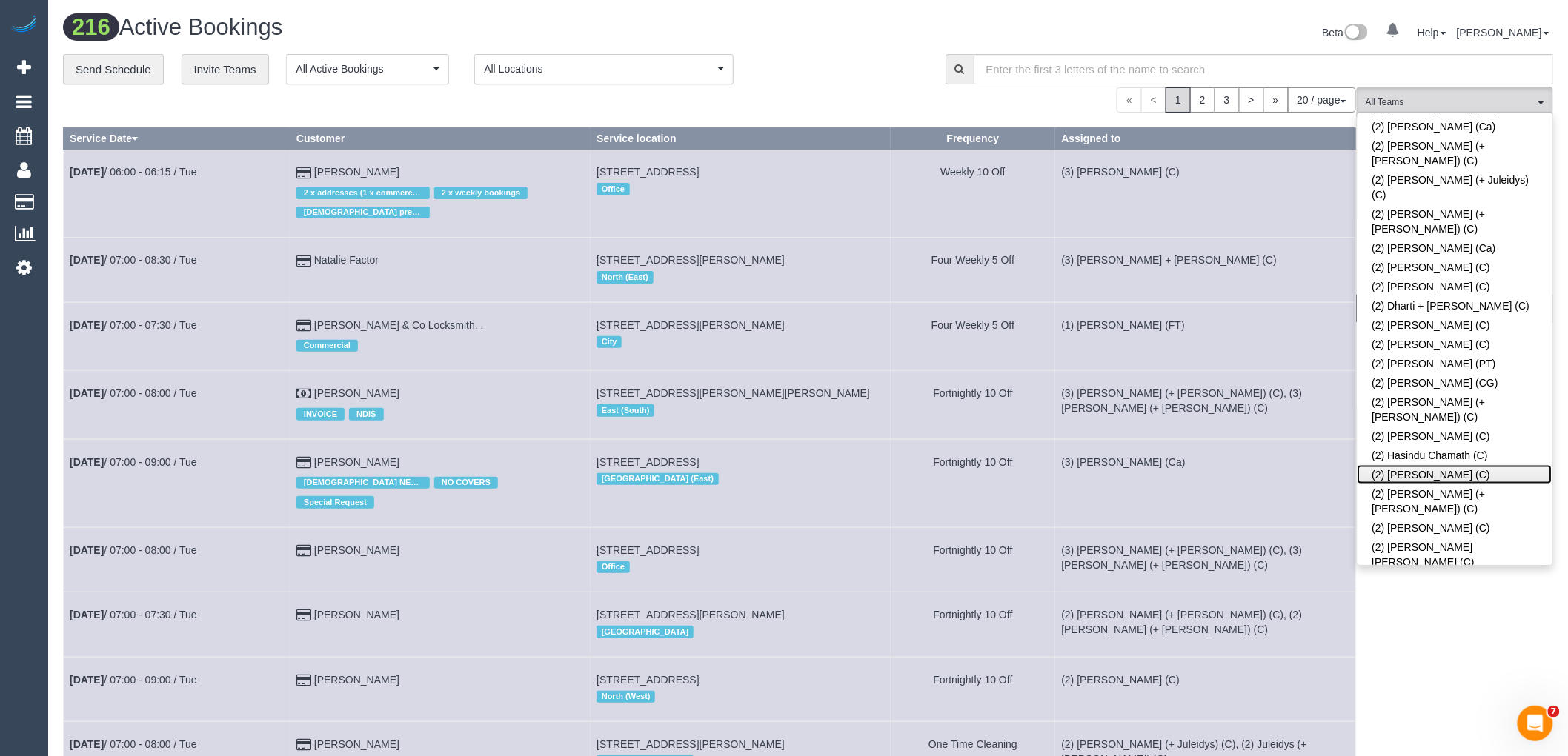
click at [1439, 465] on link "(2) [PERSON_NAME] (C)" at bounding box center [1455, 474] width 195 height 19
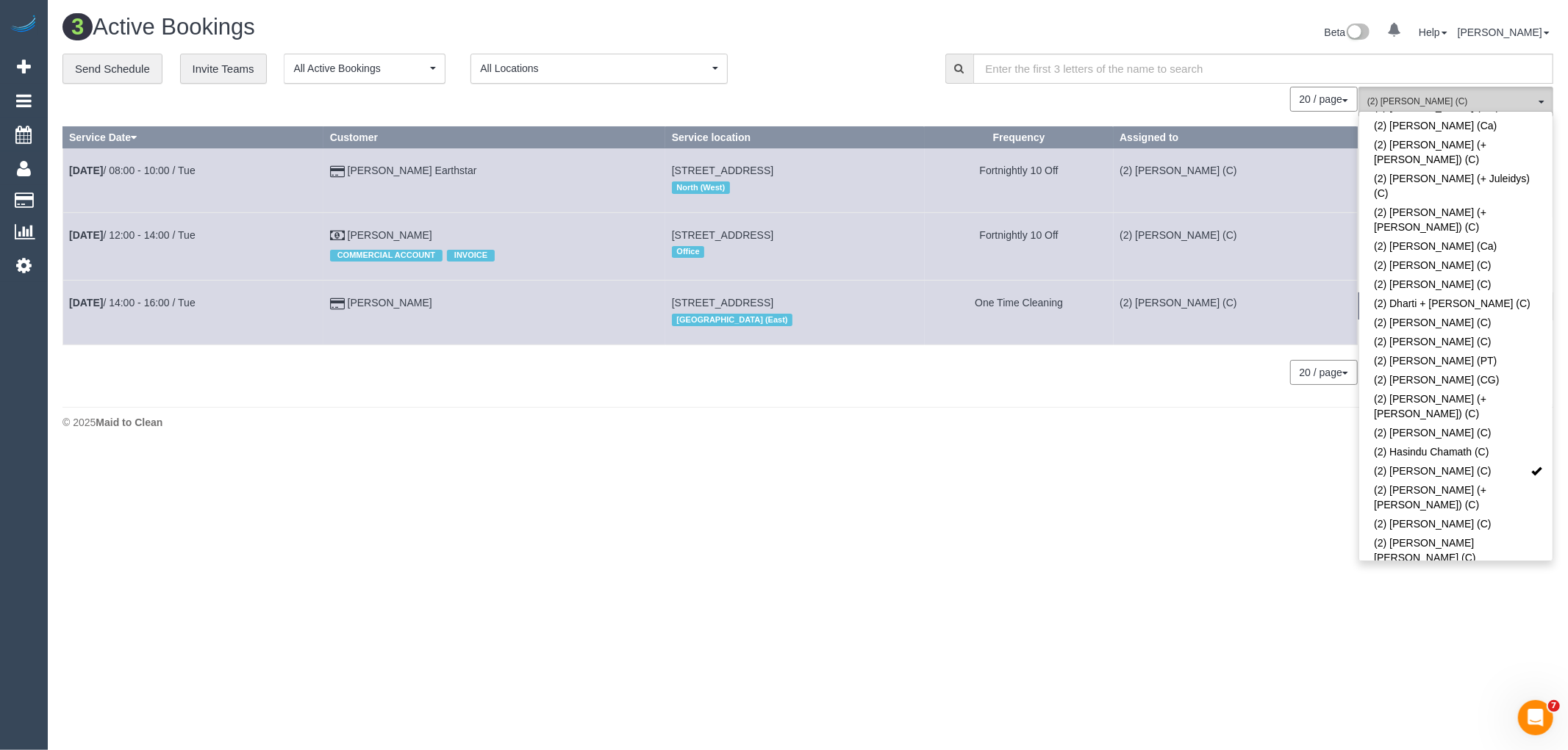
click at [1448, 108] on span "(2) [PERSON_NAME] (C)" at bounding box center [1451, 102] width 168 height 13
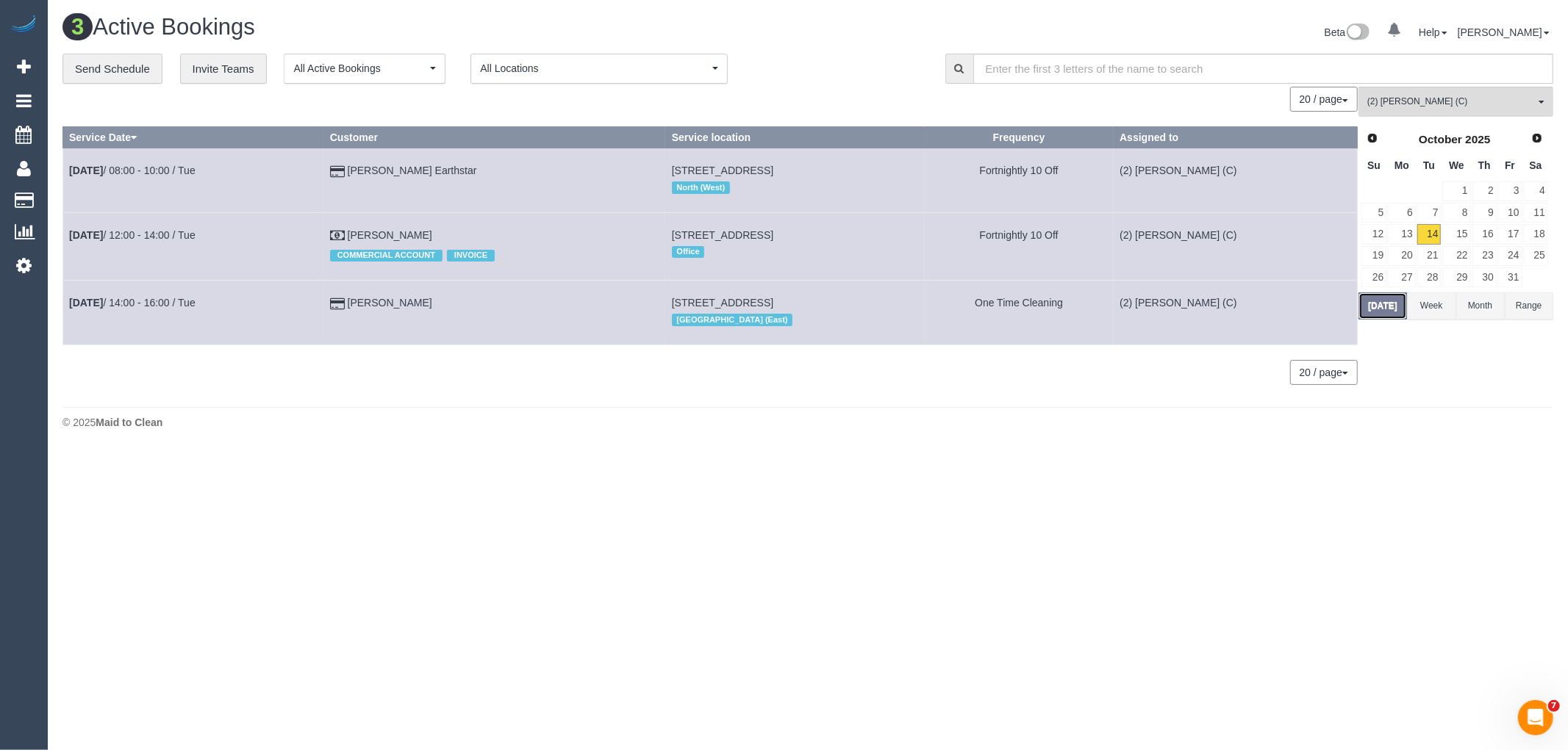
click at [1376, 319] on button "Today" at bounding box center [1383, 306] width 48 height 27
click at [1376, 309] on button "Today" at bounding box center [1383, 306] width 48 height 27
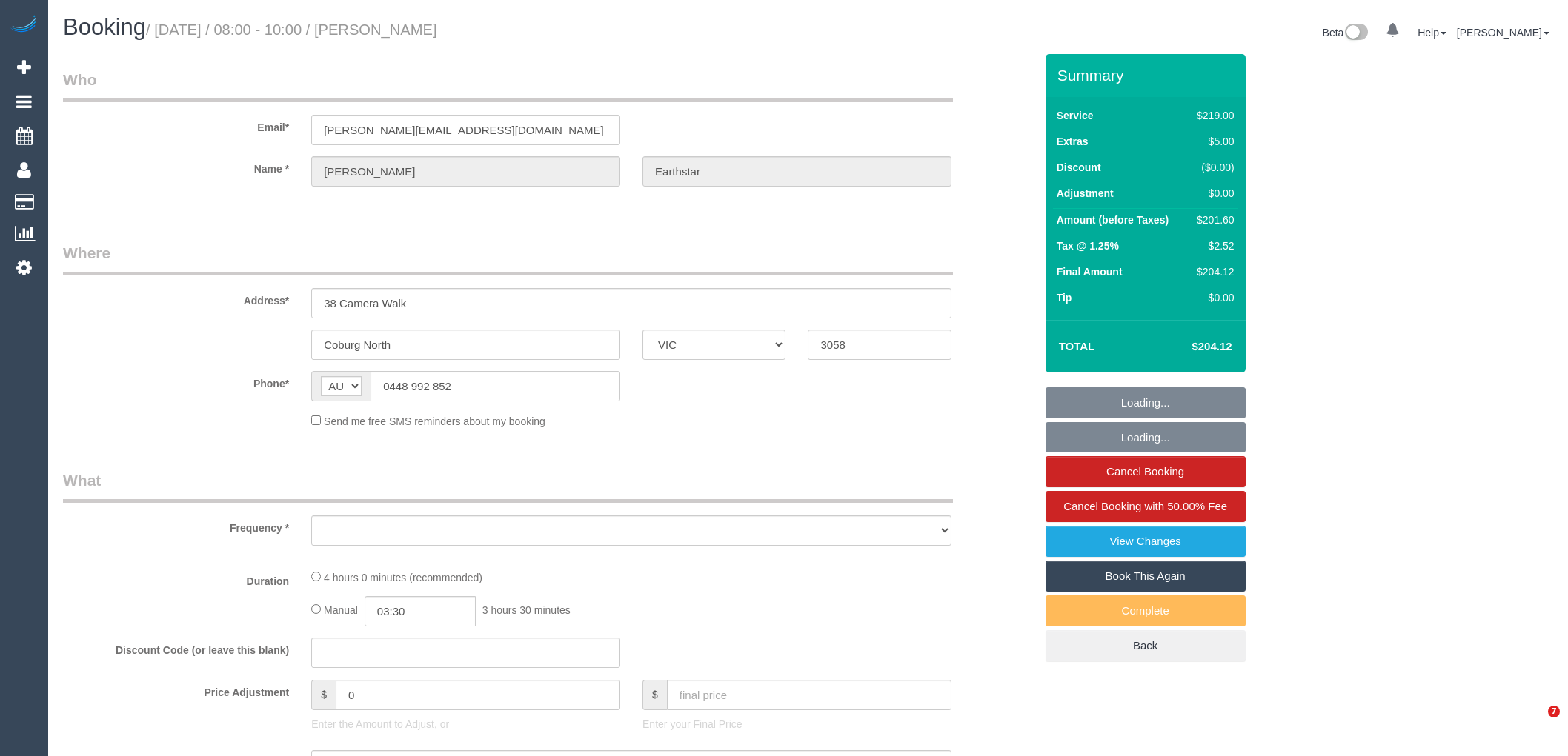
select select "VIC"
select select "string:stripe-pm_1PjFcU2GScqysDRVwyFXBSYO"
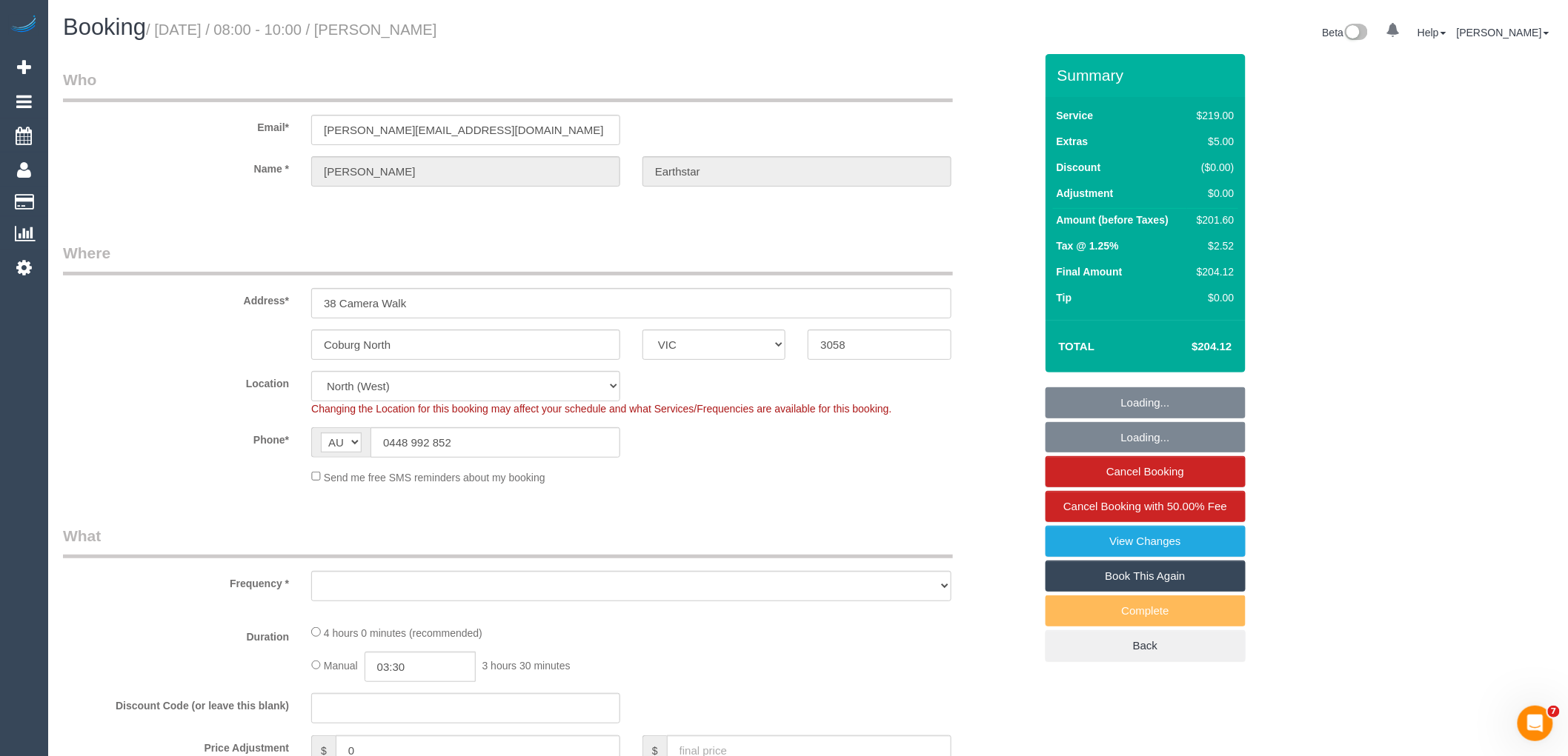
select select "object:555"
select select "number:27"
select select "number:14"
select select "number:19"
select select "number:22"
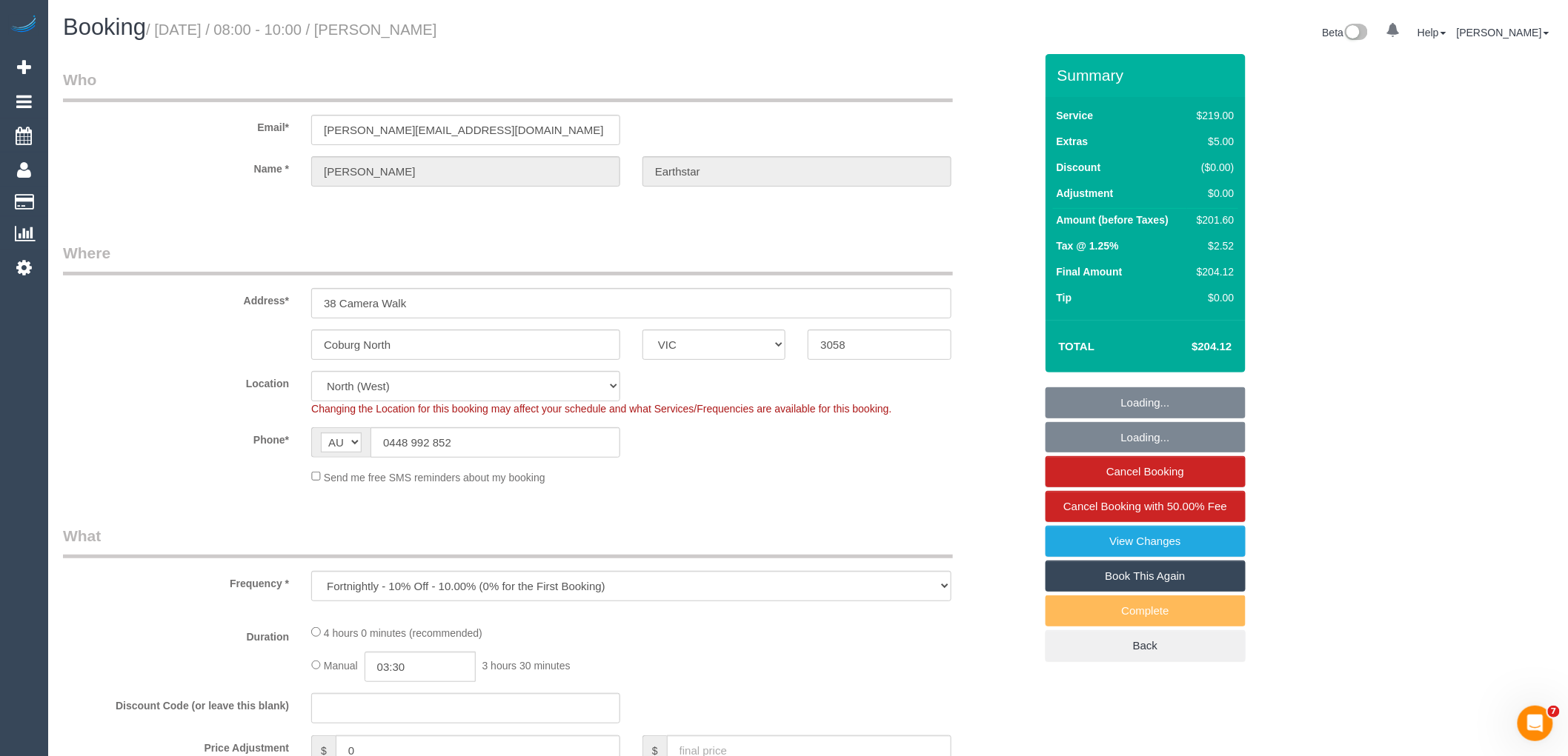
select select "number:34"
select select "number:26"
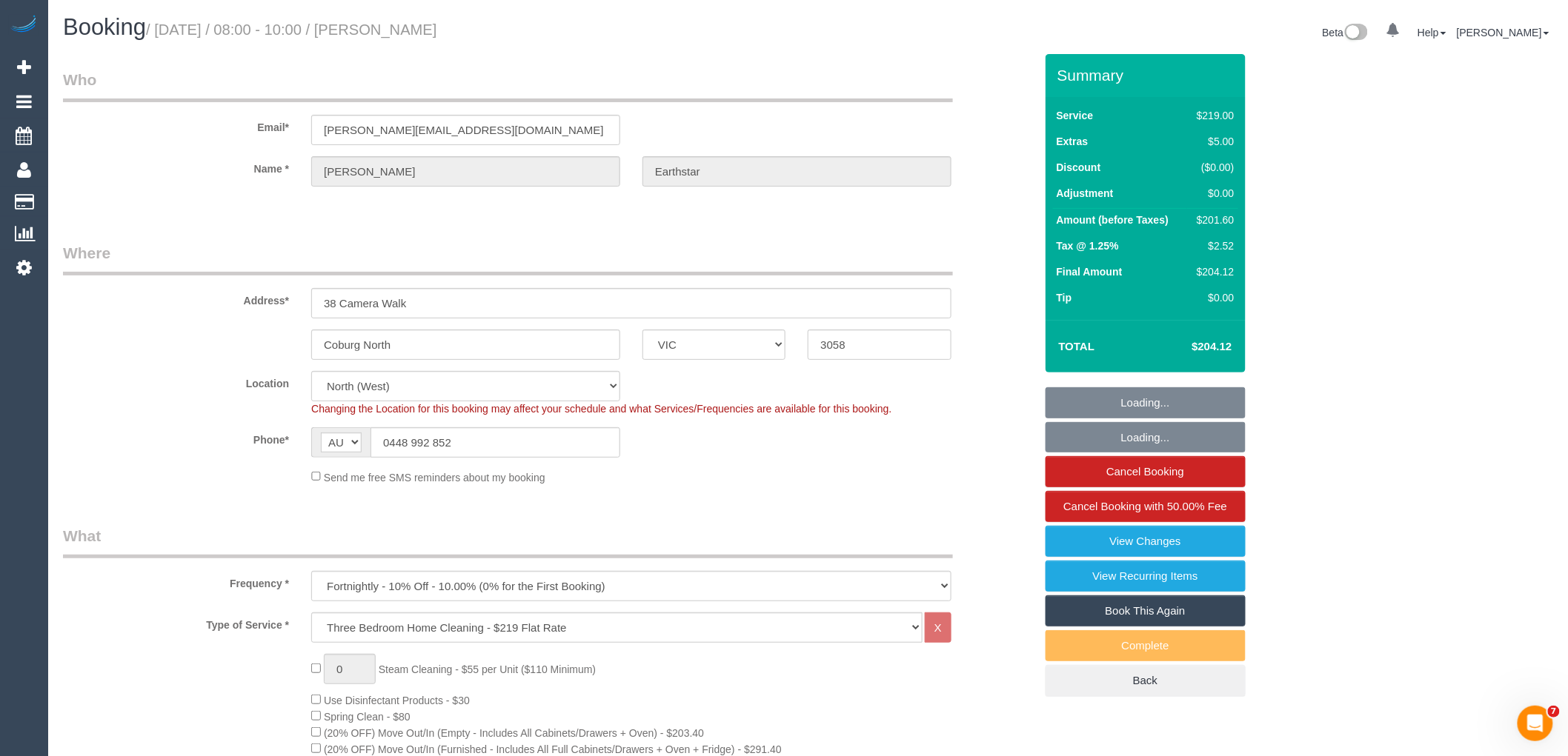
select select "object:1478"
drag, startPoint x: 544, startPoint y: 446, endPoint x: 77, endPoint y: 390, distance: 470.3
click at [97, 400] on sui-booking-location "Location [GEOGRAPHIC_DATA] (North) East (South) [GEOGRAPHIC_DATA] (East) [GEOGR…" at bounding box center [548, 428] width 971 height 114
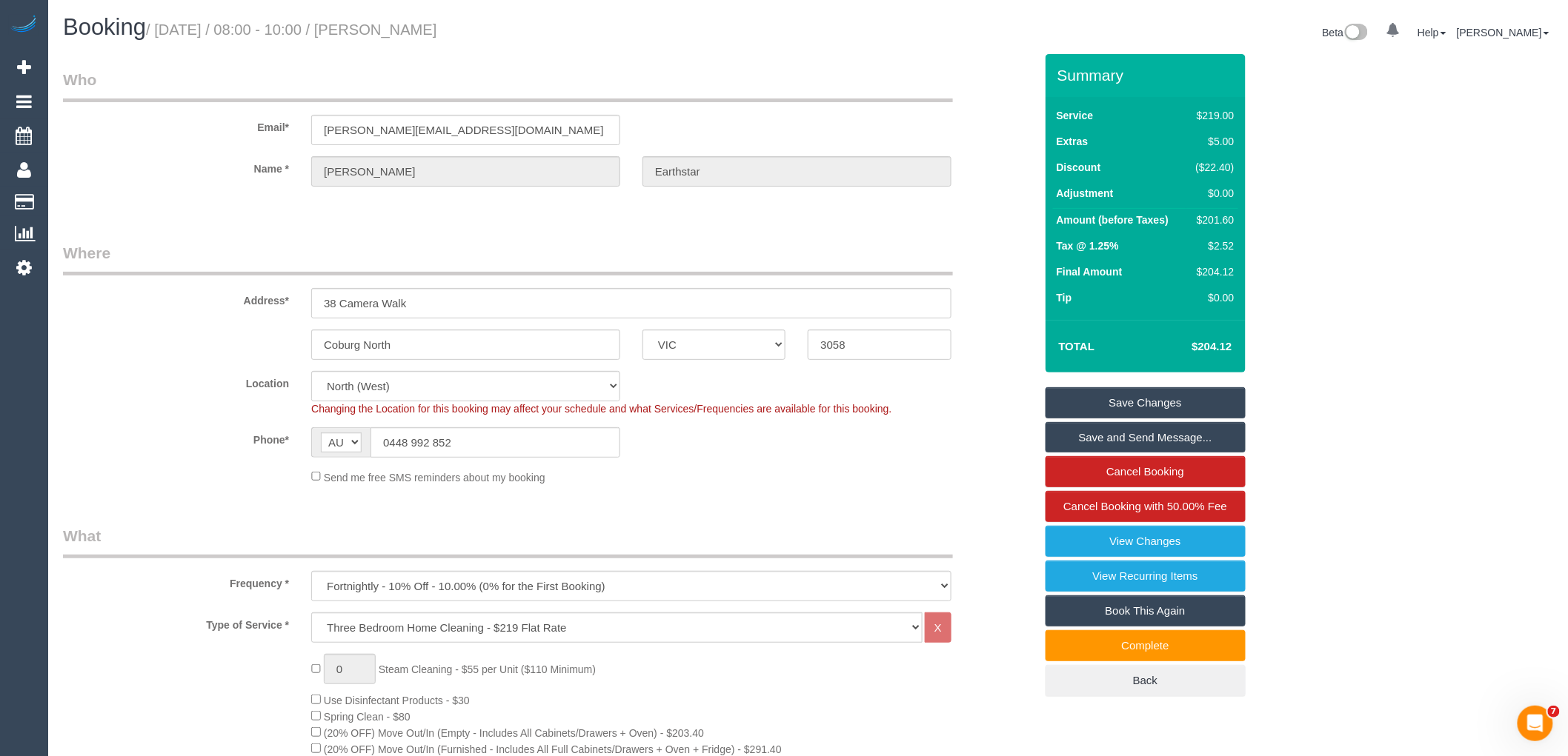
click at [176, 419] on sui-booking-location "Location [GEOGRAPHIC_DATA] (North) East (South) [GEOGRAPHIC_DATA] (East) [GEOGR…" at bounding box center [548, 428] width 971 height 114
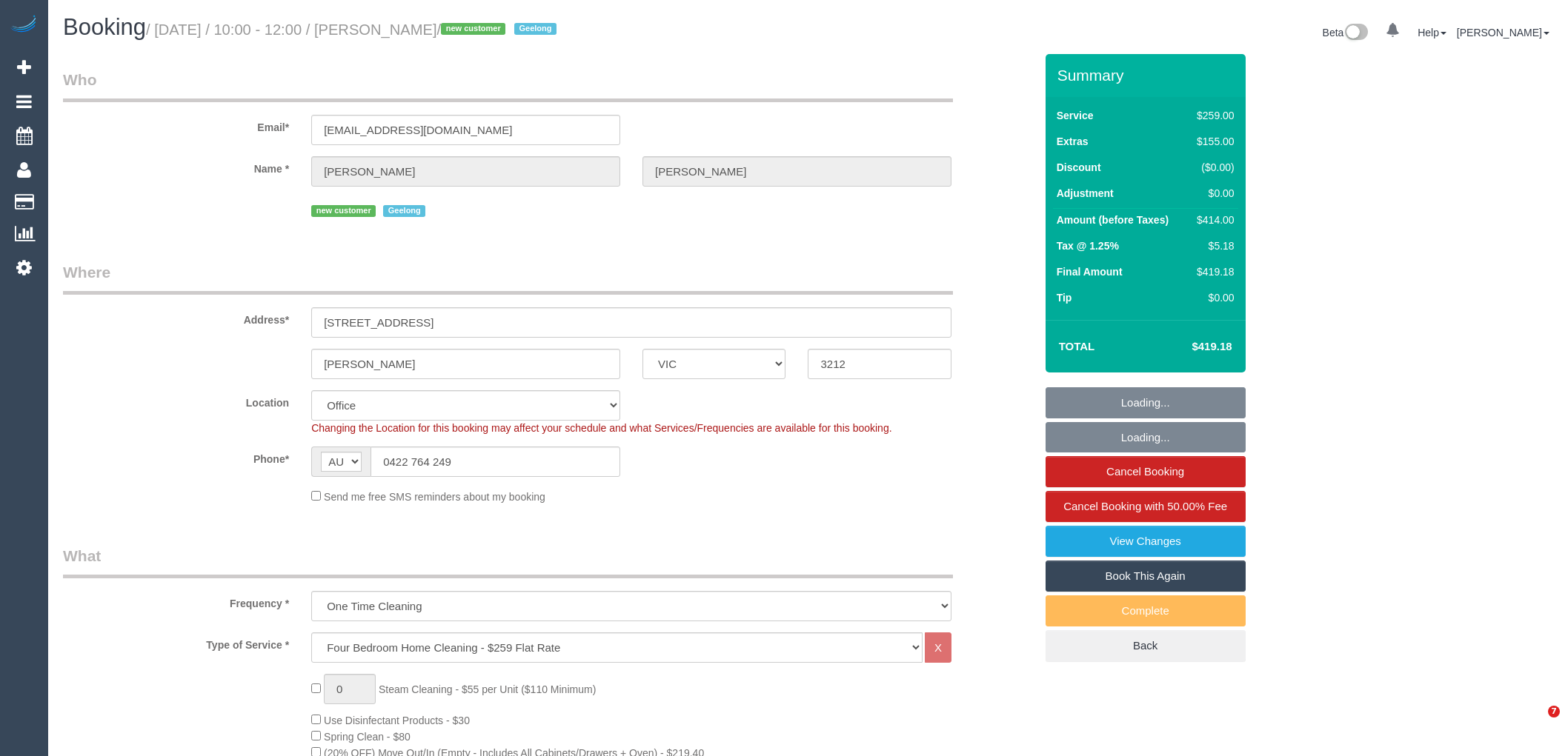
select select "VIC"
select select "number:27"
select select "number:14"
select select "number:18"
select select "number:22"
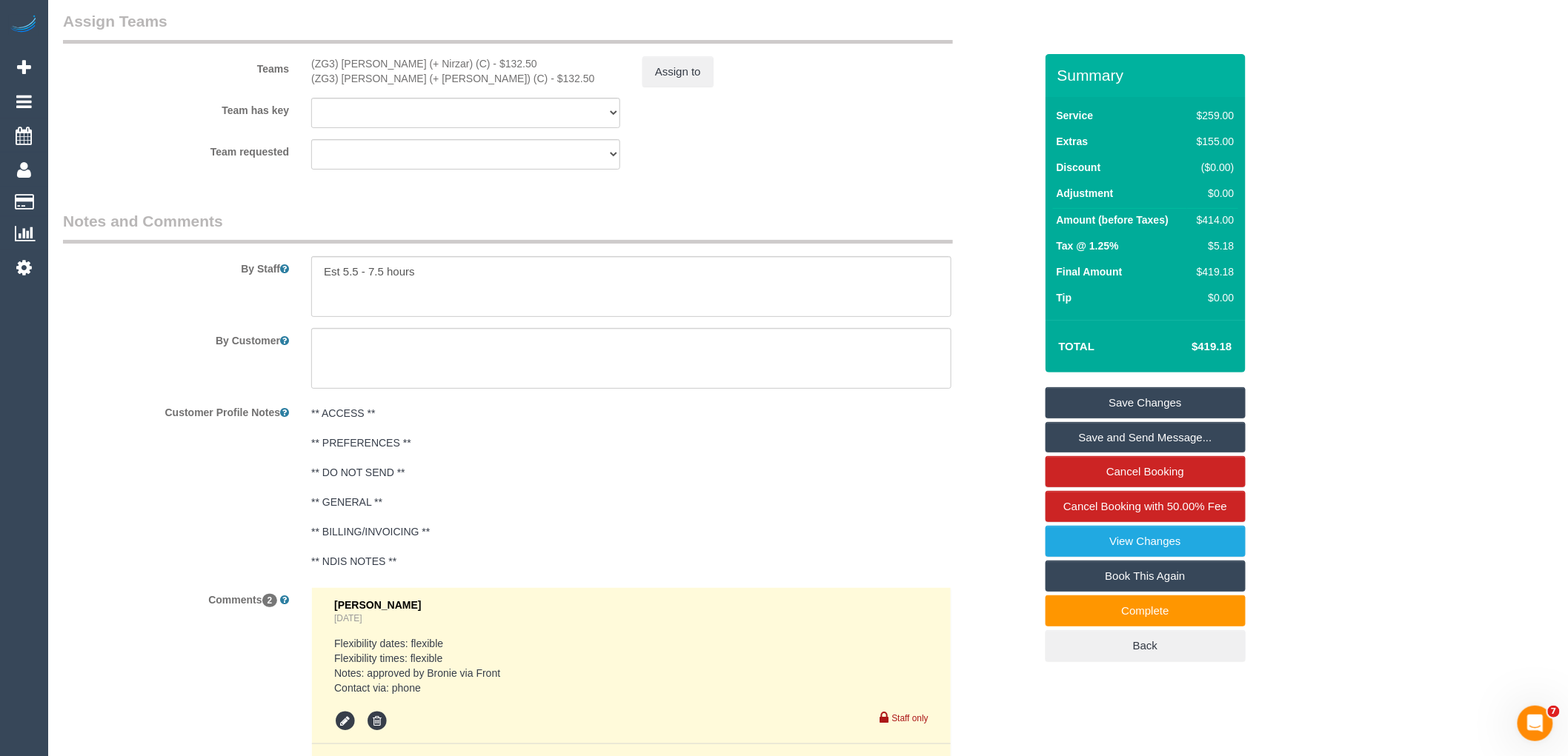
scroll to position [2222, 0]
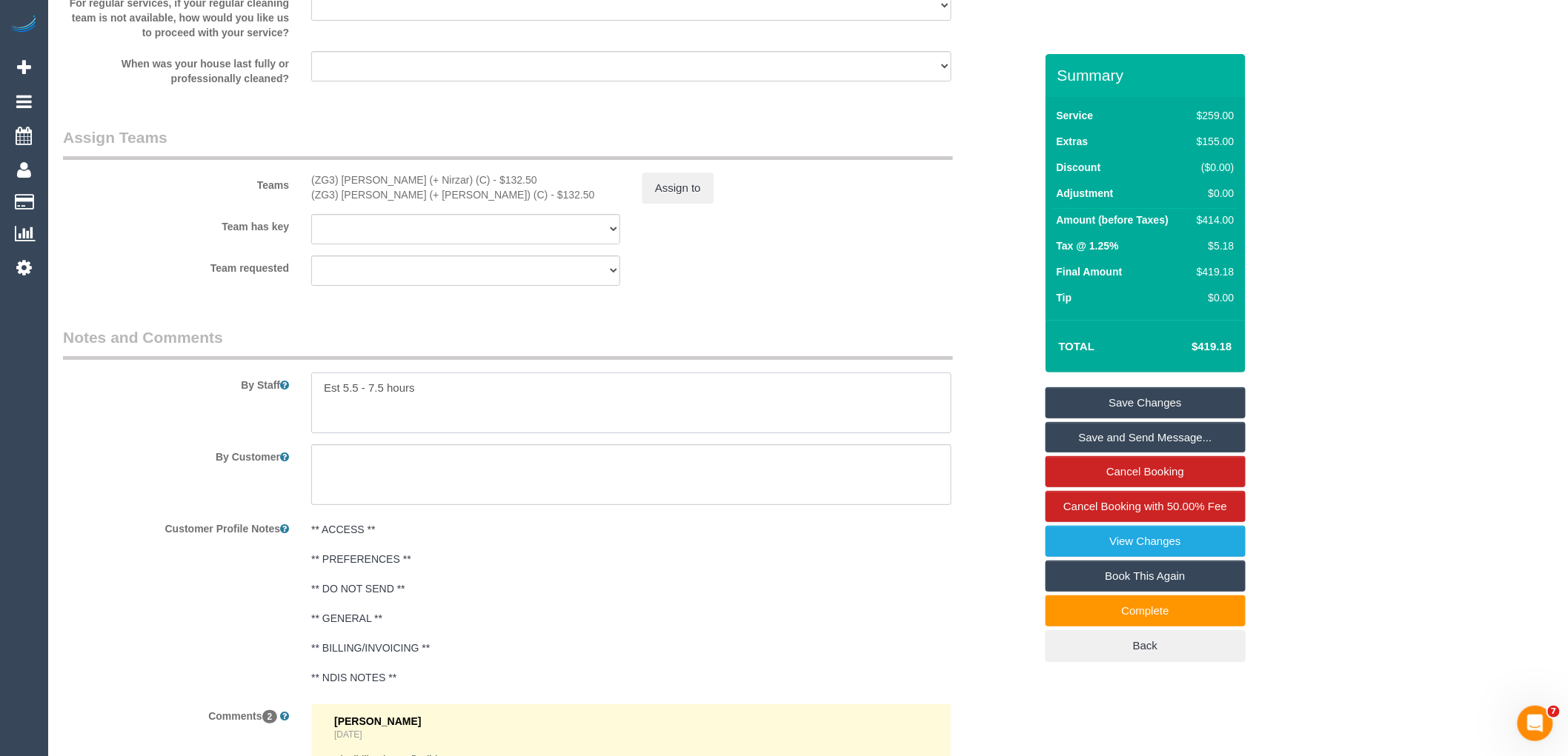
click at [495, 428] on textarea at bounding box center [631, 403] width 640 height 61
drag, startPoint x: 512, startPoint y: 421, endPoint x: 212, endPoint y: 411, distance: 300.2
click at [212, 411] on div "By Staff" at bounding box center [548, 380] width 994 height 107
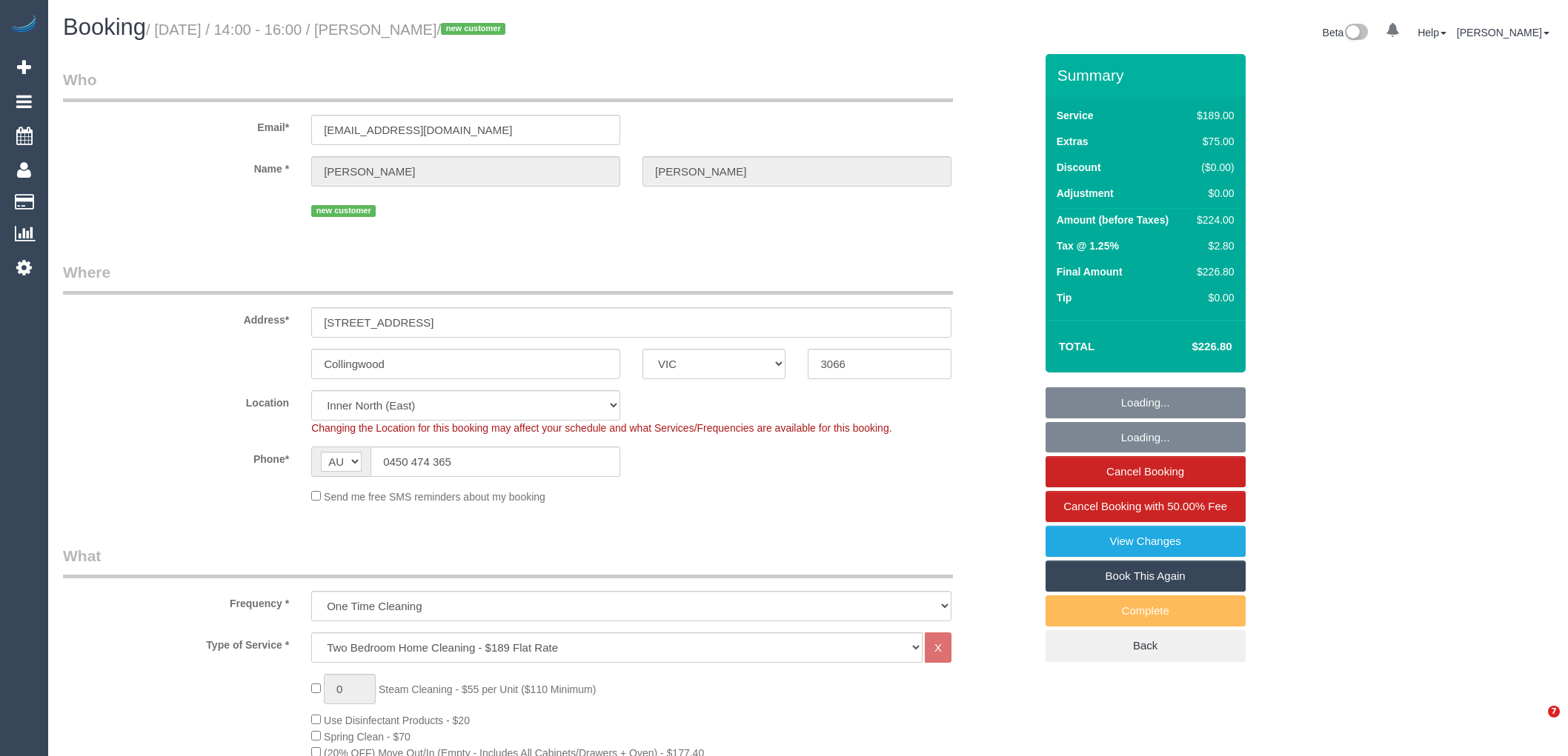
select select "VIC"
select select "number:28"
select select "number:14"
select select "number:19"
select select "number:25"
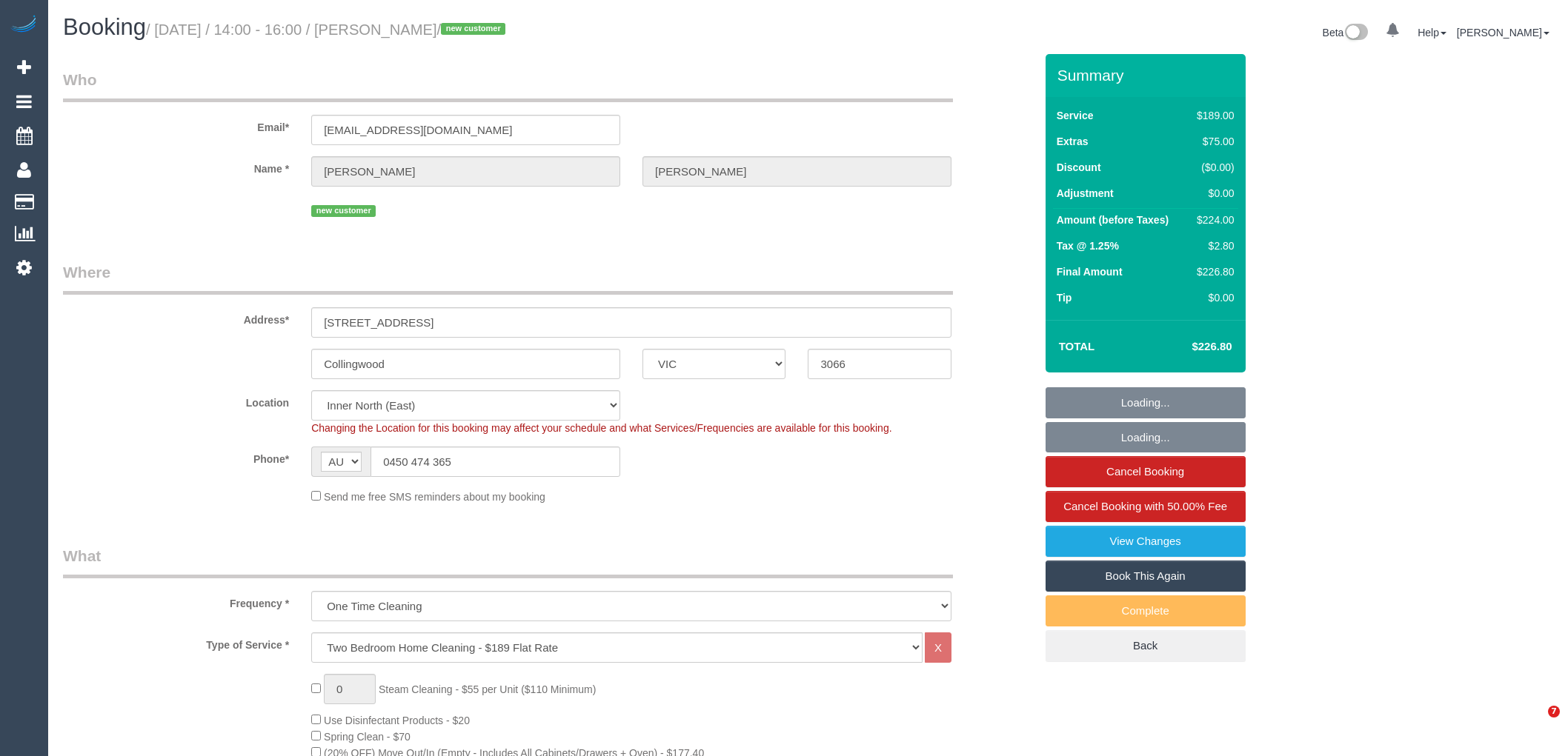
select select "number:26"
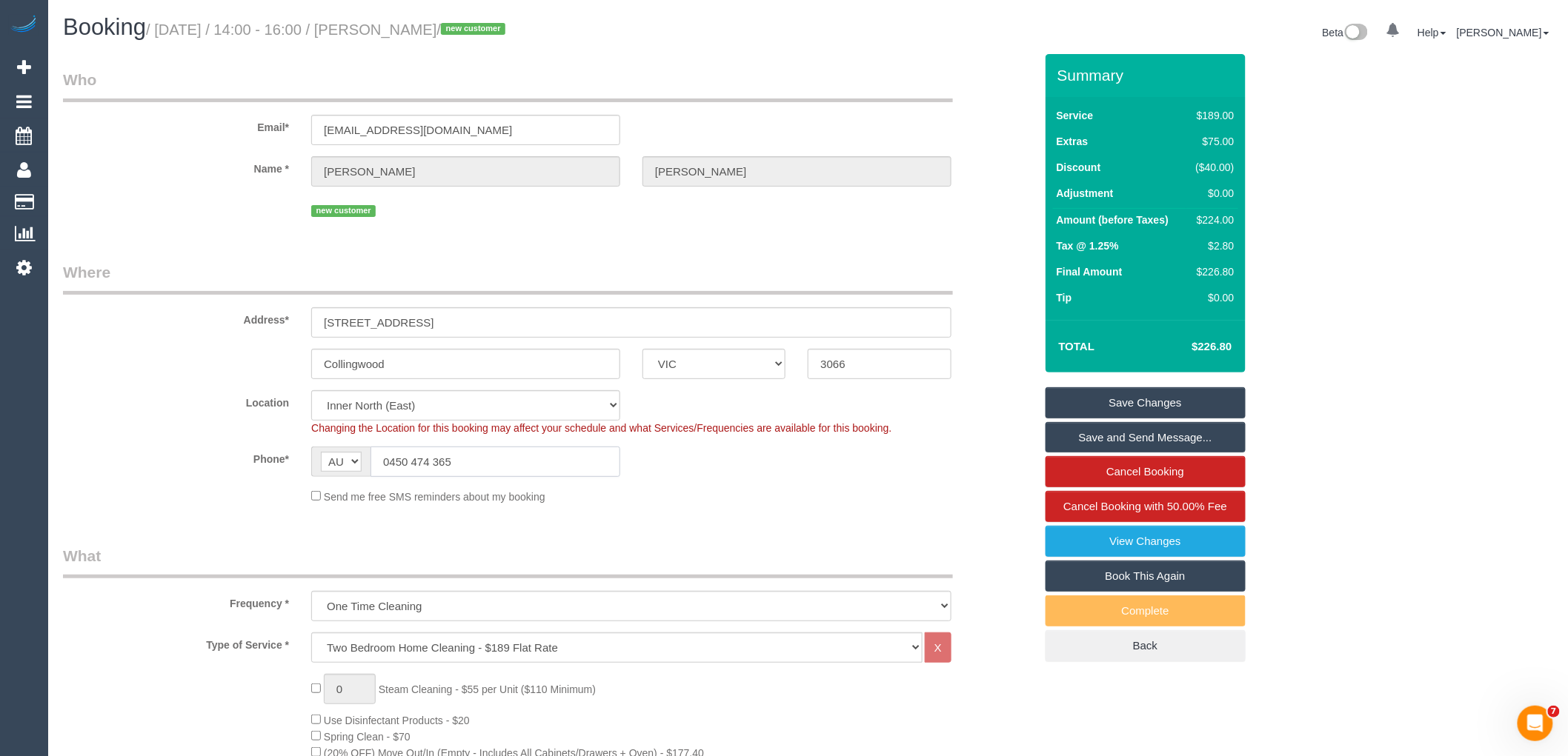
drag, startPoint x: 495, startPoint y: 469, endPoint x: 128, endPoint y: 455, distance: 367.3
click at [153, 456] on div "Phone* AF AL DZ AD AO AI AQ AG AR AM AW AU AT AZ BS BH BD BB BY BE BZ BJ BM BT …" at bounding box center [548, 461] width 994 height 30
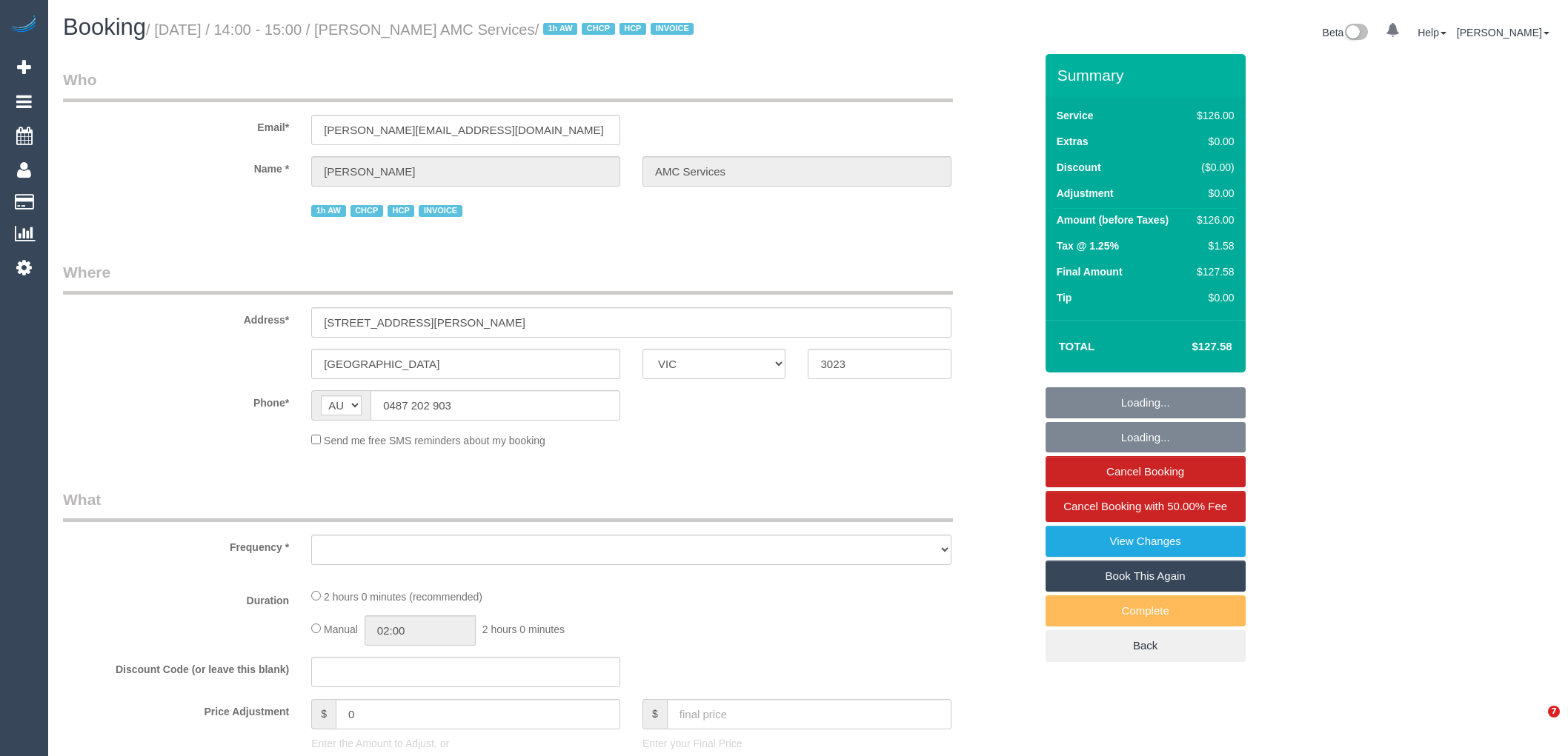
select select "VIC"
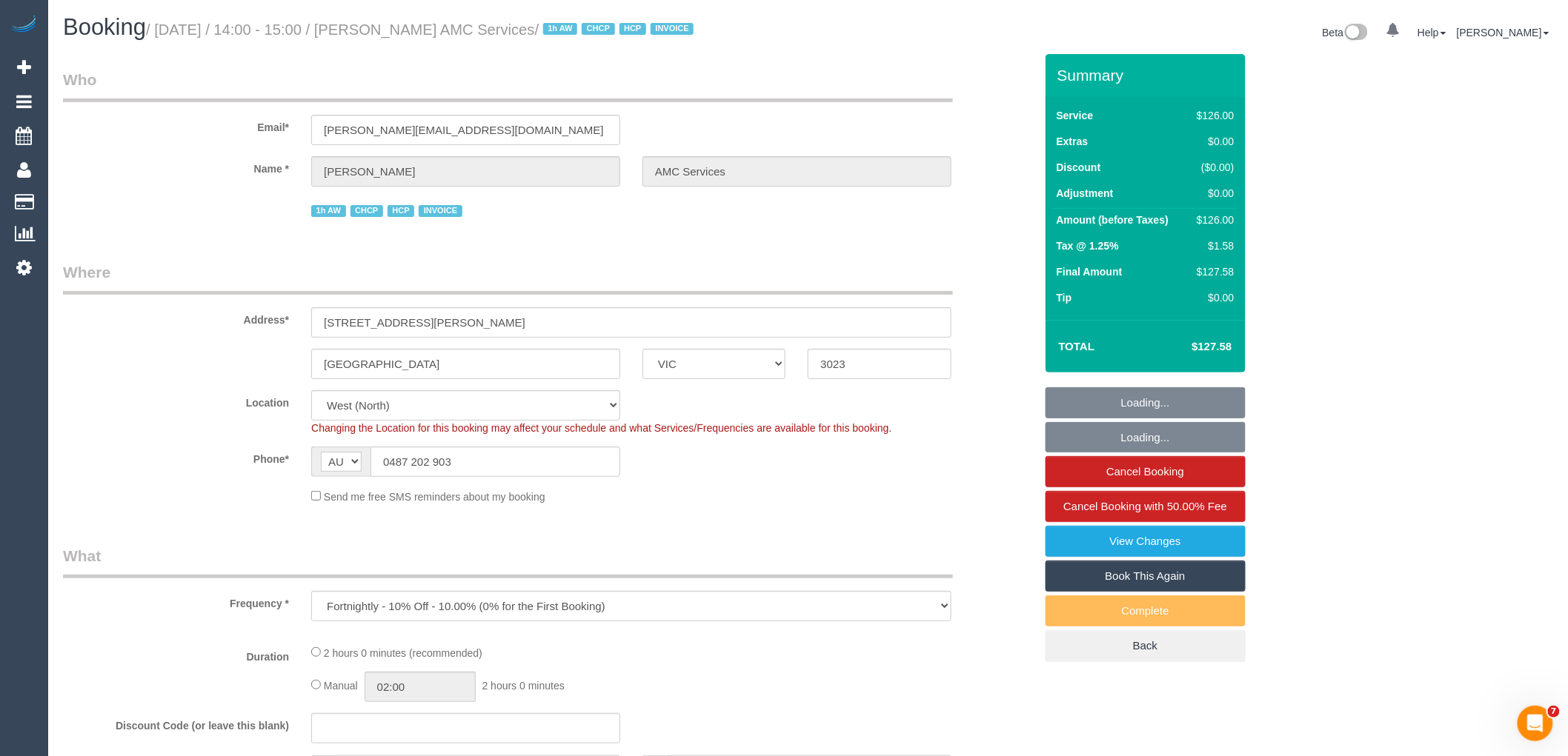
select select "object:621"
select select "120"
select select "number:28"
select select "number:14"
select select "number:19"
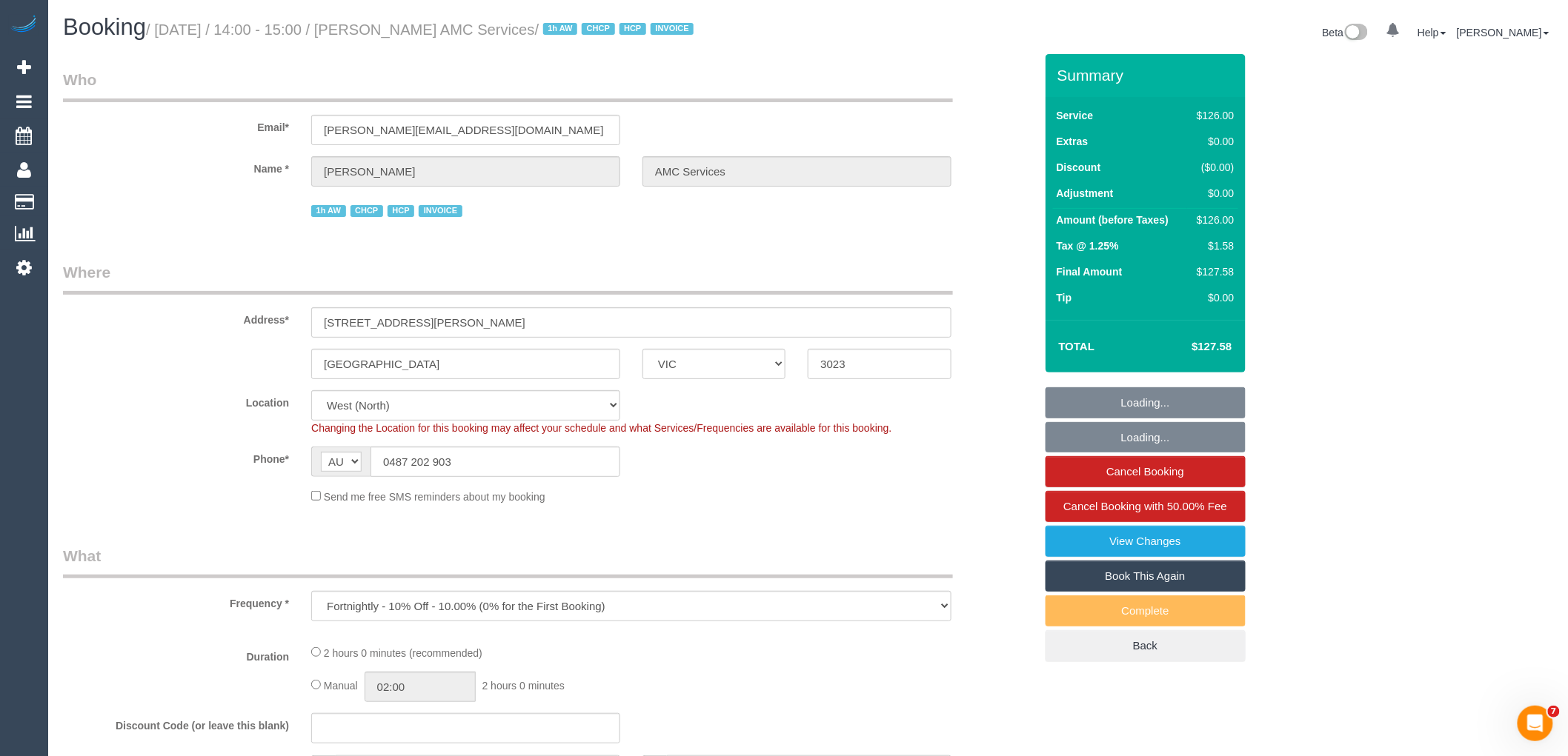
select select "number:36"
select select "number:35"
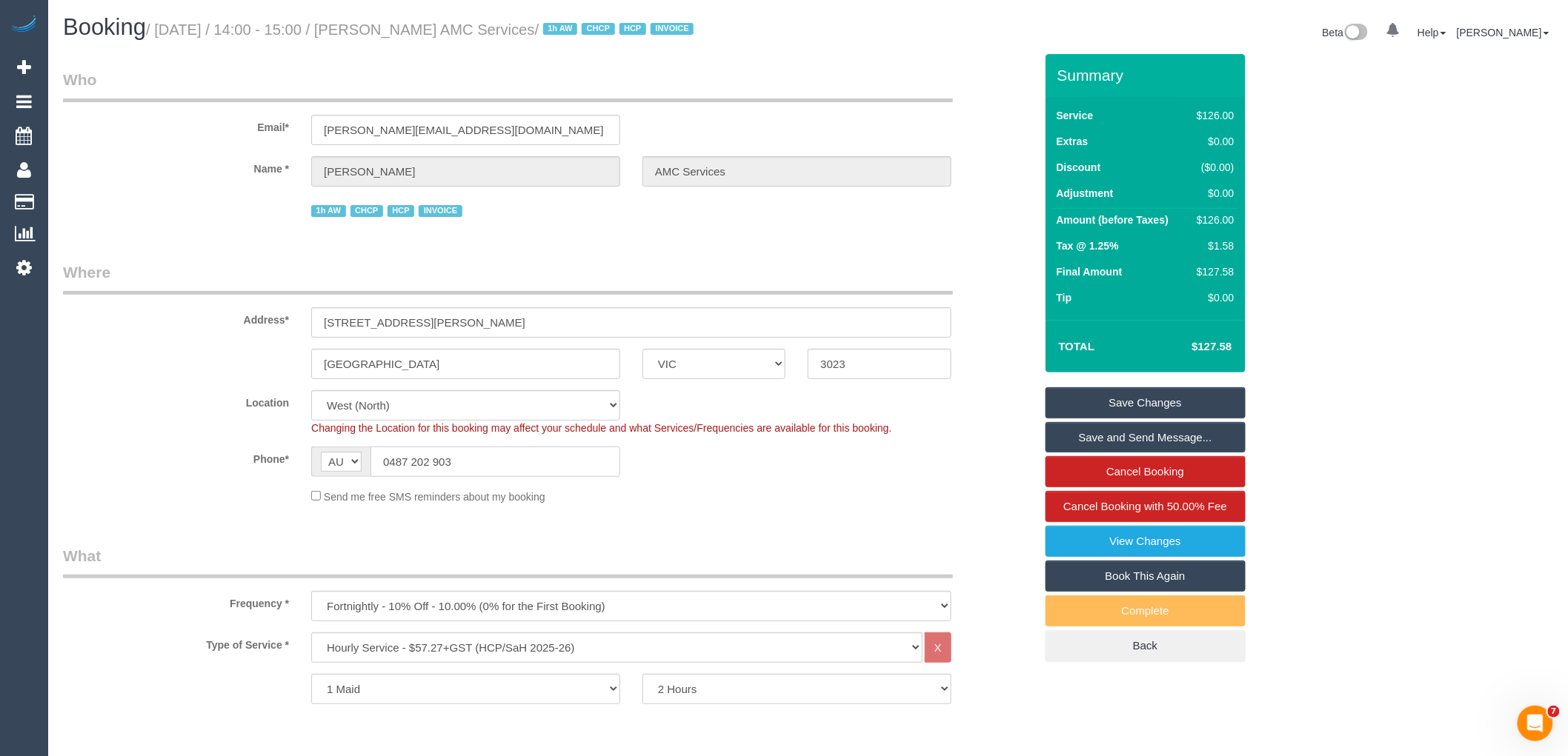
drag, startPoint x: 499, startPoint y: 463, endPoint x: 215, endPoint y: 452, distance: 284.2
click at [215, 452] on div "Phone* AF AL DZ AD AO AI AQ AG AR AM AW AU AT AZ BS BH BD BB BY BE BZ BJ BM BT …" at bounding box center [548, 461] width 994 height 30
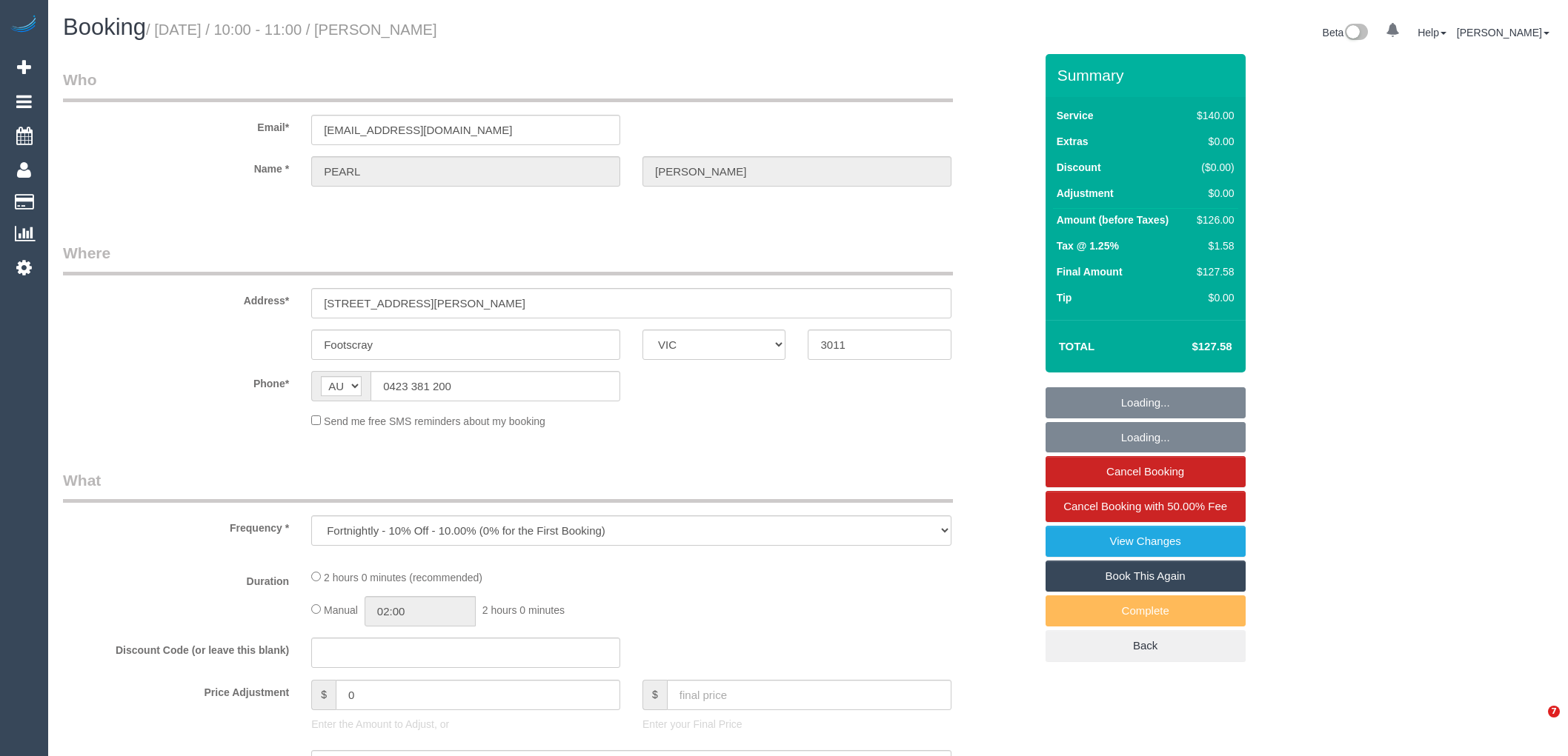
select select "VIC"
select select "number:28"
select select "number:14"
select select "number:19"
select select "number:23"
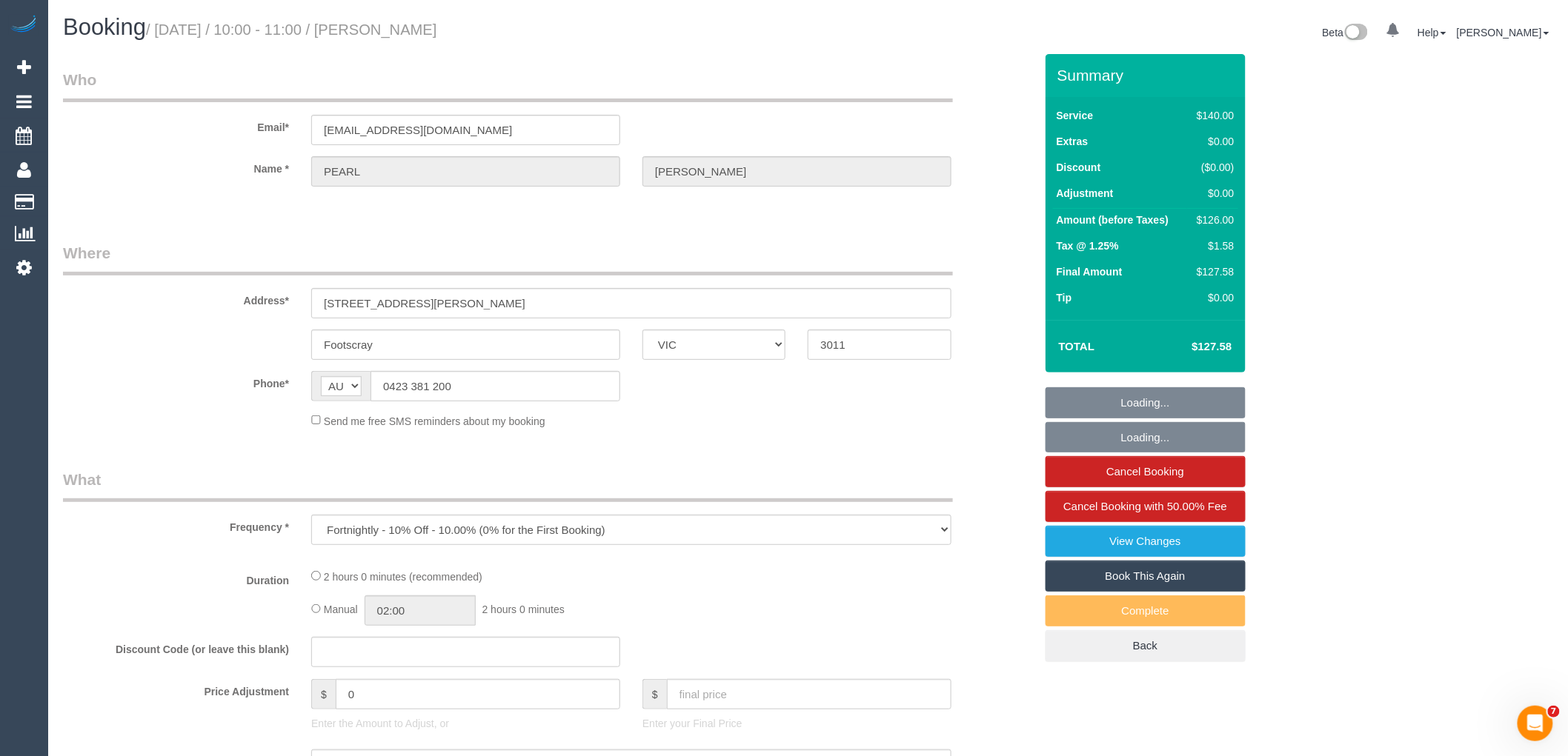
select select "number:34"
select select "number:12"
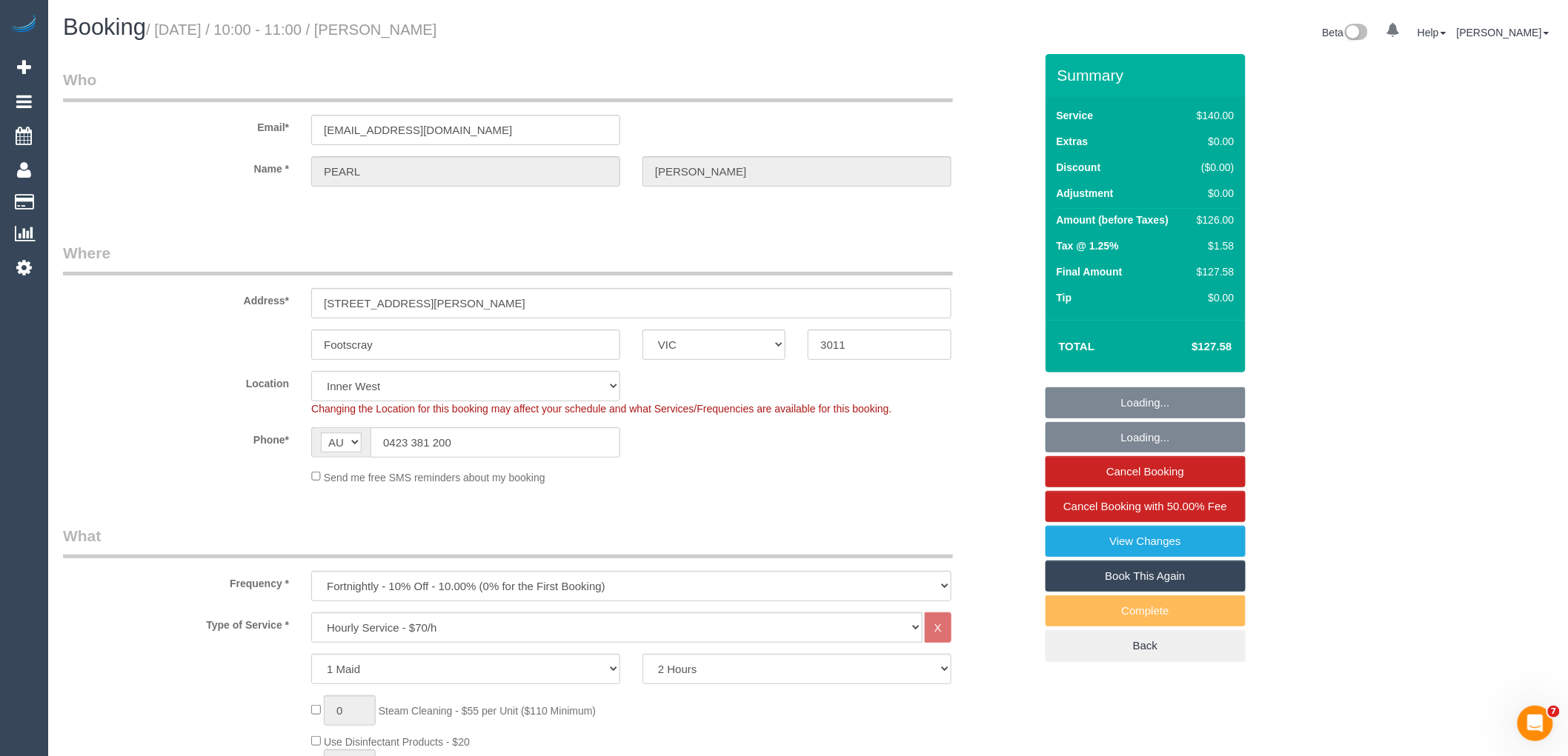
select select "object:875"
select select "string:stripe-pm_1RdpTy2GScqysDRVjYPzQ5ss"
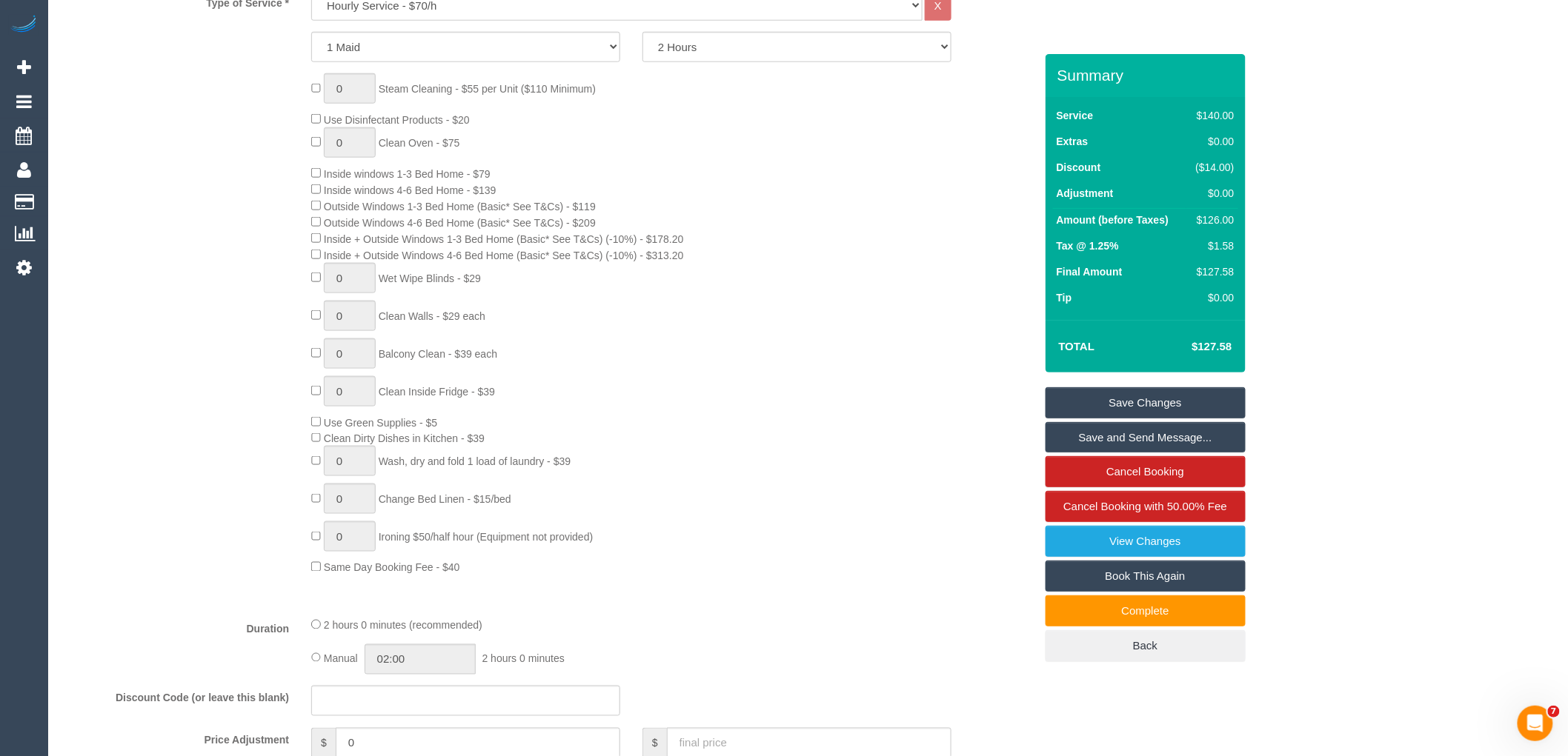
scroll to position [411, 0]
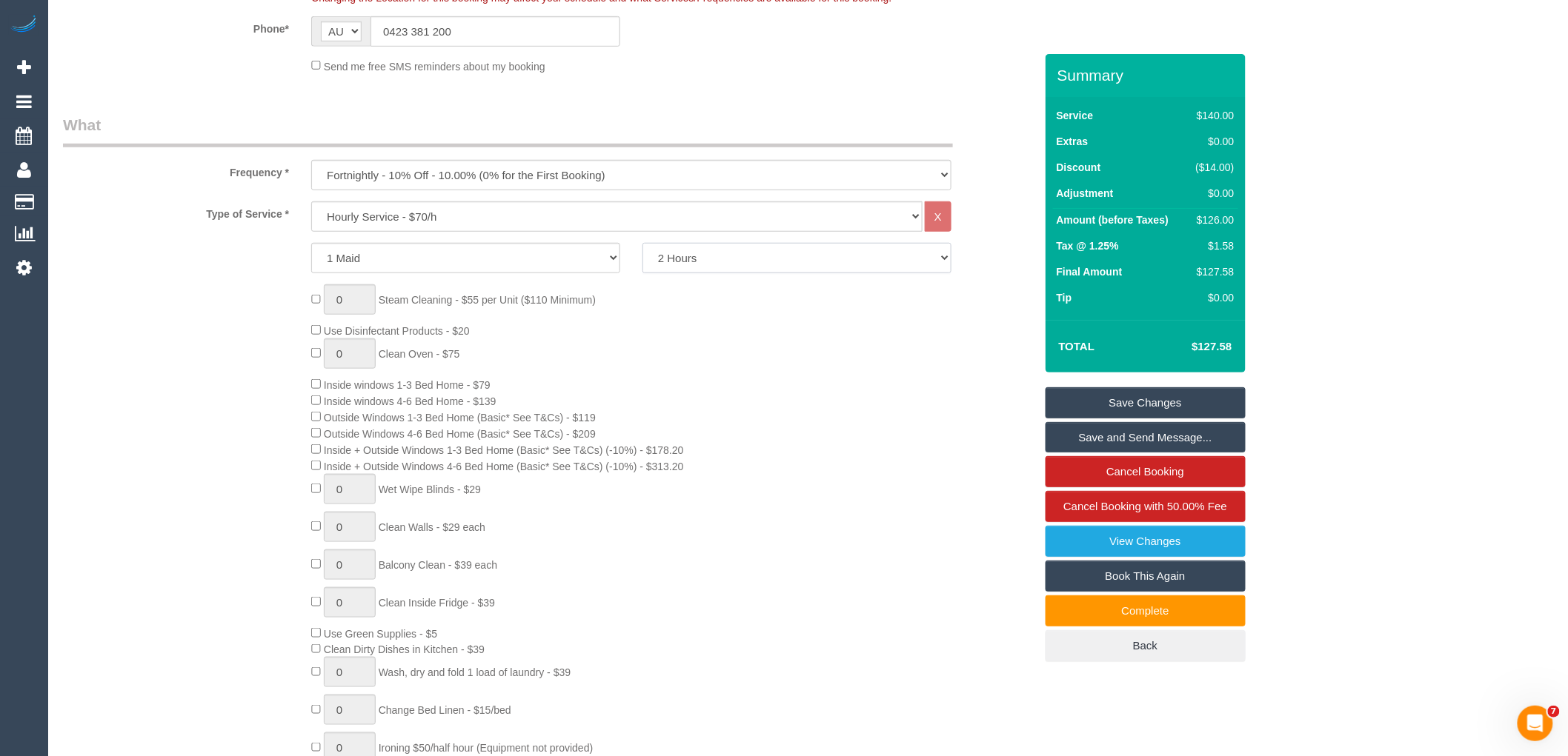
click at [736, 258] on select "2 Hours 2.5 Hours 3 Hours 3.5 Hours 4 Hours 4.5 Hours 5 Hours 5.5 Hours 6 Hours…" at bounding box center [797, 258] width 309 height 30
select select "150"
click at [642, 244] on select "2 Hours 2.5 Hours 3 Hours 3.5 Hours 4 Hours 4.5 Hours 5 Hours 5.5 Hours 6 Hours…" at bounding box center [797, 258] width 309 height 30
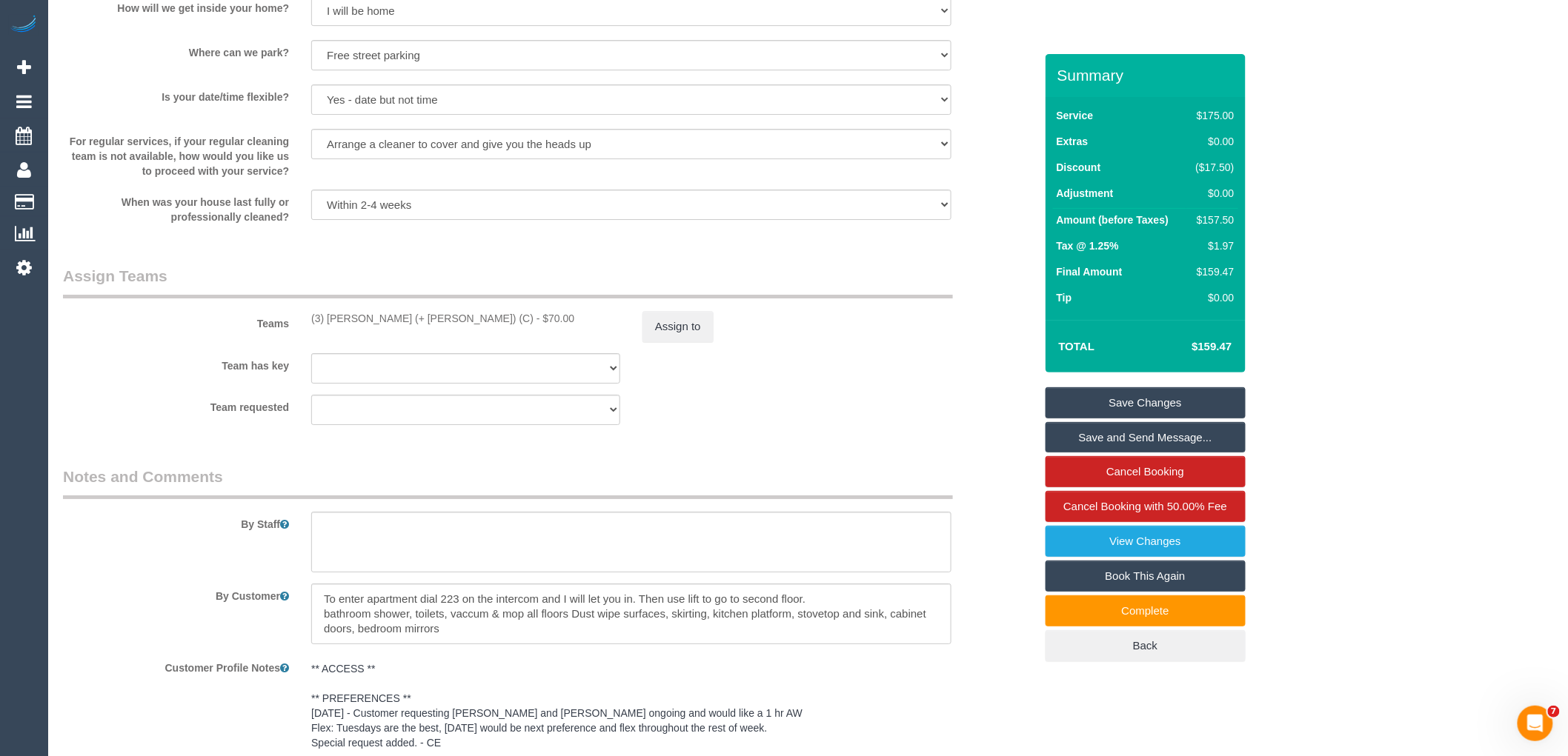
scroll to position [2057, 0]
click at [676, 337] on button "Assign to" at bounding box center [678, 326] width 71 height 31
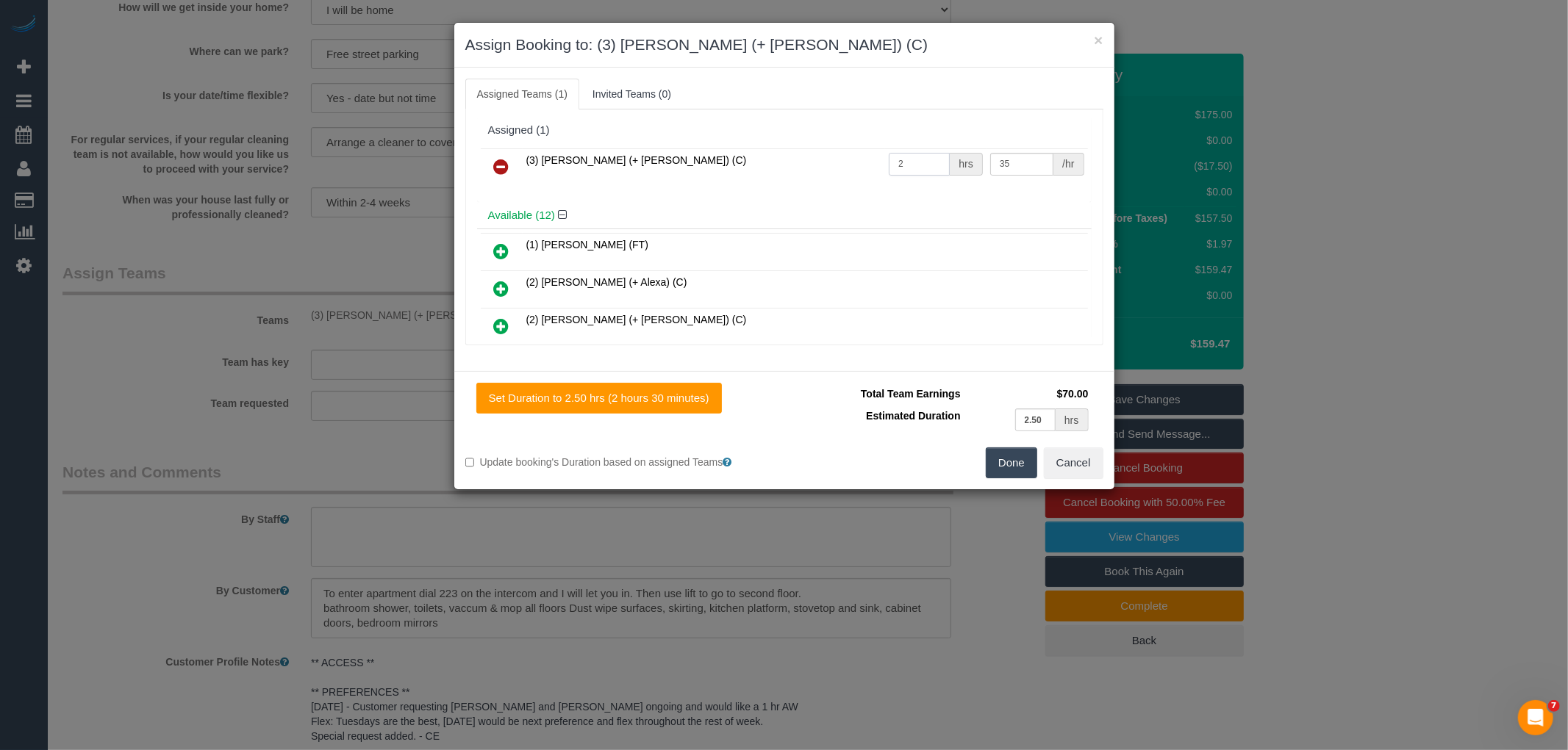
click at [917, 162] on input "2" at bounding box center [919, 164] width 61 height 23
type input "2.5"
click at [1020, 453] on button "Done" at bounding box center [1011, 462] width 51 height 31
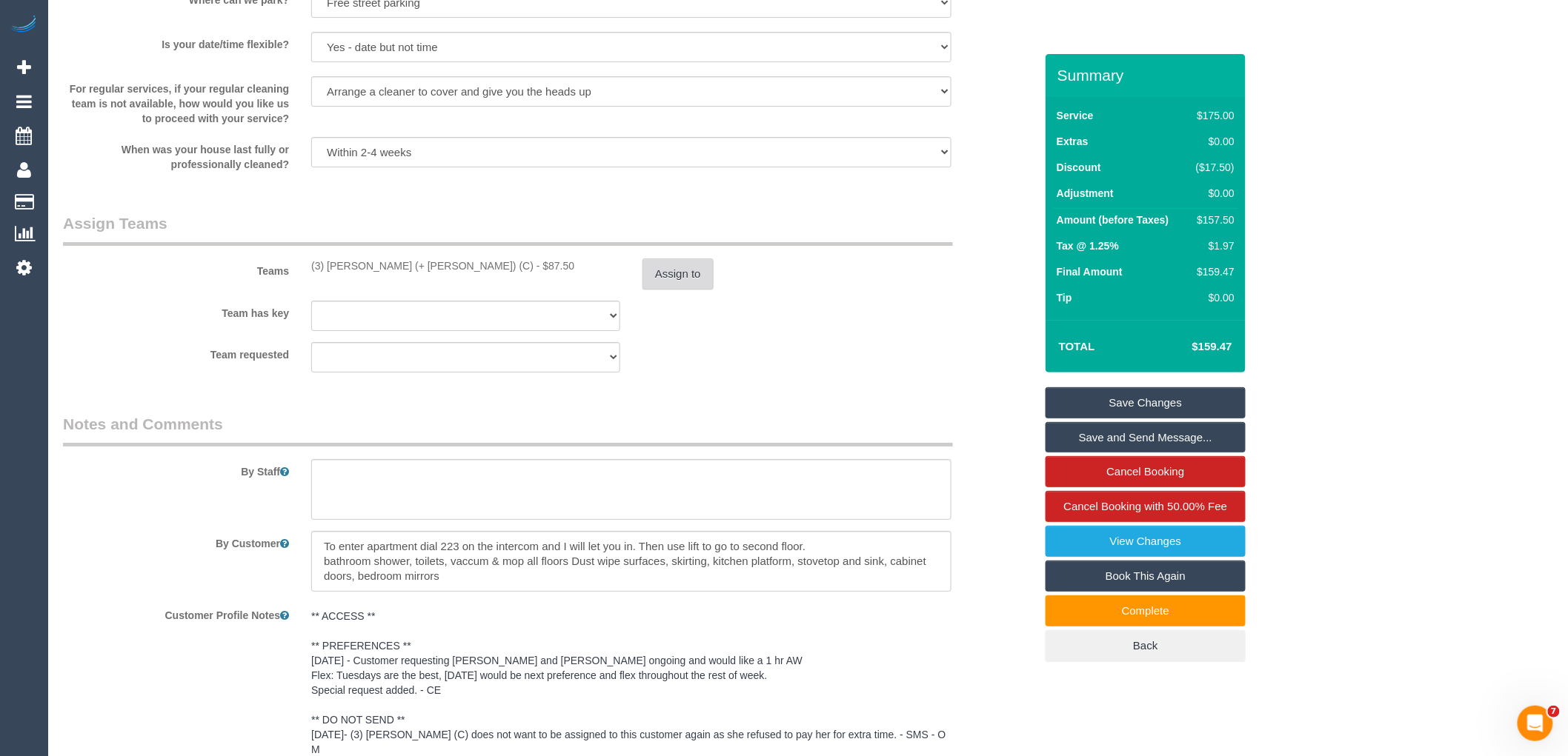
scroll to position [2439, 0]
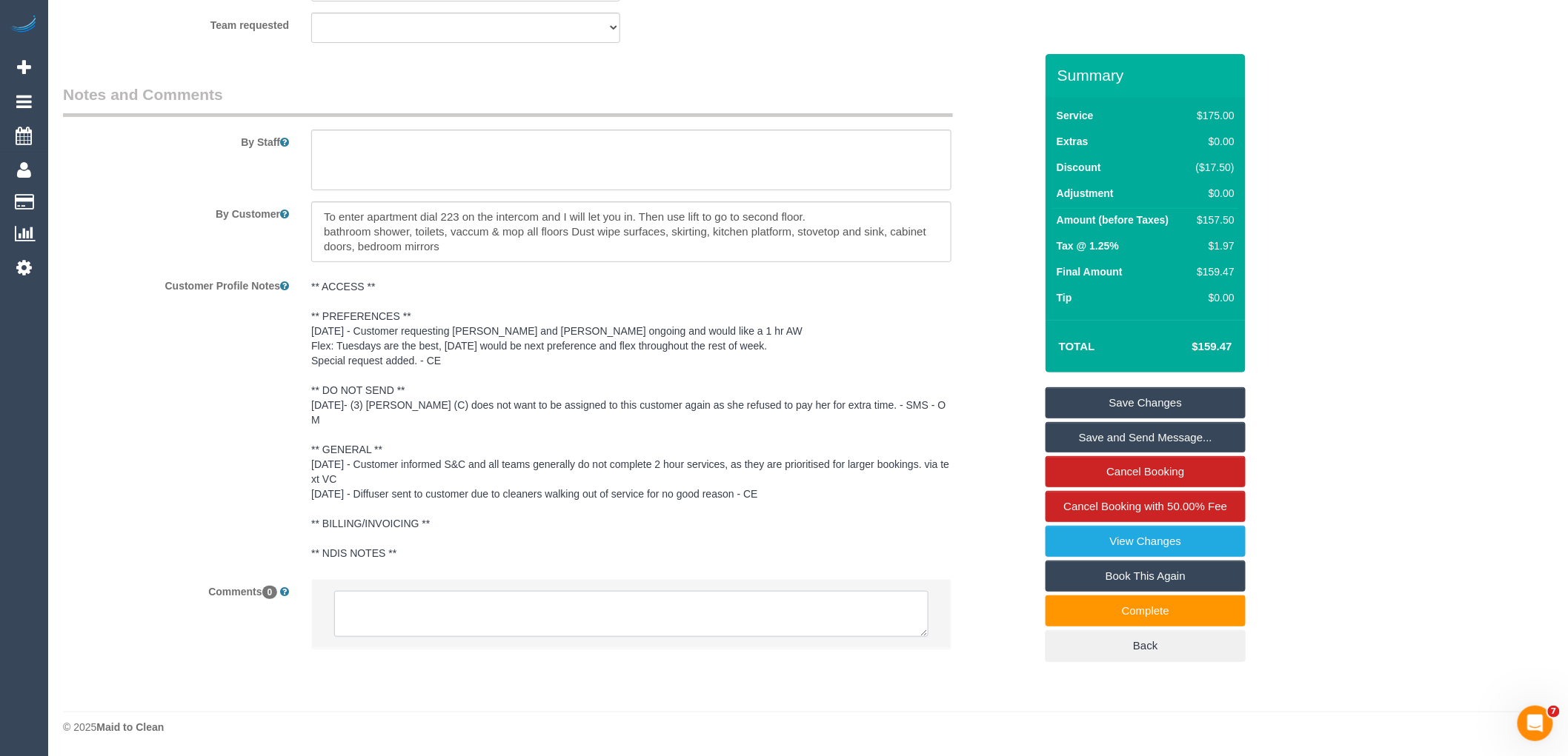
click at [484, 619] on textarea at bounding box center [631, 614] width 595 height 46
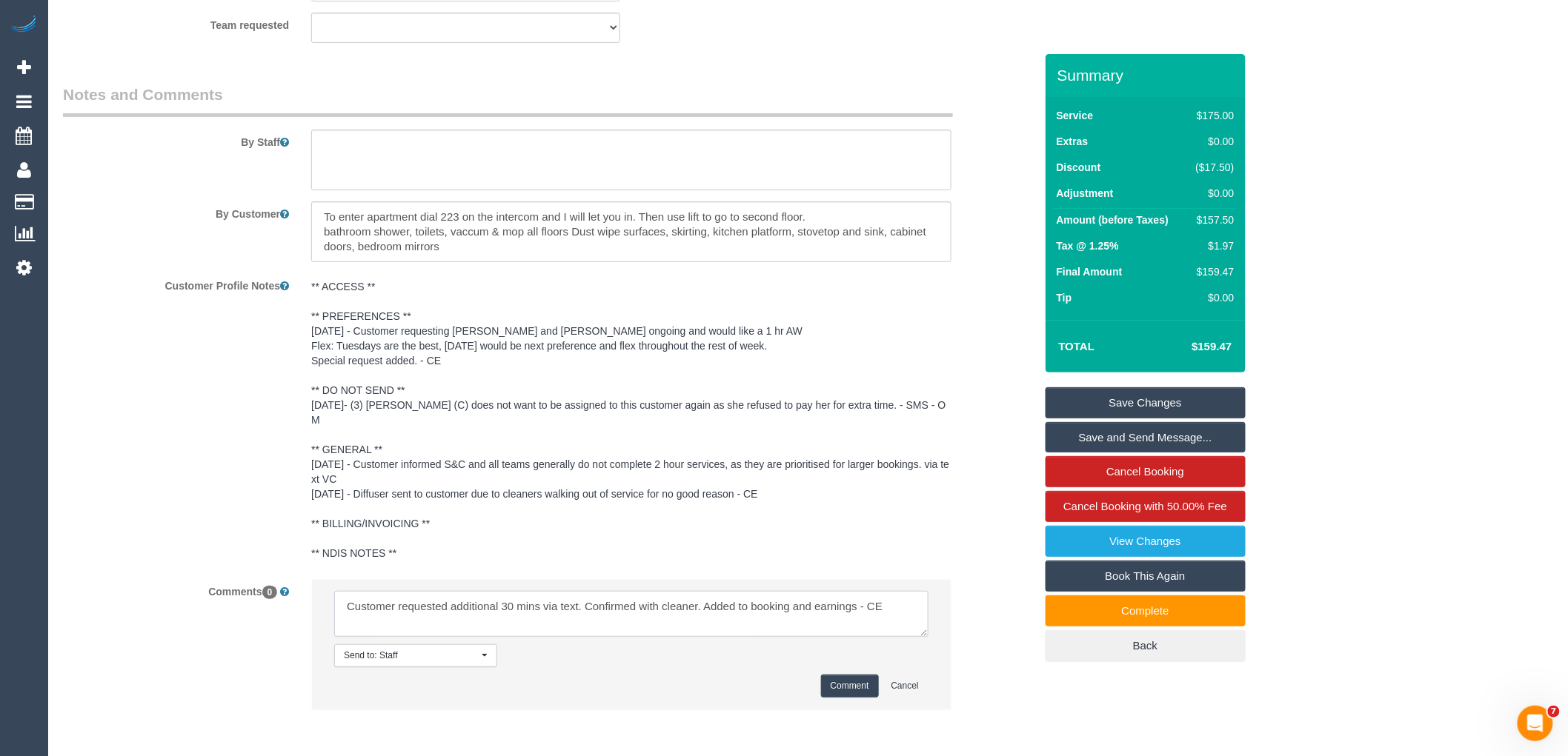
type textarea "Customer requested additional 30 mins via text. Confirmed with cleaner. Added t…"
click at [857, 679] on button "Comment" at bounding box center [850, 686] width 58 height 23
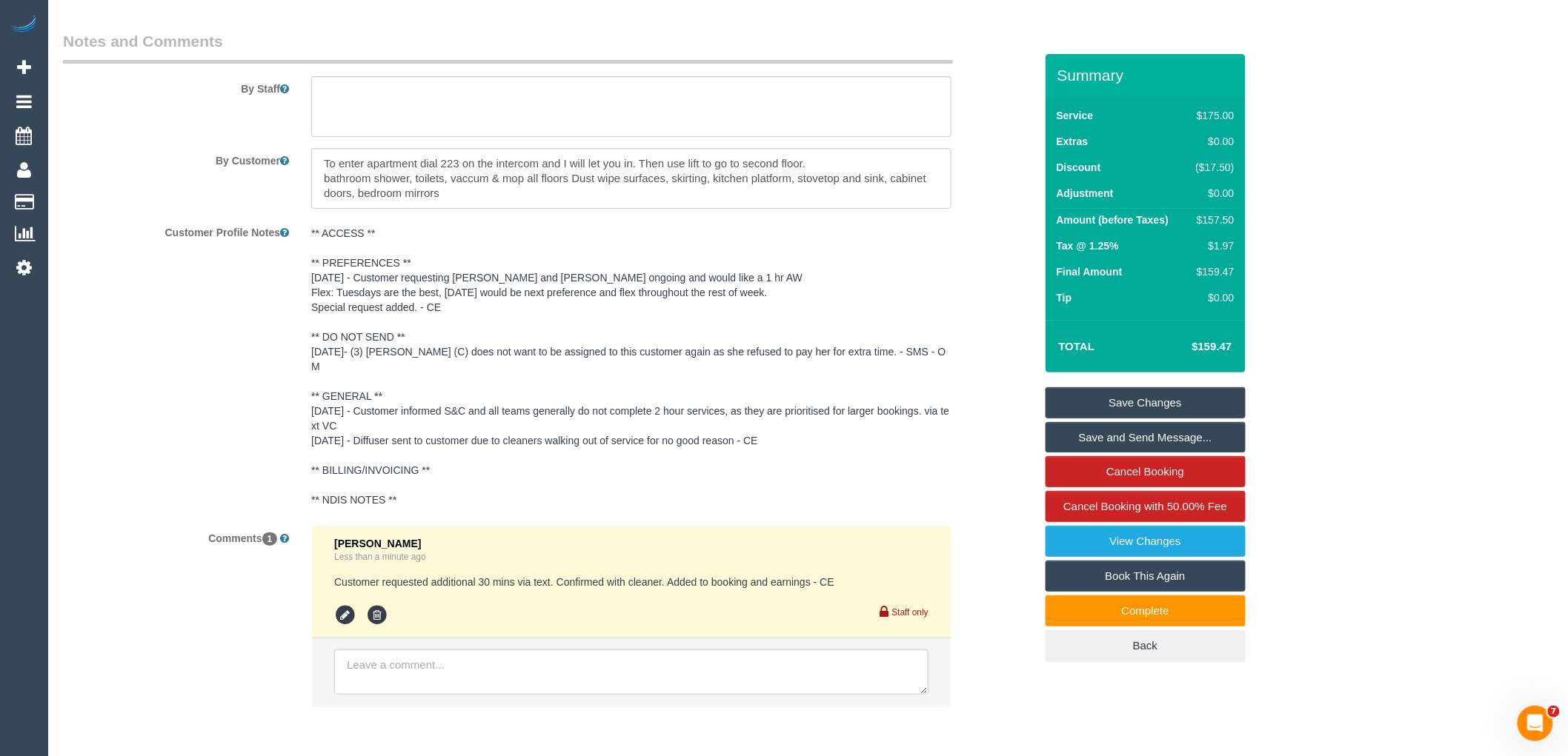
scroll to position [2521, 0]
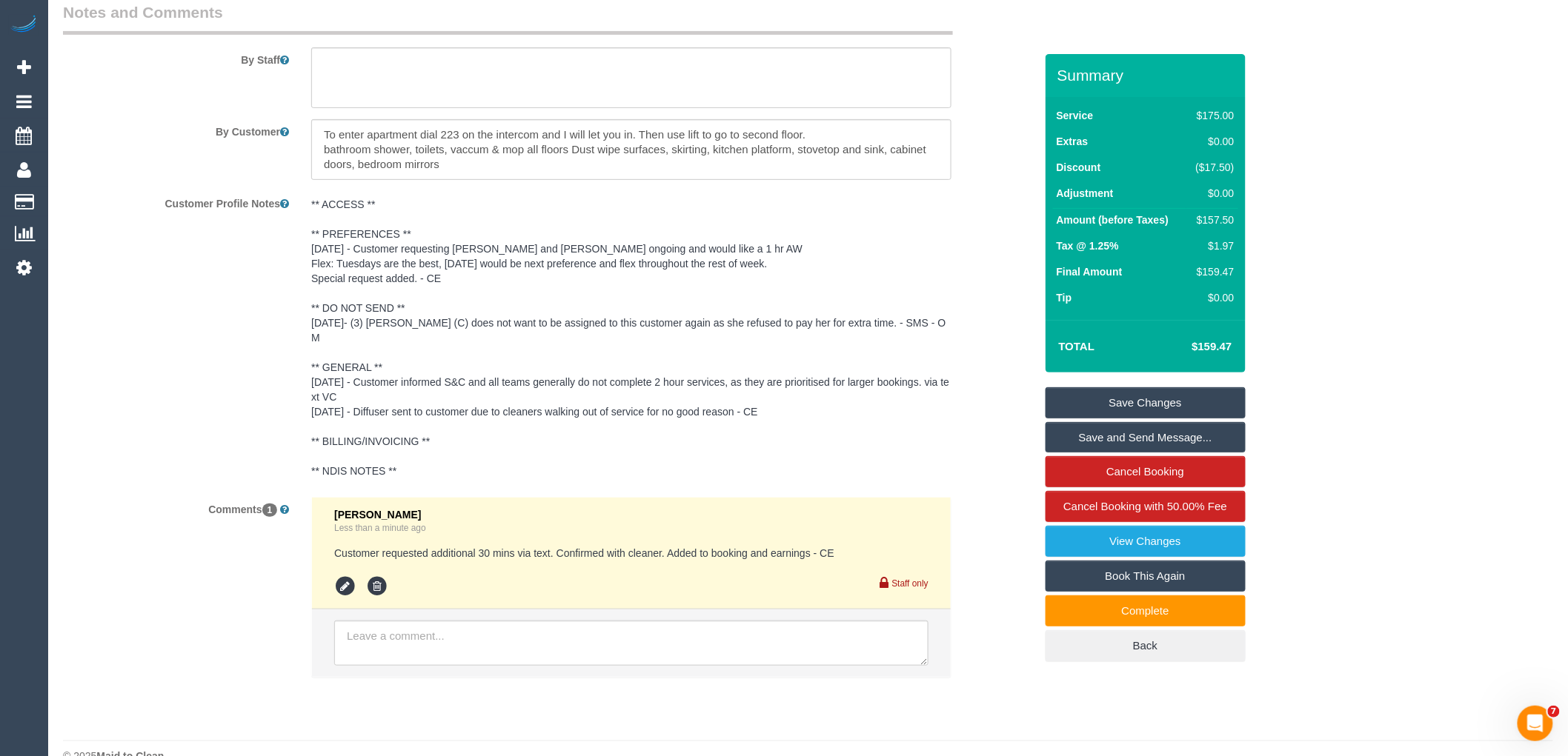
click at [1188, 403] on link "Save Changes" at bounding box center [1146, 402] width 200 height 31
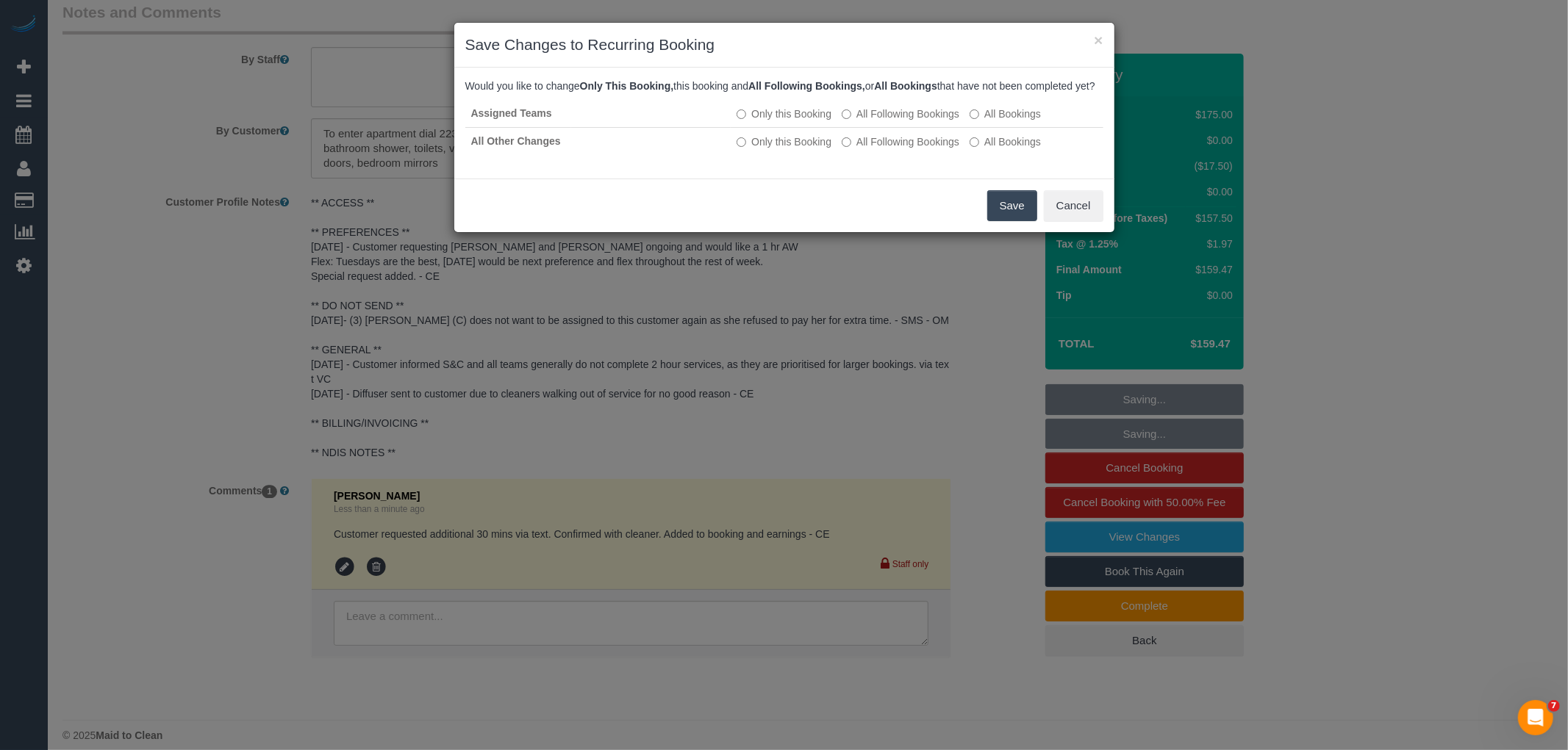
click at [1007, 216] on button "Save" at bounding box center [1012, 206] width 50 height 31
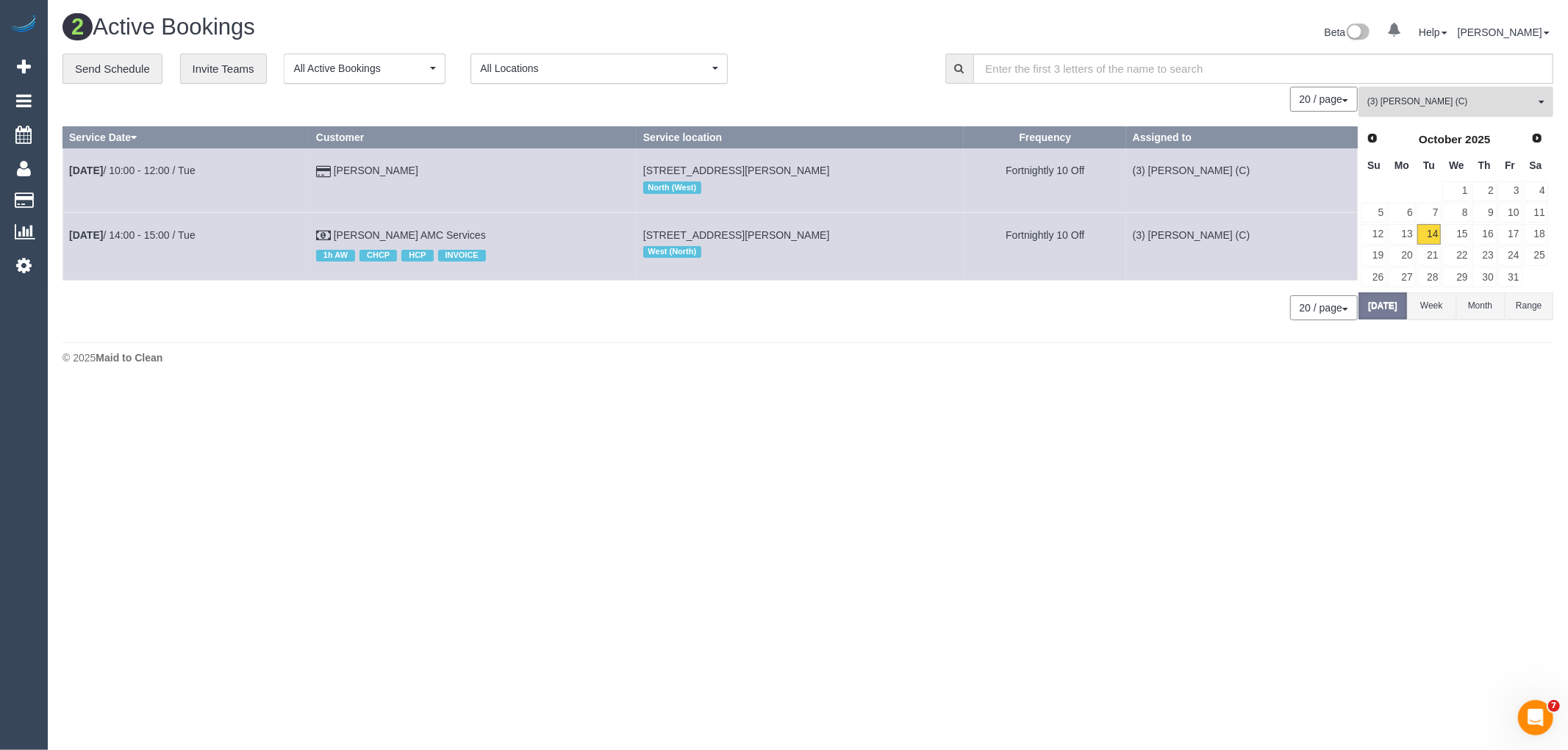
click at [1399, 100] on span "(3) [PERSON_NAME] (C)" at bounding box center [1451, 102] width 168 height 13
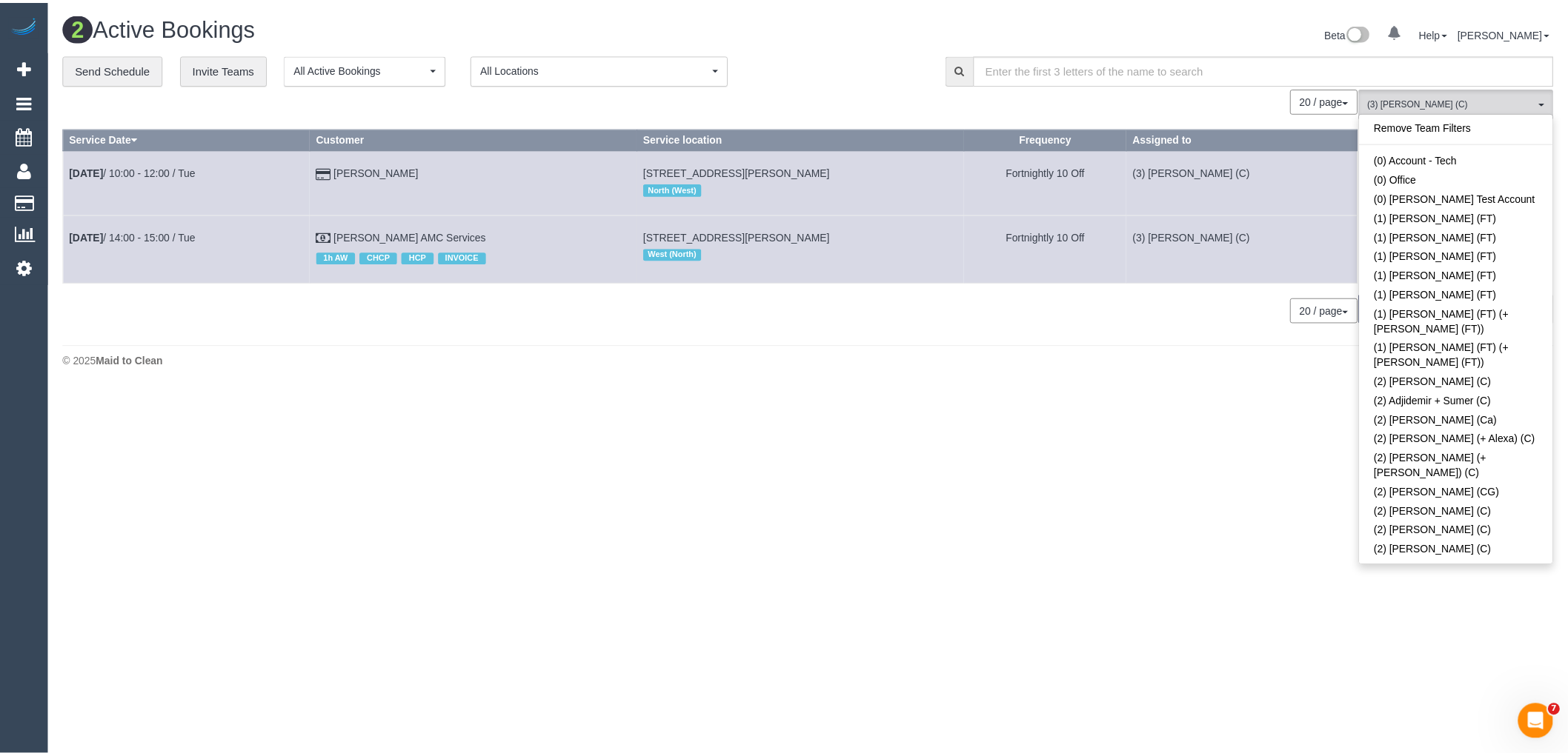
scroll to position [3315, 0]
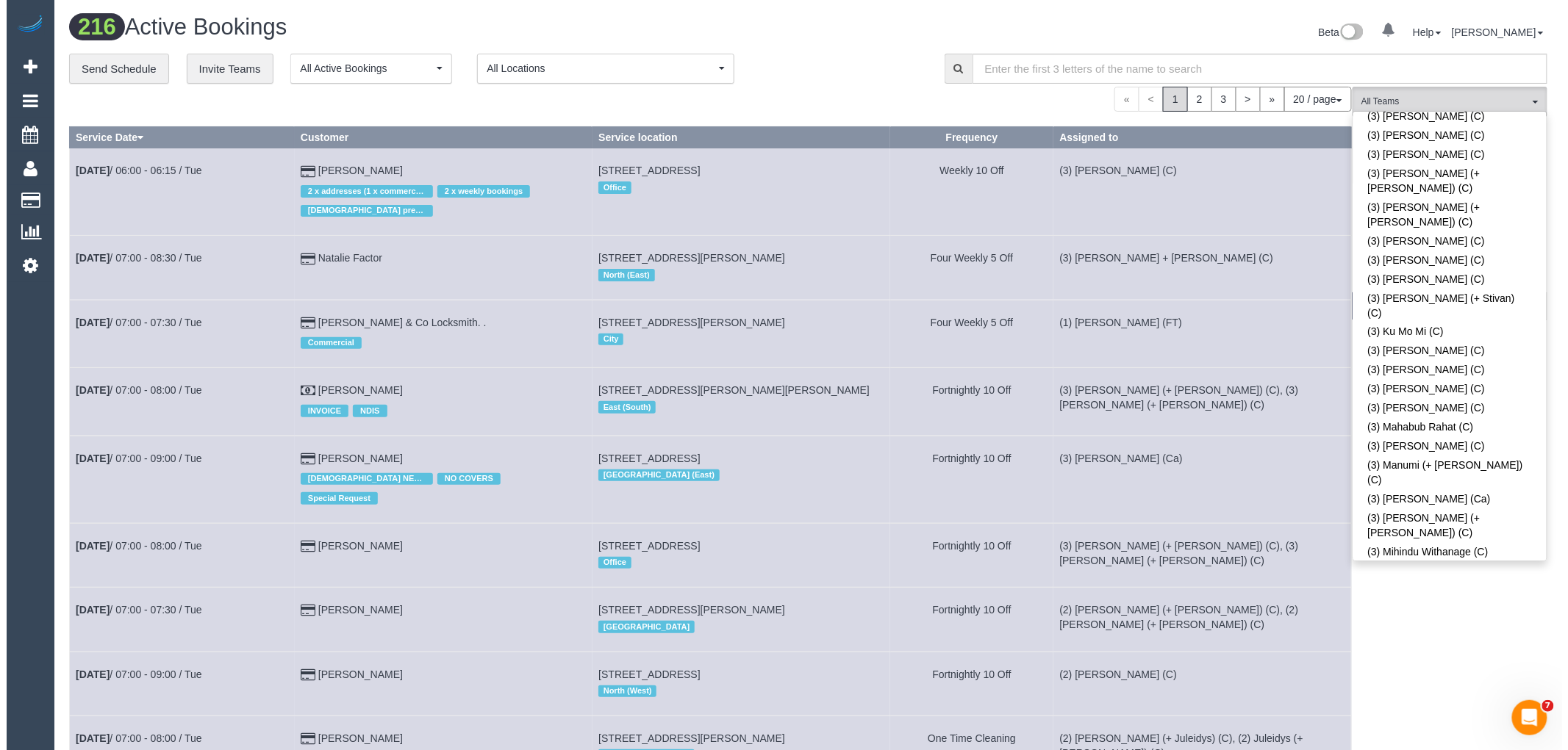
scroll to position [1041, 0]
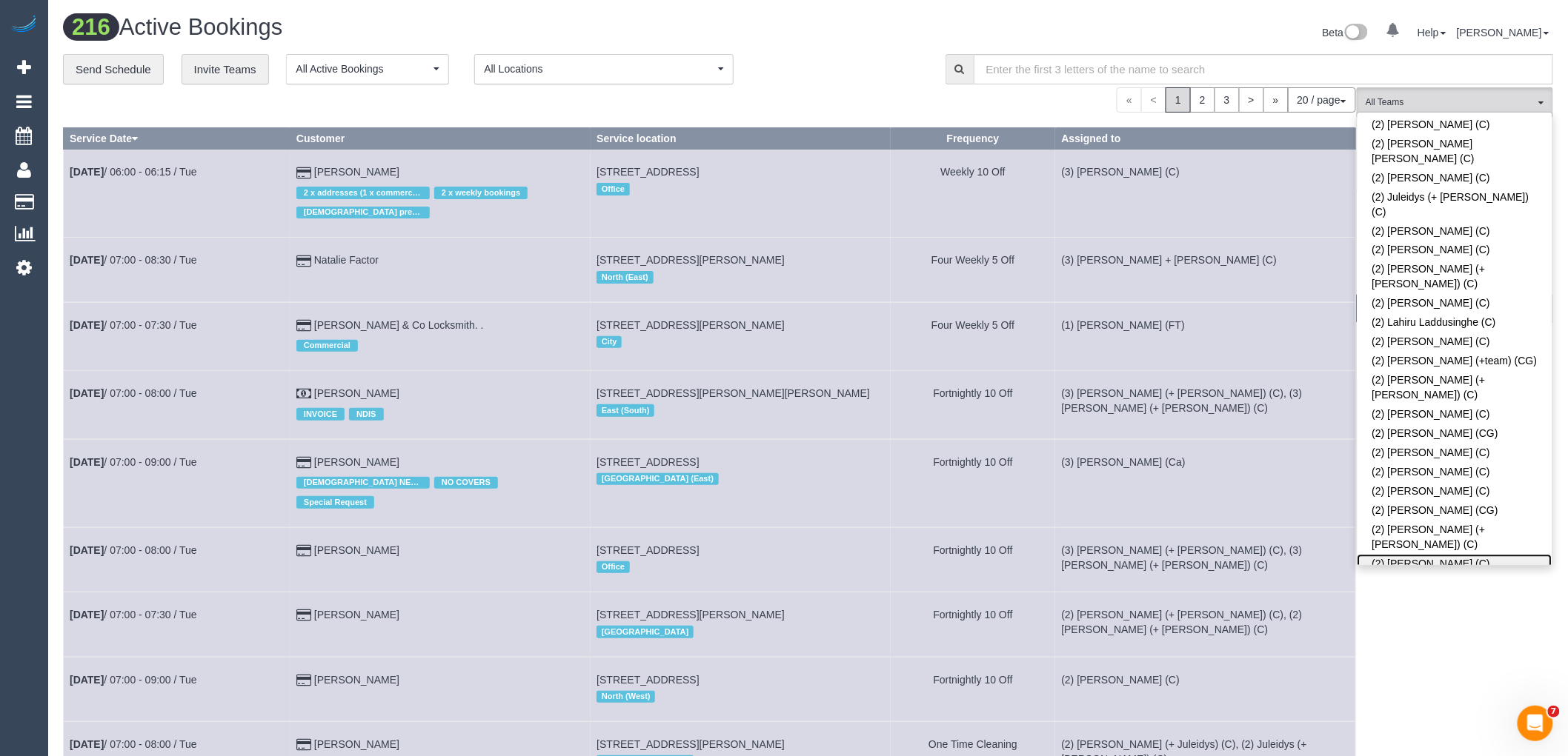
click at [1408, 555] on link "(2) [PERSON_NAME] (C)" at bounding box center [1455, 564] width 195 height 19
click at [1441, 98] on span "(2) [PERSON_NAME] (C)" at bounding box center [1450, 102] width 169 height 13
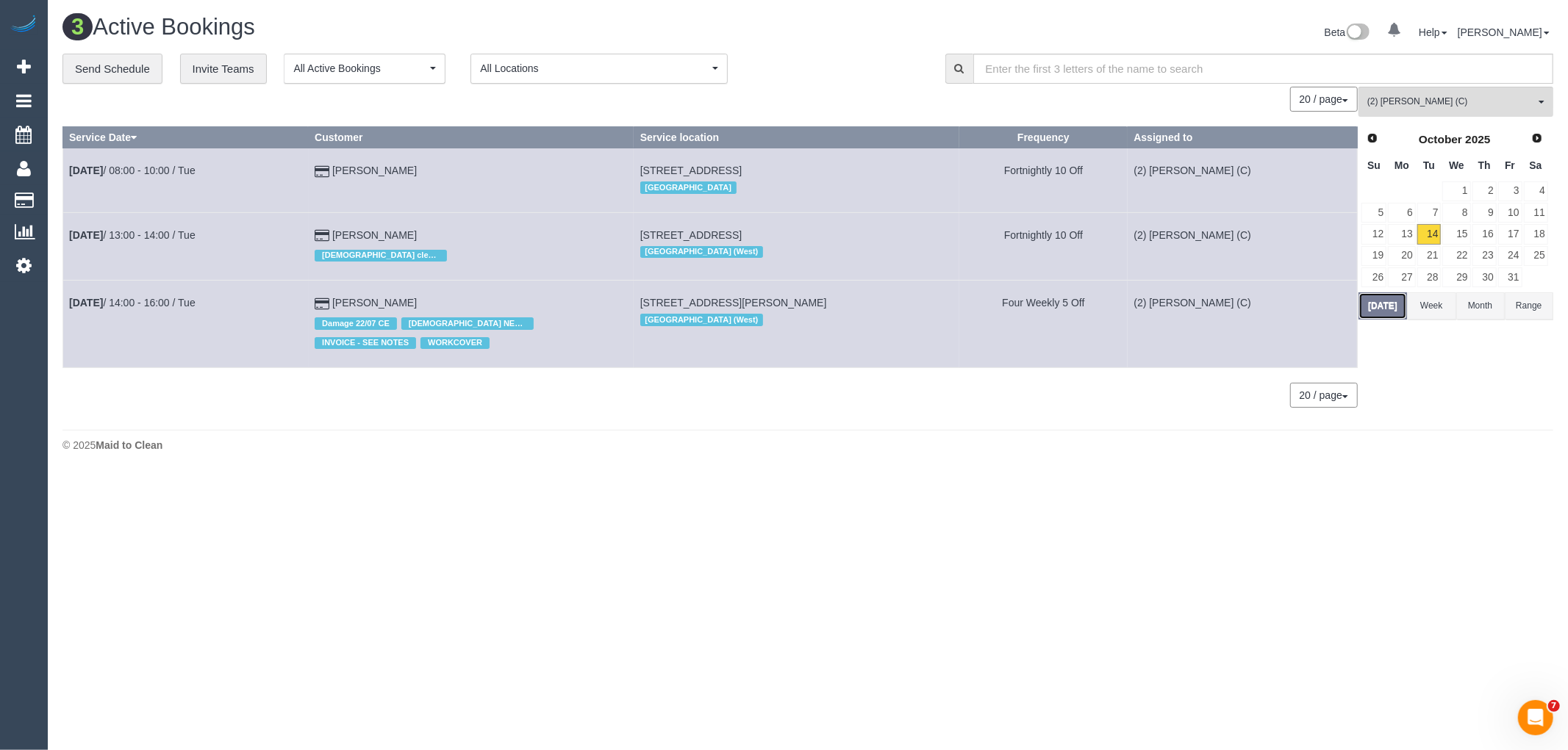
click at [1388, 306] on button "[DATE]" at bounding box center [1383, 306] width 48 height 27
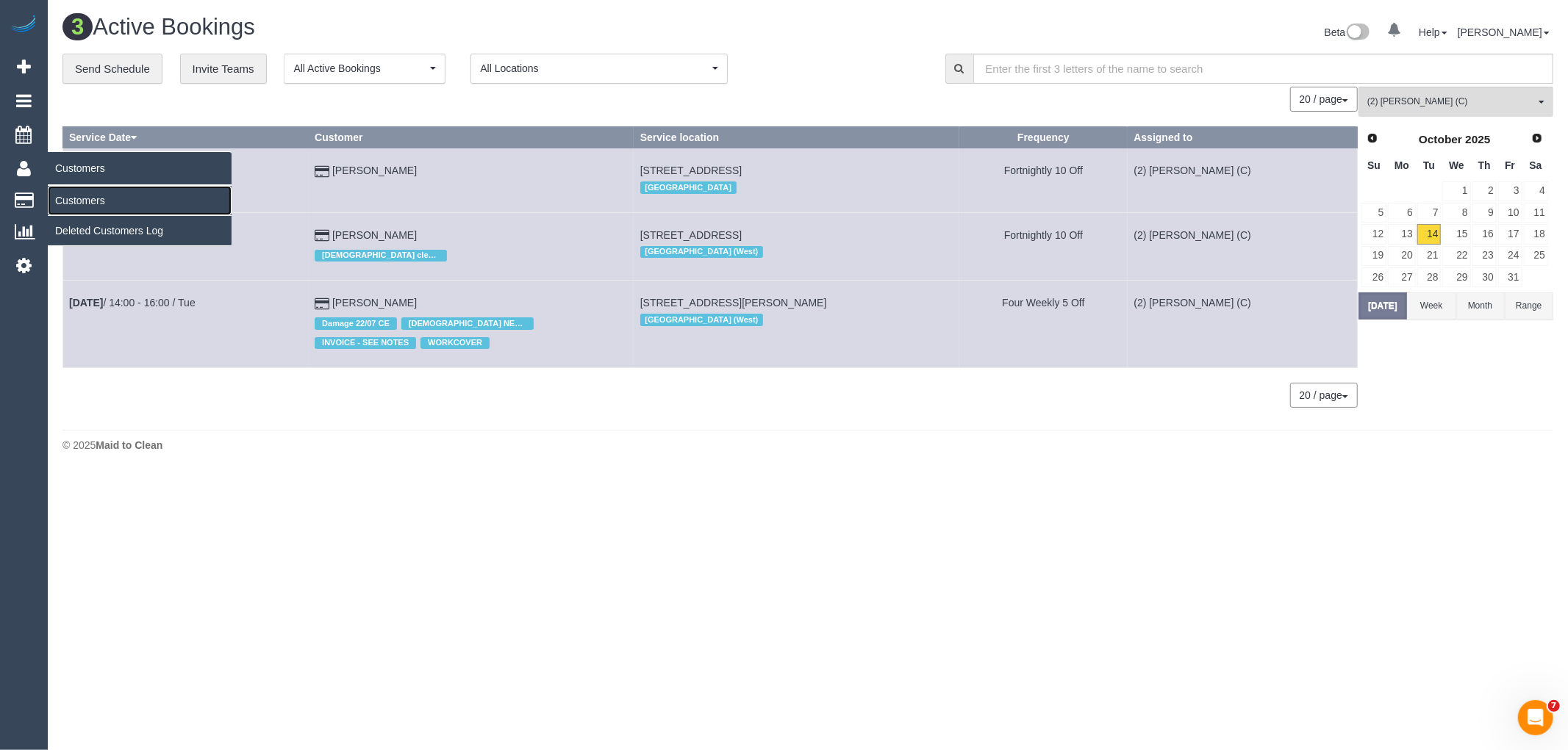
click at [72, 202] on link "Customers" at bounding box center [139, 200] width 184 height 29
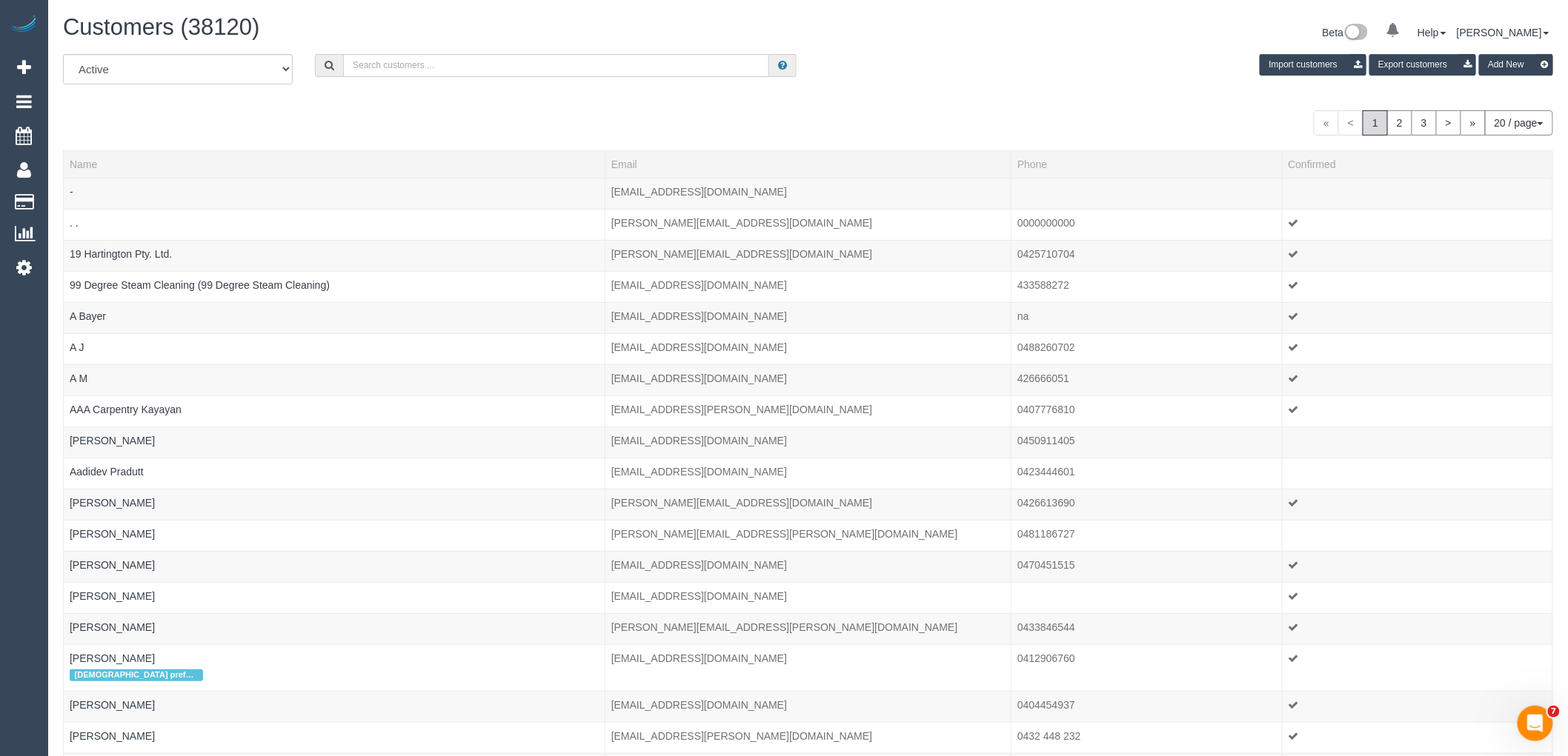
click at [469, 67] on input "text" at bounding box center [556, 65] width 426 height 23
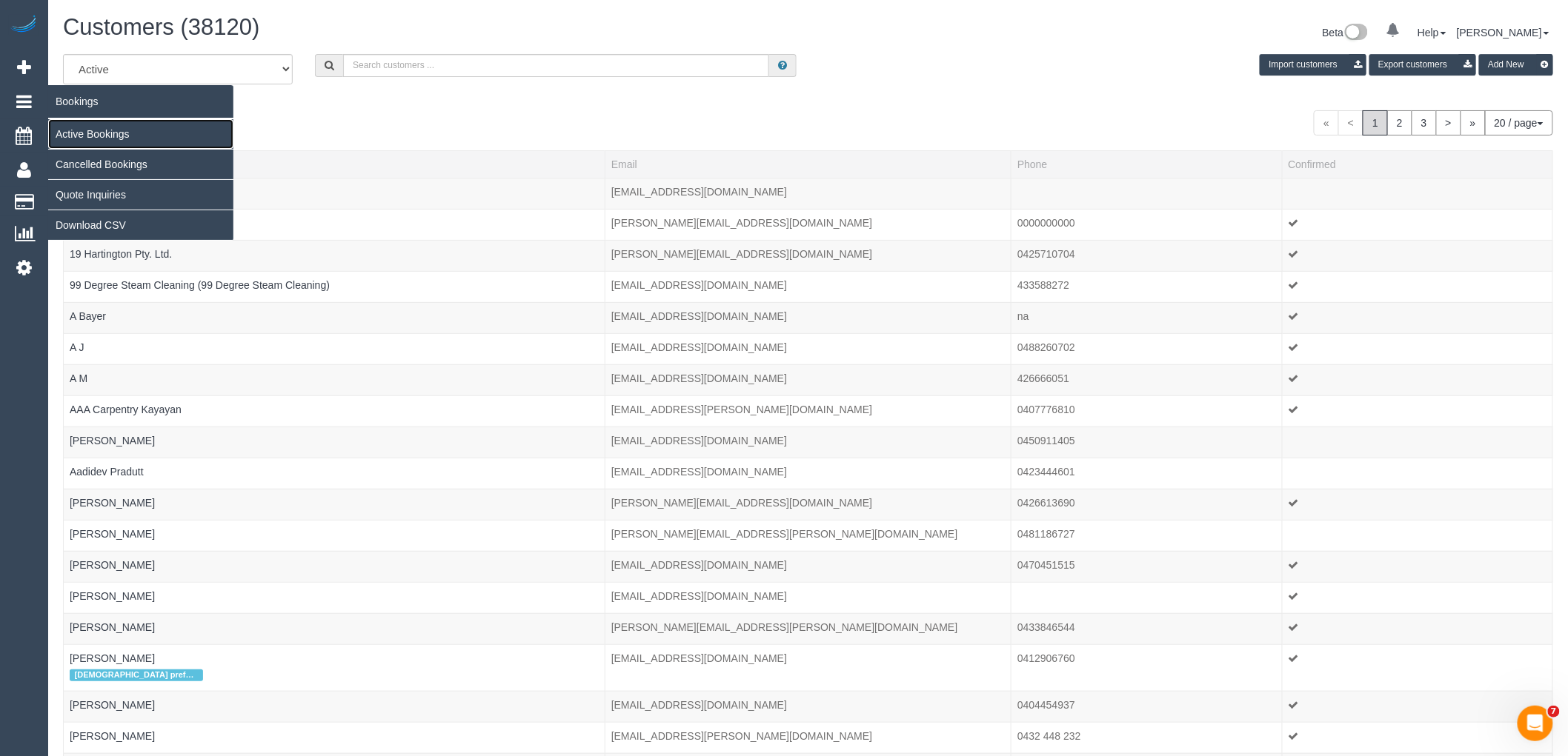
click at [78, 130] on link "Active Bookings" at bounding box center [140, 134] width 185 height 30
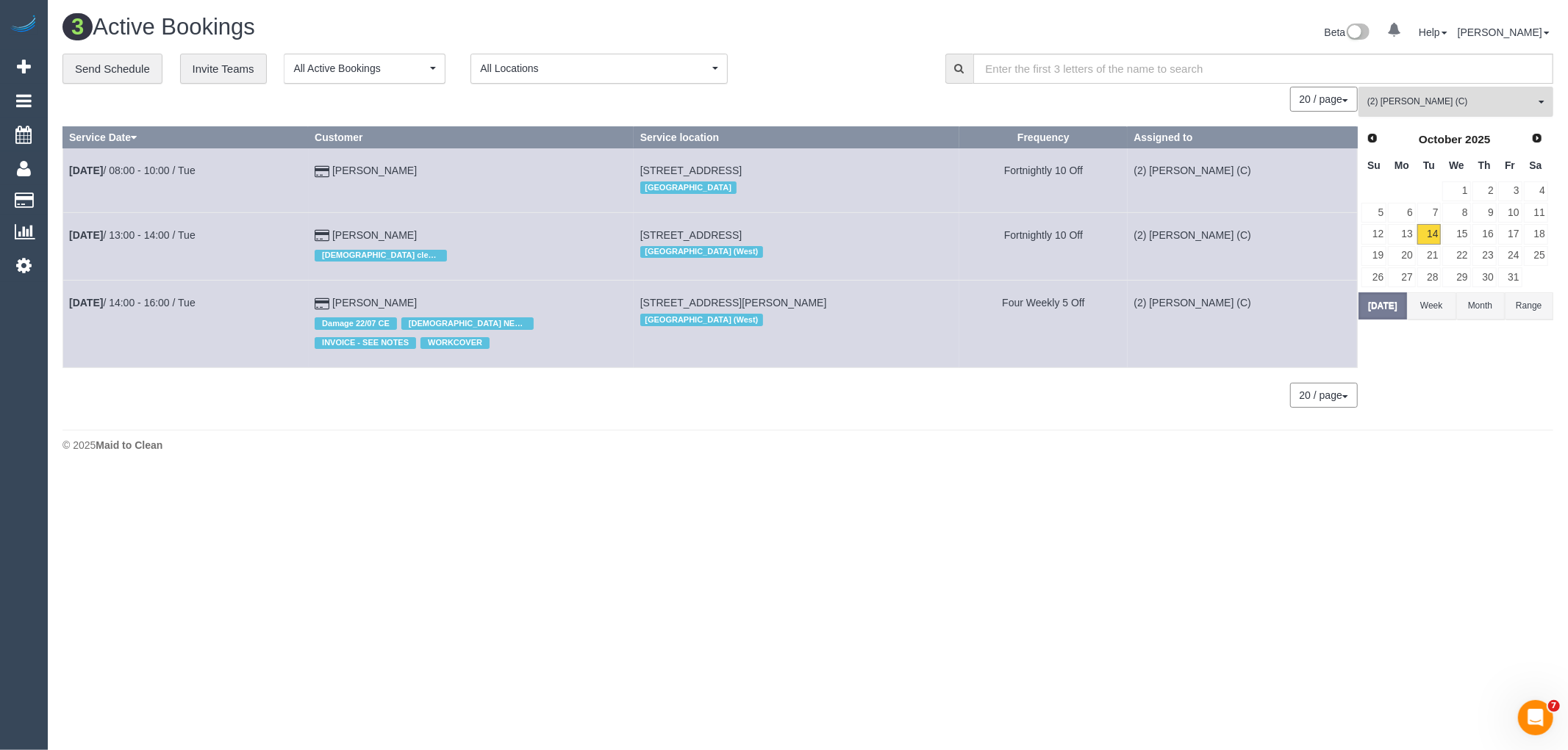
click at [1414, 105] on span "(2) [PERSON_NAME] (C)" at bounding box center [1451, 102] width 168 height 13
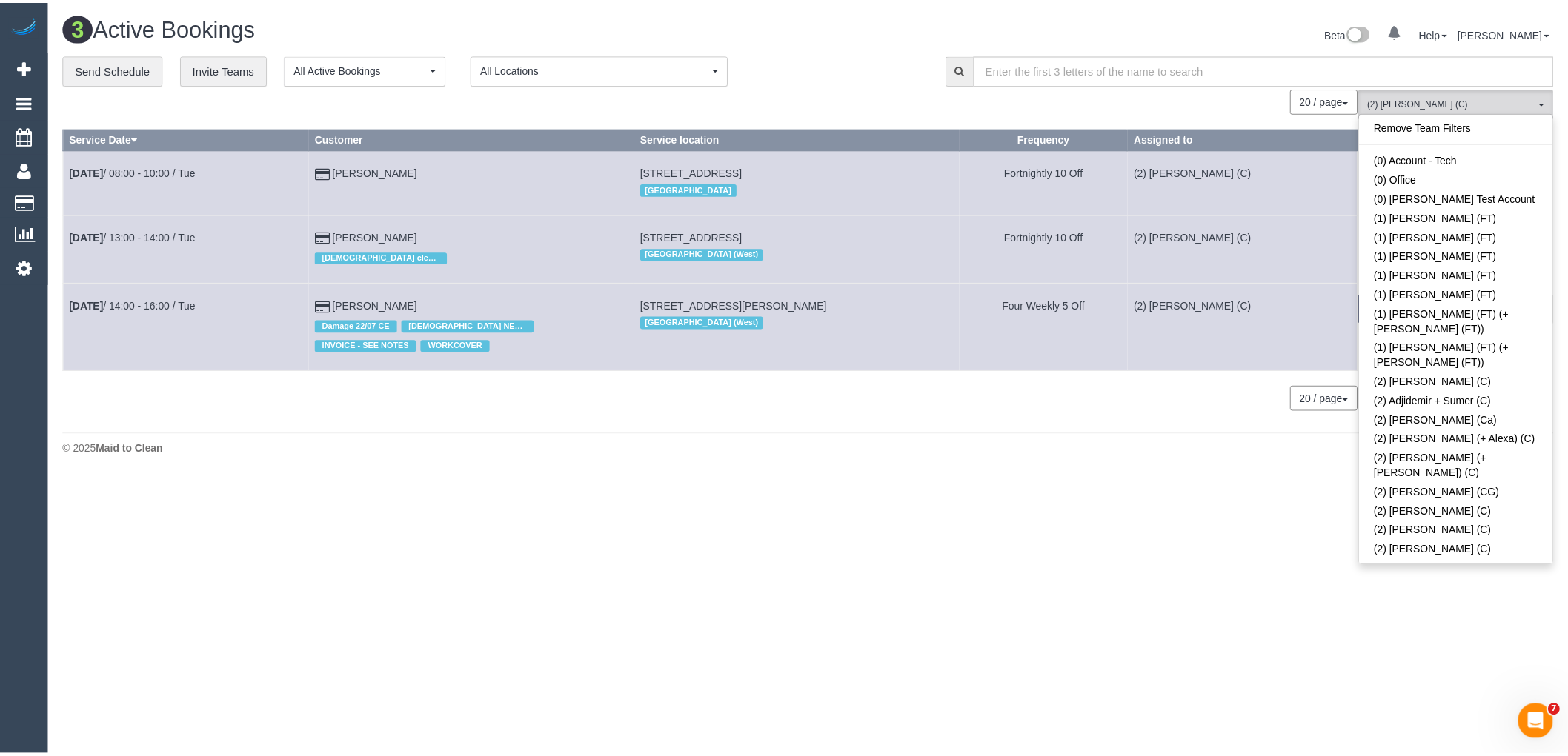
scroll to position [1051, 0]
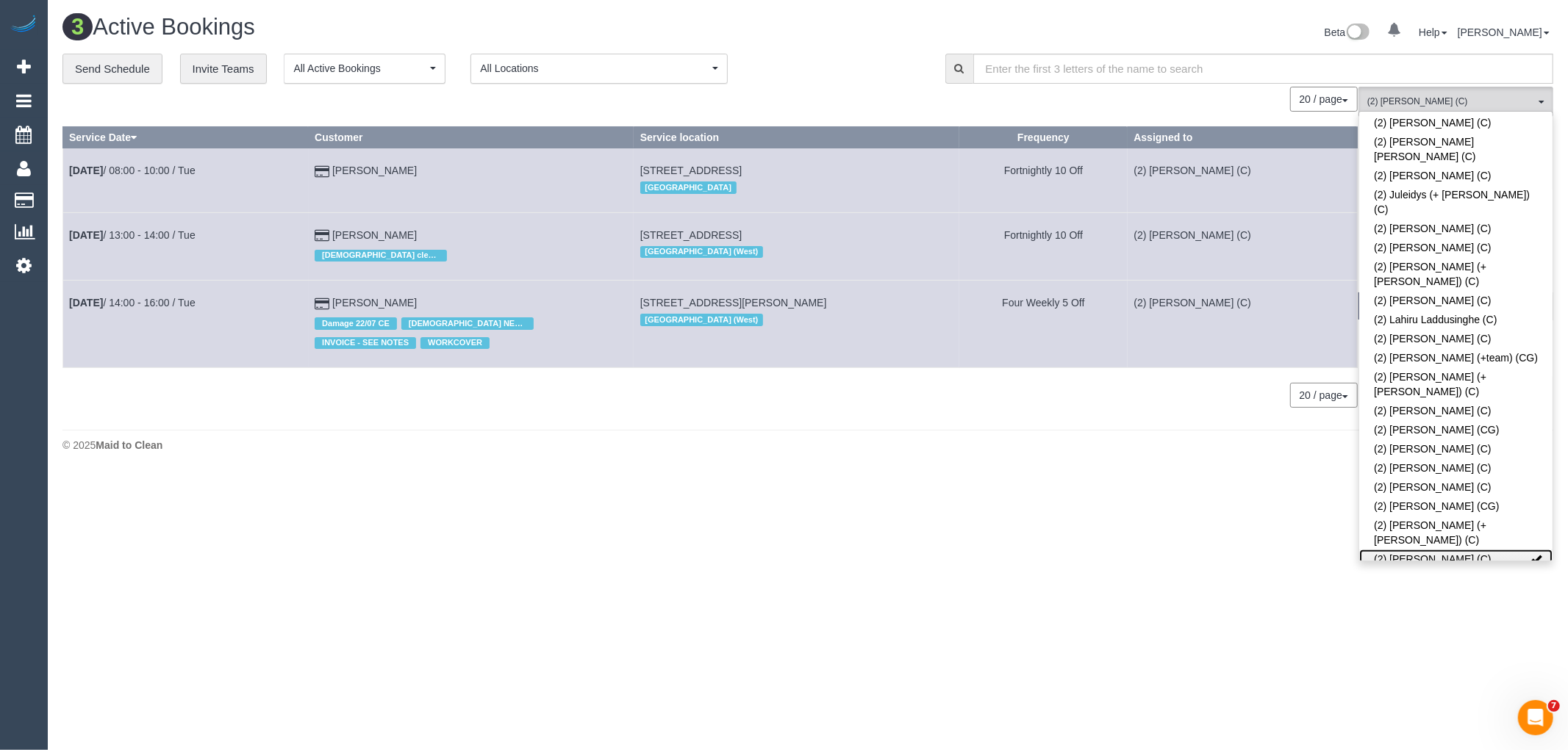
click at [1426, 550] on link "(2) [PERSON_NAME] (C)" at bounding box center [1456, 559] width 194 height 19
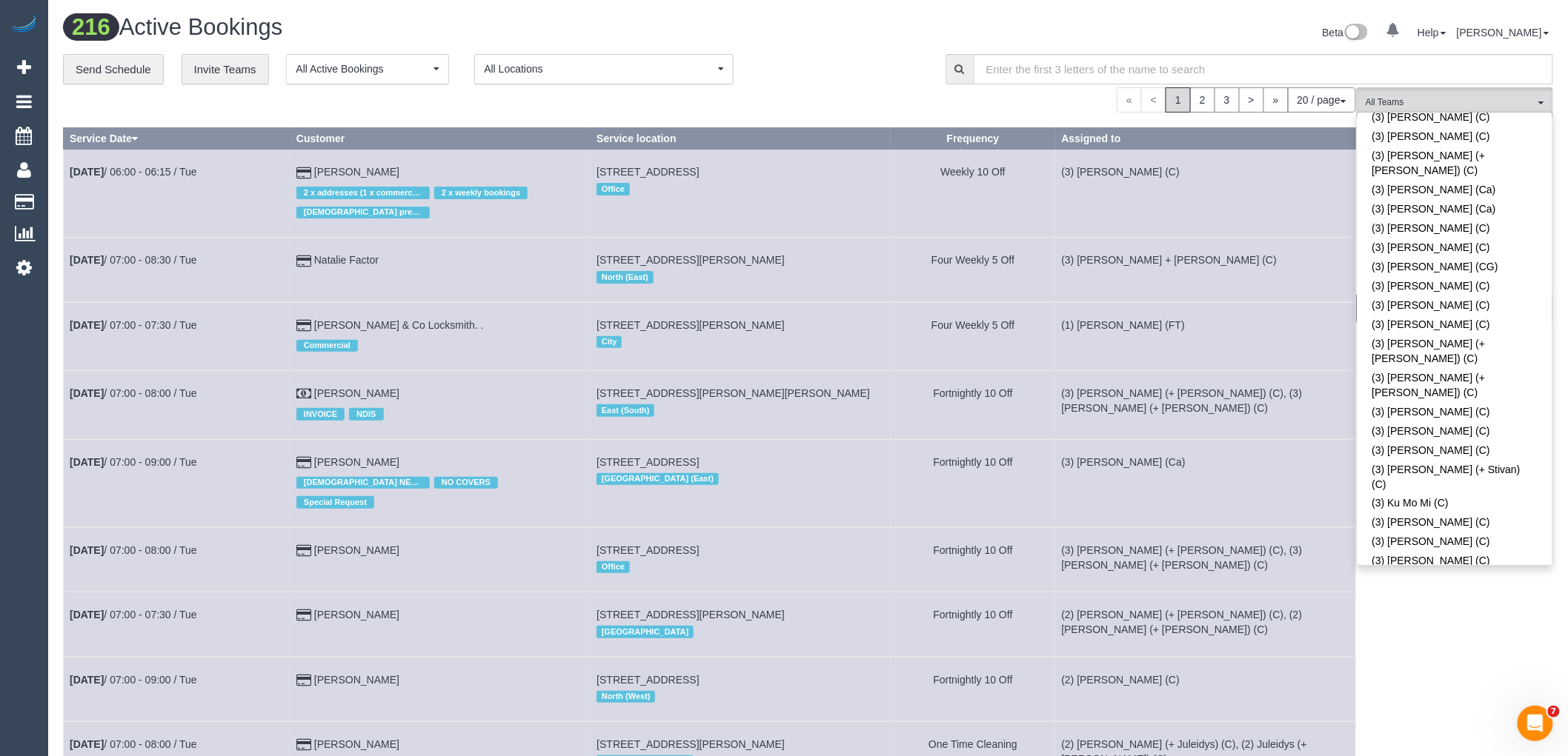
scroll to position [3190, 0]
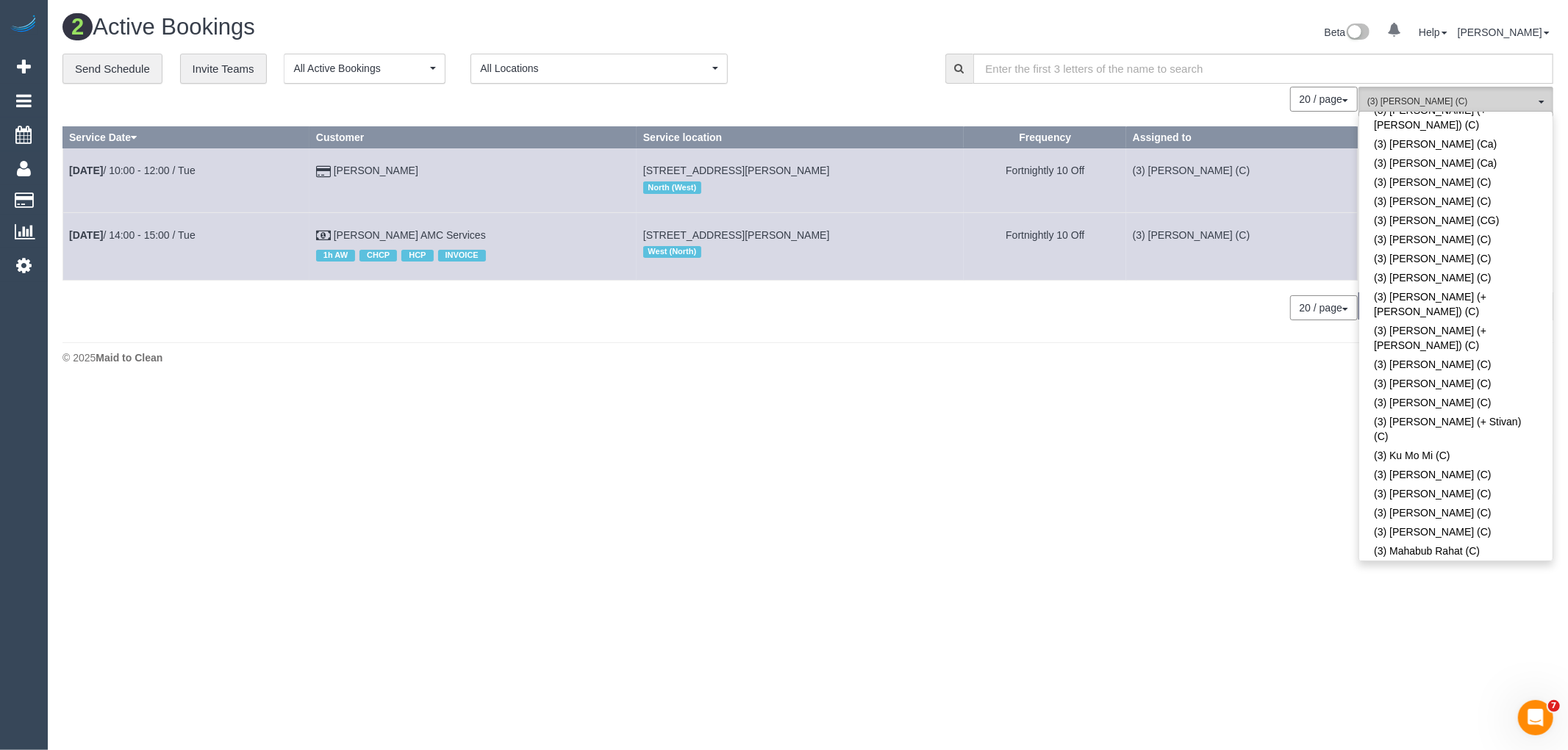
click at [1444, 93] on button "(3) Sathmi Kusalya (C) All Teams" at bounding box center [1456, 102] width 195 height 30
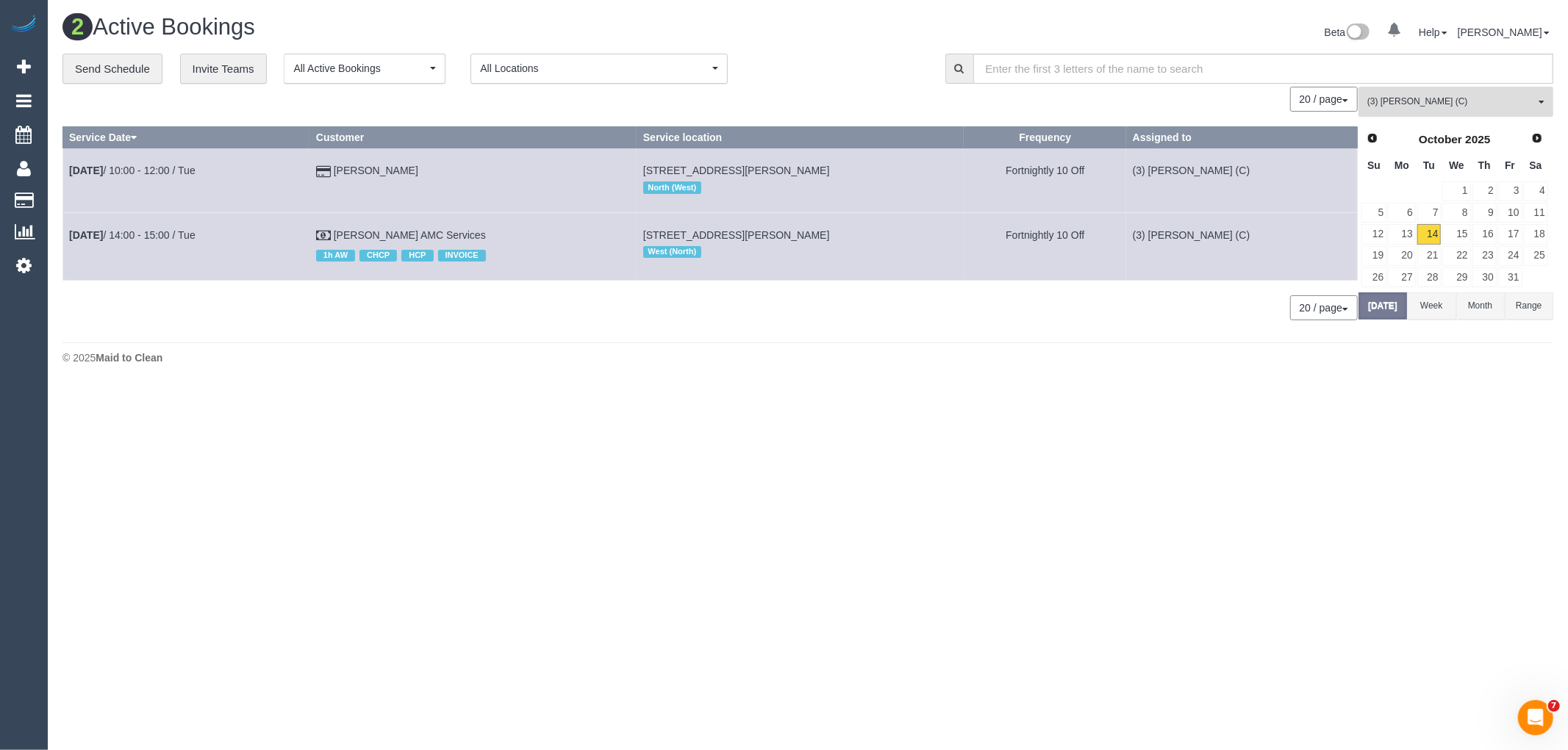
click at [1452, 108] on span "(3) [PERSON_NAME] (C)" at bounding box center [1451, 102] width 168 height 13
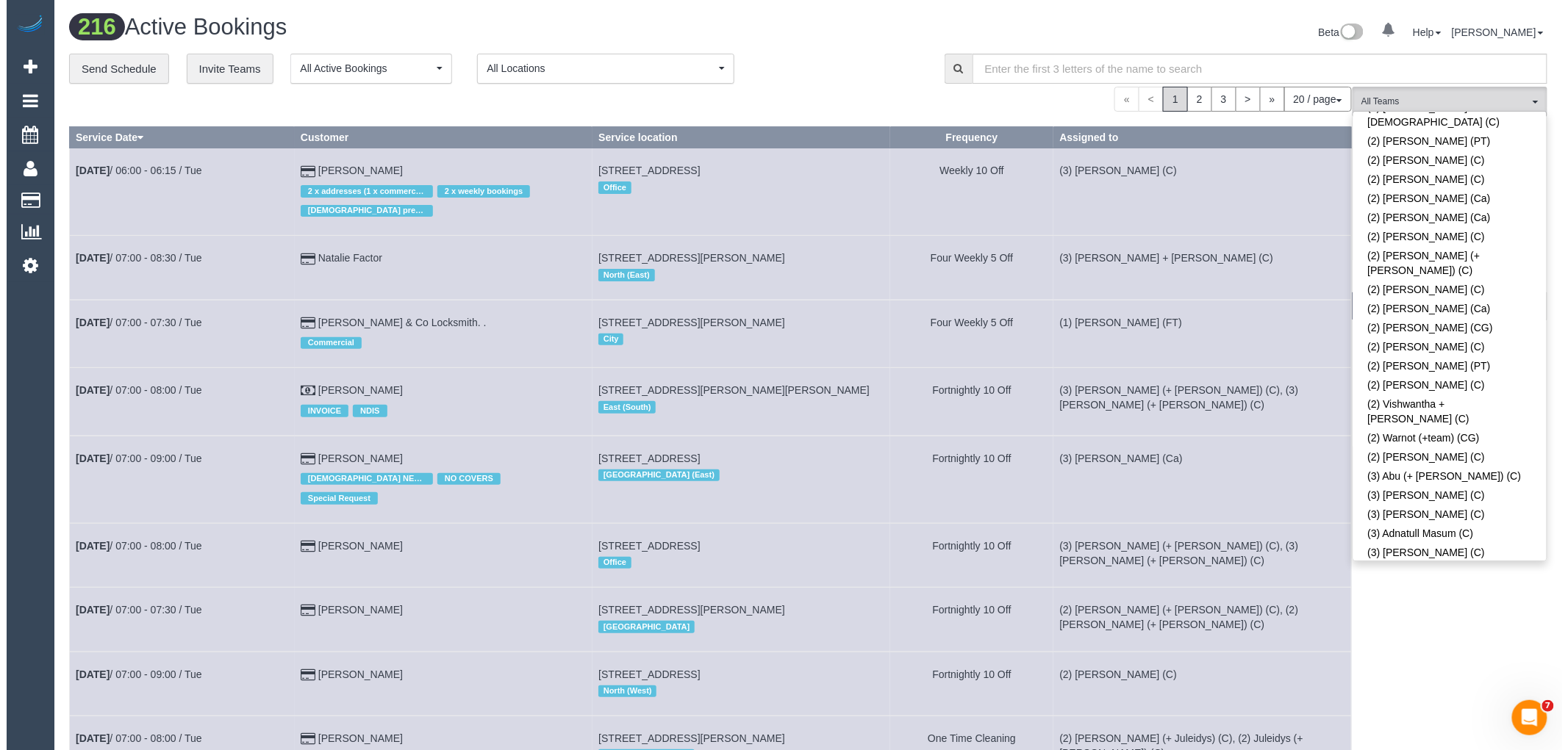
scroll to position [1041, 0]
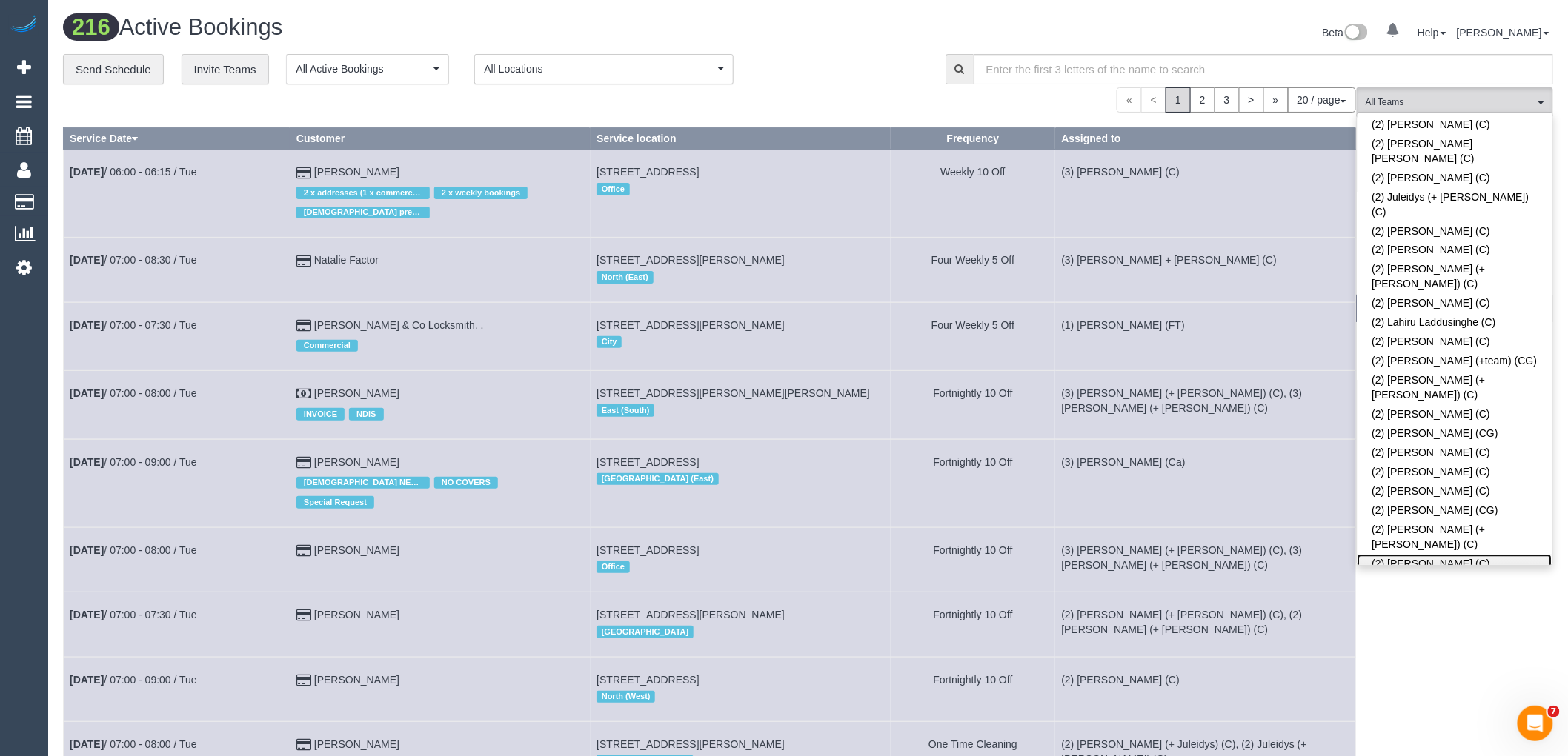
click at [1450, 555] on link "(2) [PERSON_NAME] (C)" at bounding box center [1455, 564] width 195 height 19
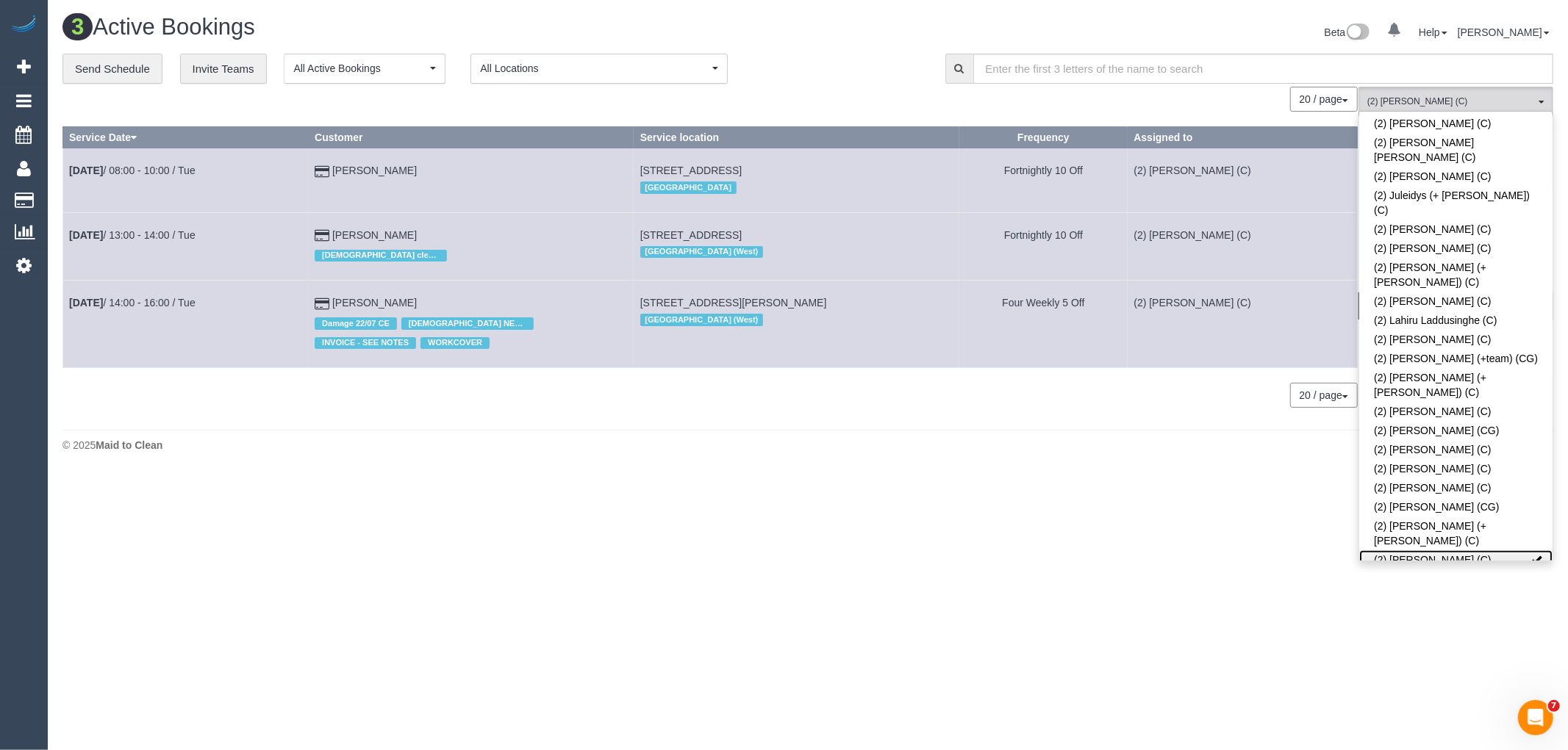
click at [1464, 550] on link "(2) [PERSON_NAME] (C)" at bounding box center [1456, 559] width 194 height 19
click at [1466, 550] on link "(2) [PERSON_NAME] (C)" at bounding box center [1456, 559] width 194 height 19
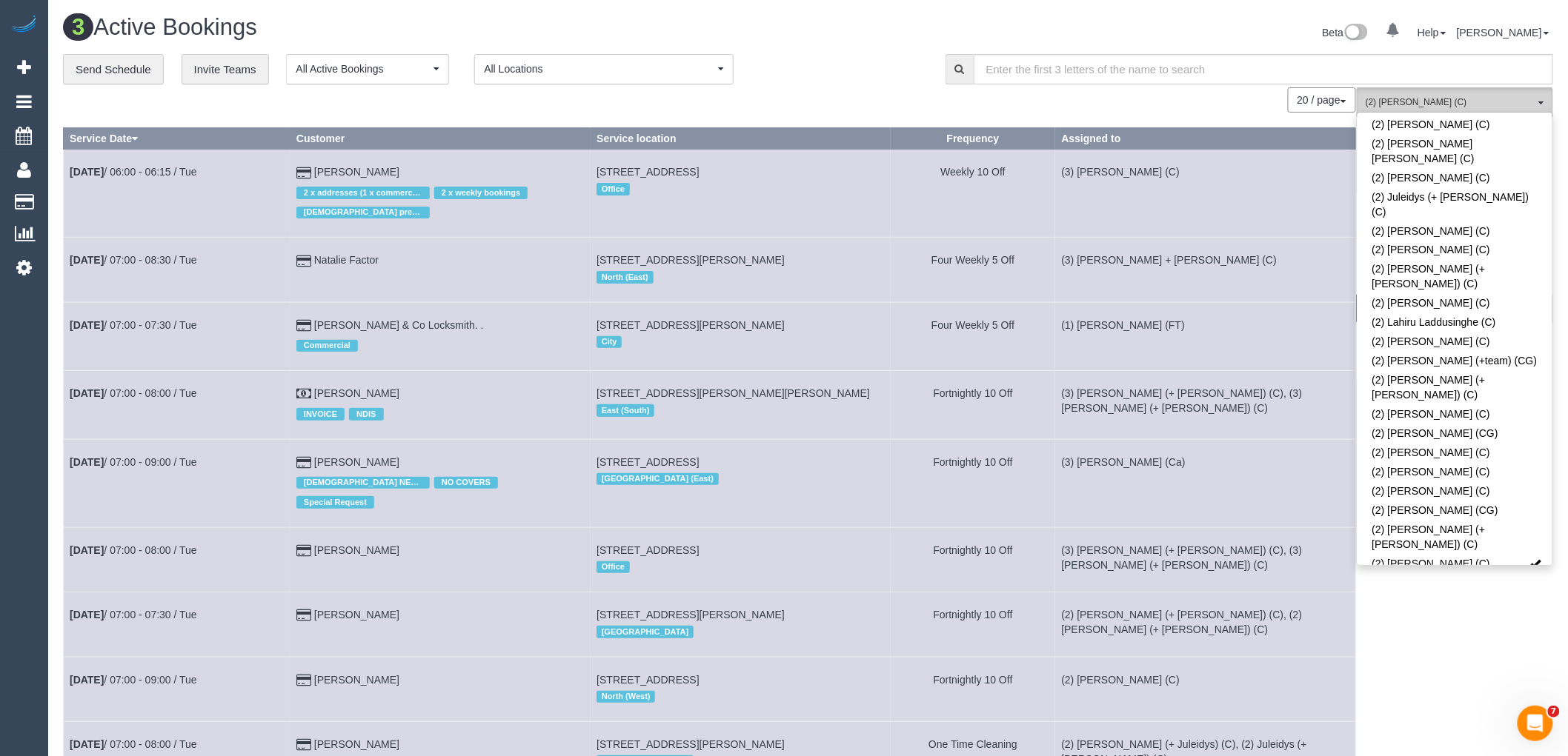
click at [1490, 96] on button "(2) Priyanshi Patel (C) All Teams" at bounding box center [1455, 102] width 197 height 30
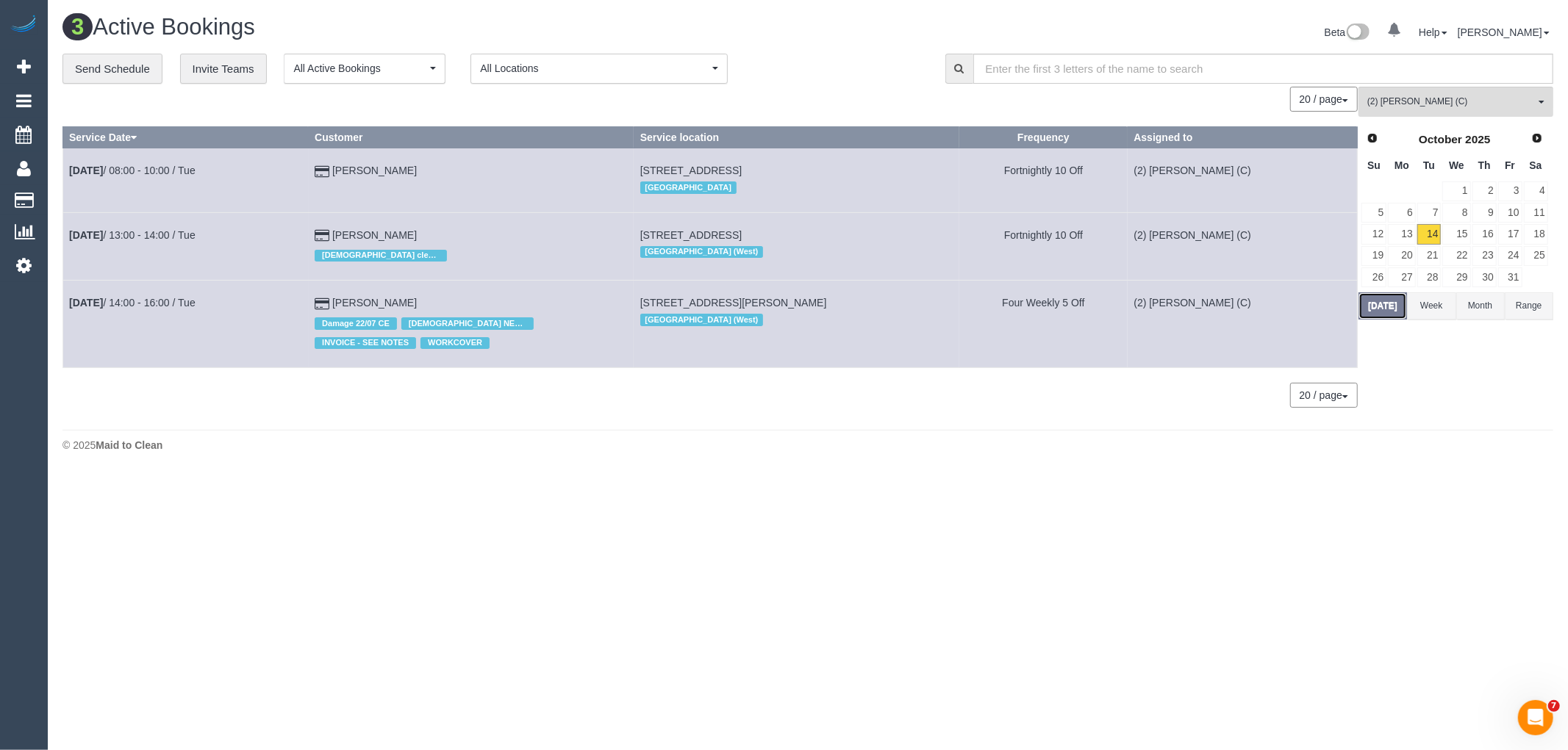
click at [1387, 300] on button "[DATE]" at bounding box center [1383, 306] width 48 height 27
drag, startPoint x: 1456, startPoint y: 241, endPoint x: 1458, endPoint y: 281, distance: 40.0
drag, startPoint x: 1458, startPoint y: 281, endPoint x: 1480, endPoint y: 388, distance: 109.2
click at [1480, 388] on div "(2) Priyanshi Patel (C) All Teams Remove Team Filters (0) Account - Tech (0) Of…" at bounding box center [1456, 255] width 195 height 336
click at [1452, 235] on link "15" at bounding box center [1456, 234] width 28 height 20
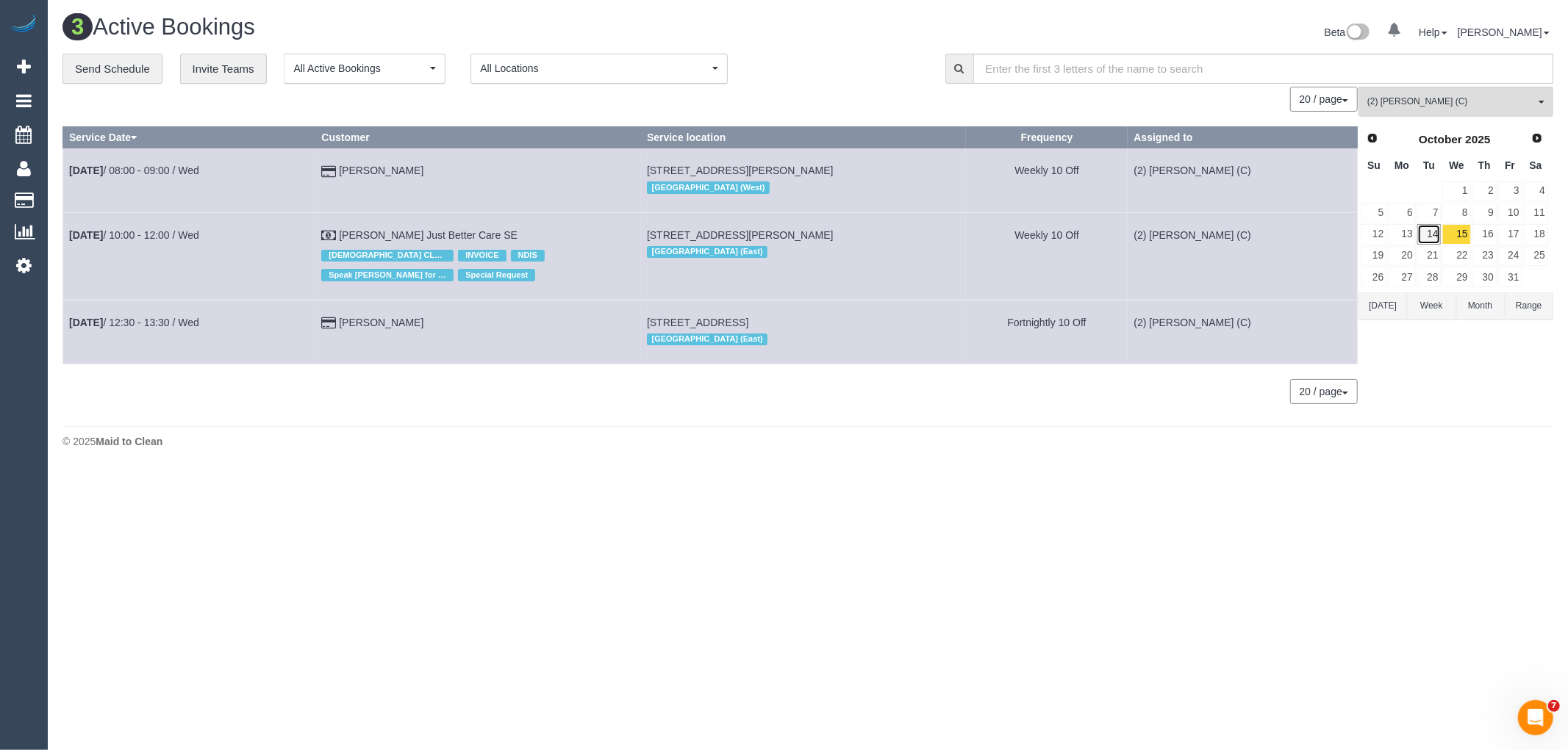
click at [1431, 237] on link "14" at bounding box center [1429, 234] width 24 height 20
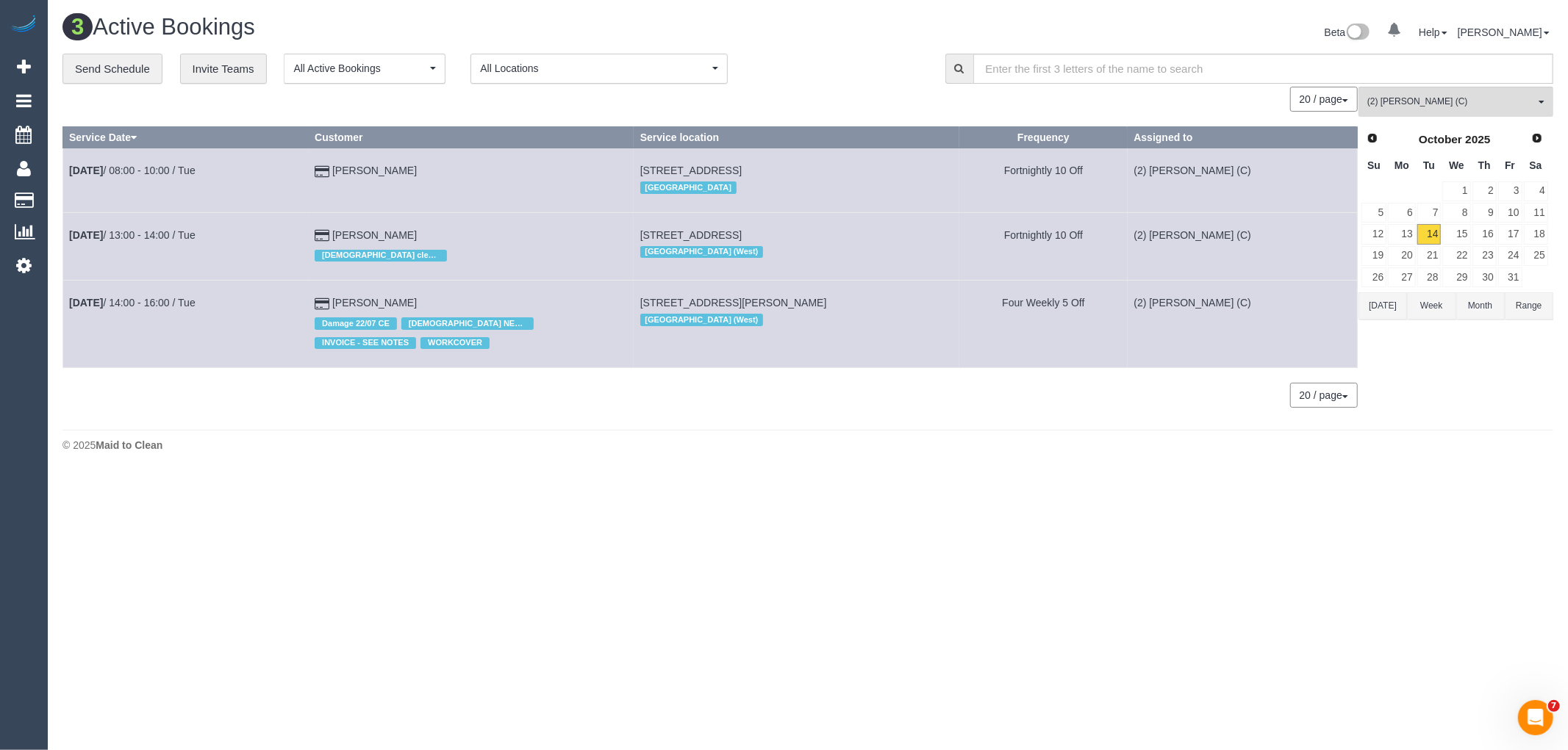
click at [1376, 313] on button "[DATE]" at bounding box center [1383, 306] width 48 height 27
drag, startPoint x: 459, startPoint y: 226, endPoint x: 70, endPoint y: 233, distance: 389.1
click at [70, 233] on tr "Oct 14th / 13:00 - 14:00 / Tue Simeona Sazdovska Female cleaner preferred 42 Pa…" at bounding box center [710, 246] width 1295 height 68
copy tr "Oct 14th / 13:00 - 14:00 / Tue Simeona Sazdovska"
drag, startPoint x: 429, startPoint y: 297, endPoint x: 70, endPoint y: 303, distance: 359.1
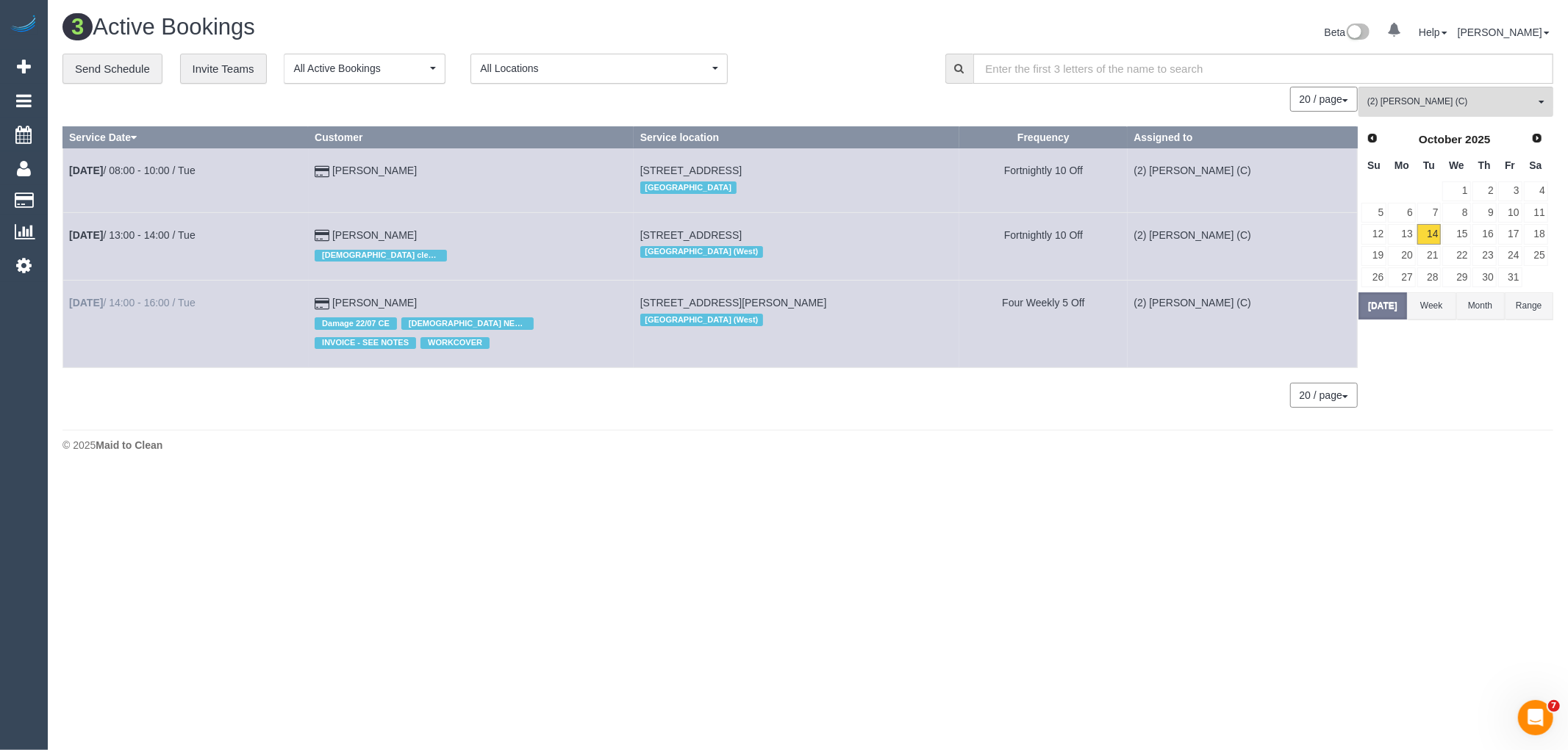
click at [70, 303] on tr "Oct 14th / 14:00 - 16:00 / Tue Filiz Celiker Damage 22/07 CE FEMALE NEEDED INVO…" at bounding box center [710, 325] width 1295 height 87
copy tr "Oct 14th / 14:00 - 16:00 / Tue Filiz Celiker"
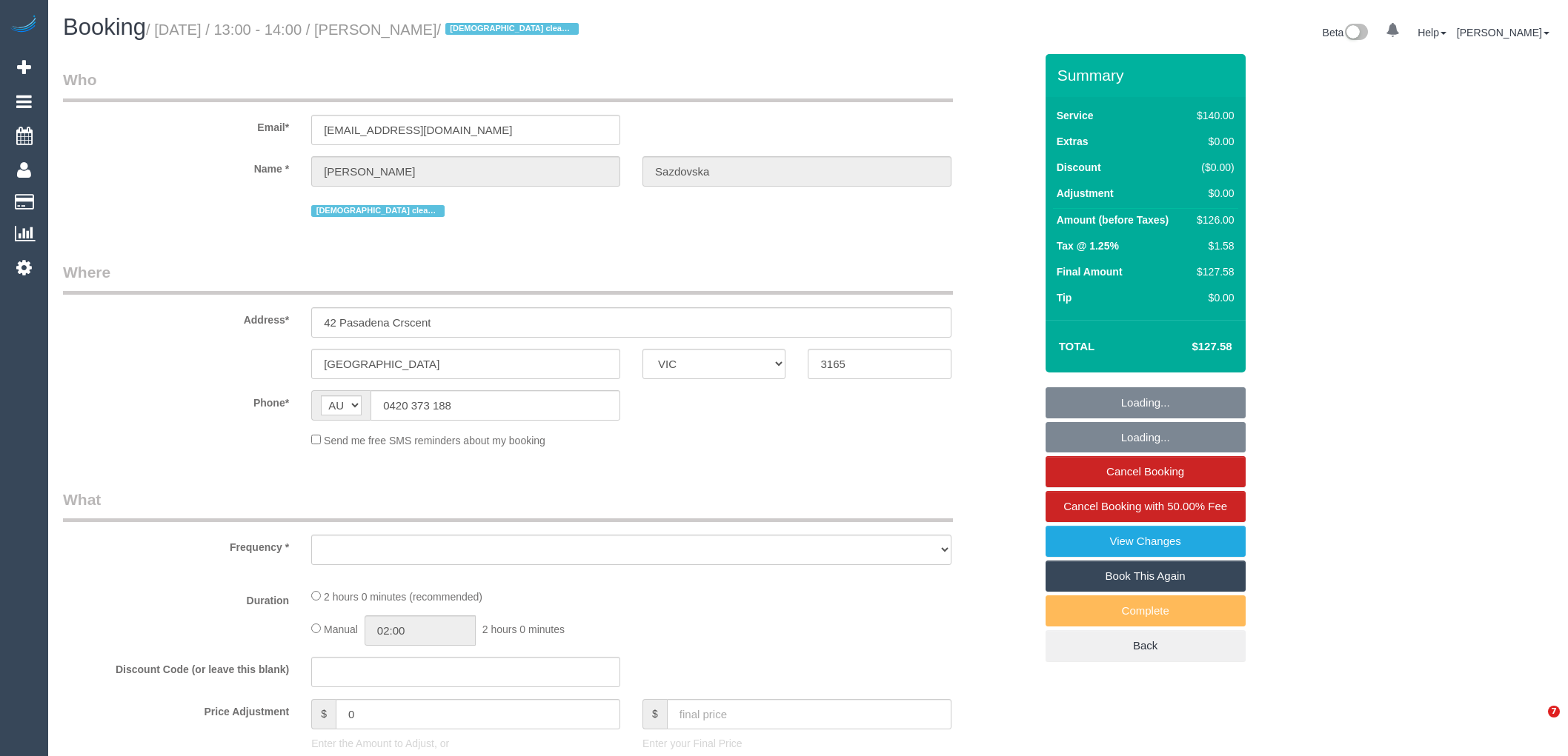
select select "VIC"
select select "string:stripe-pm_1Rant72GScqysDRV5du6oZXO"
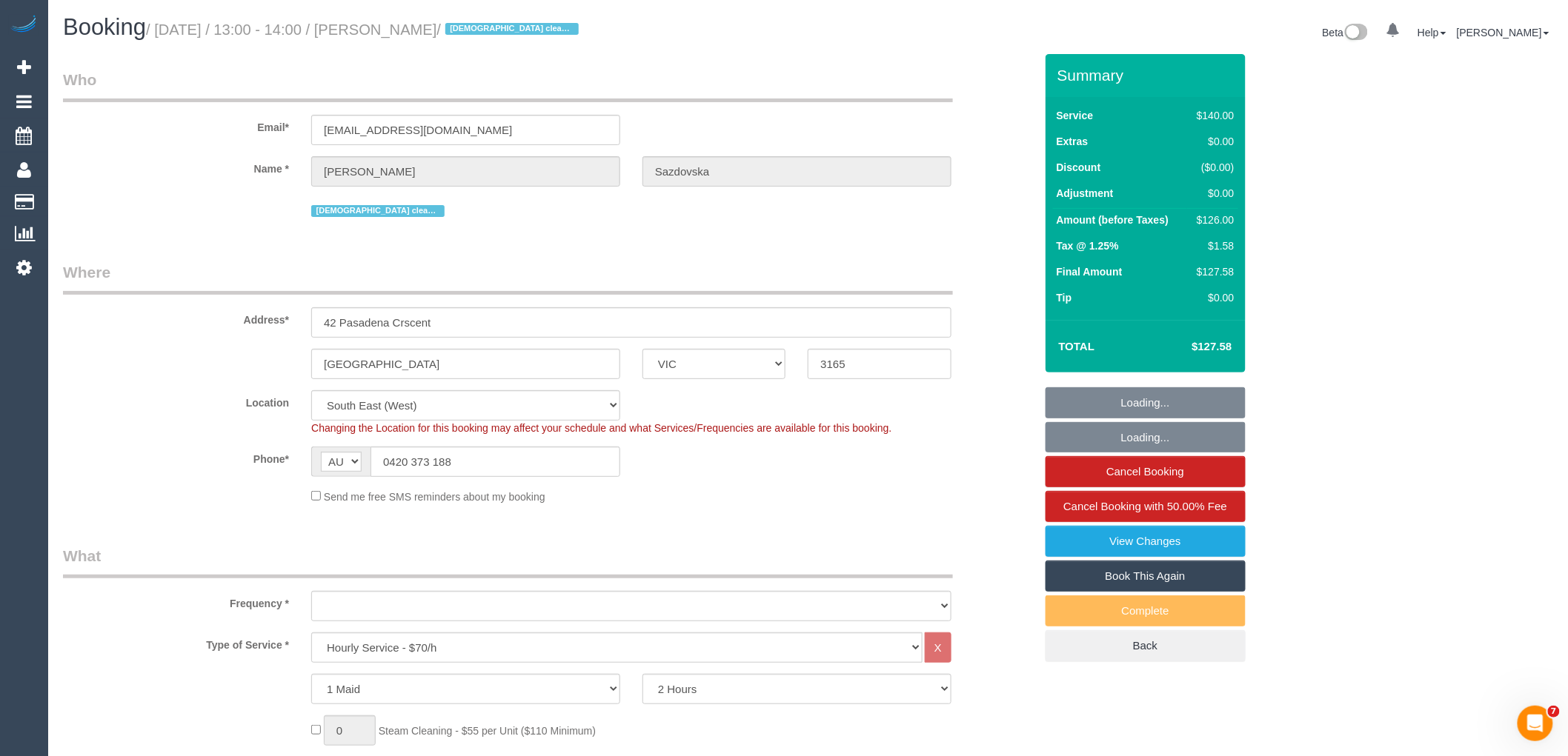
select select "object:865"
select select "number:28"
select select "number:14"
select select "number:19"
select select "number:25"
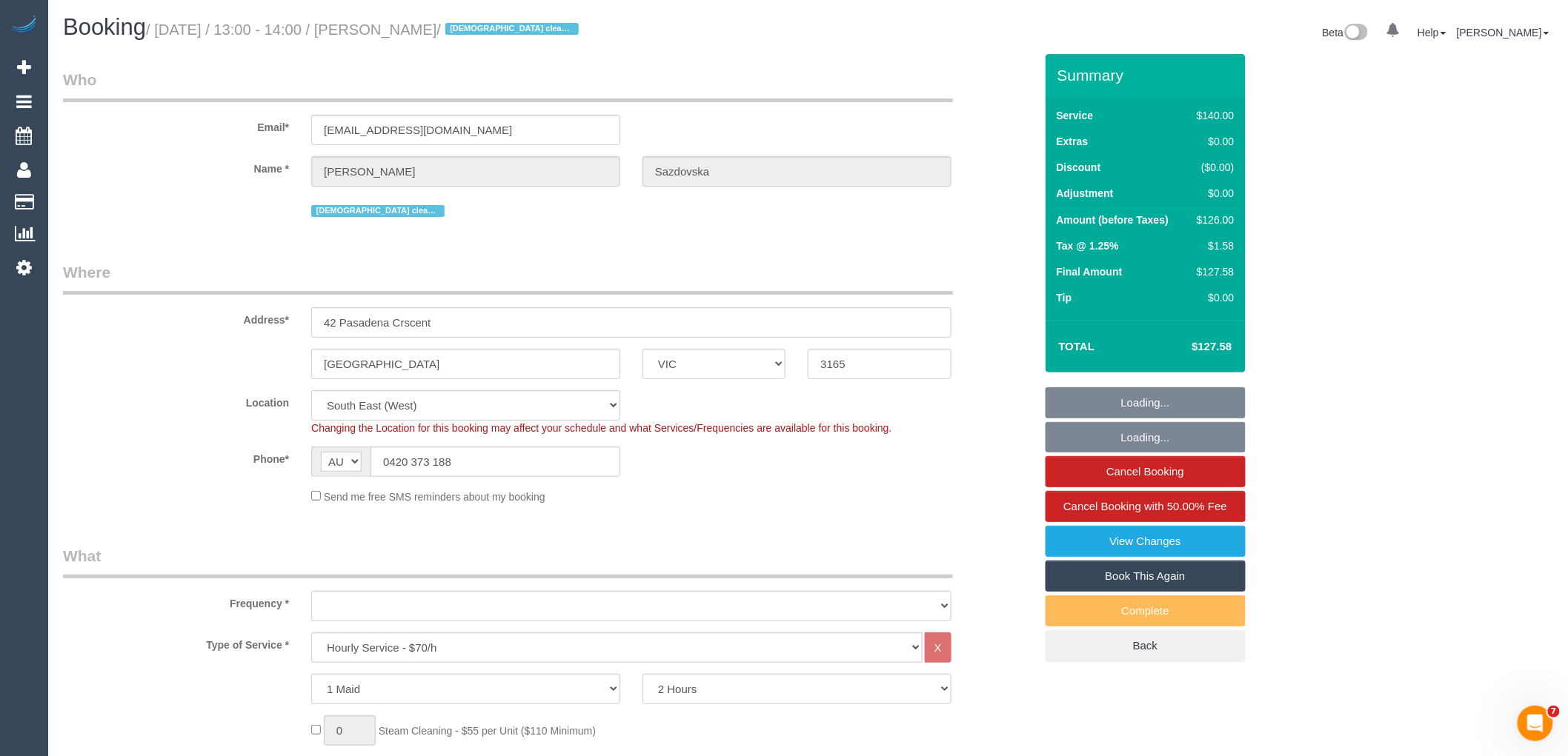
select select "number:35"
select select "object:870"
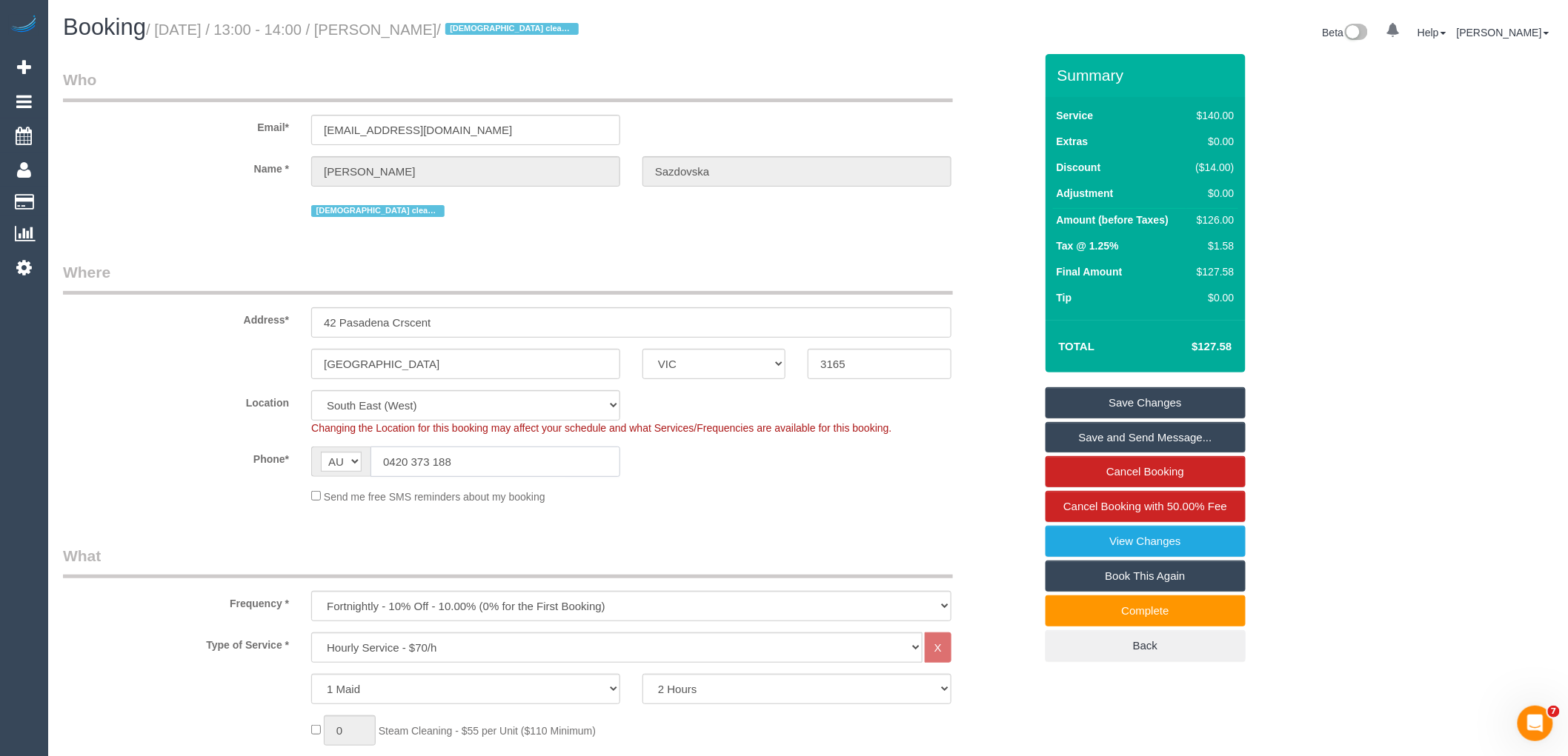
drag, startPoint x: 478, startPoint y: 470, endPoint x: 172, endPoint y: 467, distance: 306.0
click at [179, 469] on div "Phone* AF AL DZ AD AO AI AQ AG AR AM AW AU AT AZ BS BH BD BB BY BE BZ BJ BM BT …" at bounding box center [548, 461] width 994 height 30
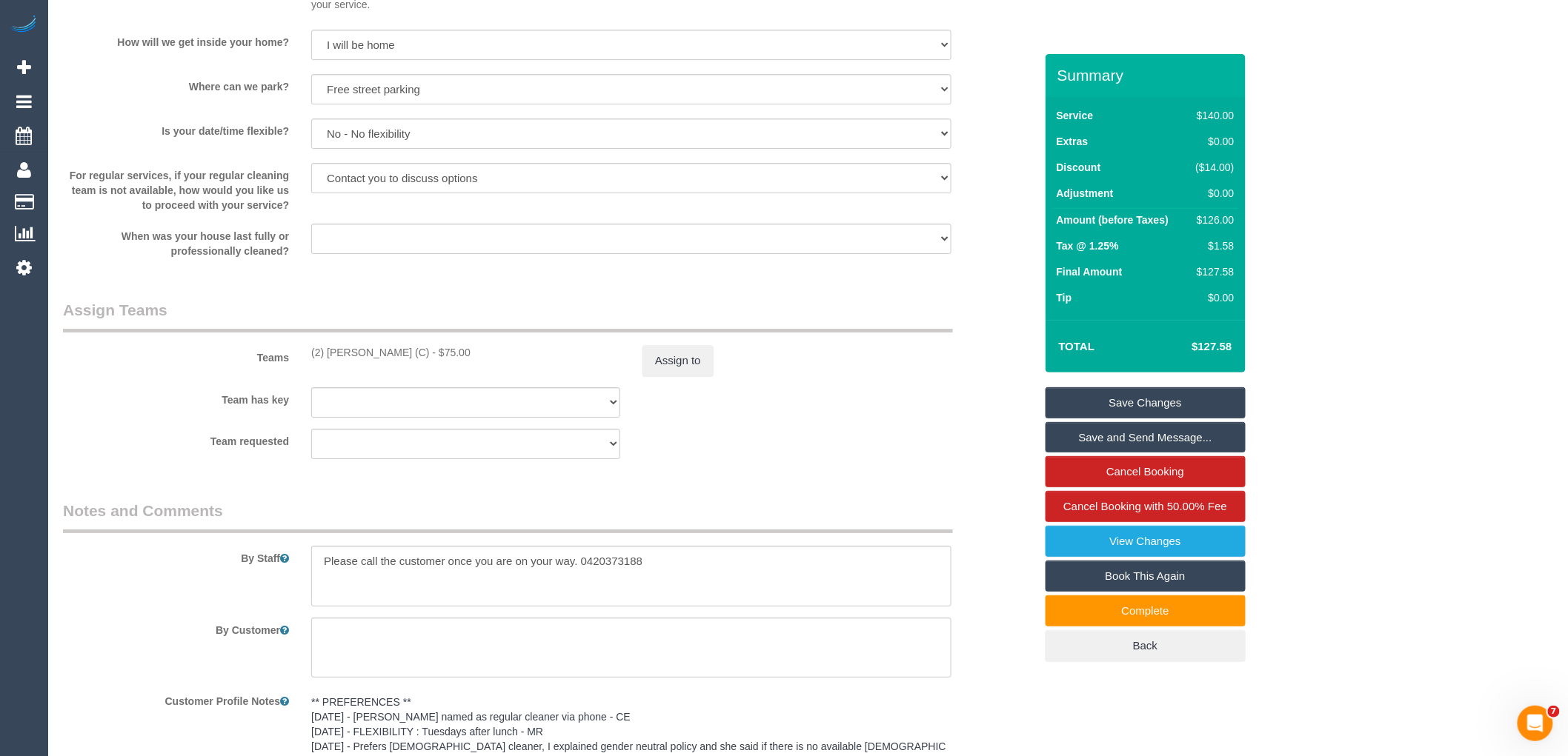
scroll to position [2057, 0]
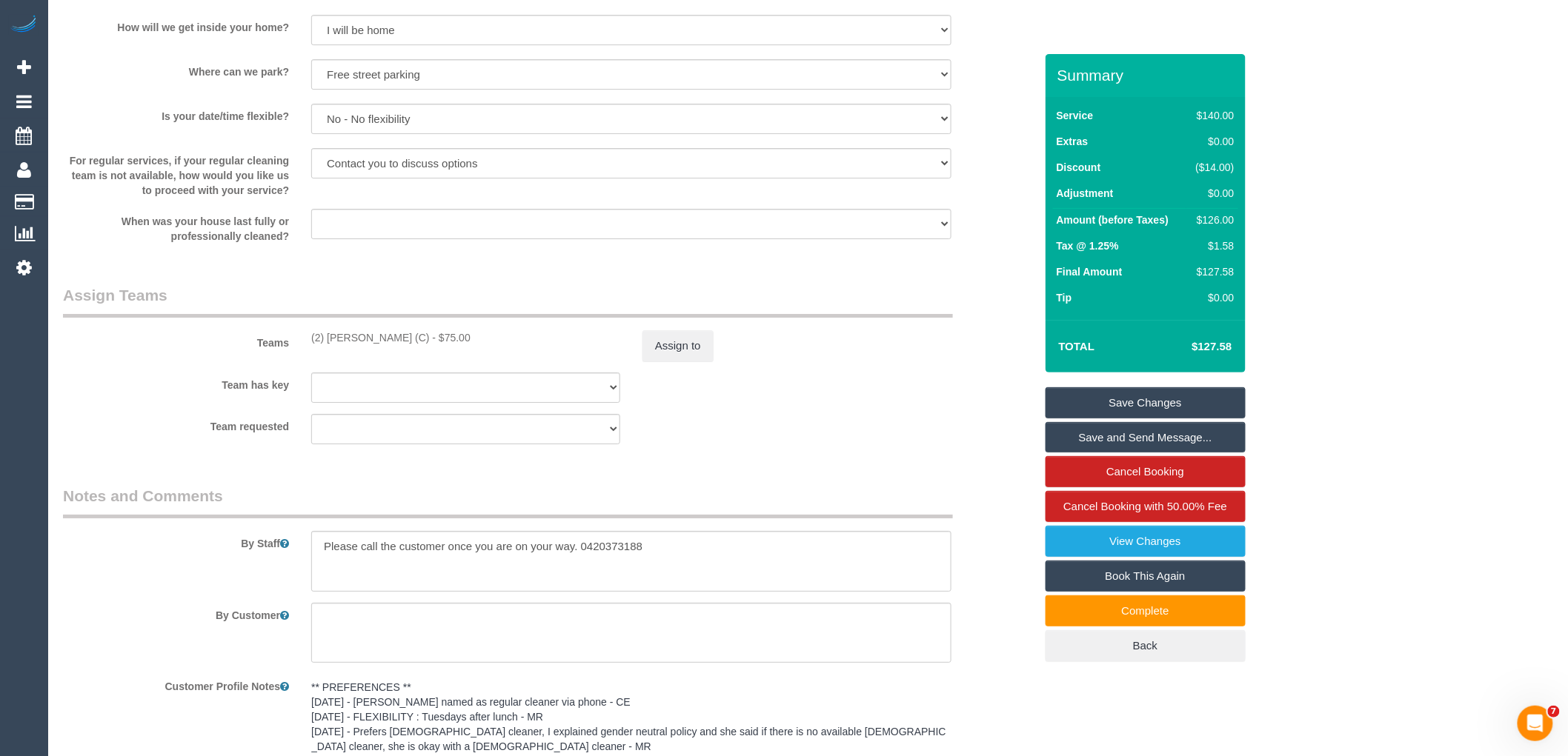
drag, startPoint x: 415, startPoint y: 352, endPoint x: 292, endPoint y: 341, distance: 123.5
click at [292, 341] on div "Teams (2) [PERSON_NAME] (C) - $75.00 Assign to" at bounding box center [548, 323] width 994 height 77
copy div "(2) [PERSON_NAME] (C)"
click at [690, 361] on button "Assign to" at bounding box center [678, 345] width 71 height 31
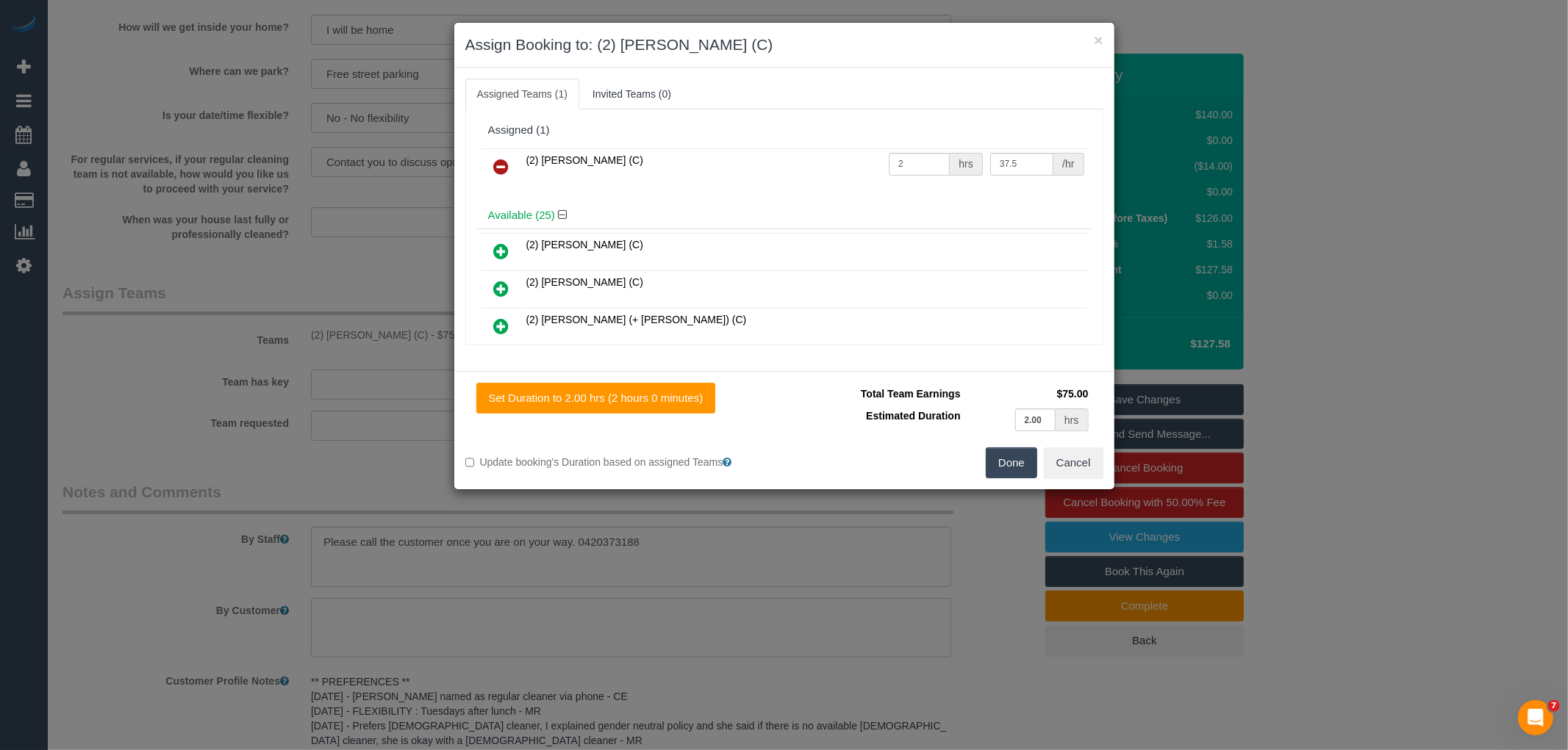
click at [497, 169] on icon at bounding box center [502, 166] width 15 height 17
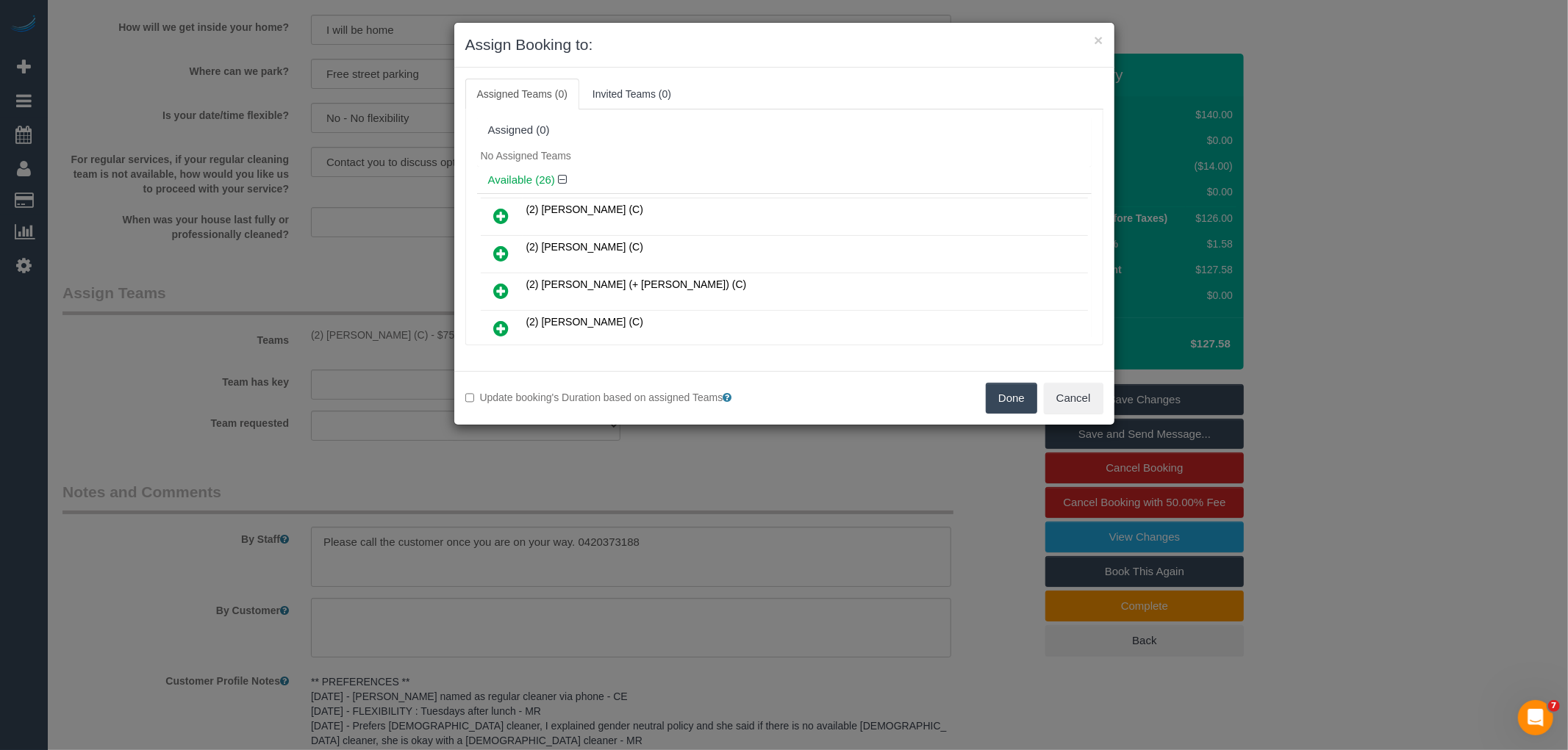
click at [1002, 390] on button "Done" at bounding box center [1011, 398] width 51 height 31
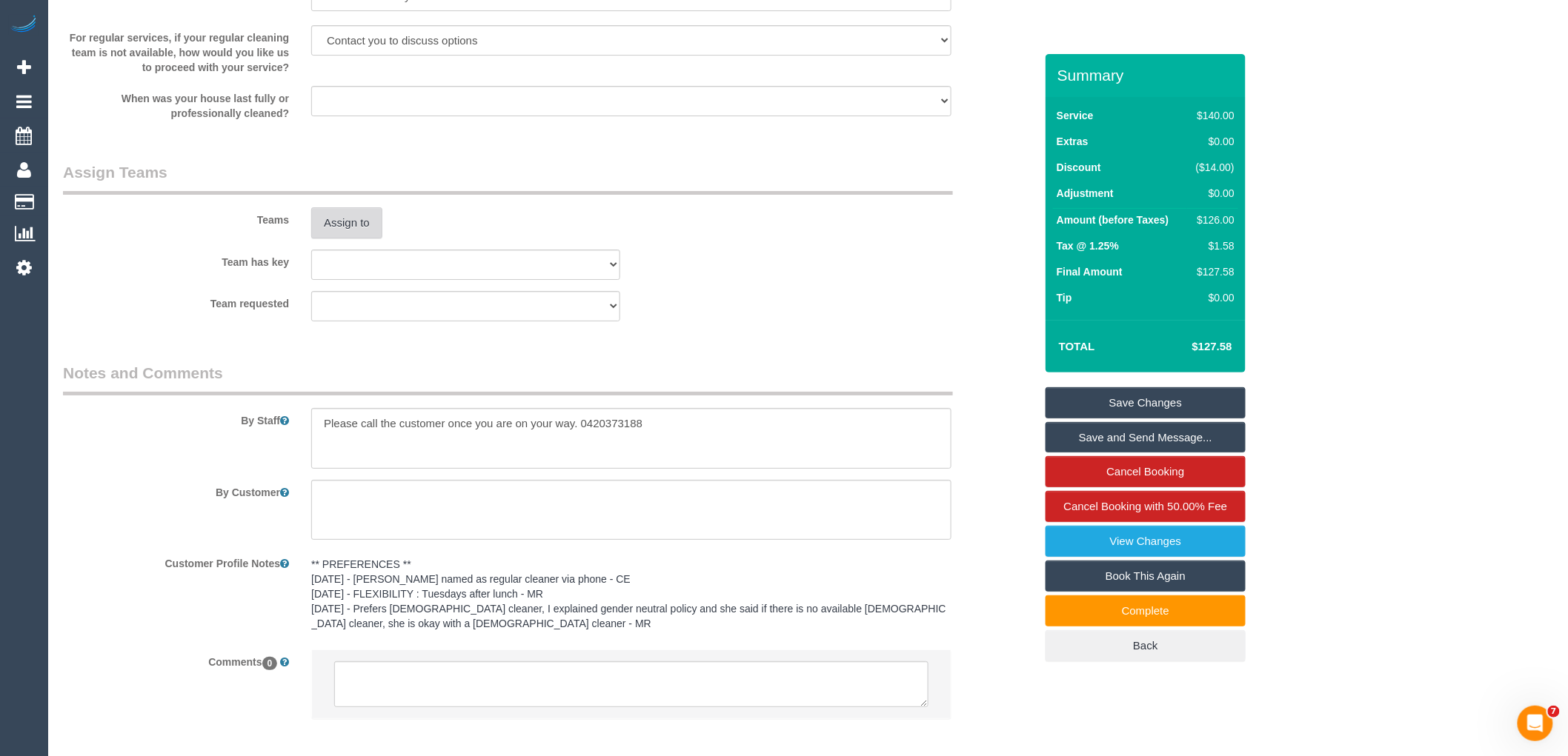
scroll to position [2267, 0]
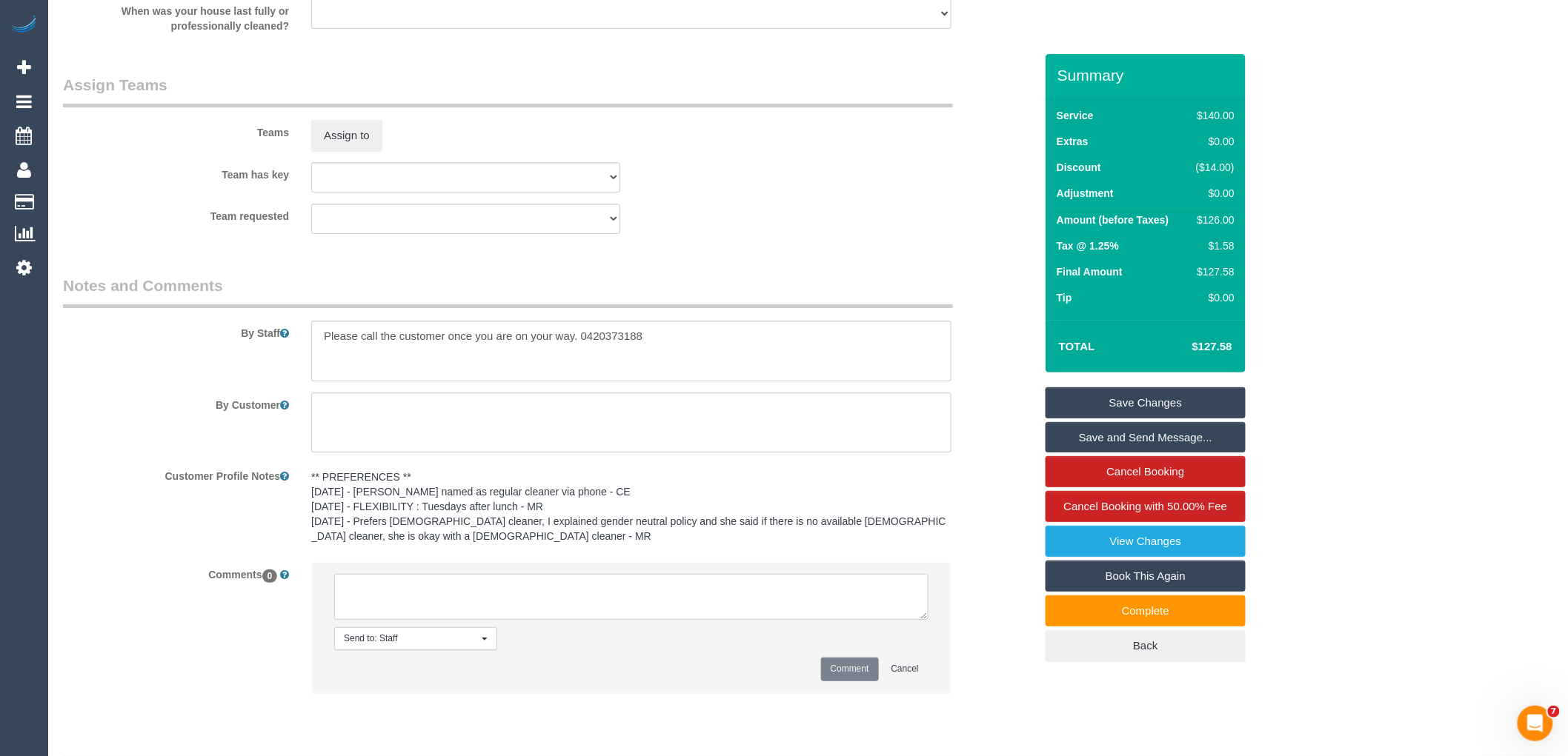
click at [456, 599] on textarea at bounding box center [631, 597] width 595 height 46
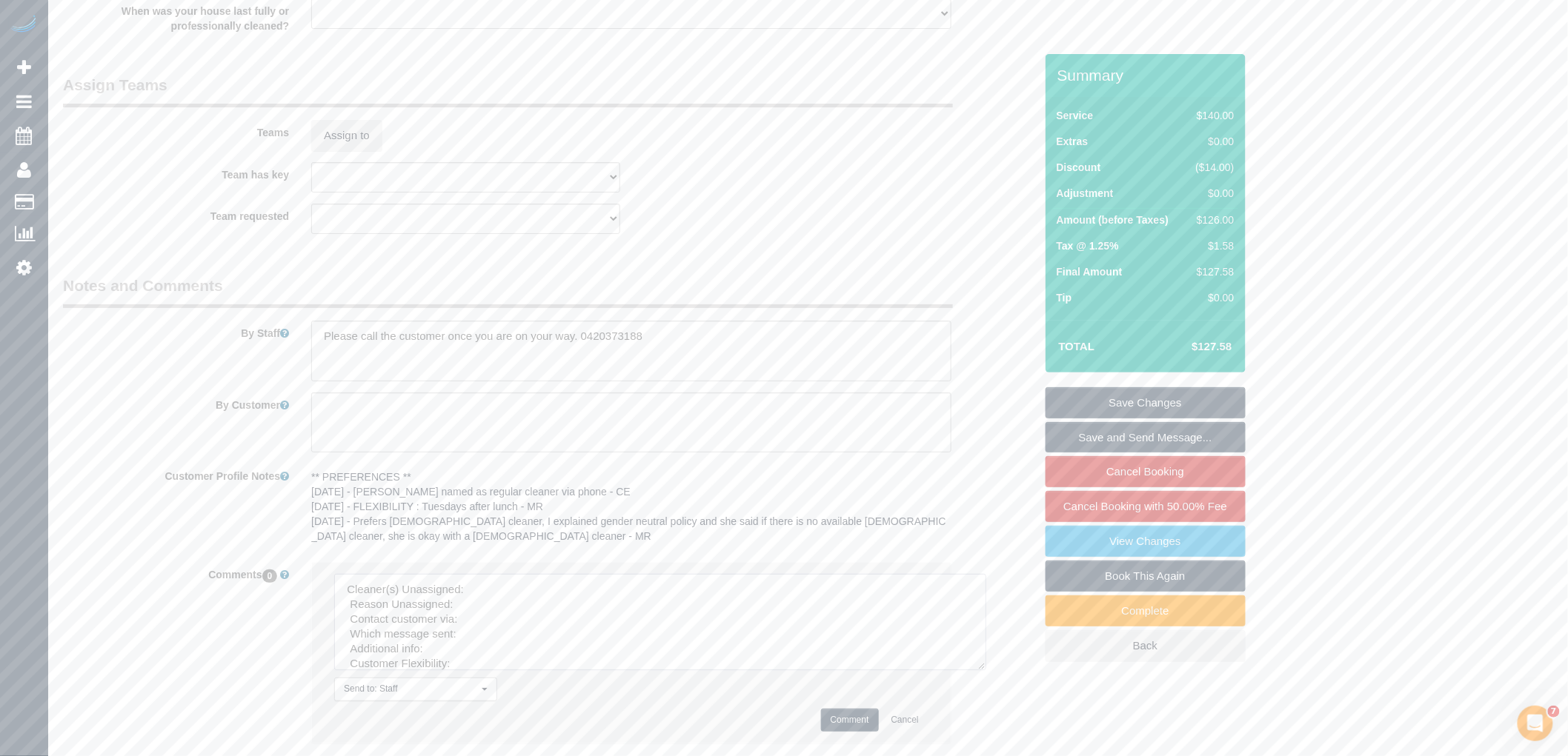
drag, startPoint x: 920, startPoint y: 632, endPoint x: 1322, endPoint y: 788, distance: 431.2
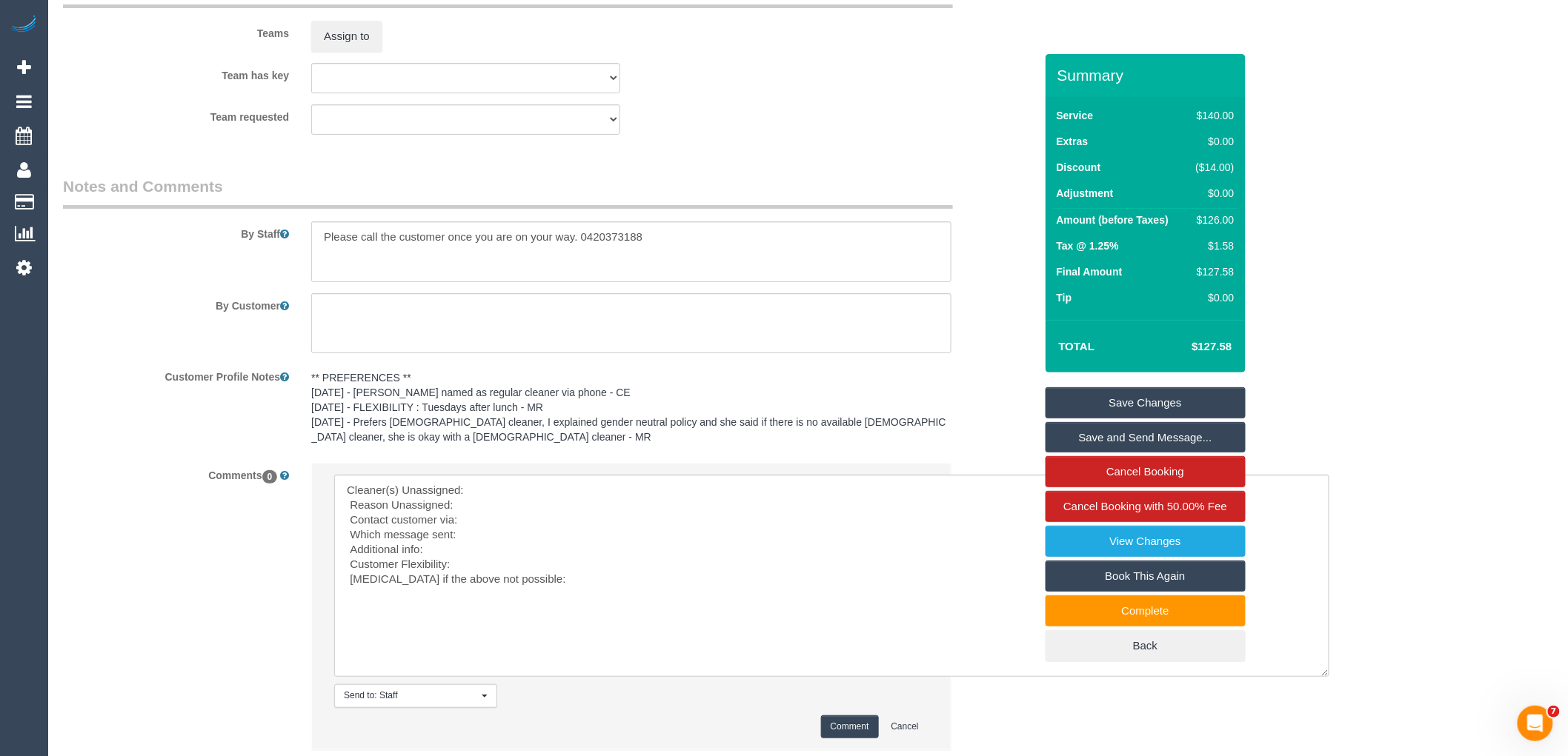
scroll to position [2484, 0]
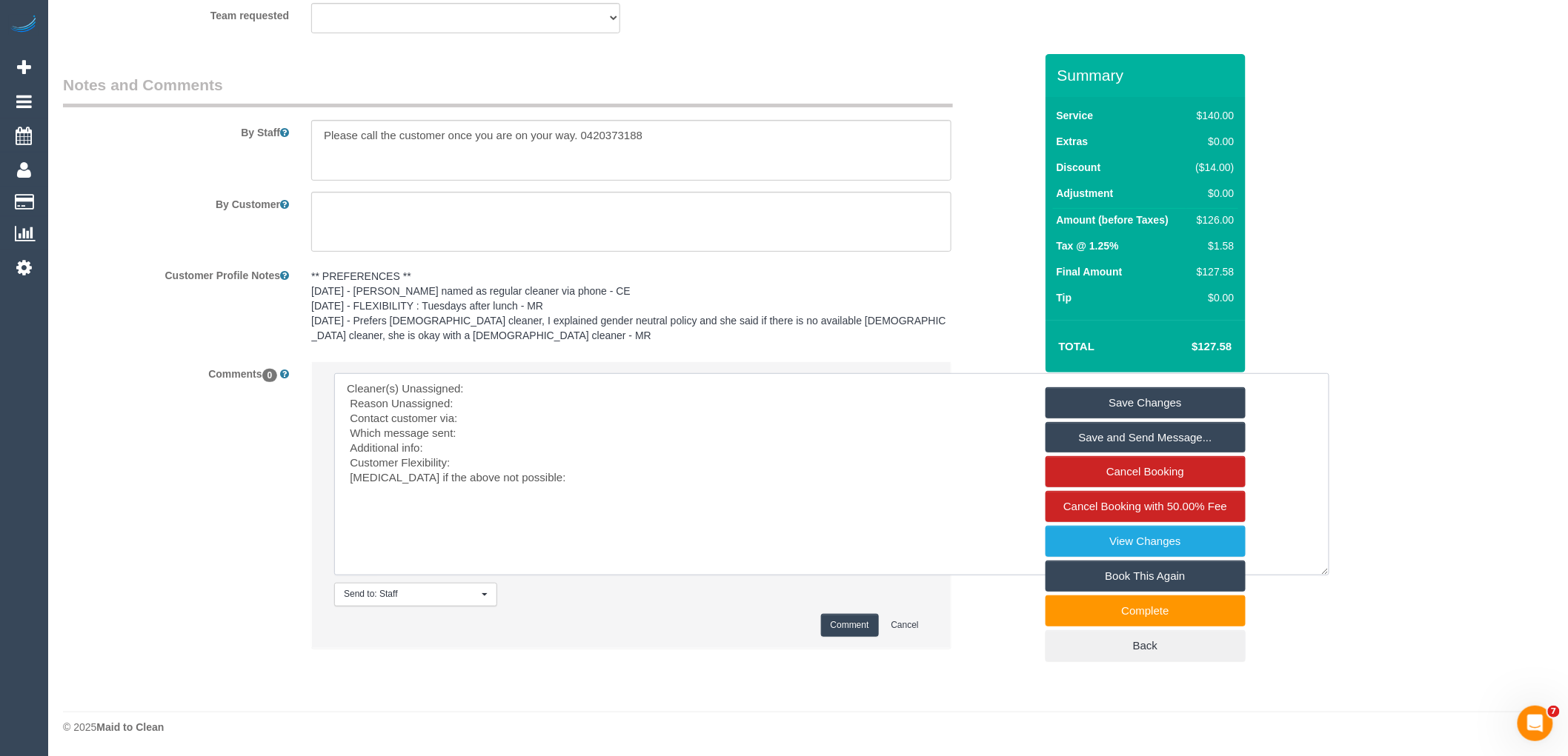
click at [593, 380] on textarea at bounding box center [831, 474] width 995 height 202
paste textarea "(2) [PERSON_NAME] (C)"
click at [503, 383] on textarea at bounding box center [831, 474] width 995 height 202
click at [584, 417] on textarea at bounding box center [831, 474] width 995 height 202
click at [493, 430] on textarea at bounding box center [831, 474] width 995 height 202
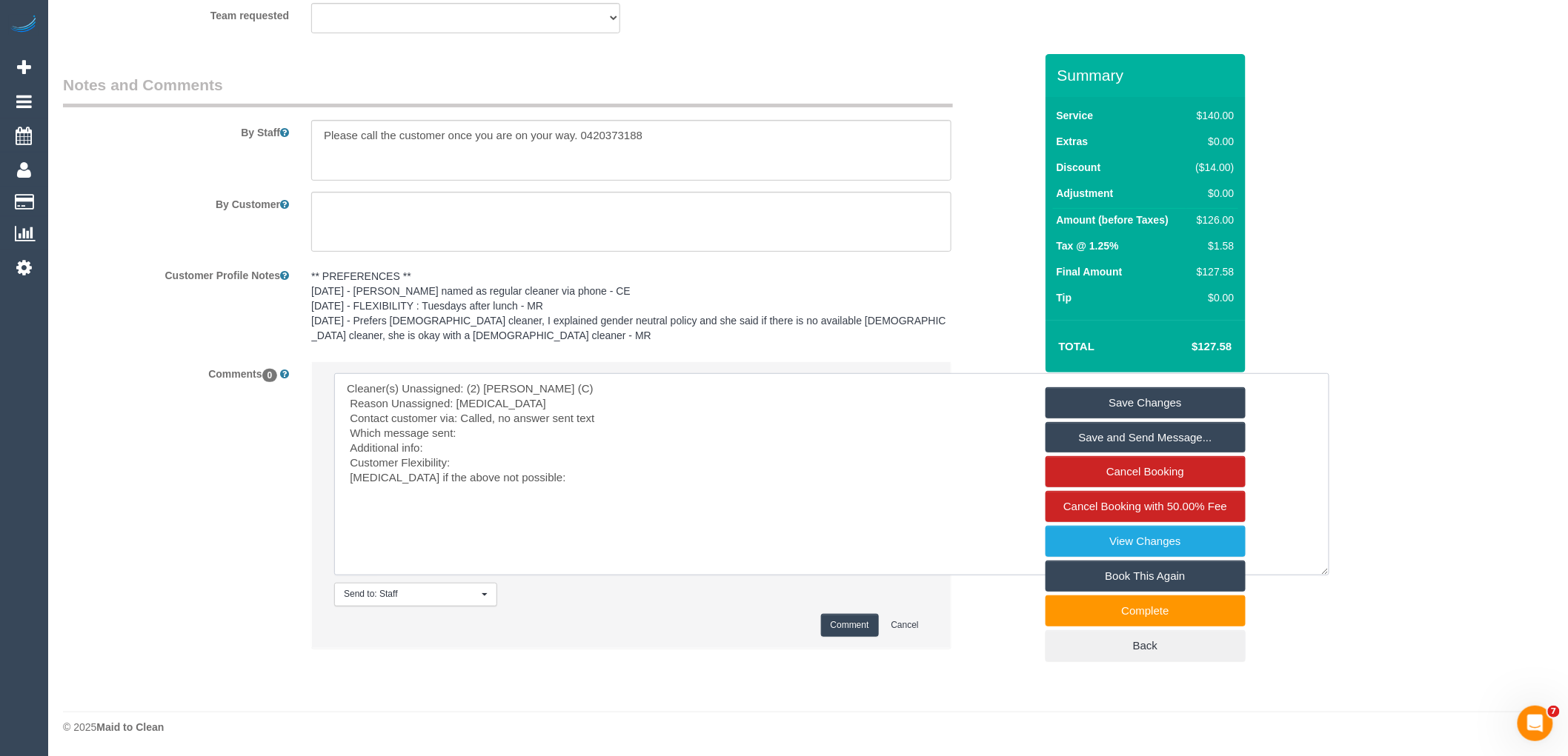
click at [478, 442] on textarea at bounding box center [831, 474] width 995 height 202
click at [489, 432] on textarea at bounding box center [831, 474] width 995 height 202
click at [477, 463] on textarea at bounding box center [831, 474] width 995 height 202
type textarea "Cleaner(s) Unassigned: (2) Priyanshi Patel (C) Reason Unassigned: kidney stones…"
click at [847, 626] on button "Comment" at bounding box center [850, 625] width 58 height 23
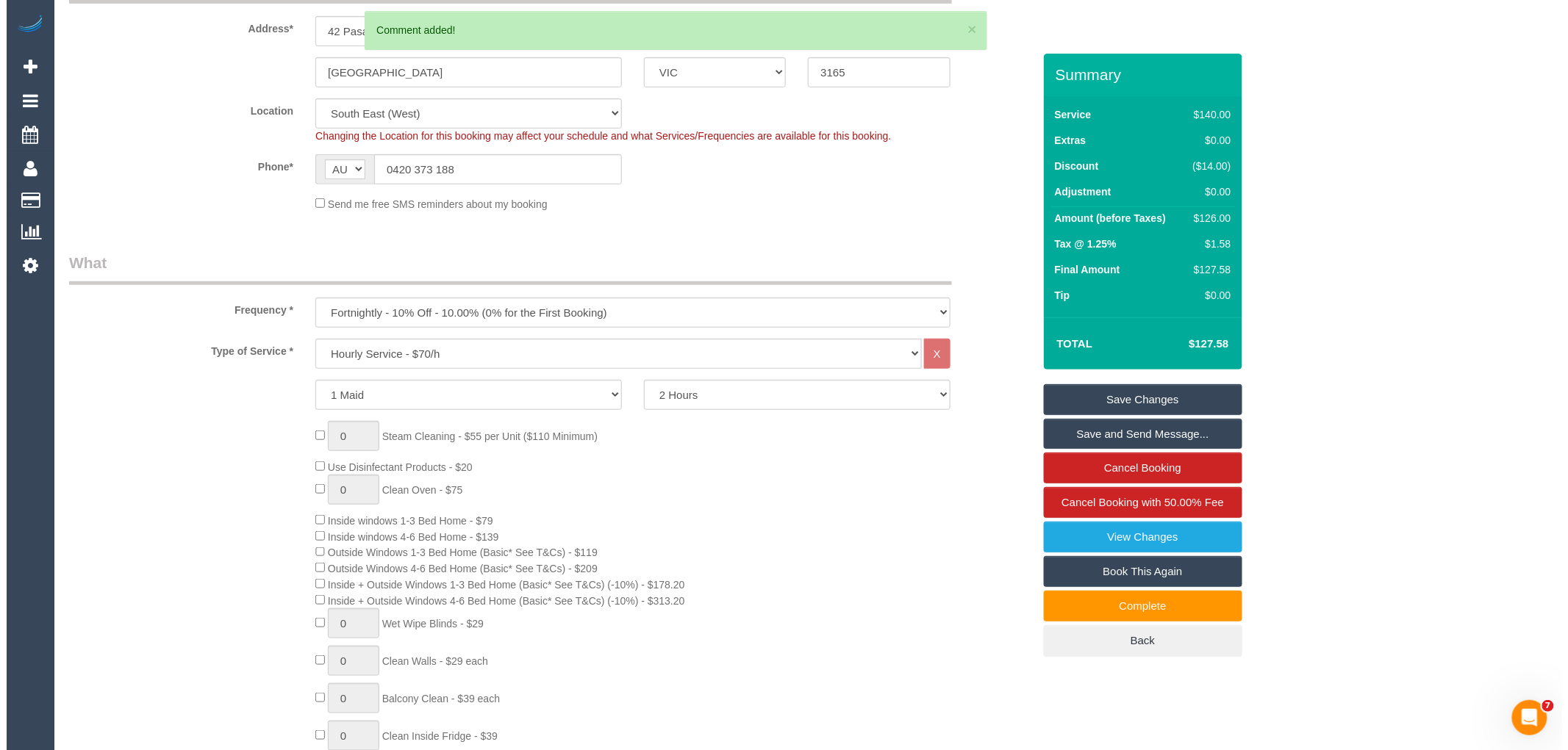
scroll to position [0, 0]
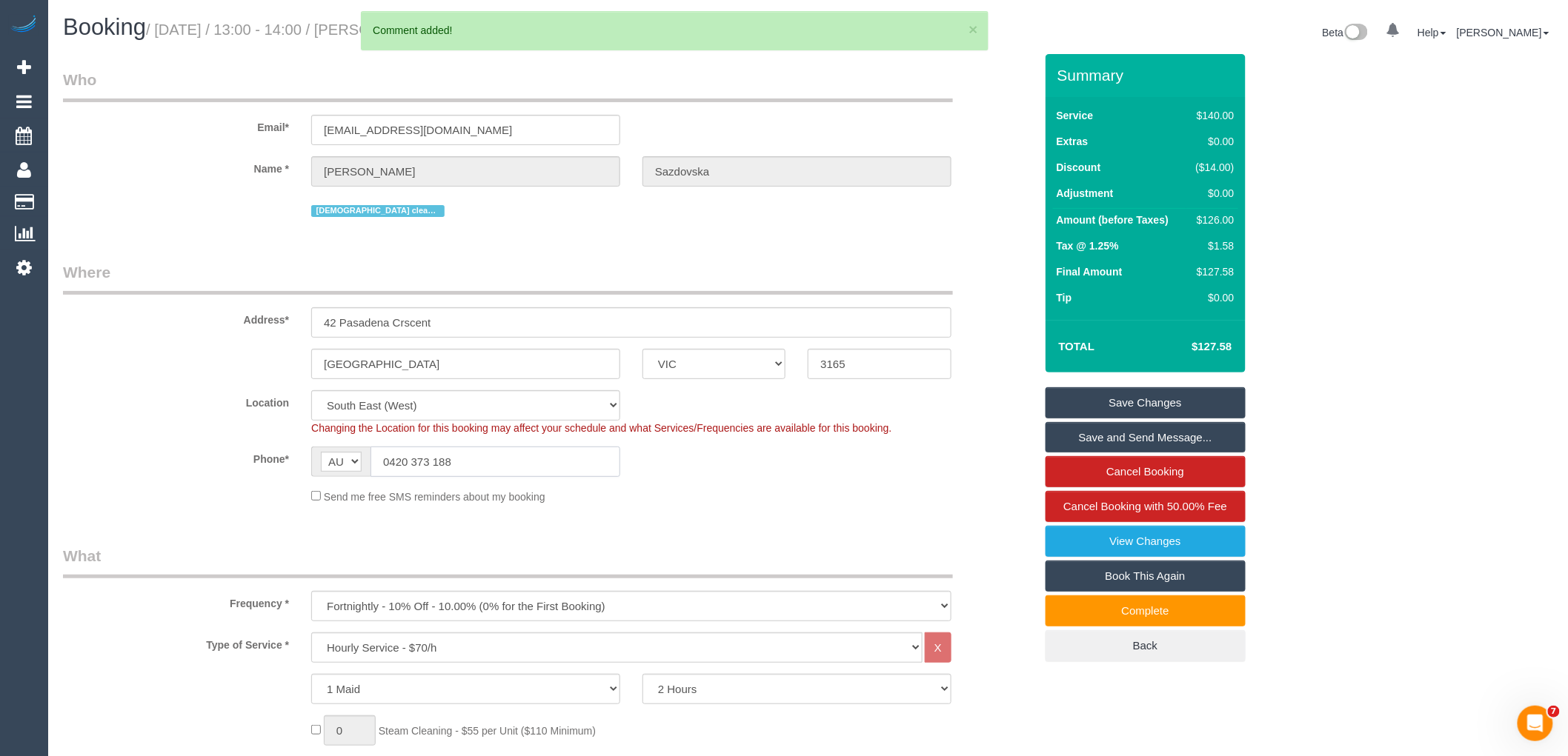
drag, startPoint x: 404, startPoint y: 459, endPoint x: 86, endPoint y: 439, distance: 318.6
click at [107, 446] on sui-booking-location "Location Office City East (North) East (South) Inner East Inner North (East) In…" at bounding box center [548, 447] width 971 height 114
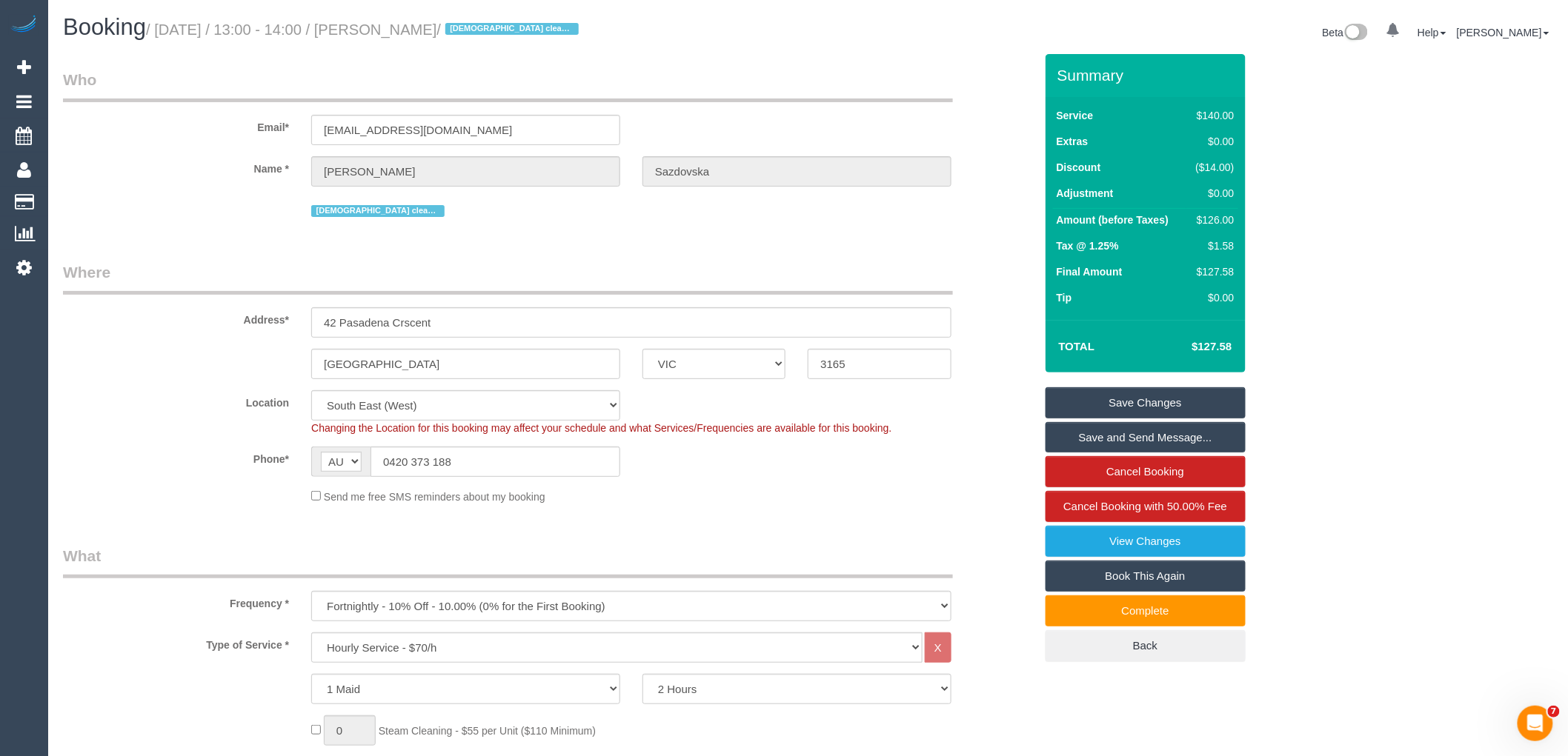
click at [1101, 395] on link "Save Changes" at bounding box center [1146, 402] width 200 height 31
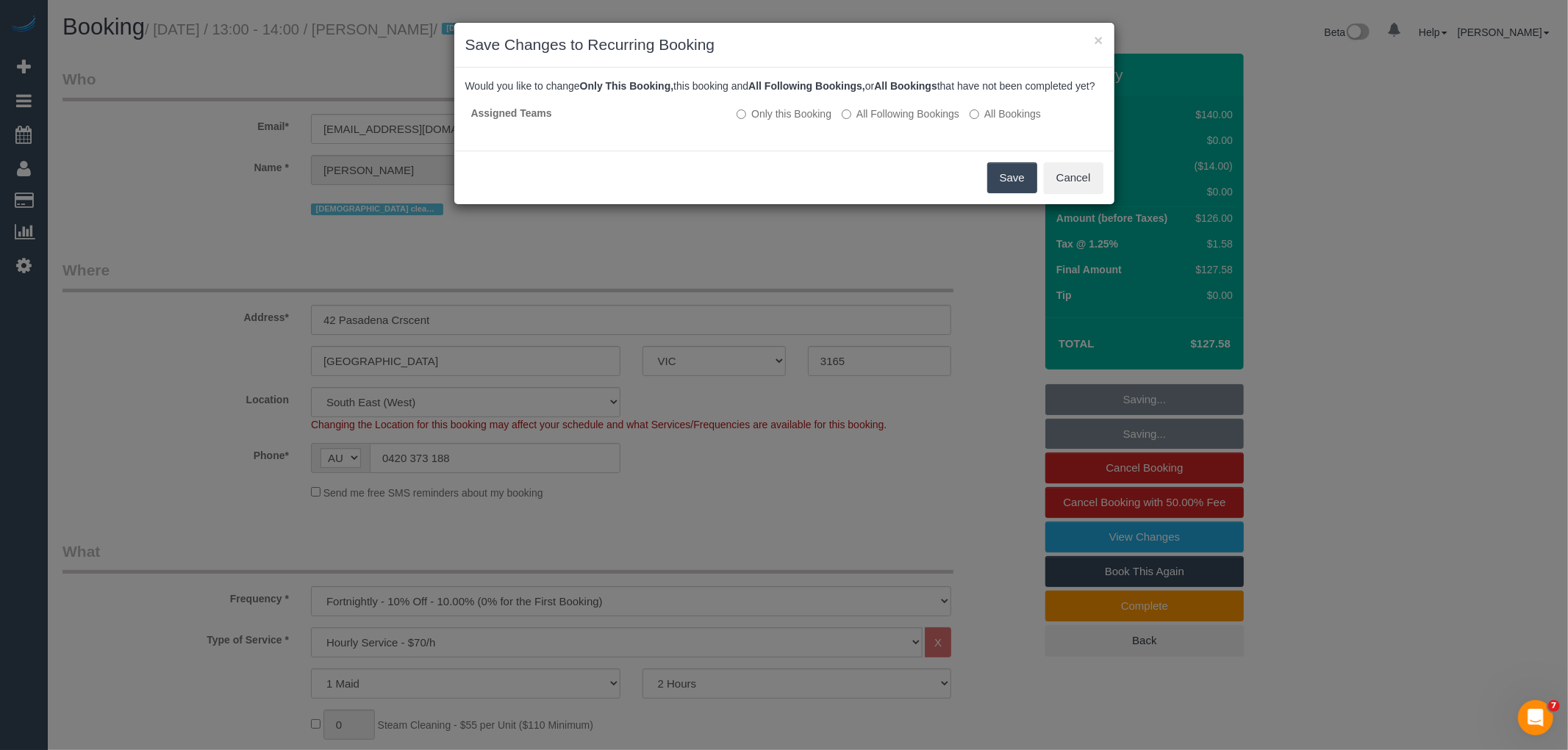
click at [1013, 194] on button "Save" at bounding box center [1012, 178] width 50 height 31
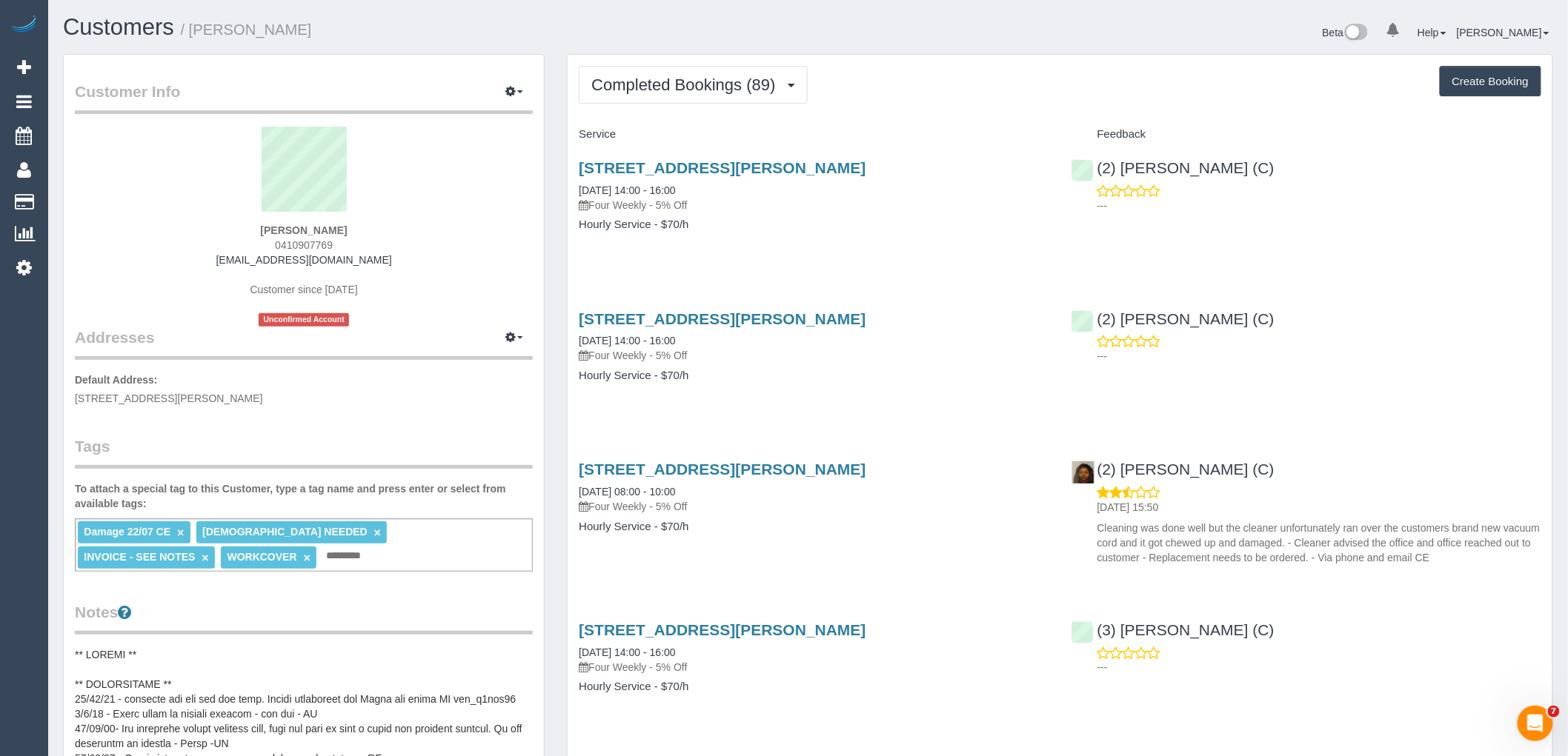
drag, startPoint x: 356, startPoint y: 242, endPoint x: 216, endPoint y: 243, distance: 140.0
click at [216, 243] on div "[PERSON_NAME] 0410907769 [EMAIL_ADDRESS][DOMAIN_NAME] Customer since [DATE] Unc…" at bounding box center [304, 227] width 458 height 200
copy span "0410907769"
click at [724, 94] on button "Completed Bookings (89)" at bounding box center [693, 85] width 229 height 38
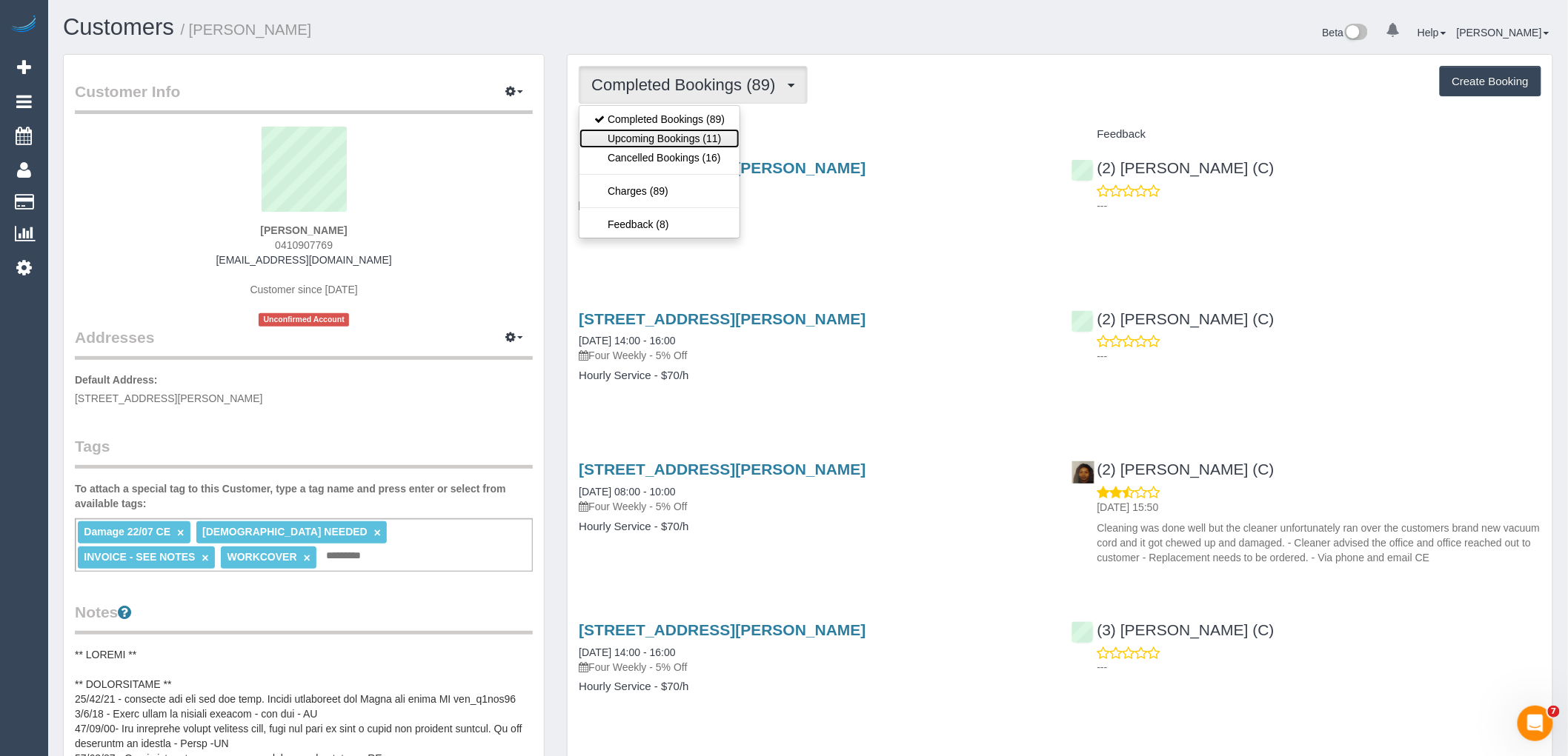
click at [685, 138] on link "Upcoming Bookings (11)" at bounding box center [659, 138] width 160 height 19
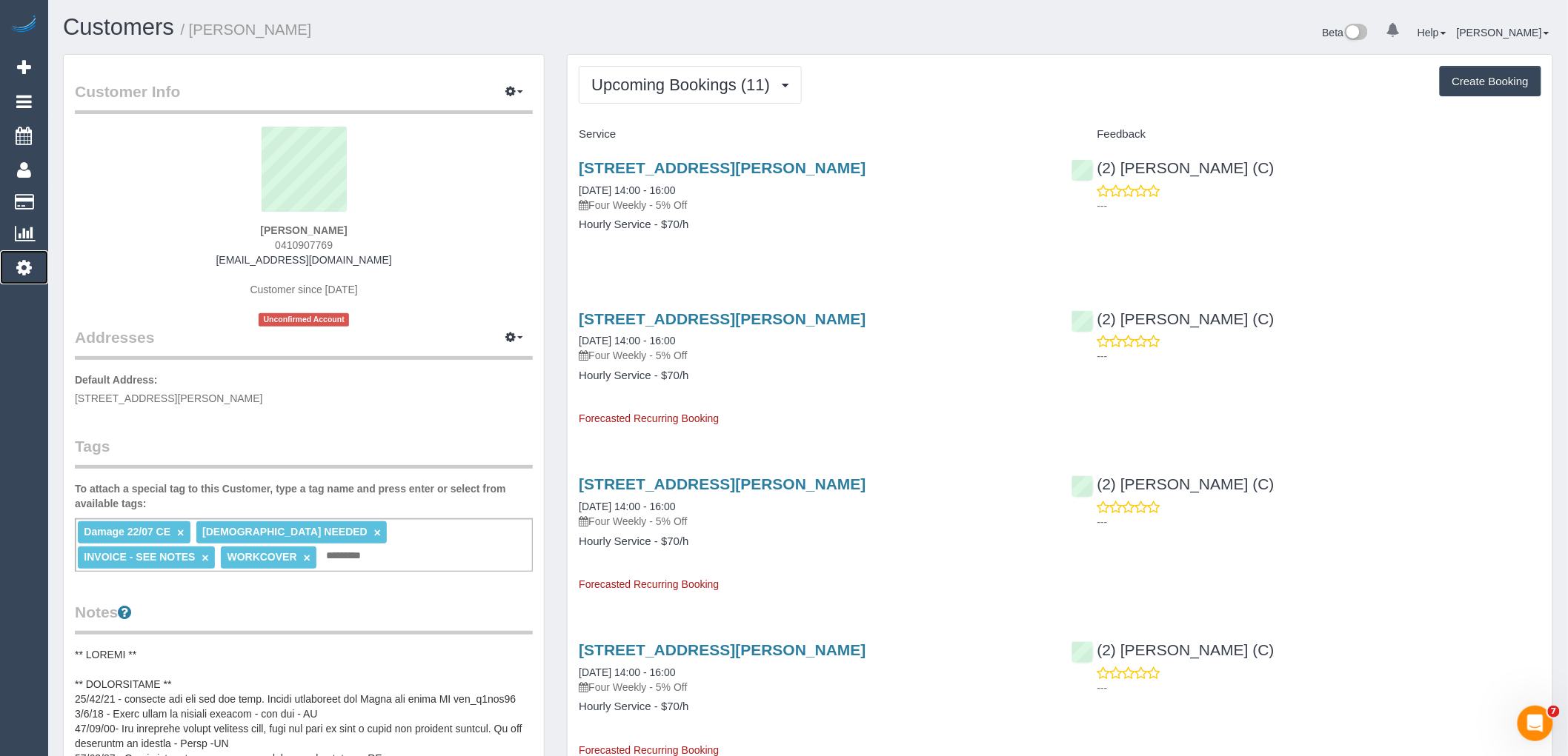
click at [22, 264] on icon at bounding box center [24, 267] width 15 height 17
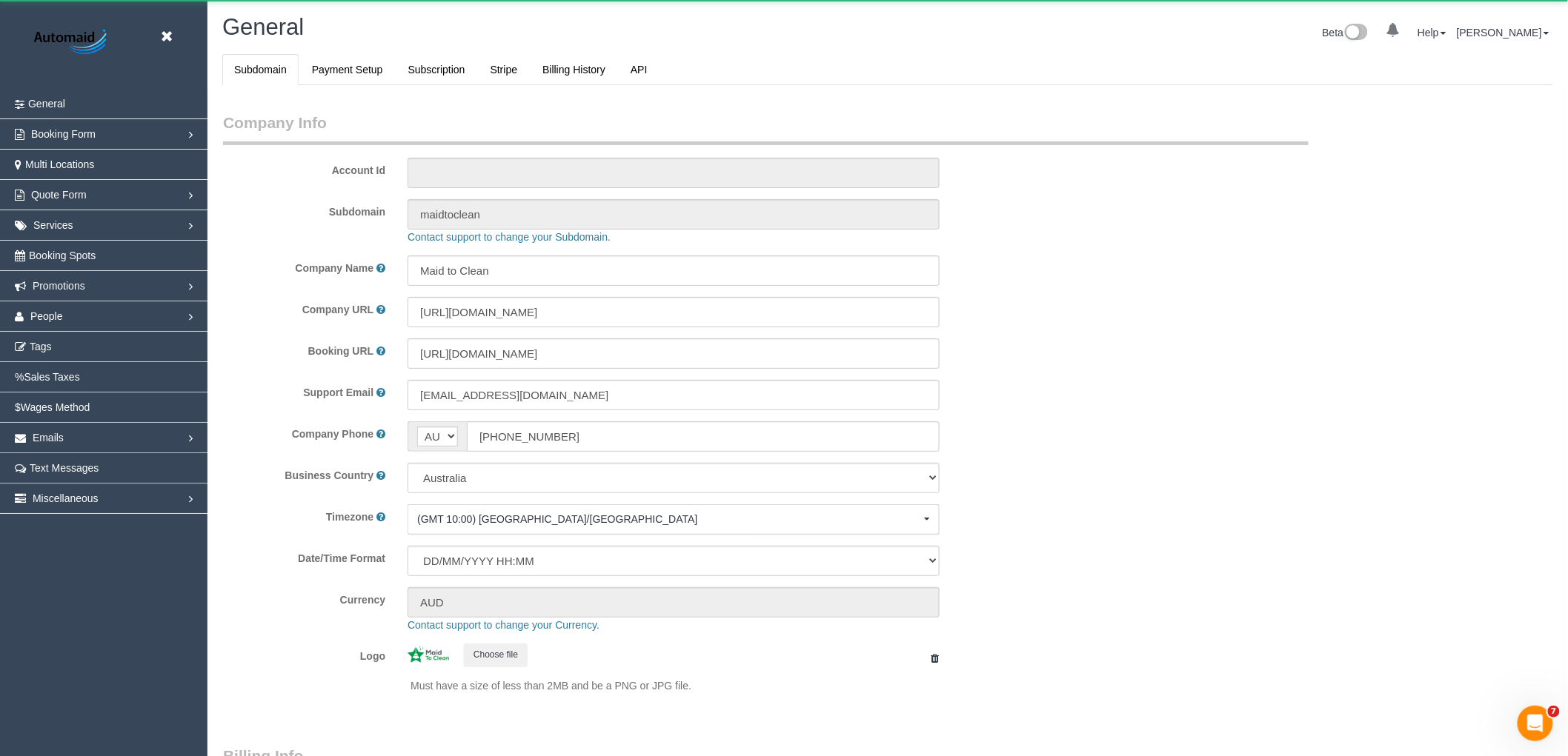
select select "string:AU"
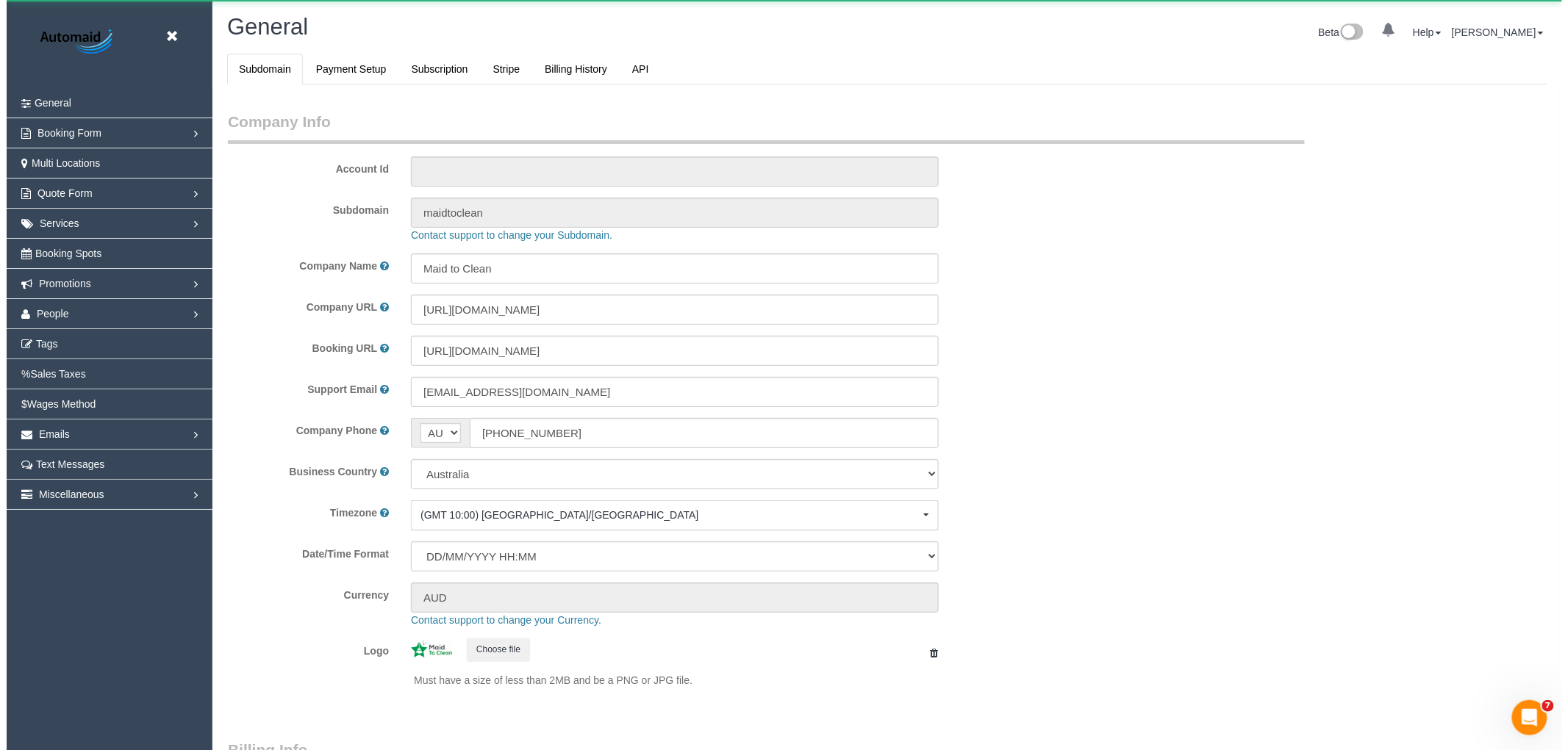
scroll to position [3310, 1555]
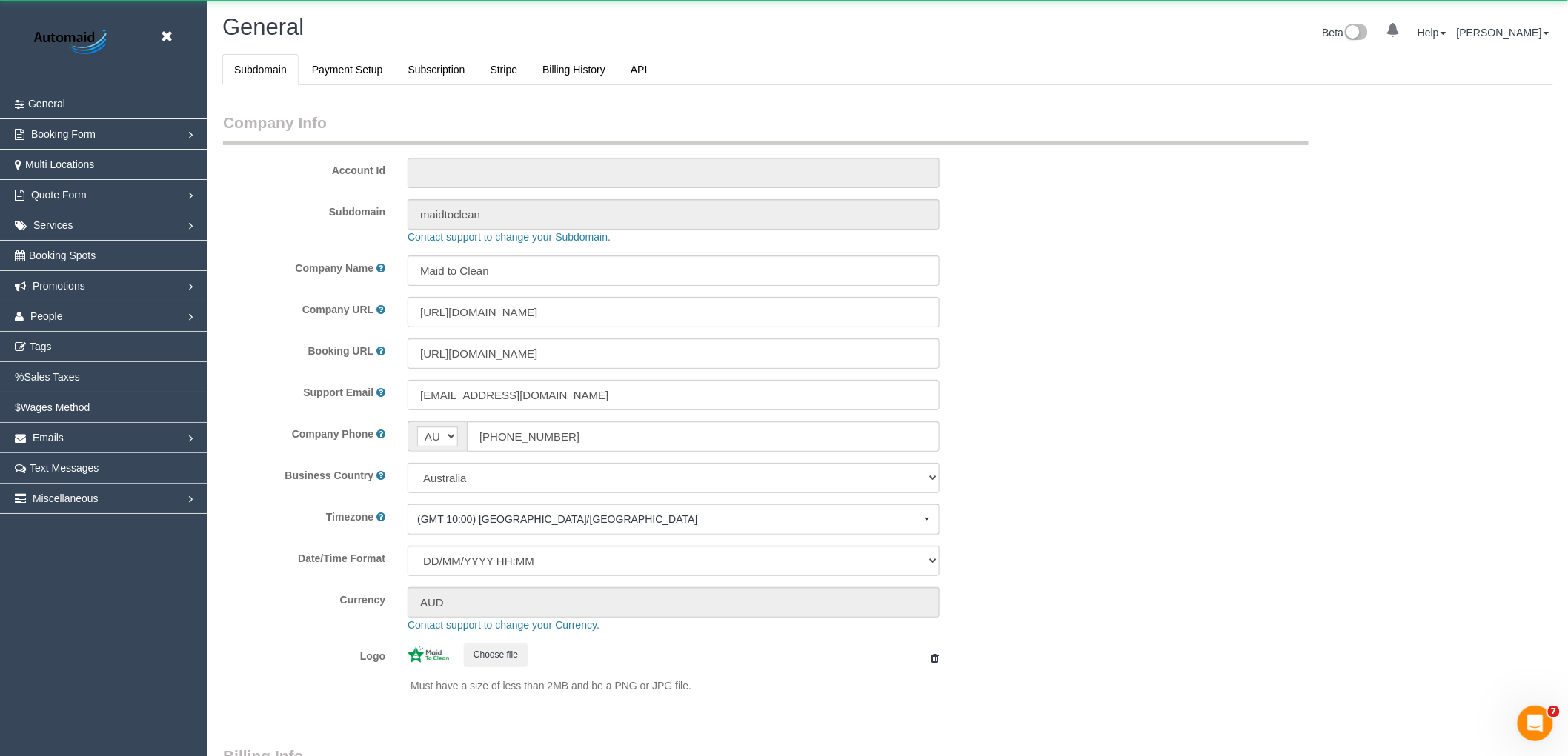
select select "1"
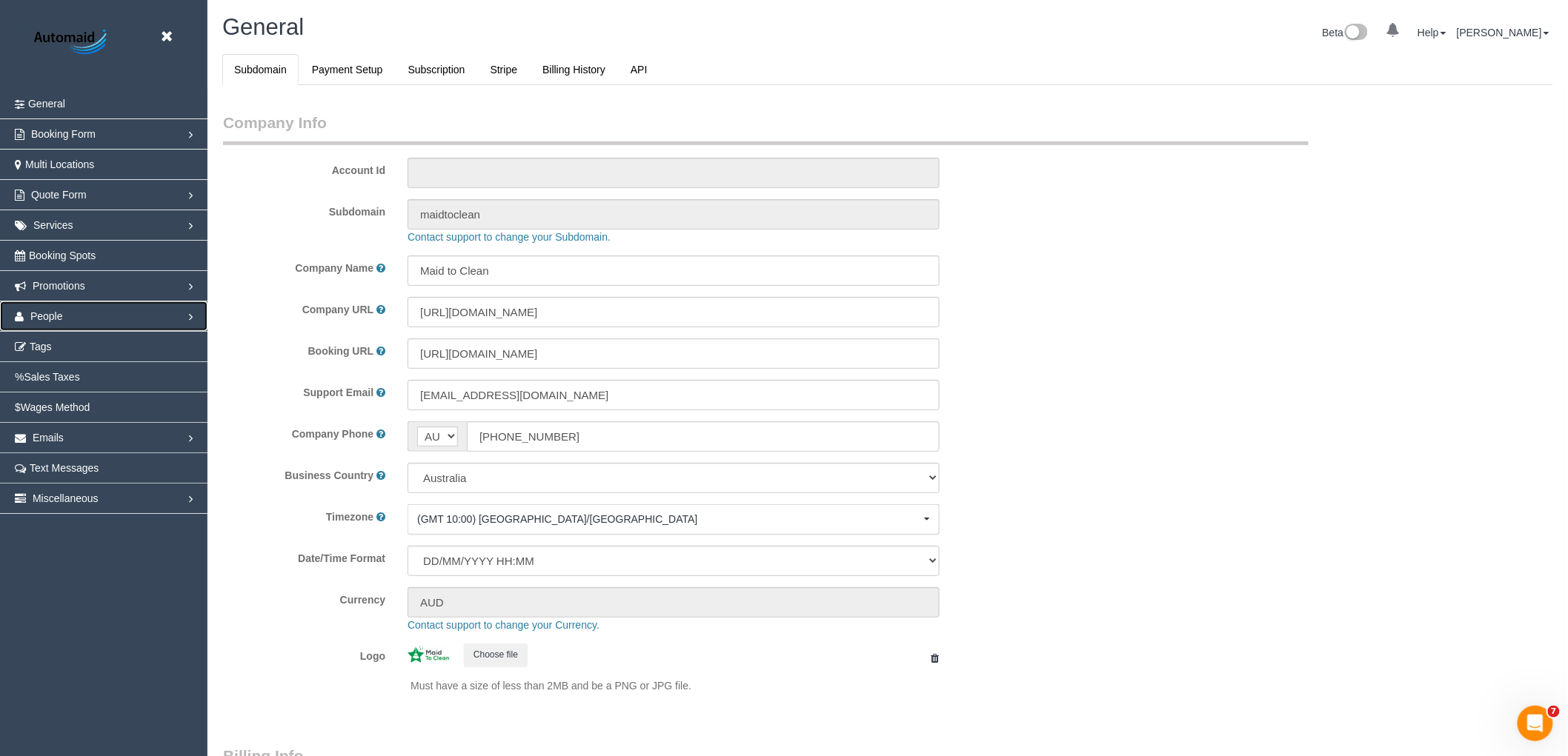
click at [85, 315] on link "People" at bounding box center [103, 316] width 207 height 30
click at [50, 410] on link "Team Availability" at bounding box center [103, 407] width 207 height 30
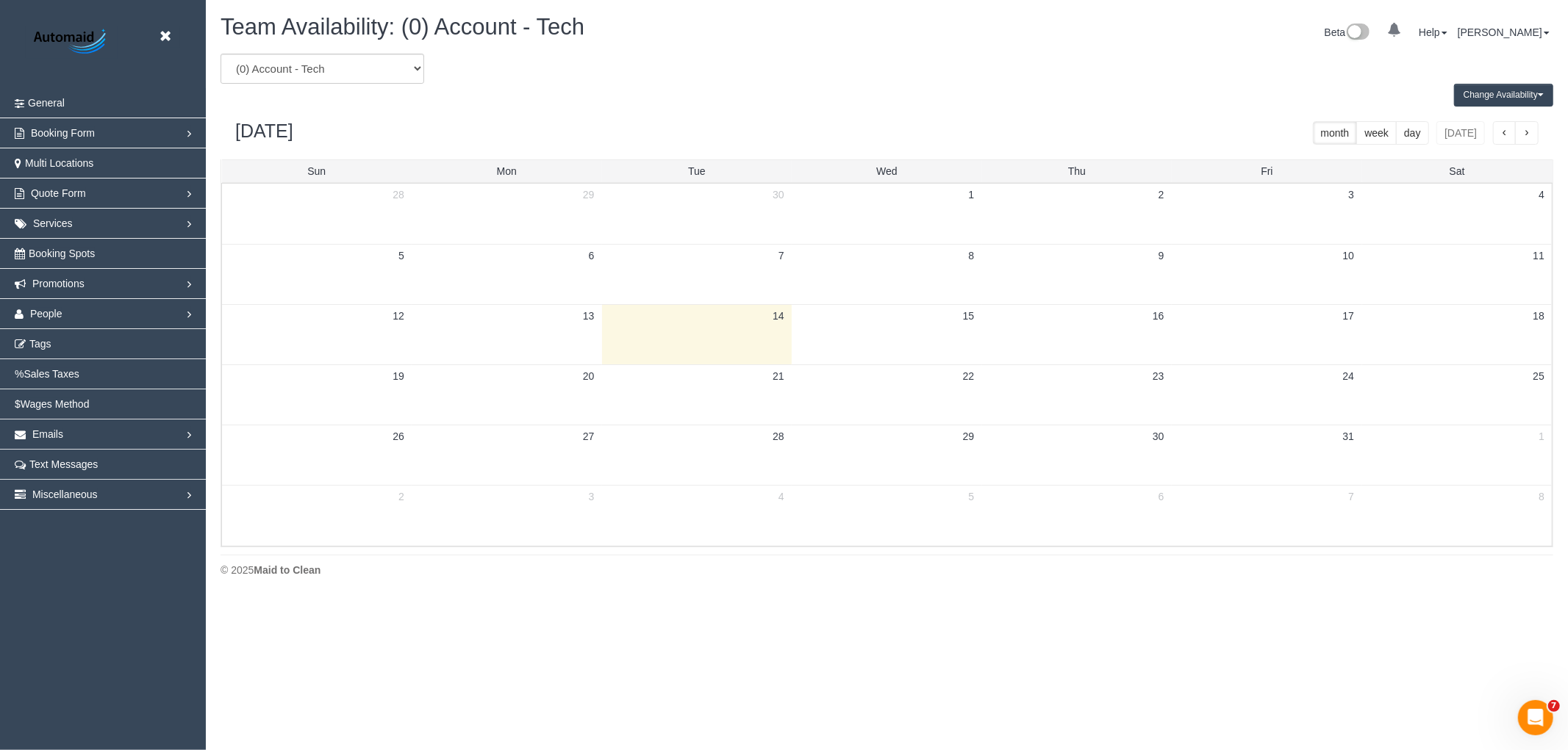
scroll to position [599, 1568]
click at [352, 76] on select "(0) Account - Tech (0) Office (0) Raunak Test Account (1) Debbie Brodjanac (FT)…" at bounding box center [322, 69] width 203 height 30
click at [274, 76] on select "(0) Account - Tech (0) Office (0) Raunak Test Account (1) Debbie Brodjanac (FT)…" at bounding box center [322, 69] width 203 height 30
select select "number:17881"
click at [221, 54] on select "(0) Account - Tech (0) Office (0) Raunak Test Account (1) Debbie Brodjanac (FT)…" at bounding box center [322, 69] width 203 height 30
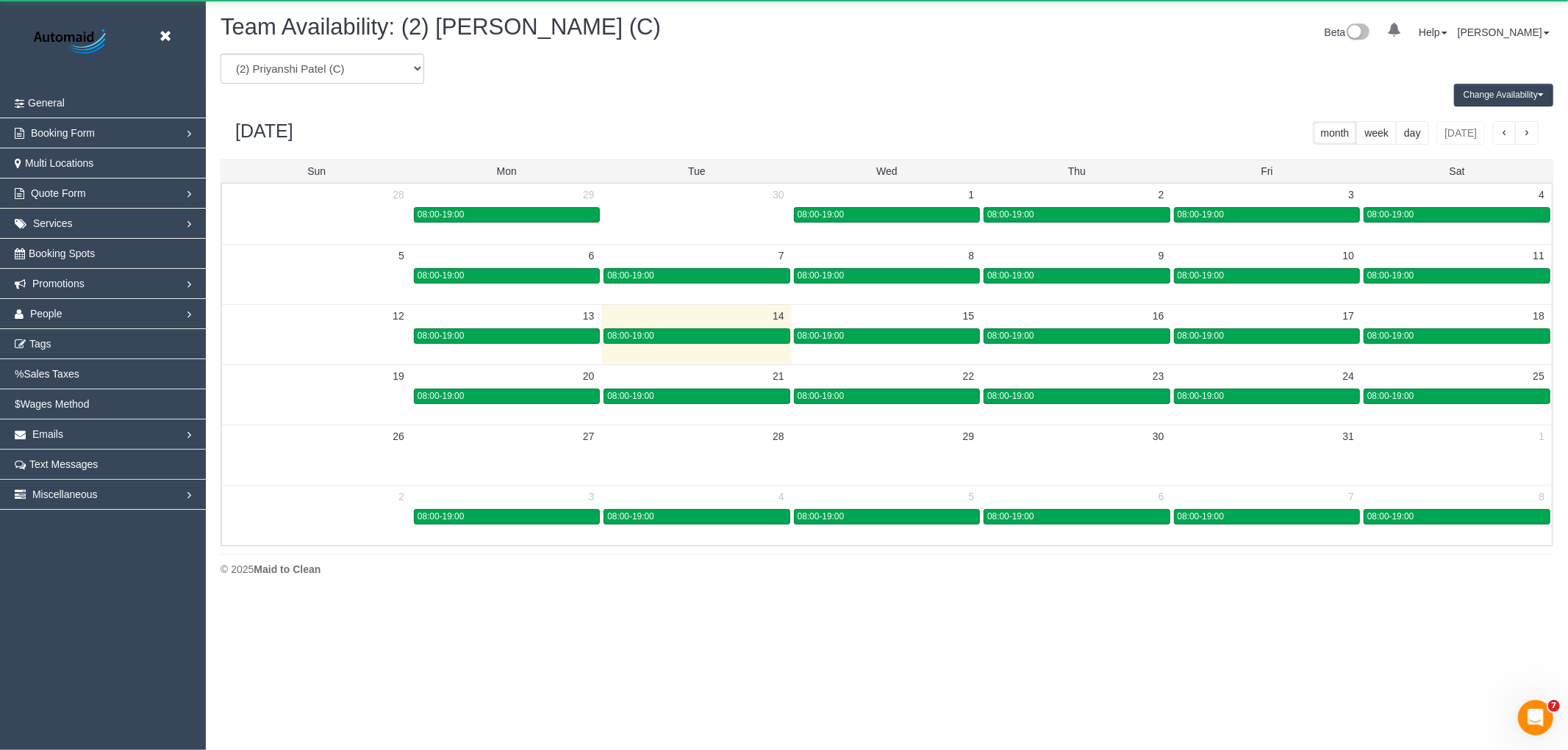
scroll to position [72890, 71932]
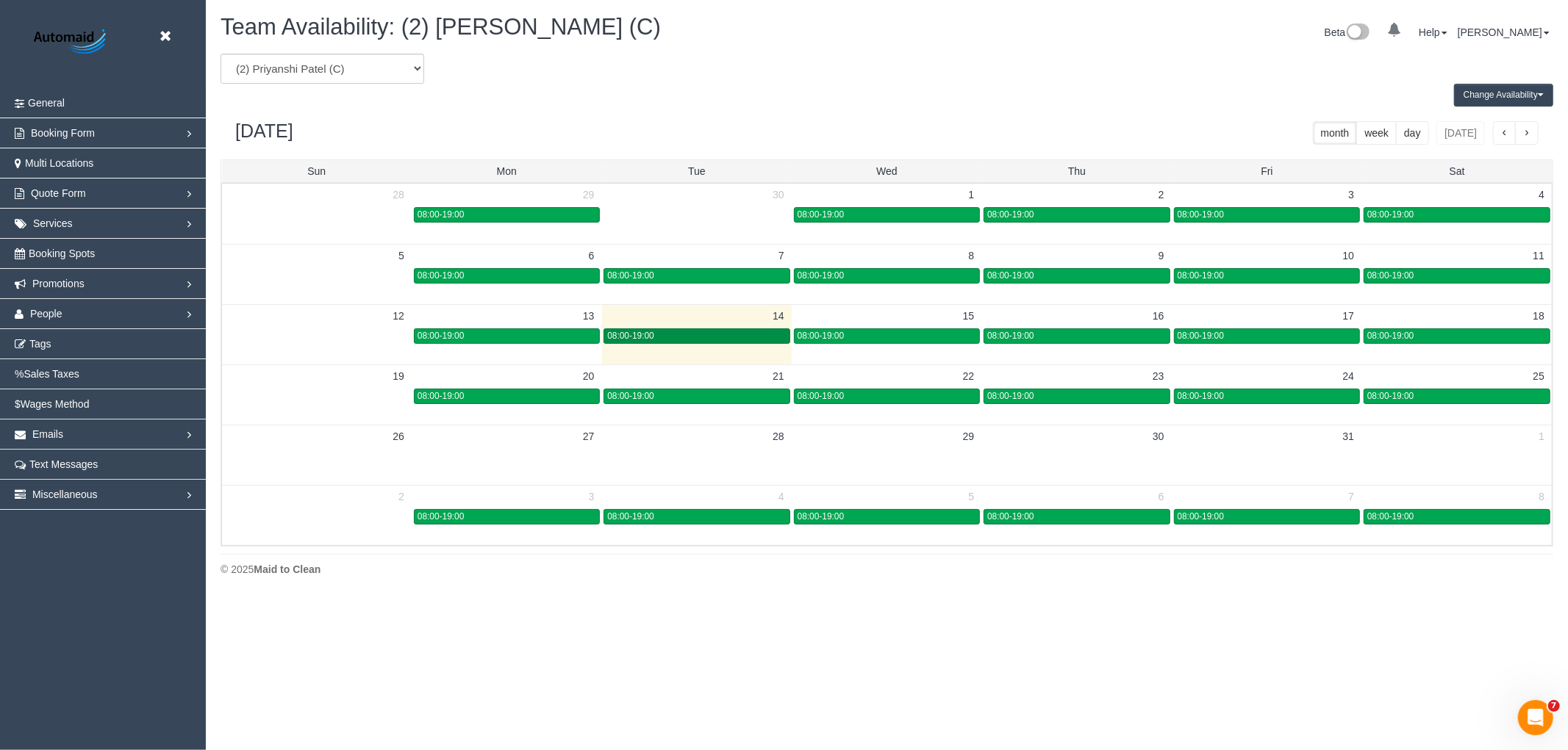
click at [718, 331] on link "08:00-19:00" at bounding box center [696, 336] width 186 height 15
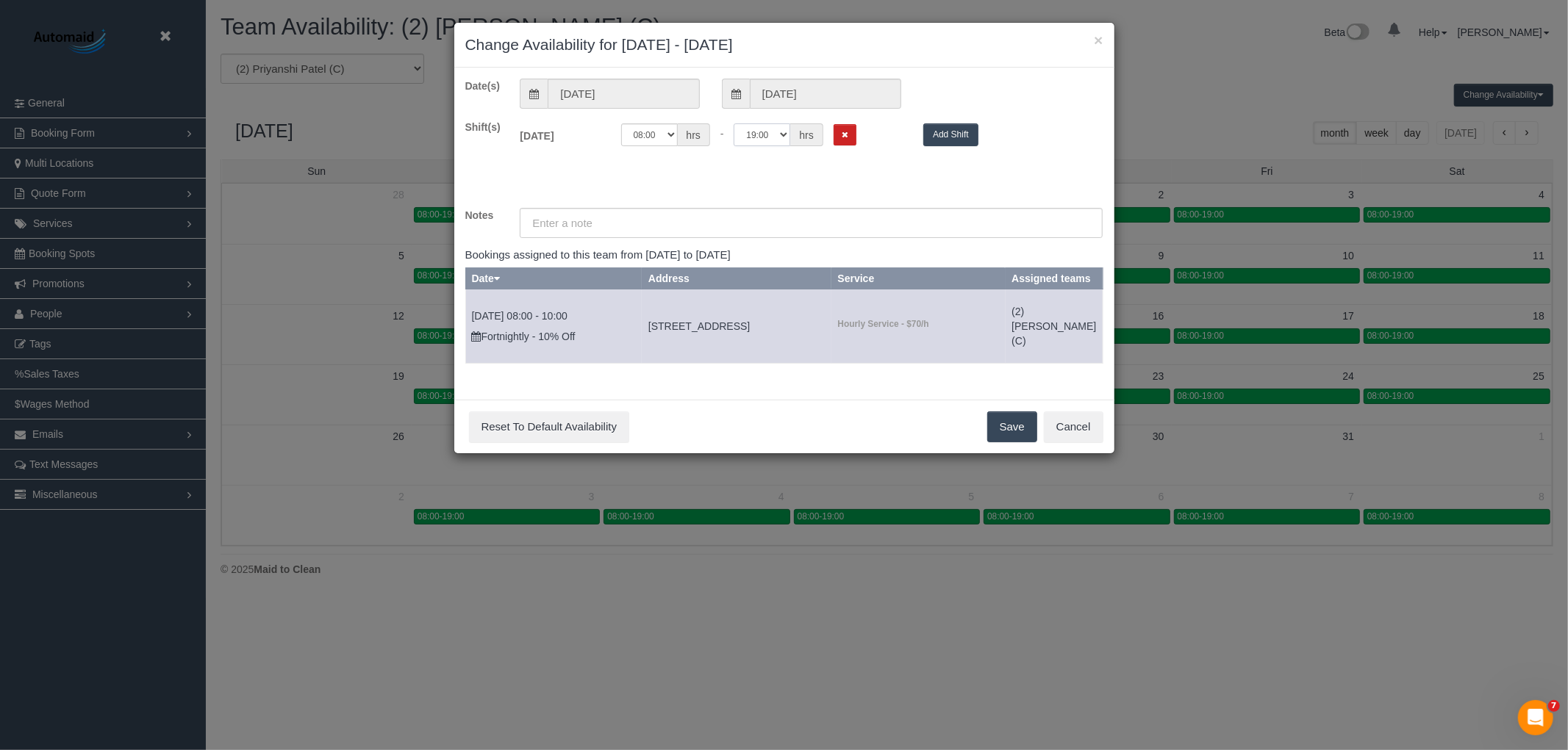
click at [764, 140] on select "00:00 00:05 00:10 00:15 00:20 00:25 00:30 00:35 00:40 00:45 00:50 00:55 01:00 0…" at bounding box center [761, 135] width 56 height 23
select select "string:13:30"
click at [734, 123] on select "00:00 00:05 00:10 00:15 00:20 00:25 00:30 00:35 00:40 00:45 00:50 00:55 01:00 0…" at bounding box center [761, 135] width 56 height 23
click at [1010, 443] on button "Save" at bounding box center [1012, 427] width 50 height 31
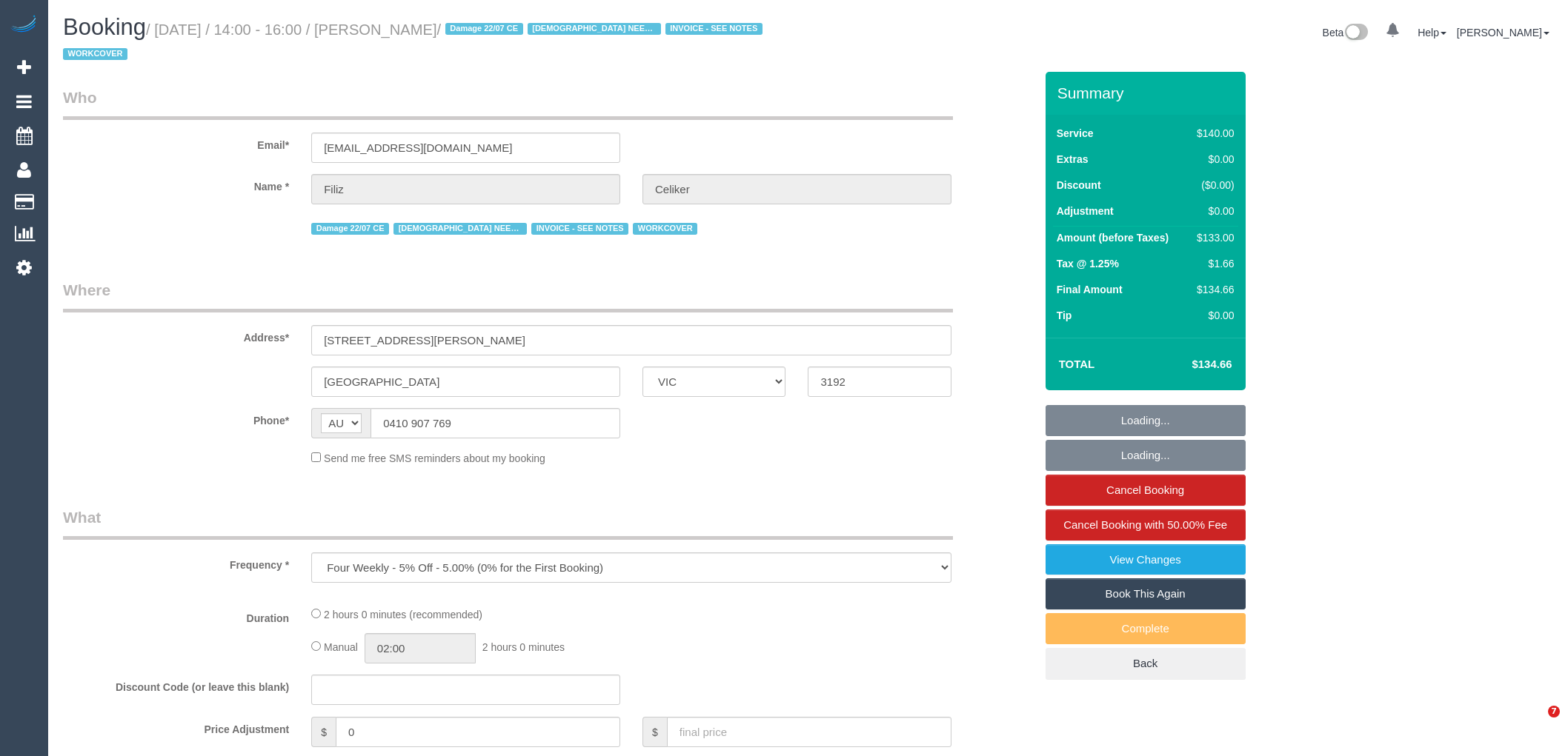
select select "VIC"
select select "object:882"
select select "number:30"
select select "number:14"
select select "number:19"
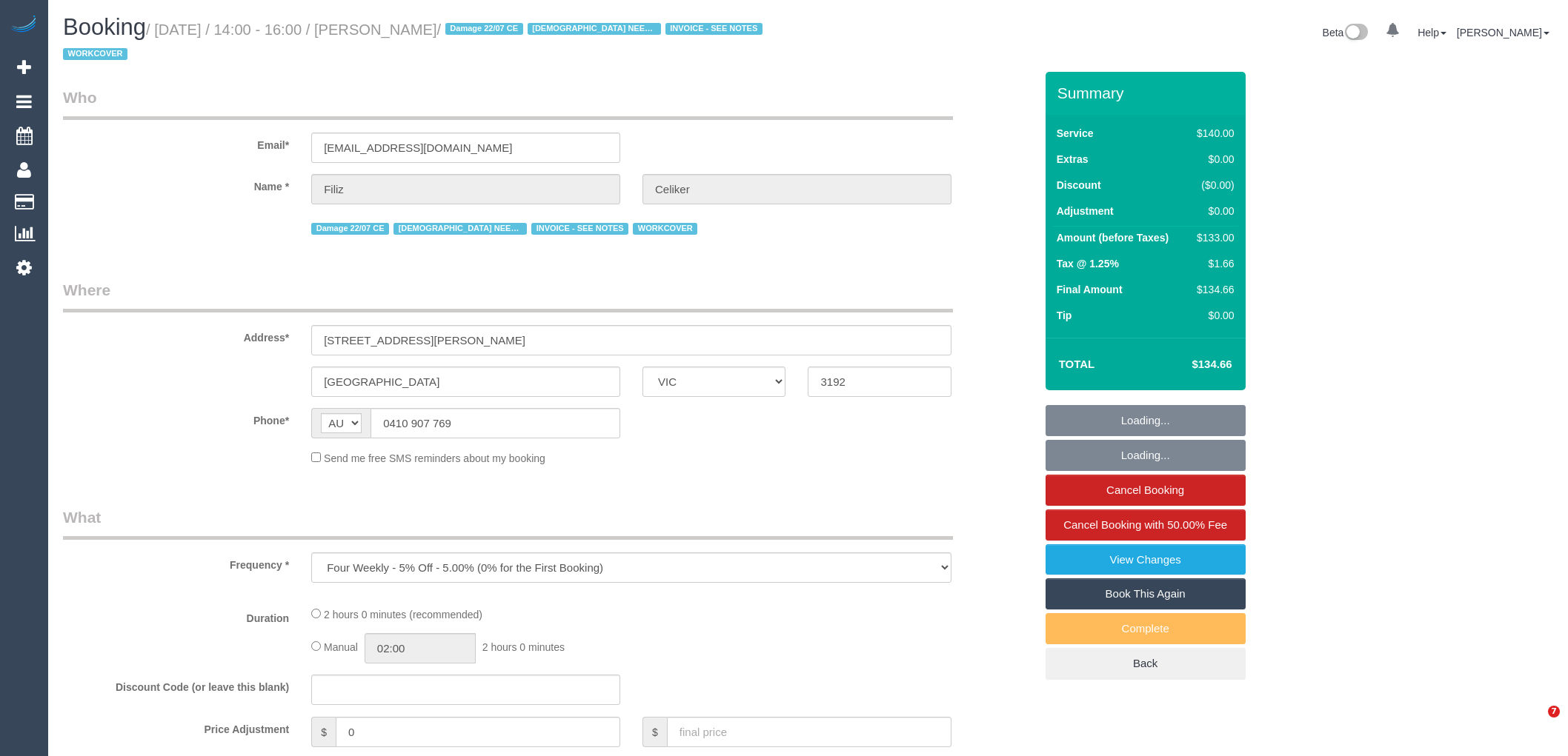
select select "number:22"
select select "number:35"
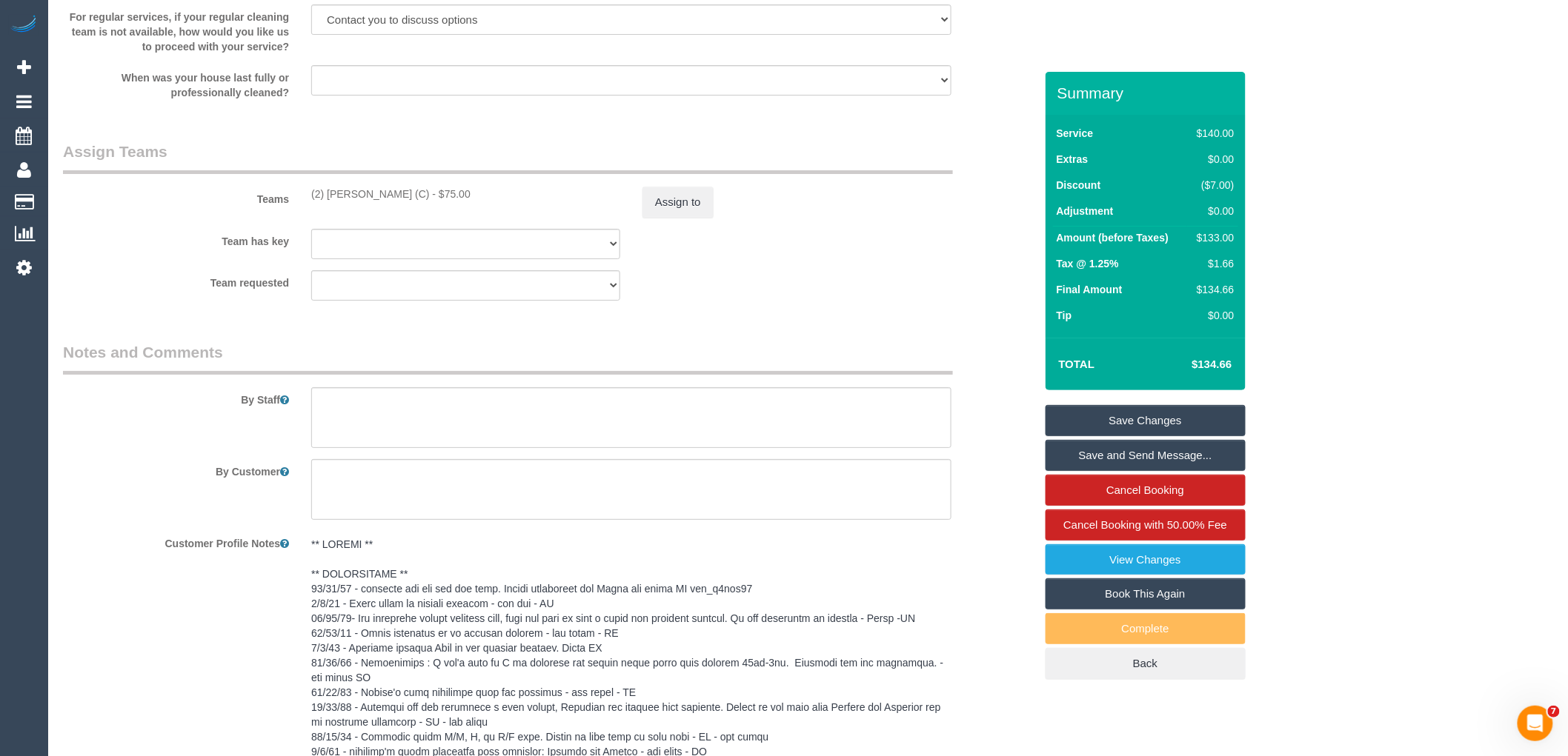
scroll to position [2222, 0]
drag, startPoint x: 412, startPoint y: 200, endPoint x: 304, endPoint y: 194, distance: 108.2
click at [304, 194] on div "Teams (2) [PERSON_NAME] (C) - $75.00 Assign to" at bounding box center [548, 175] width 994 height 77
click at [699, 209] on button "Assign to" at bounding box center [678, 198] width 71 height 31
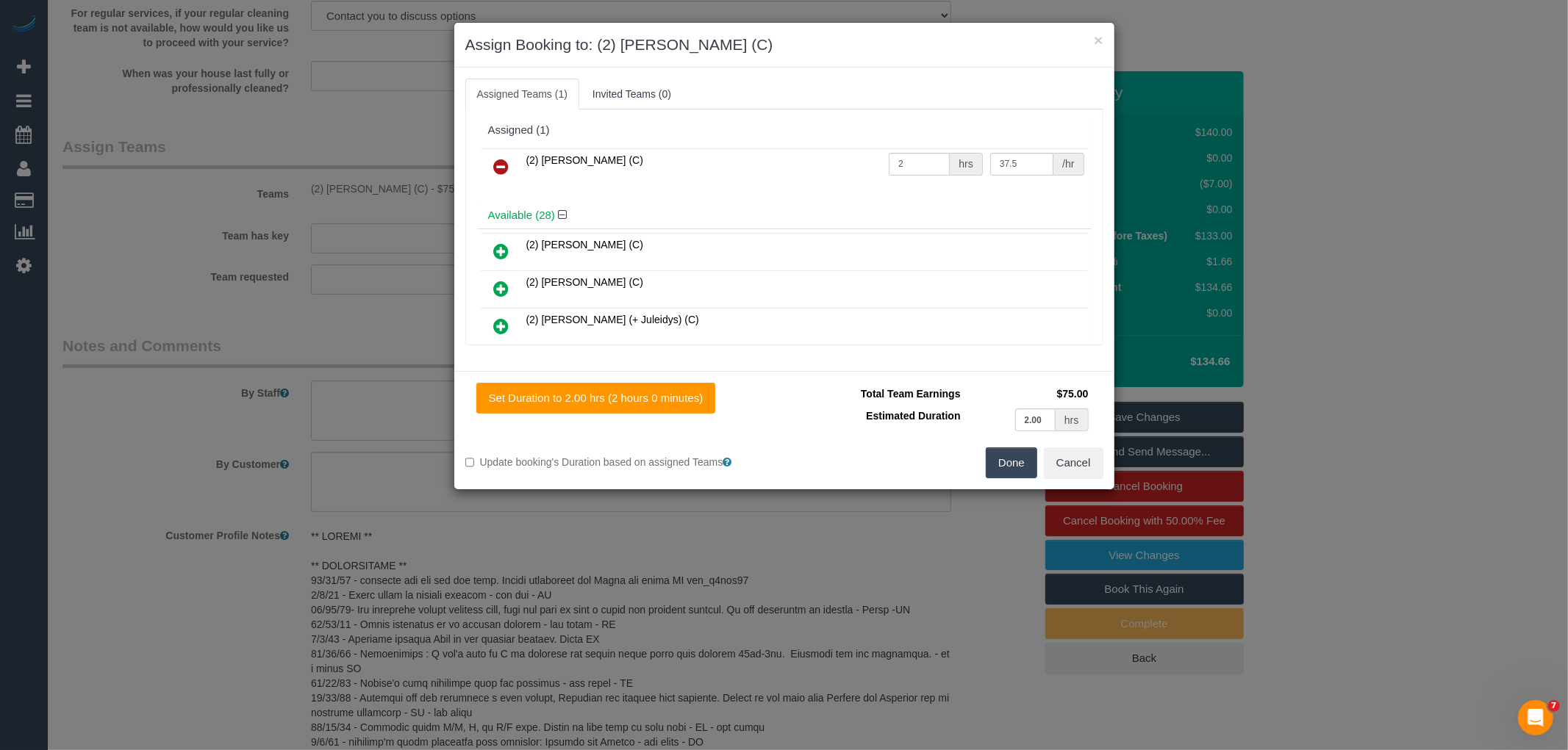
click at [496, 162] on icon at bounding box center [502, 166] width 15 height 17
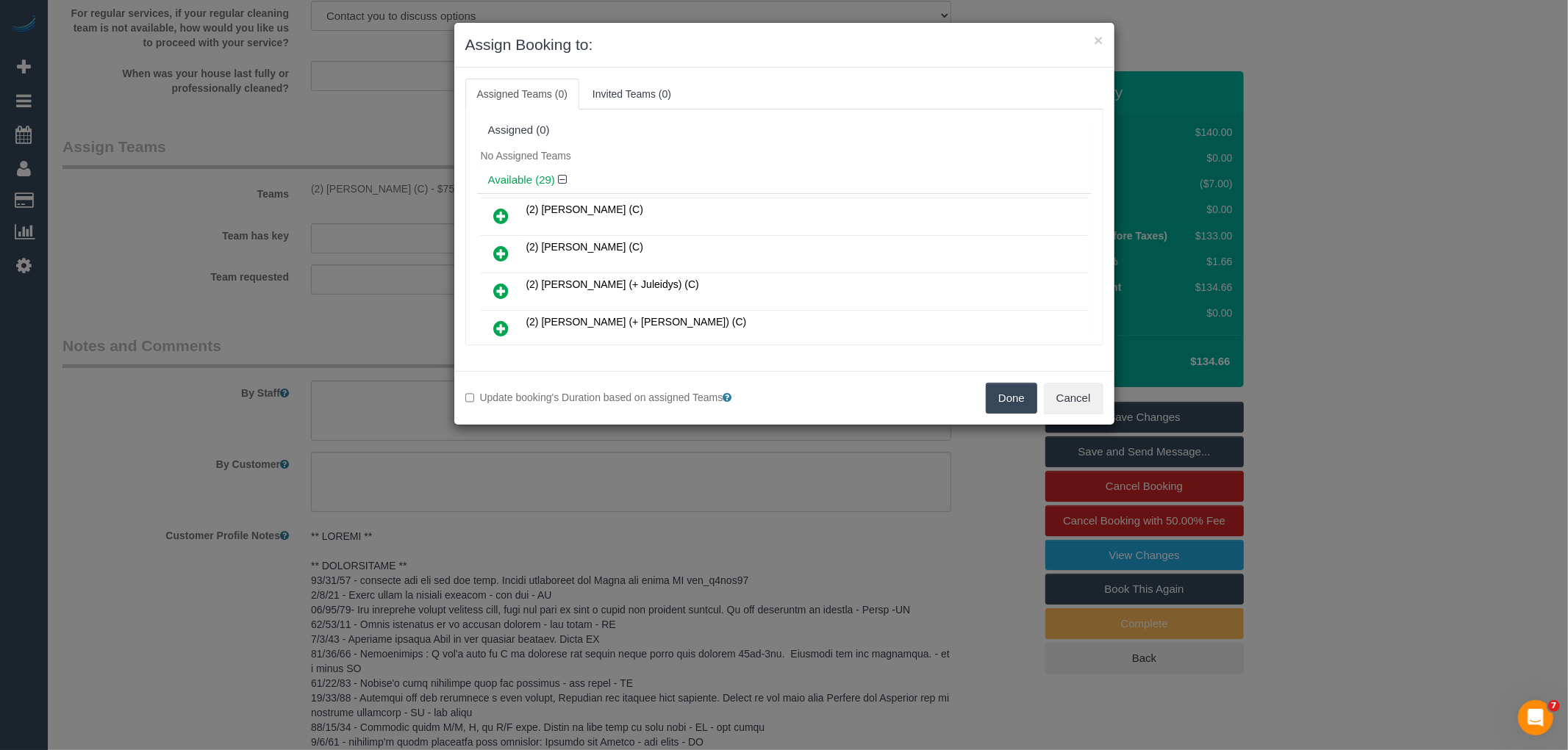
click at [1011, 403] on button "Done" at bounding box center [1011, 398] width 51 height 31
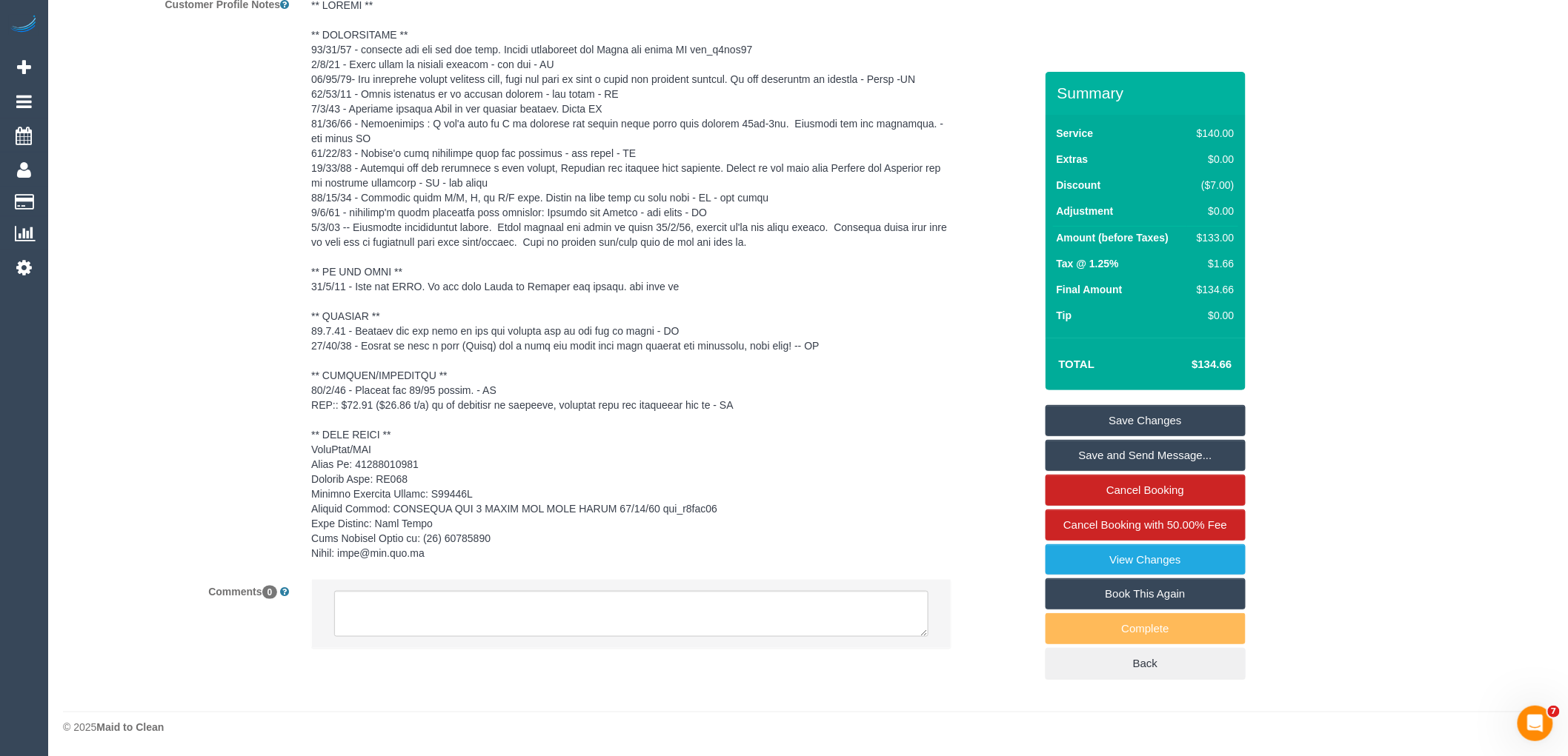
scroll to position [2773, 0]
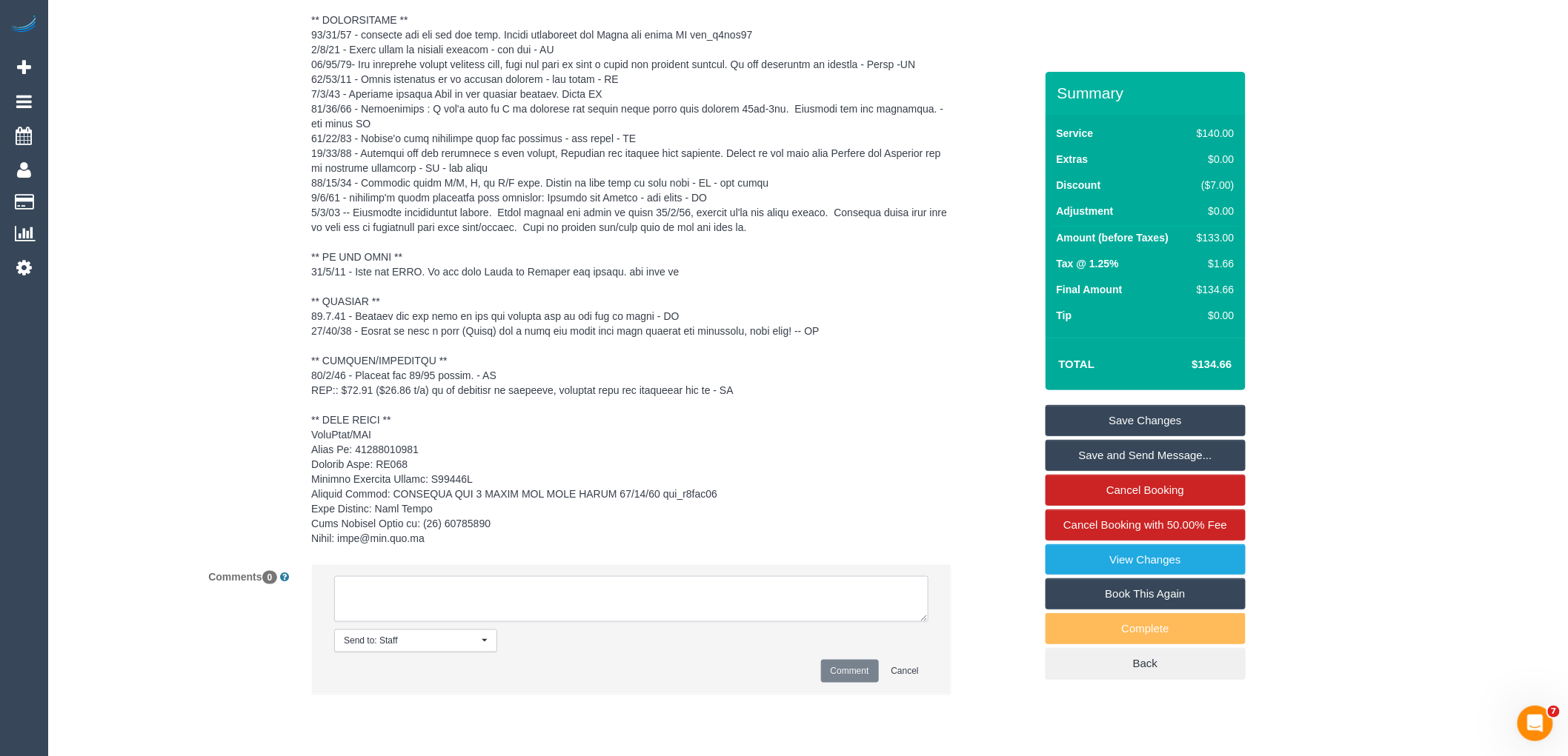
click at [462, 612] on textarea at bounding box center [631, 599] width 595 height 46
drag, startPoint x: 923, startPoint y: 632, endPoint x: 1018, endPoint y: 764, distance: 162.6
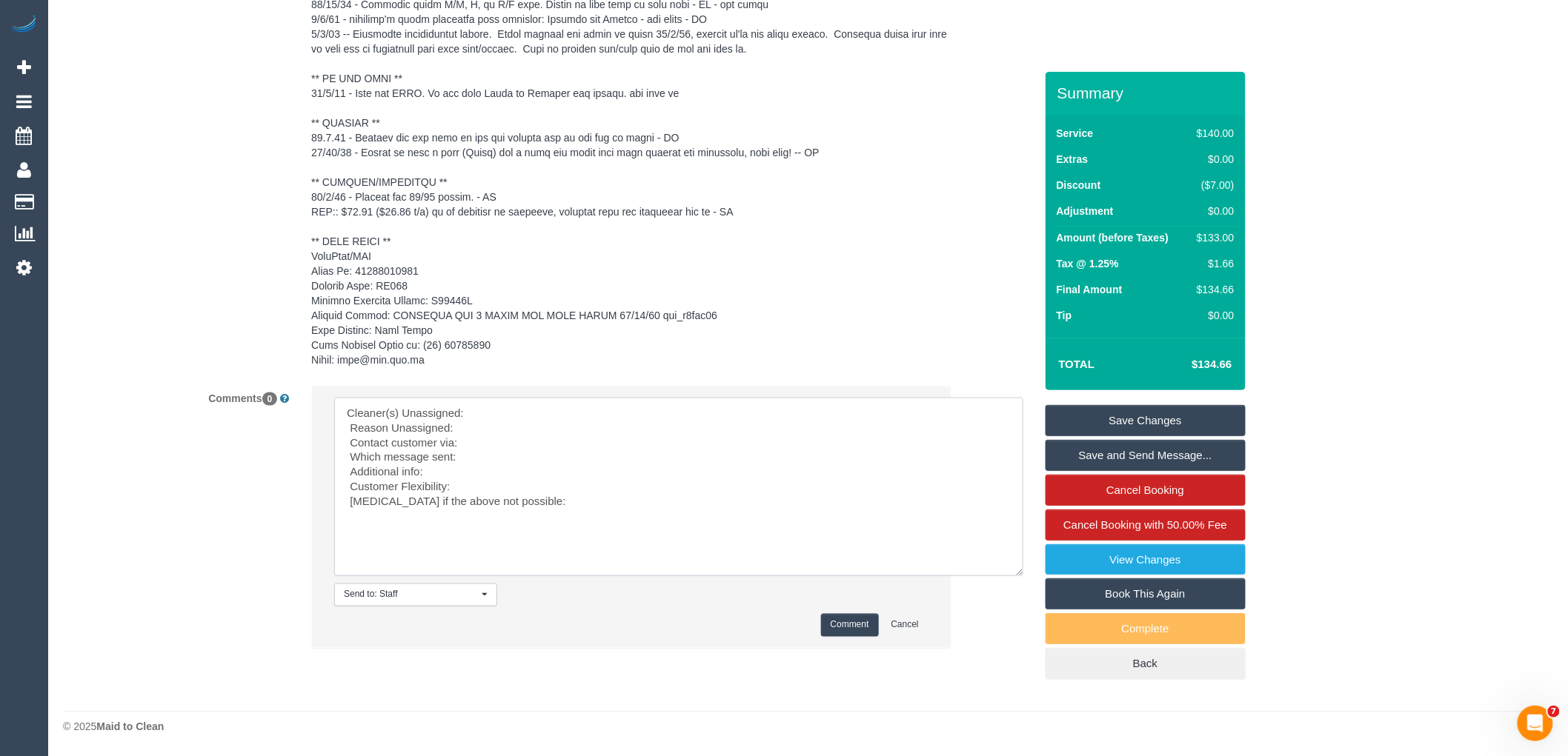
scroll to position [2966, 0]
click at [519, 412] on textarea at bounding box center [679, 487] width 689 height 178
paste textarea "(2) [PERSON_NAME] (C)"
click at [491, 428] on textarea at bounding box center [679, 487] width 689 height 178
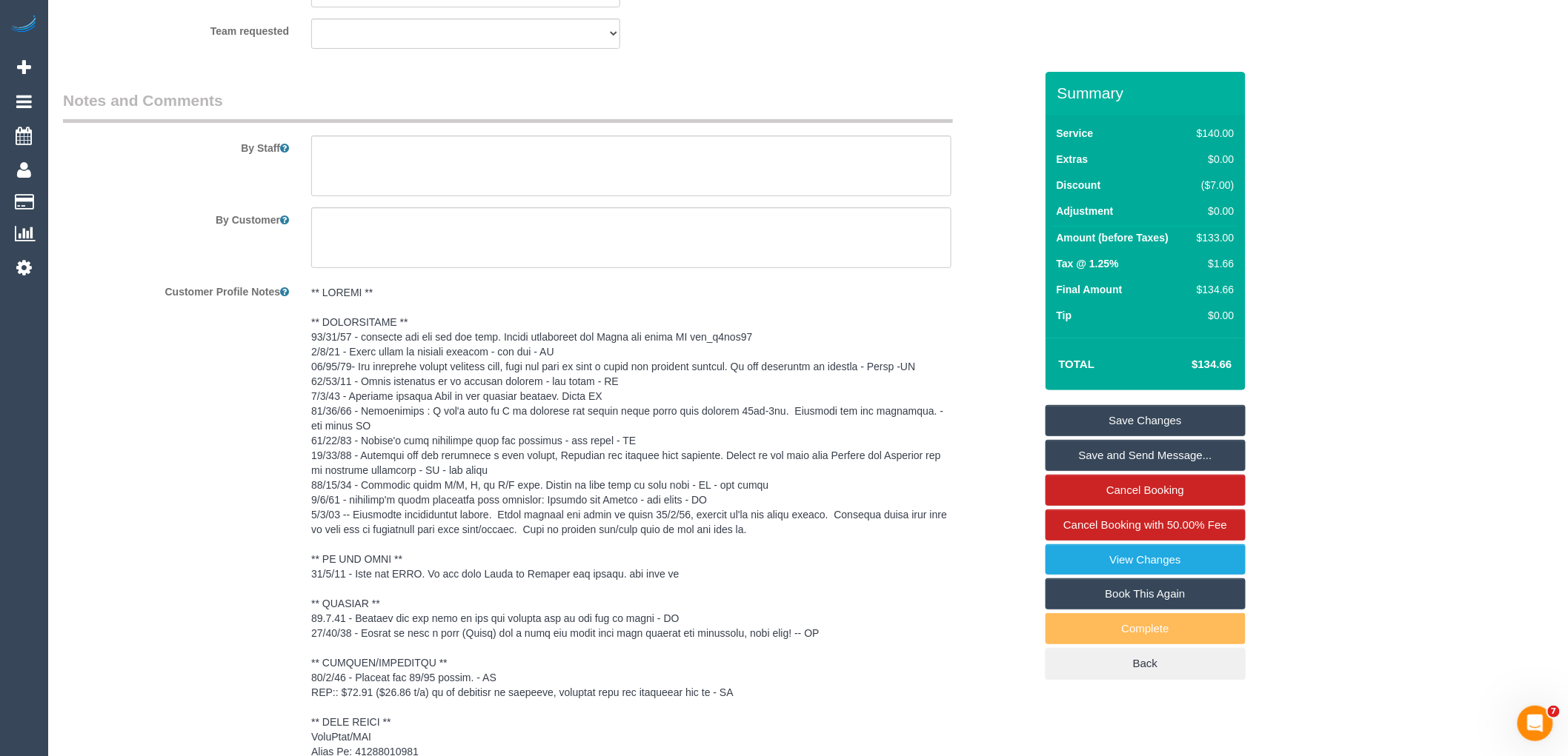
scroll to position [2884, 0]
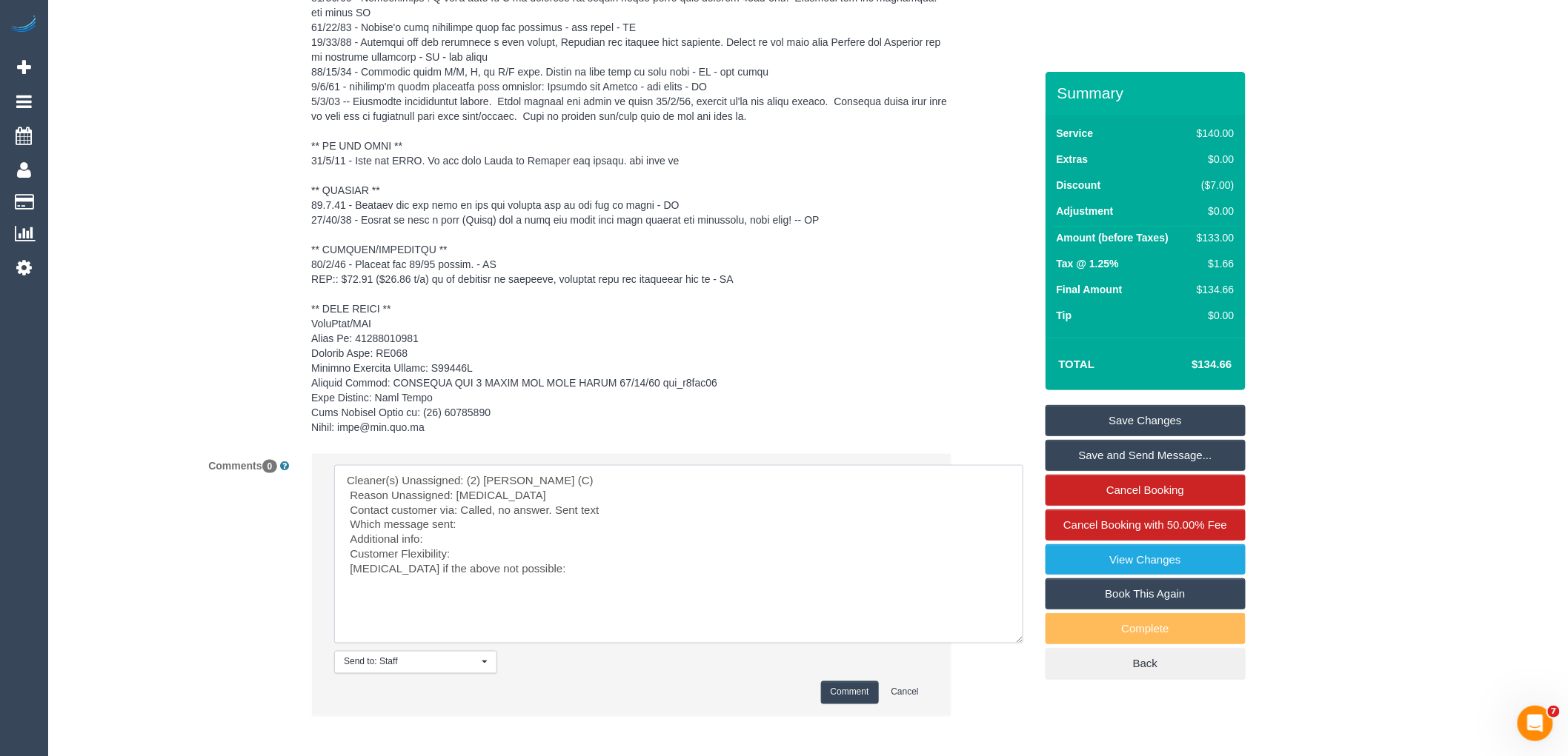
click at [472, 534] on textarea at bounding box center [679, 554] width 689 height 178
click at [478, 552] on textarea at bounding box center [679, 554] width 689 height 178
type textarea "Cleaner(s) Unassigned: (2) [PERSON_NAME] (C) Reason Unassigned: [MEDICAL_DATA] …"
click at [855, 704] on button "Comment" at bounding box center [850, 693] width 58 height 23
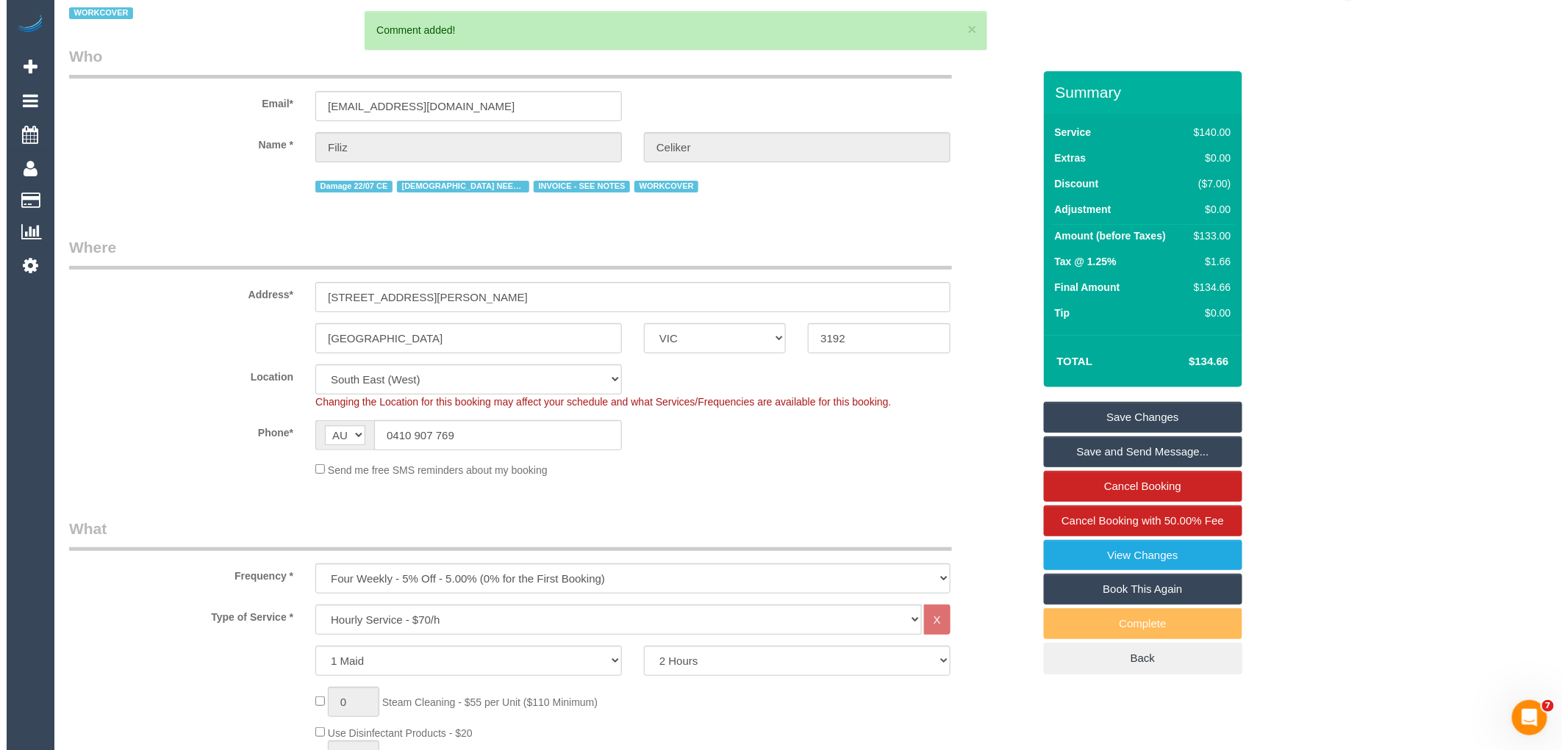
scroll to position [0, 0]
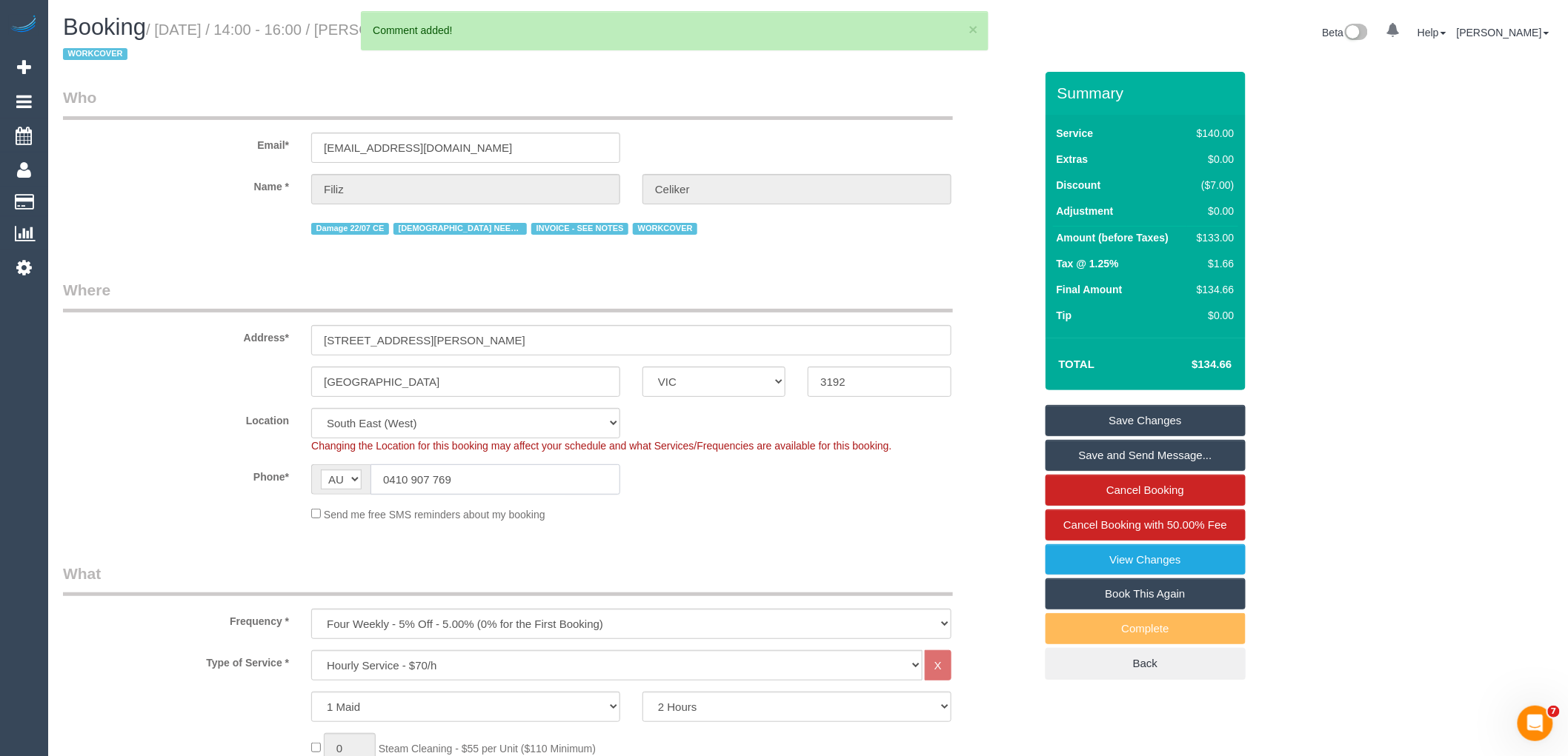
drag, startPoint x: 509, startPoint y: 482, endPoint x: 1, endPoint y: 453, distance: 508.8
click at [1184, 417] on link "Save Changes" at bounding box center [1146, 421] width 200 height 31
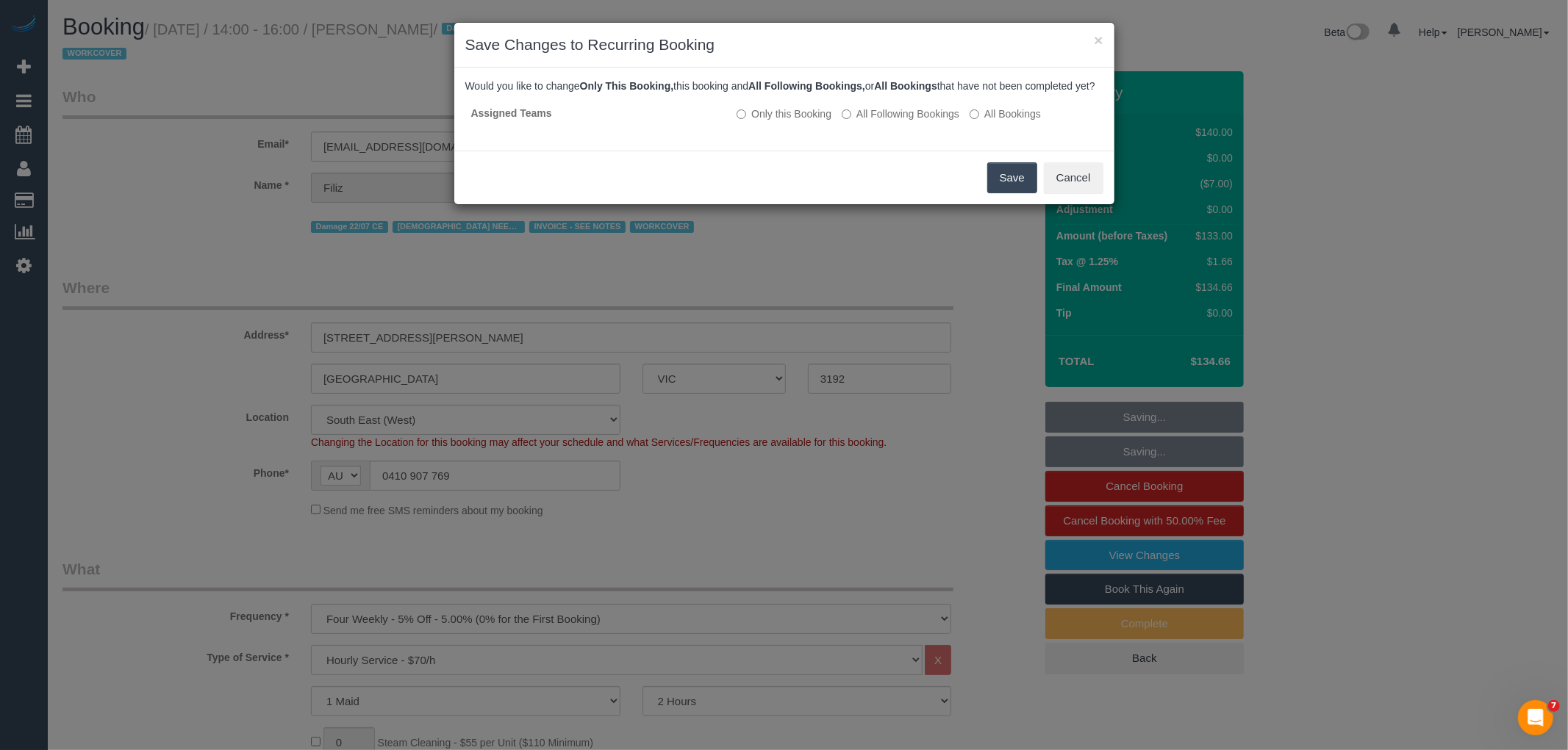
click at [1015, 184] on button "Save" at bounding box center [1012, 178] width 50 height 31
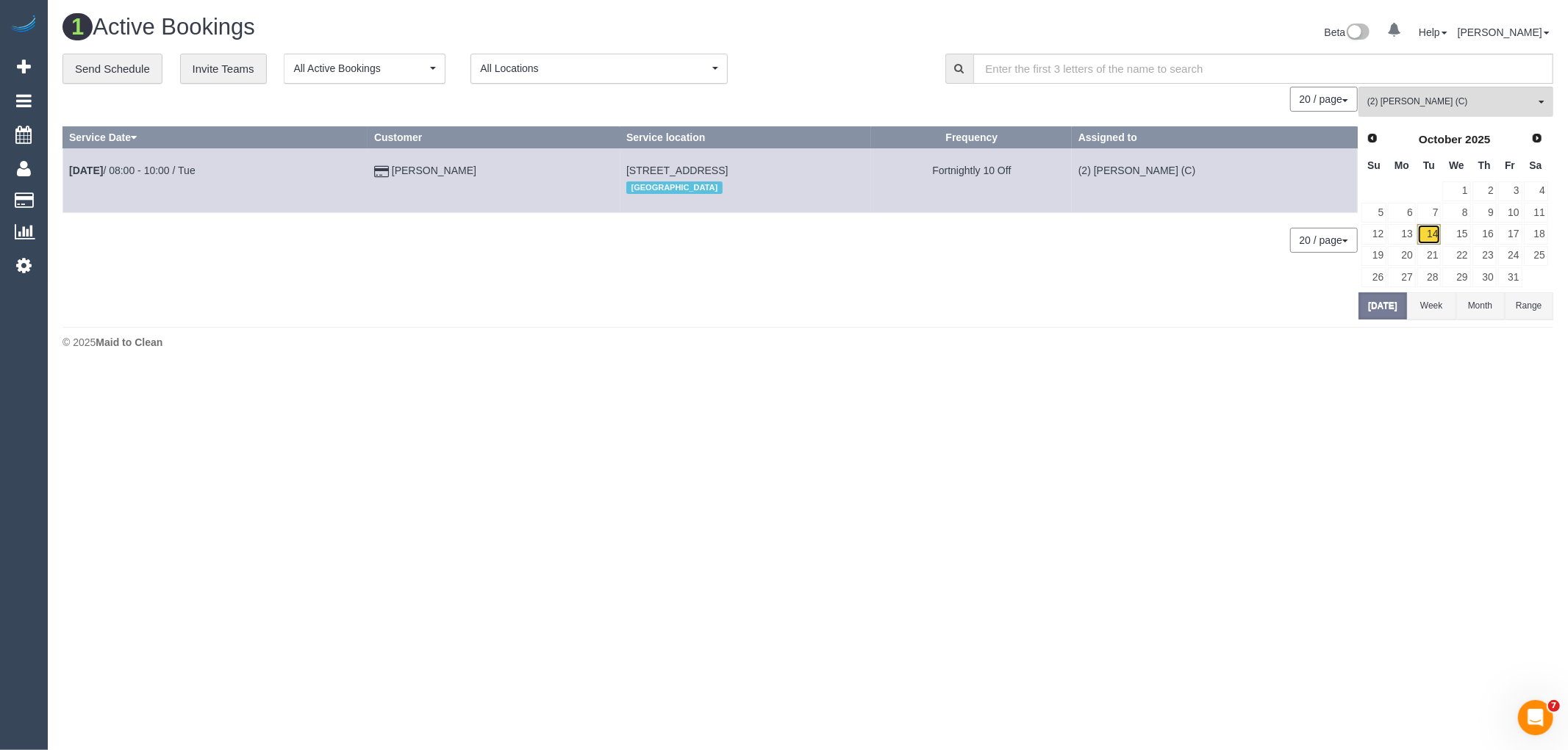
click at [1429, 236] on link "14" at bounding box center [1429, 234] width 24 height 20
